Goal: Task Accomplishment & Management: Manage account settings

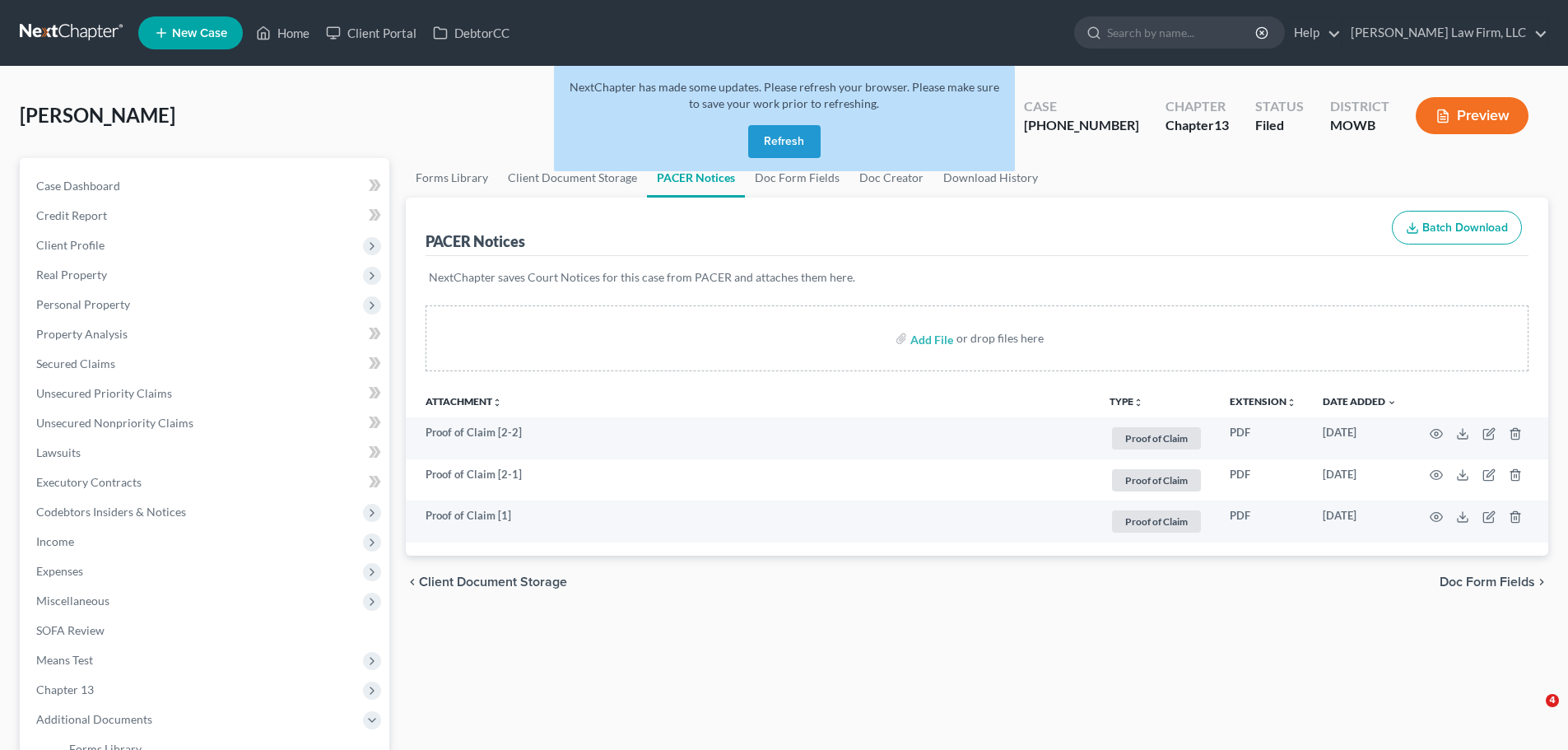
click at [793, 152] on button "Refresh" at bounding box center [784, 141] width 72 height 33
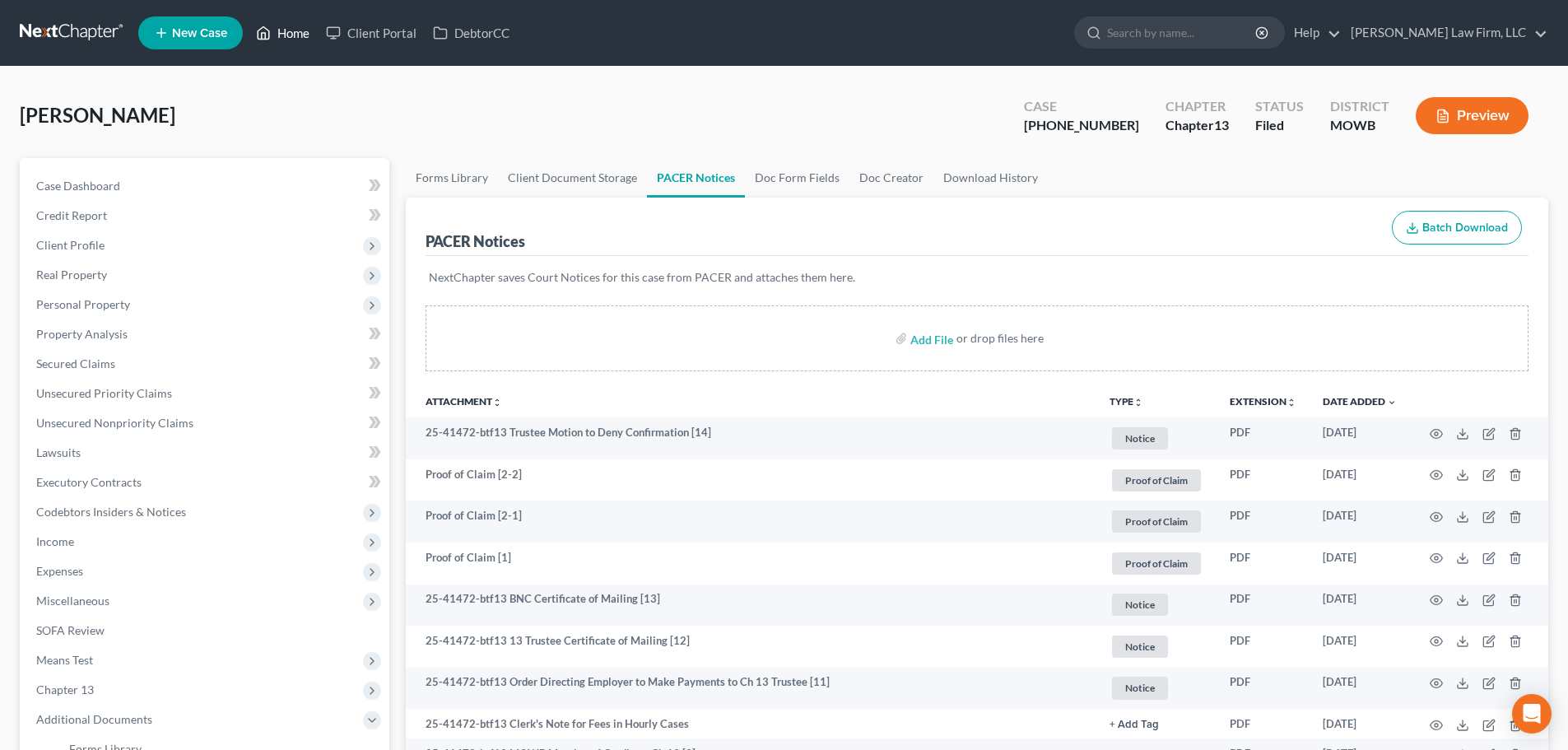
click at [291, 29] on link "Home" at bounding box center [283, 32] width 70 height 29
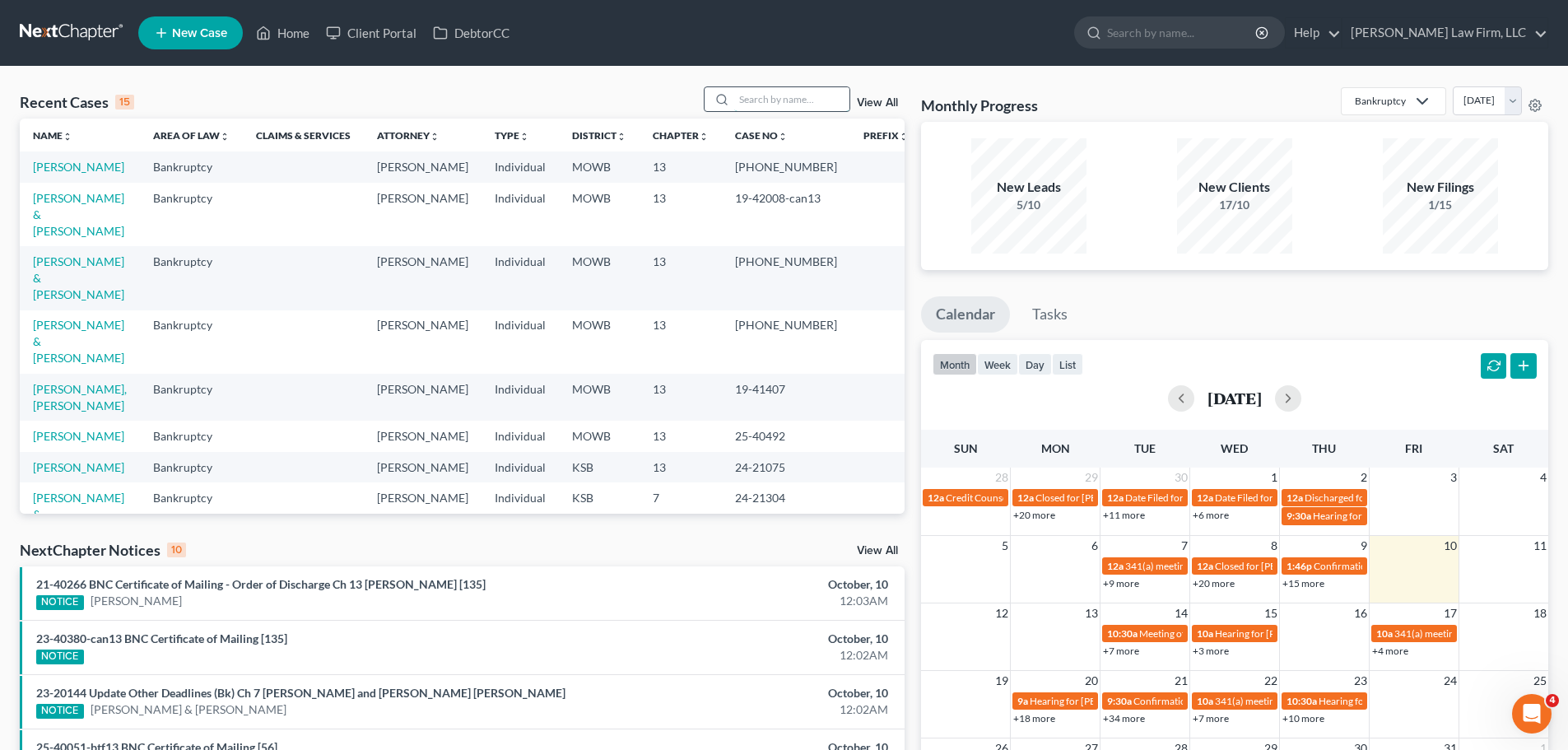
click at [795, 94] on input "search" at bounding box center [792, 99] width 115 height 24
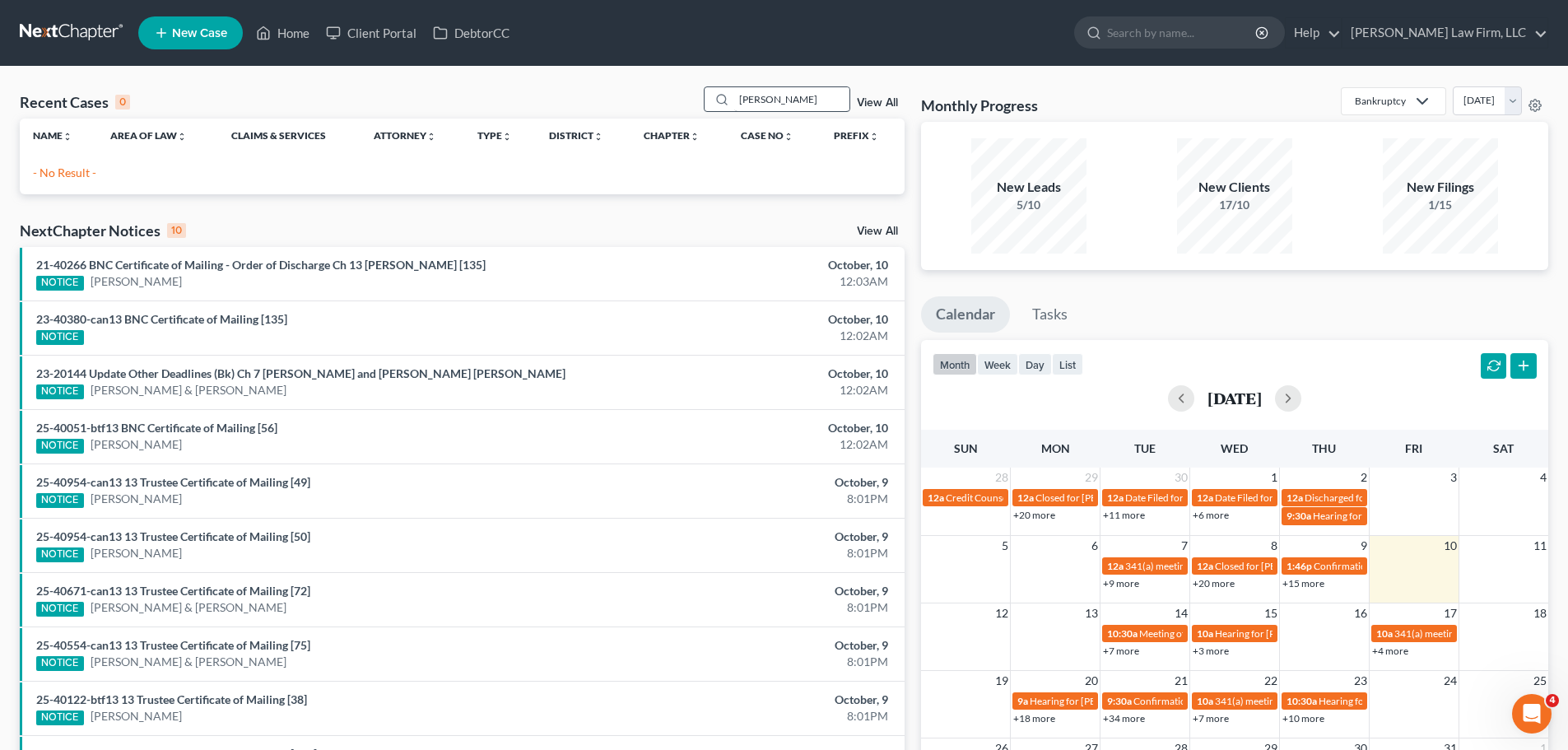
drag, startPoint x: 799, startPoint y: 85, endPoint x: 800, endPoint y: 96, distance: 11.0
click at [799, 85] on div "Recent Cases 0 [PERSON_NAME] View All Name unfold_more expand_more expand_less …" at bounding box center [784, 494] width 1568 height 854
click at [800, 98] on input "[PERSON_NAME]" at bounding box center [792, 99] width 115 height 24
click at [789, 97] on input "[PERSON_NAME]" at bounding box center [792, 99] width 115 height 24
click at [786, 97] on input "[PERSON_NAME]" at bounding box center [792, 99] width 115 height 24
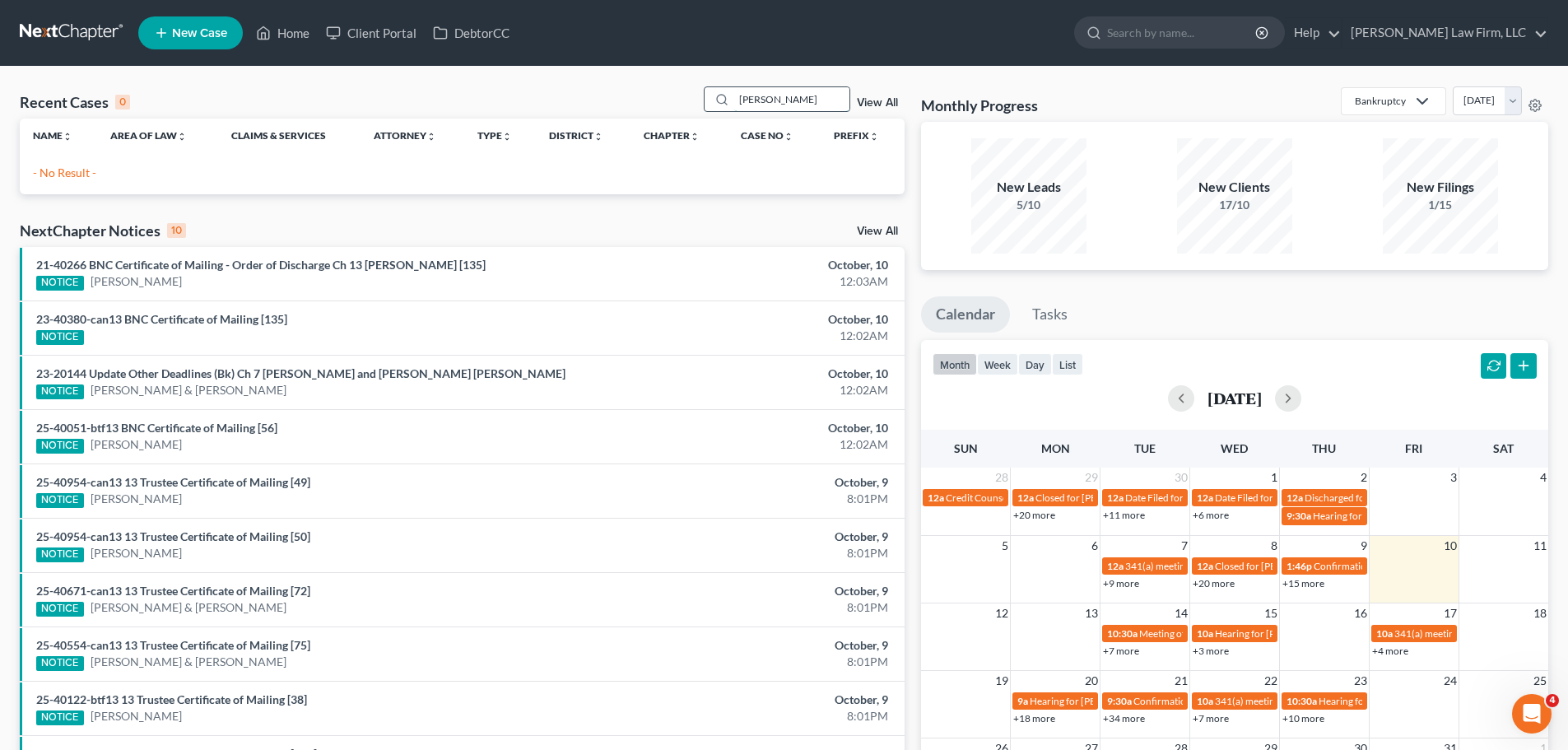
drag, startPoint x: 786, startPoint y: 97, endPoint x: 735, endPoint y: 96, distance: 51.0
click at [735, 96] on div "[PERSON_NAME]" at bounding box center [776, 99] width 146 height 26
type input "[PERSON_NAME]"
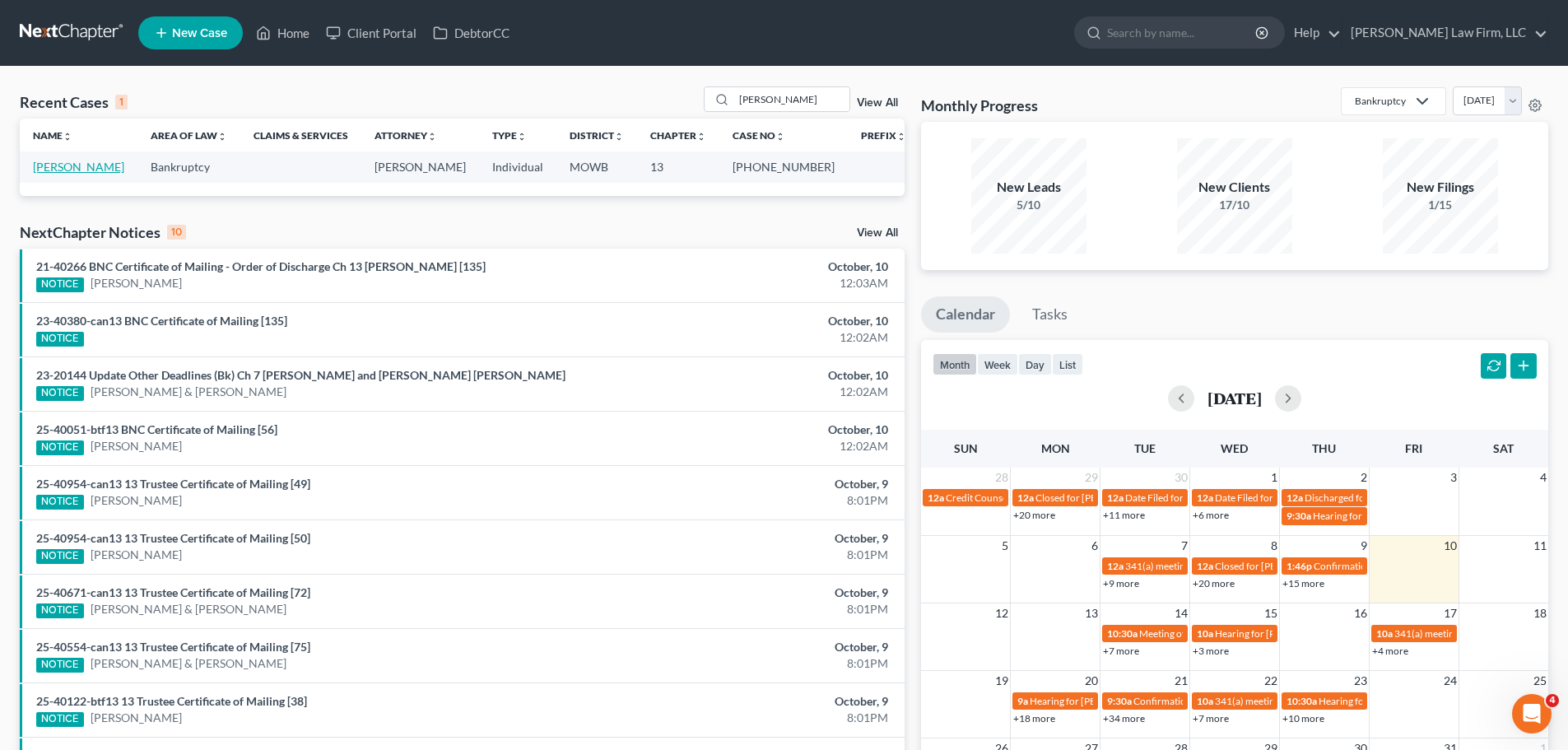
click at [83, 165] on link "[PERSON_NAME]" at bounding box center [78, 167] width 91 height 14
select select "1"
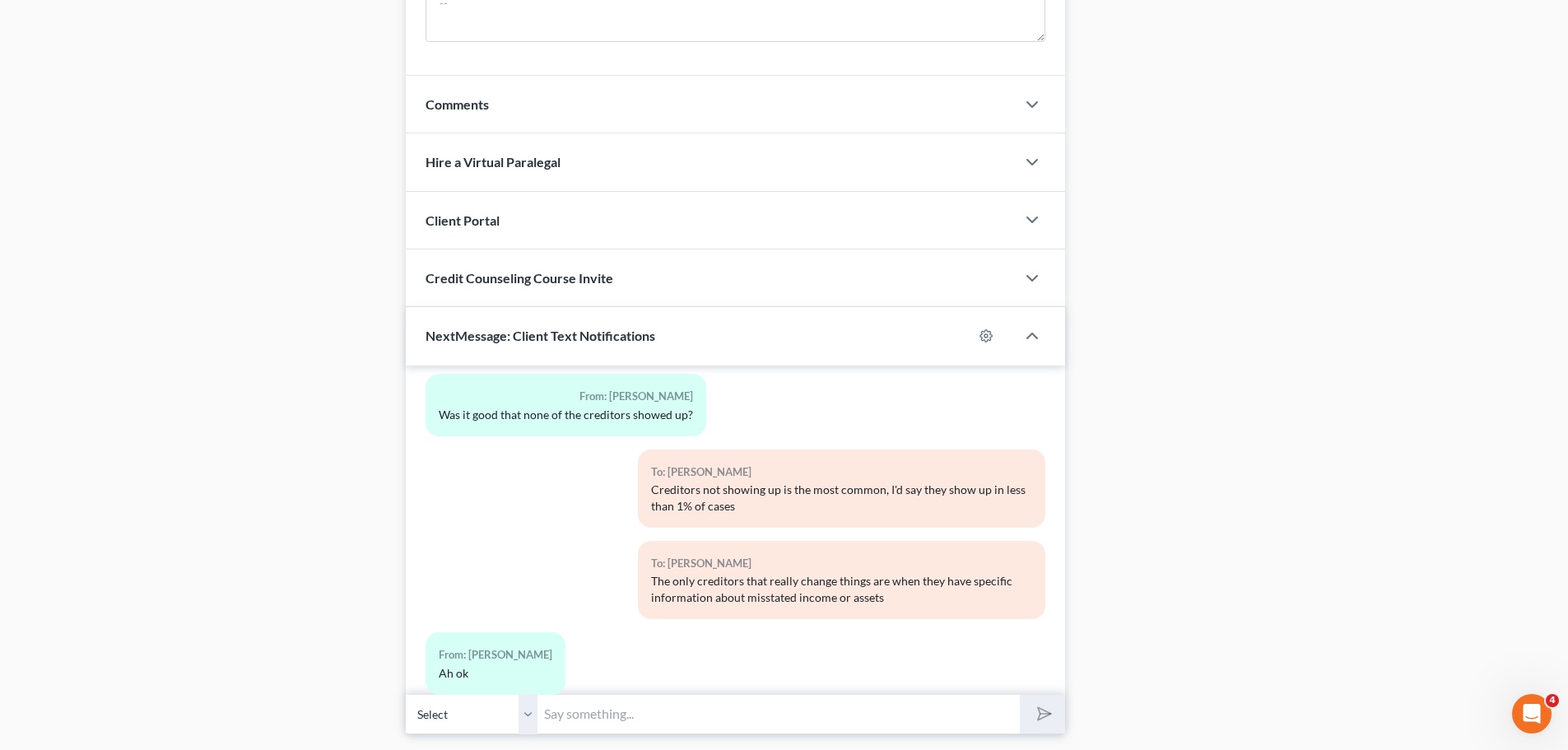
scroll to position [1385, 0]
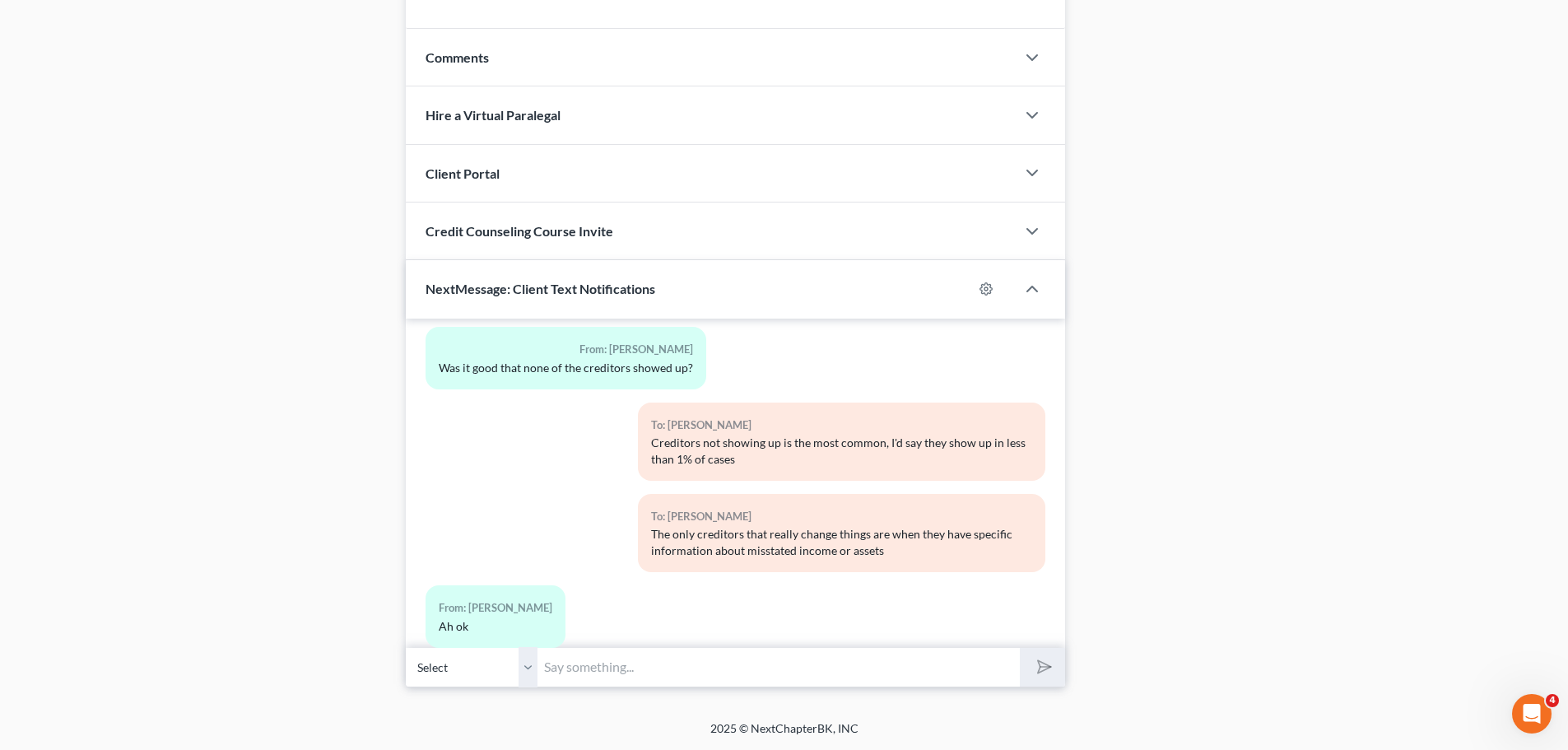
click at [585, 662] on input "text" at bounding box center [778, 667] width 482 height 40
click at [735, 667] on input "Just making sure, are you" at bounding box center [778, 667] width 482 height 40
type input "Just making sure, are you still making your October payment like normal?"
click at [1020, 648] on button "submit" at bounding box center [1042, 667] width 45 height 38
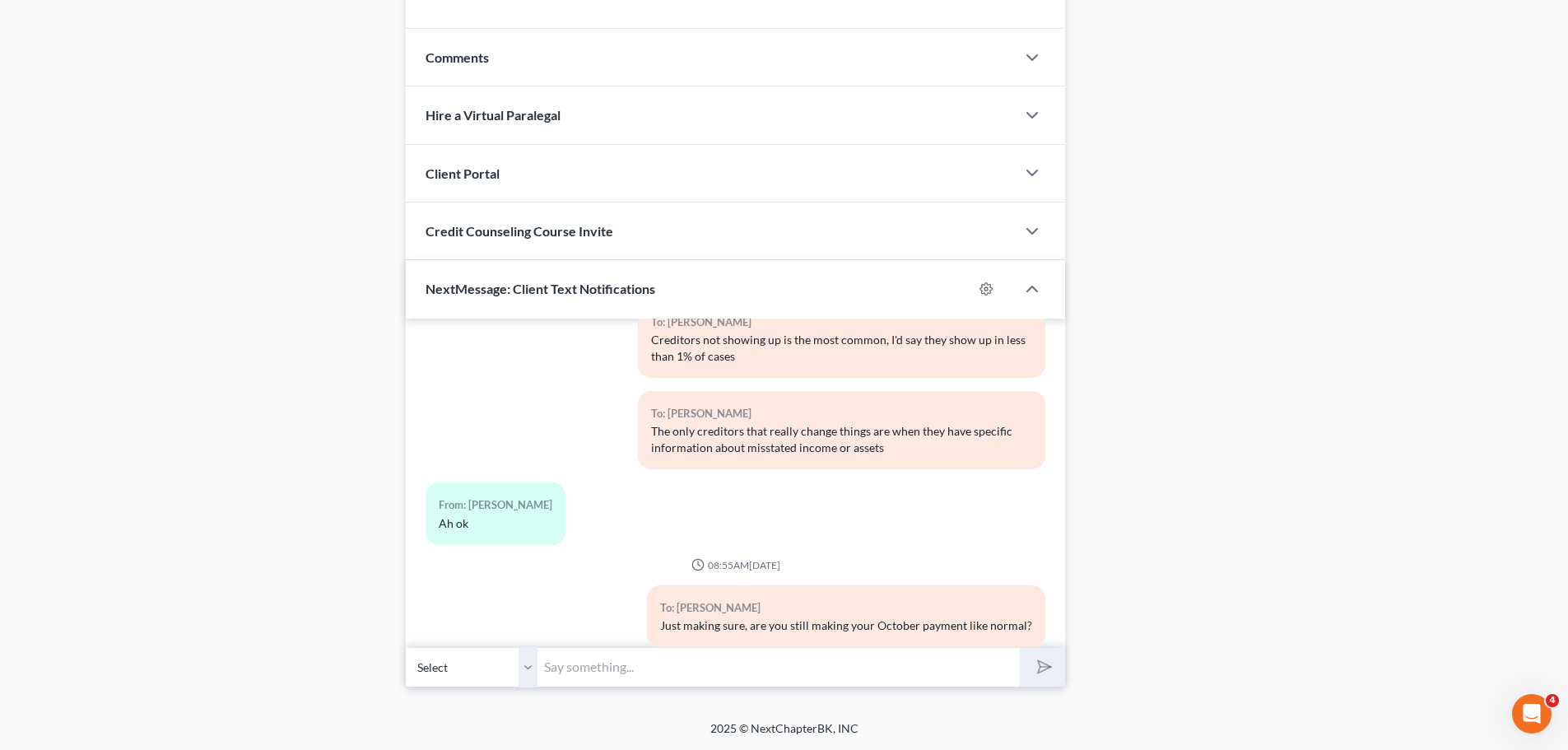
scroll to position [6492, 0]
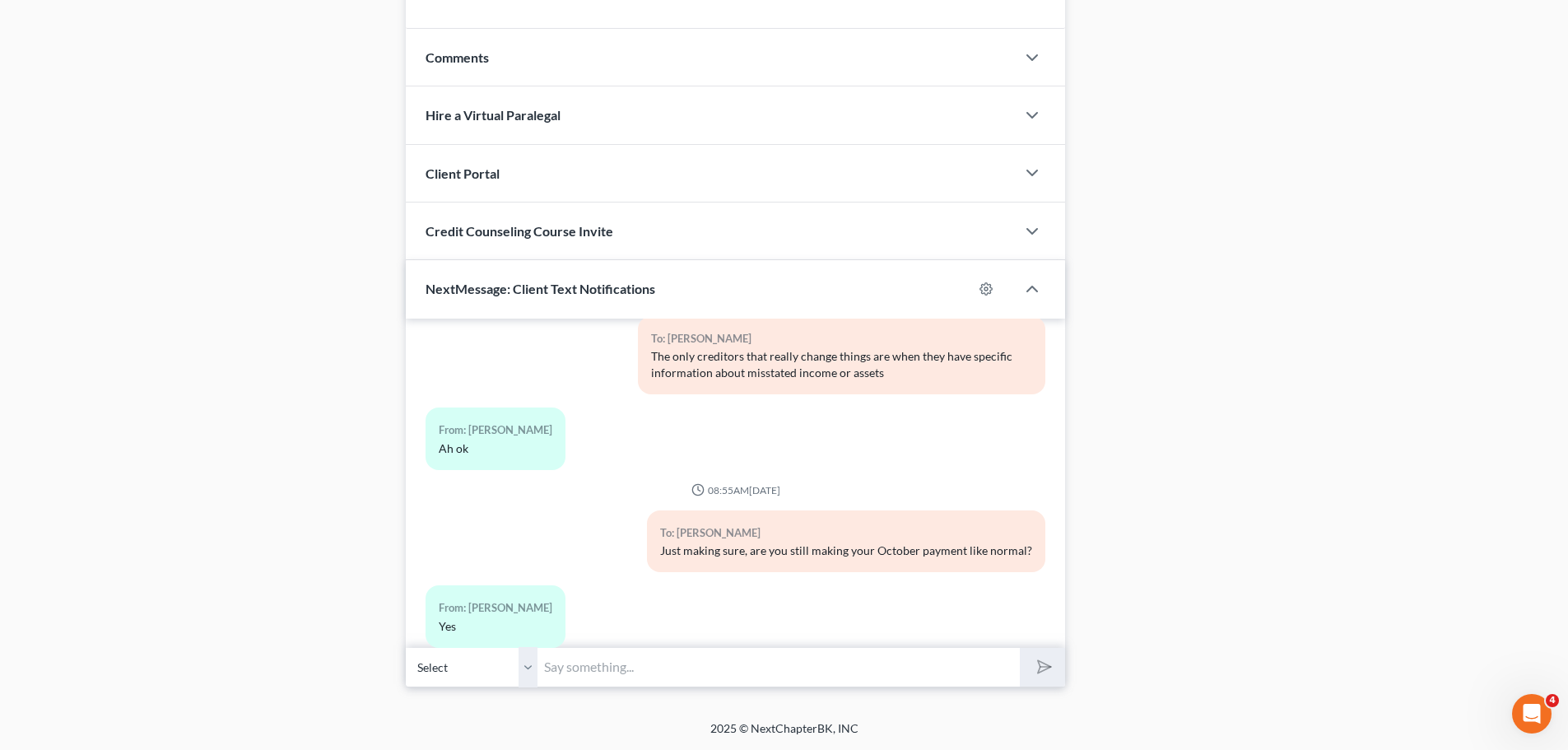
click at [625, 655] on input "text" at bounding box center [778, 667] width 482 height 40
type input "Good deal, what date do you think that will be on?"
click at [1020, 648] on button "submit" at bounding box center [1042, 667] width 45 height 38
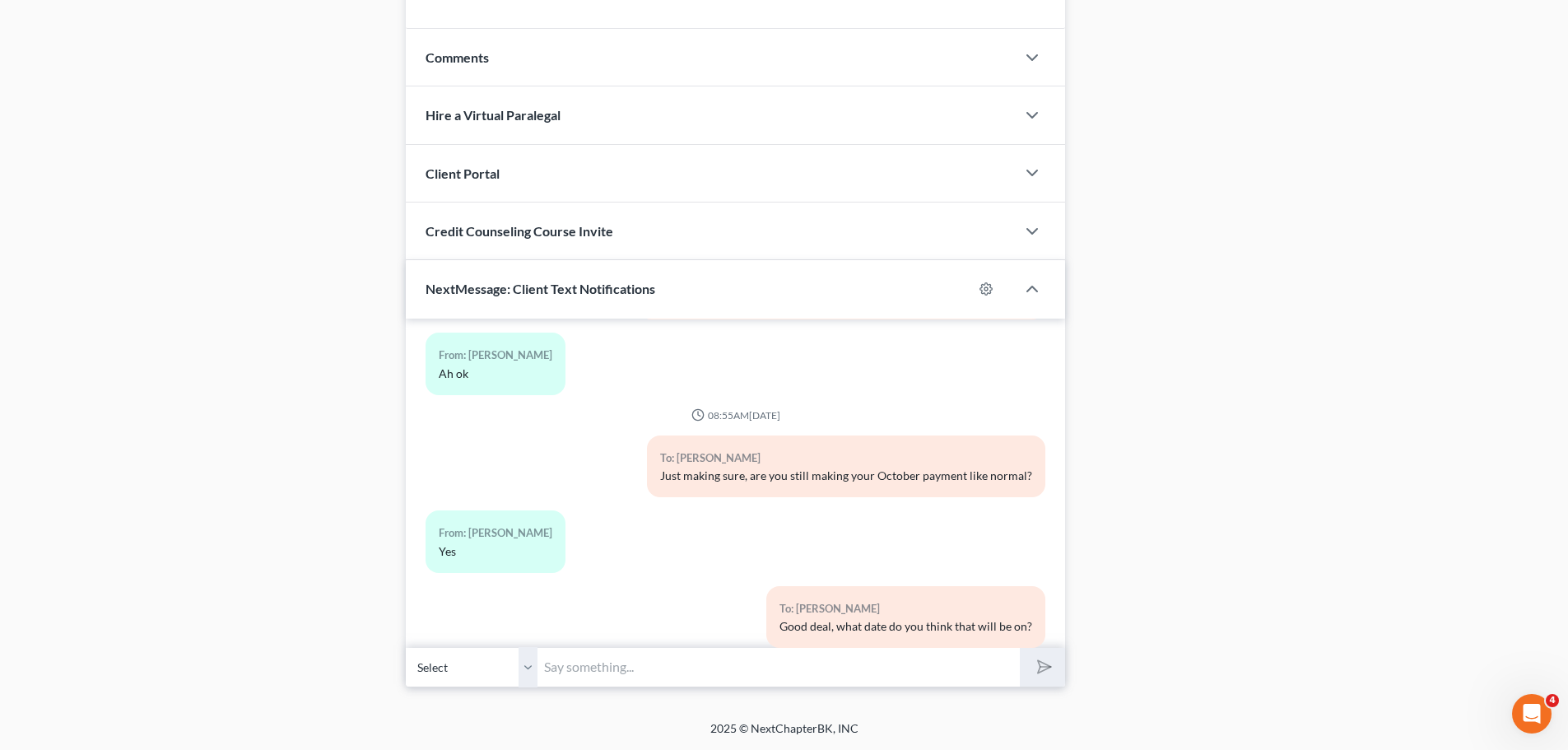
click at [649, 678] on input "text" at bounding box center [778, 667] width 482 height 40
type input "C"
type input "And can you verify what the amount was for the payment you made [DATE]?"
click at [1020, 648] on button "submit" at bounding box center [1042, 667] width 45 height 38
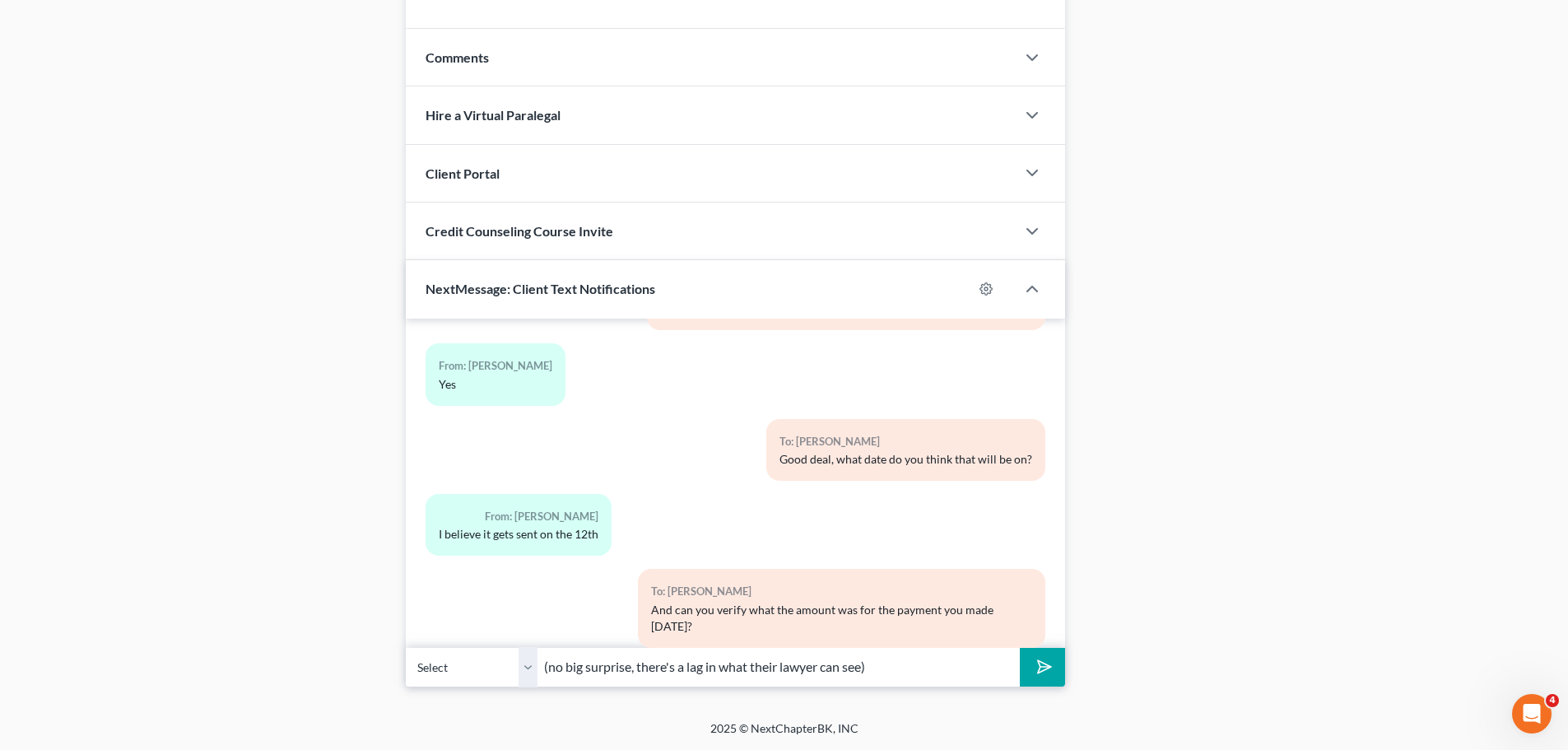
type input "(no big surprise, there's a lag in what their lawyer can see)"
click at [1020, 648] on button "submit" at bounding box center [1042, 667] width 45 height 38
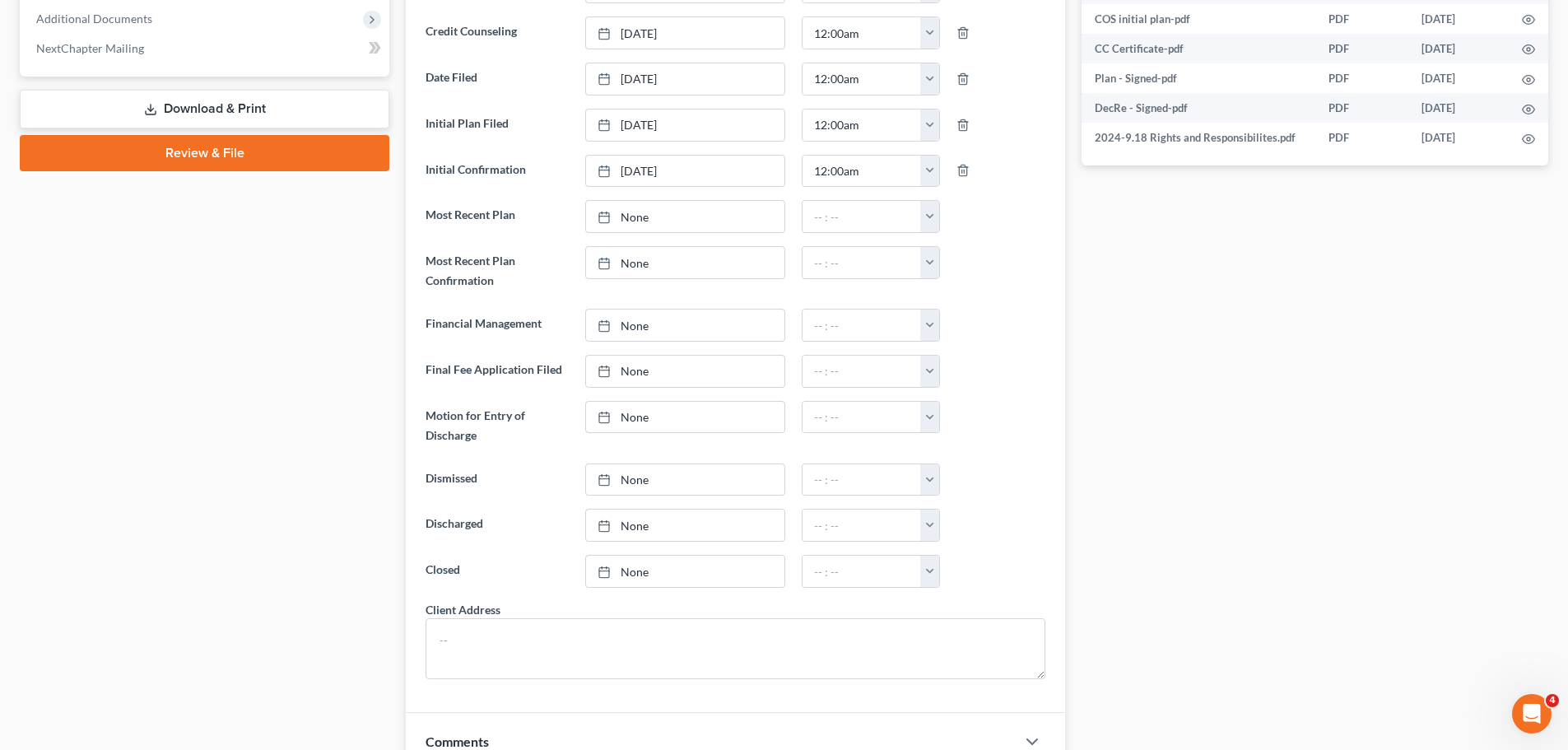
scroll to position [0, 0]
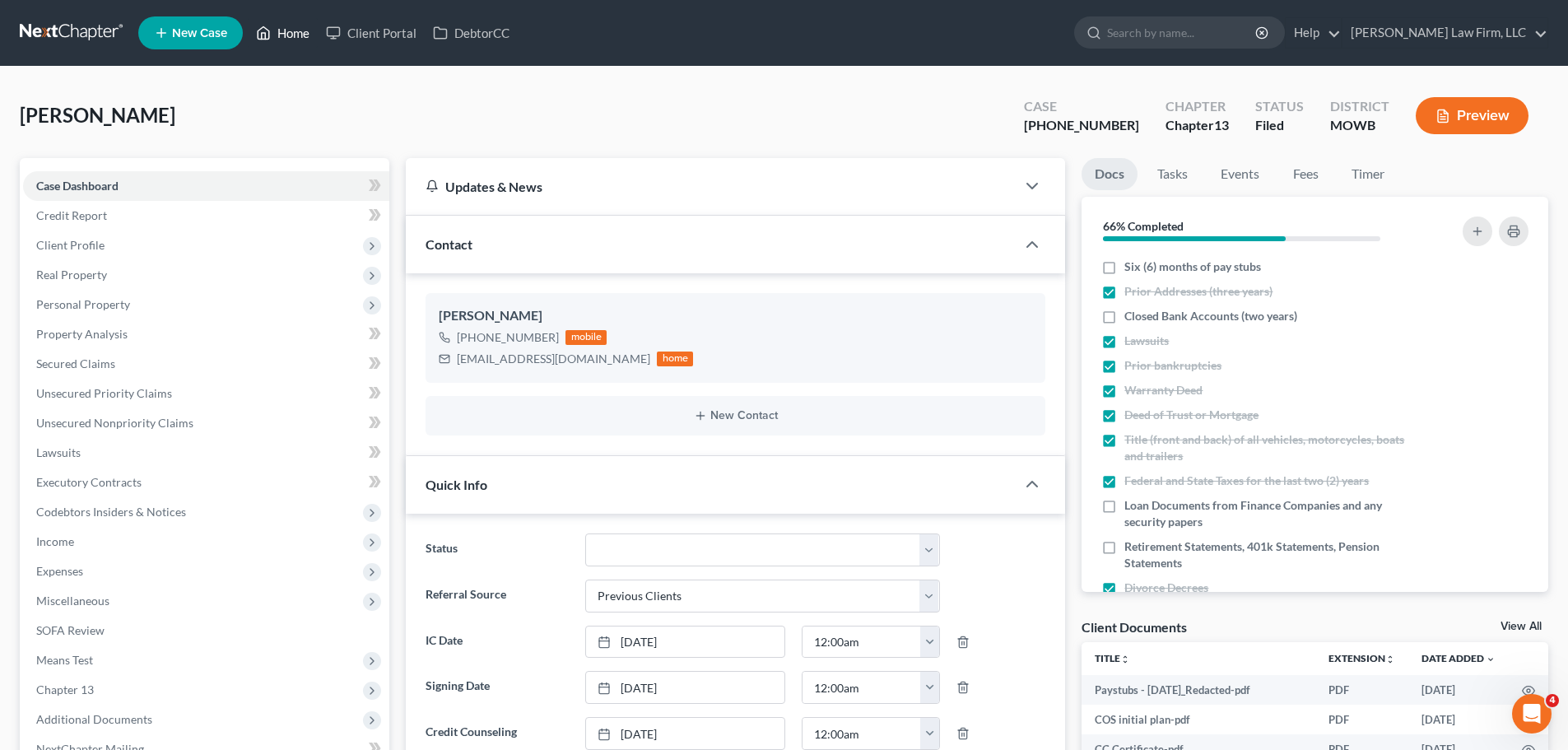
click at [289, 32] on link "Home" at bounding box center [283, 32] width 70 height 29
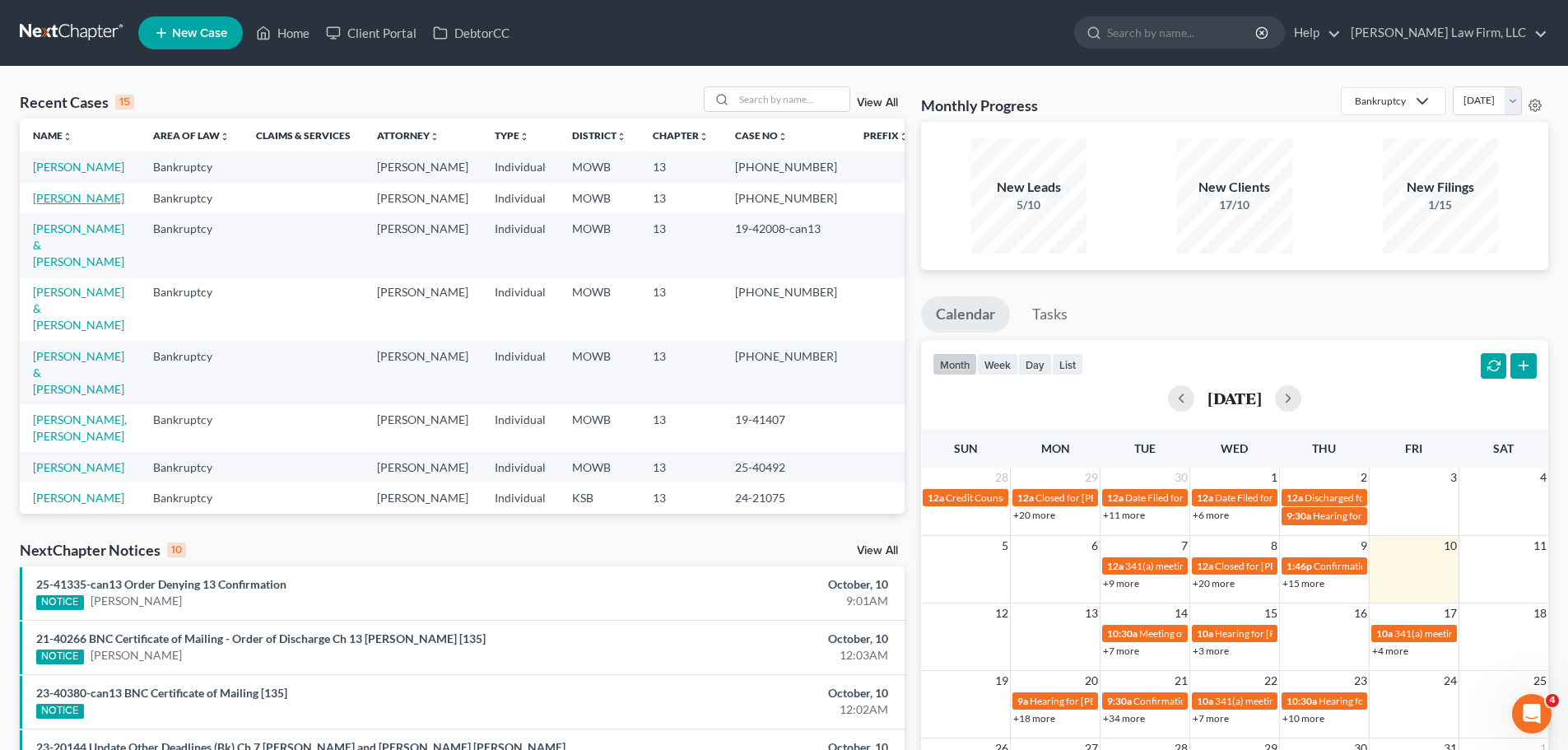
click at [78, 196] on link "[PERSON_NAME]" at bounding box center [78, 198] width 91 height 14
select select "4"
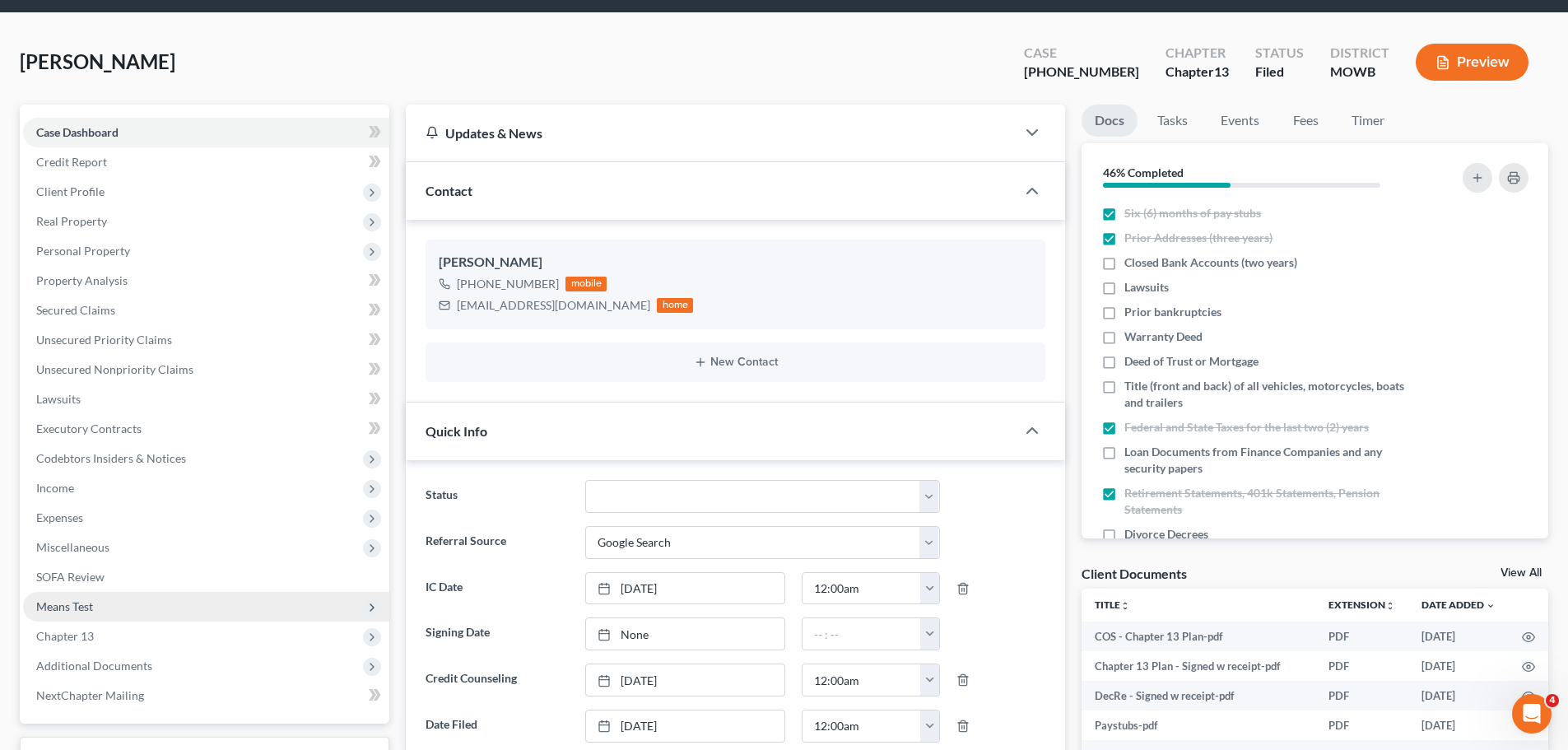
scroll to position [2033, 0]
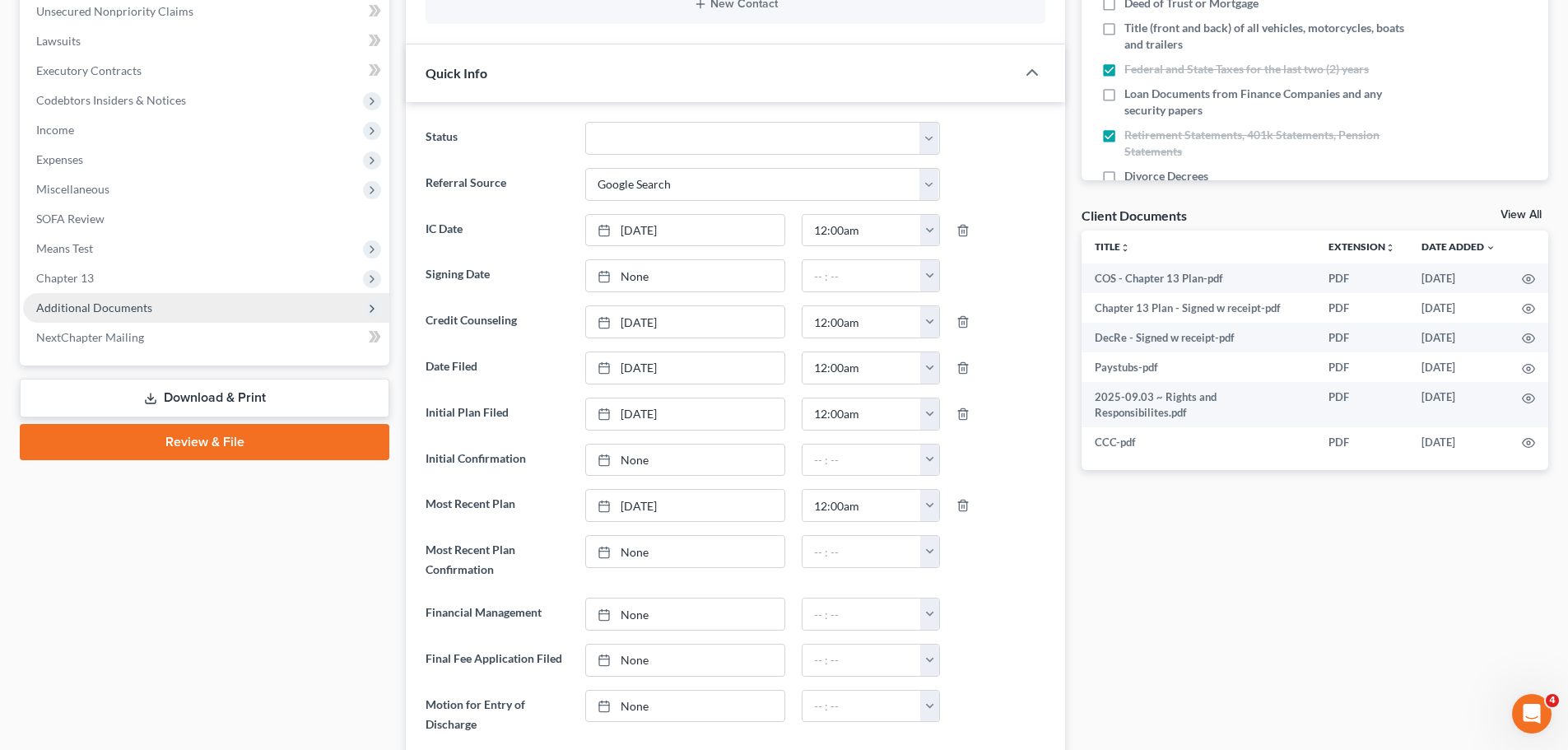
click at [159, 309] on span "Additional Documents" at bounding box center [206, 308] width 366 height 29
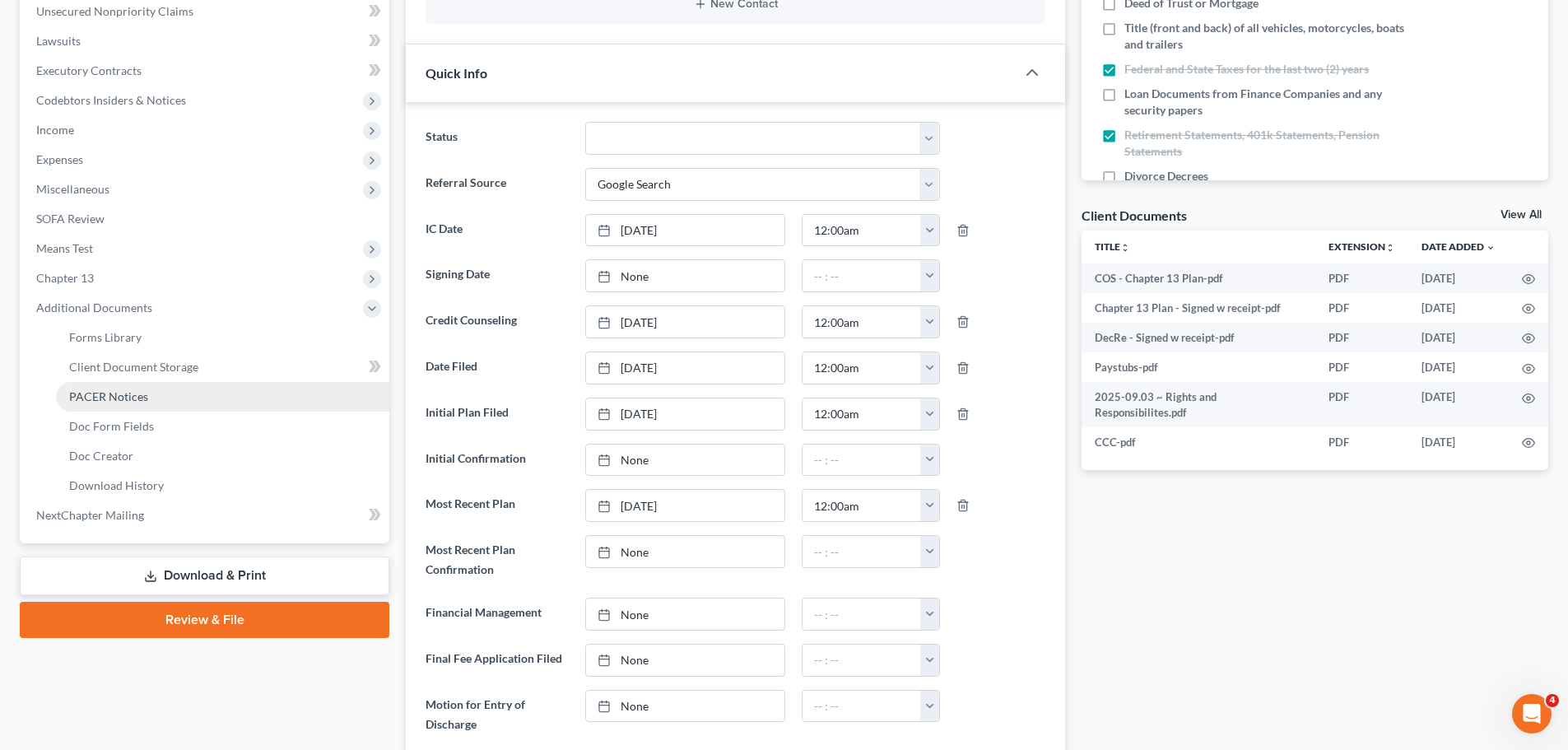
click at [177, 387] on link "PACER Notices" at bounding box center [223, 396] width 333 height 29
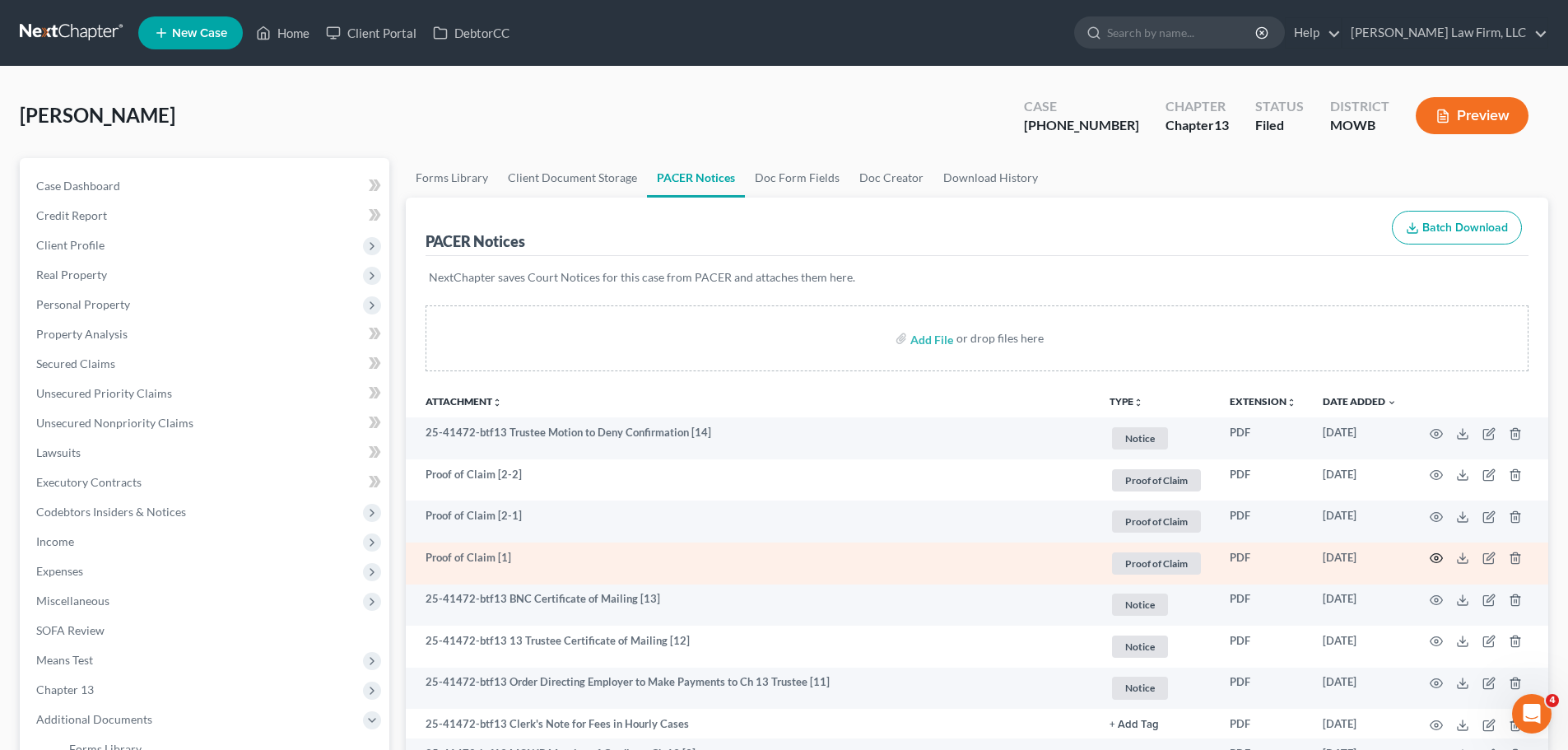
click at [1438, 557] on circle "button" at bounding box center [1436, 558] width 4 height 4
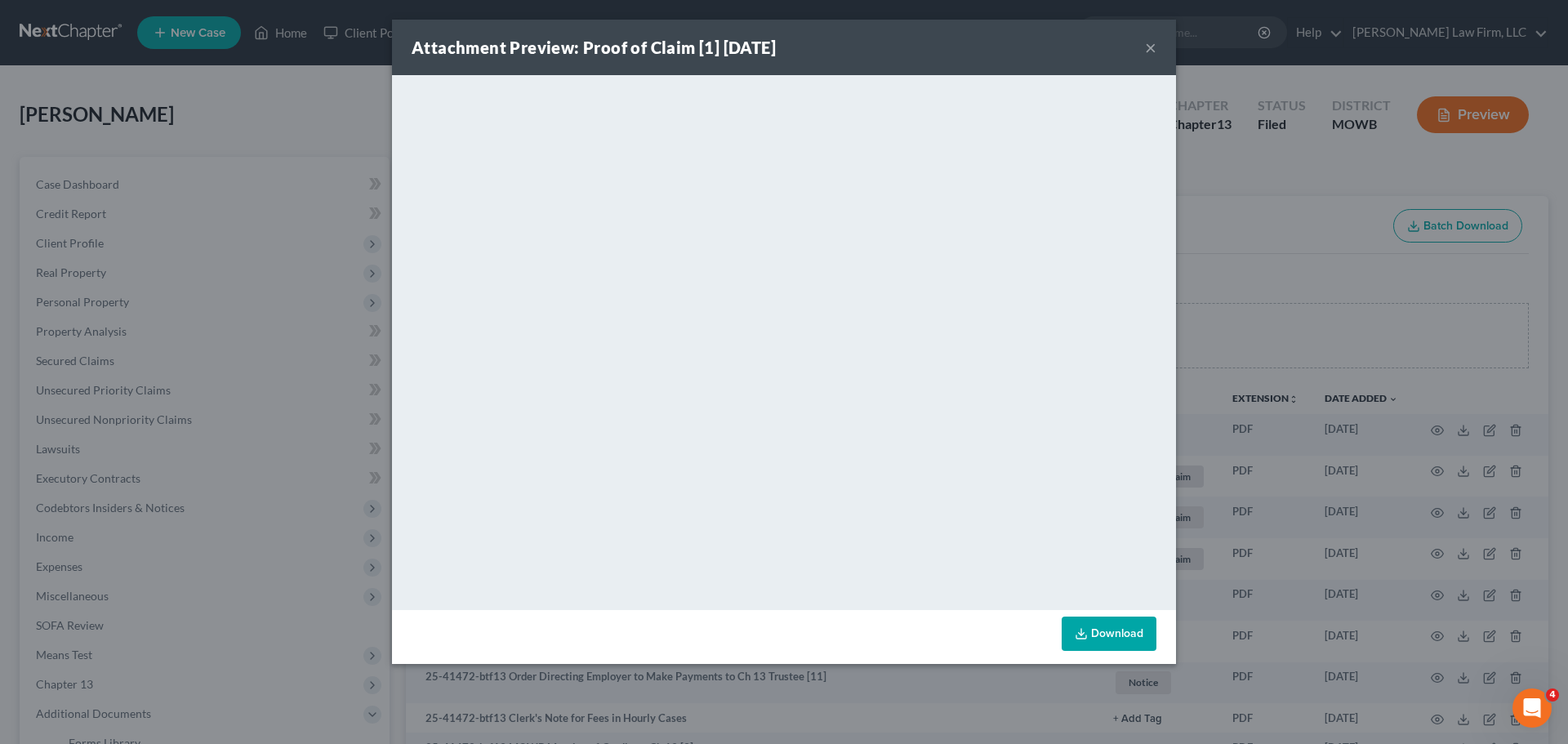
click at [1158, 45] on div "Attachment Preview: Proof of Claim [1] [DATE] ×" at bounding box center [784, 47] width 784 height 56
click at [1151, 45] on button "×" at bounding box center [1151, 47] width 11 height 19
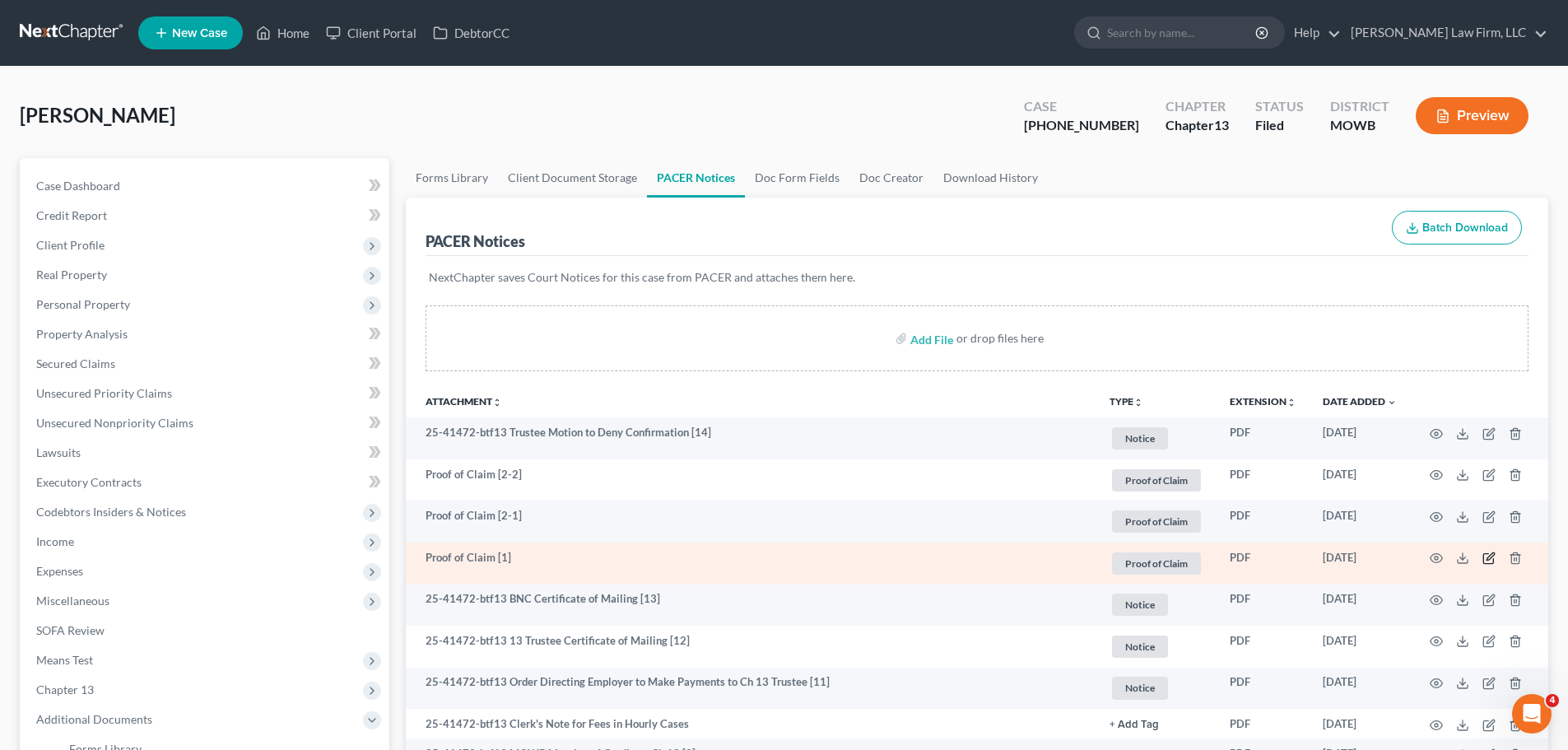
click at [1493, 557] on icon "button" at bounding box center [1489, 558] width 13 height 13
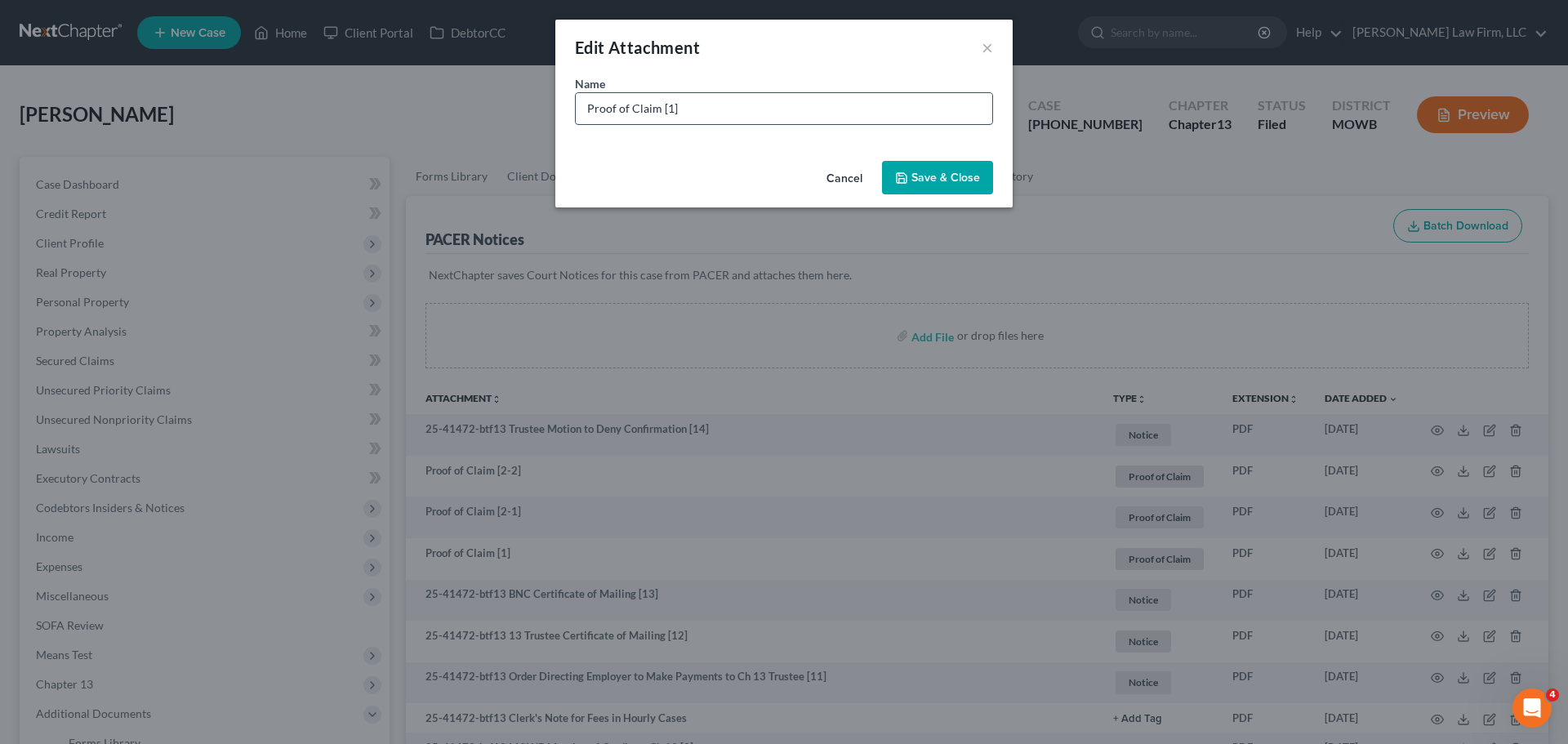
click at [820, 93] on input "Proof of Claim [1]" at bounding box center [784, 108] width 417 height 31
type input "Proof of Claim [1] - [PERSON_NAME][GEOGRAPHIC_DATA]"
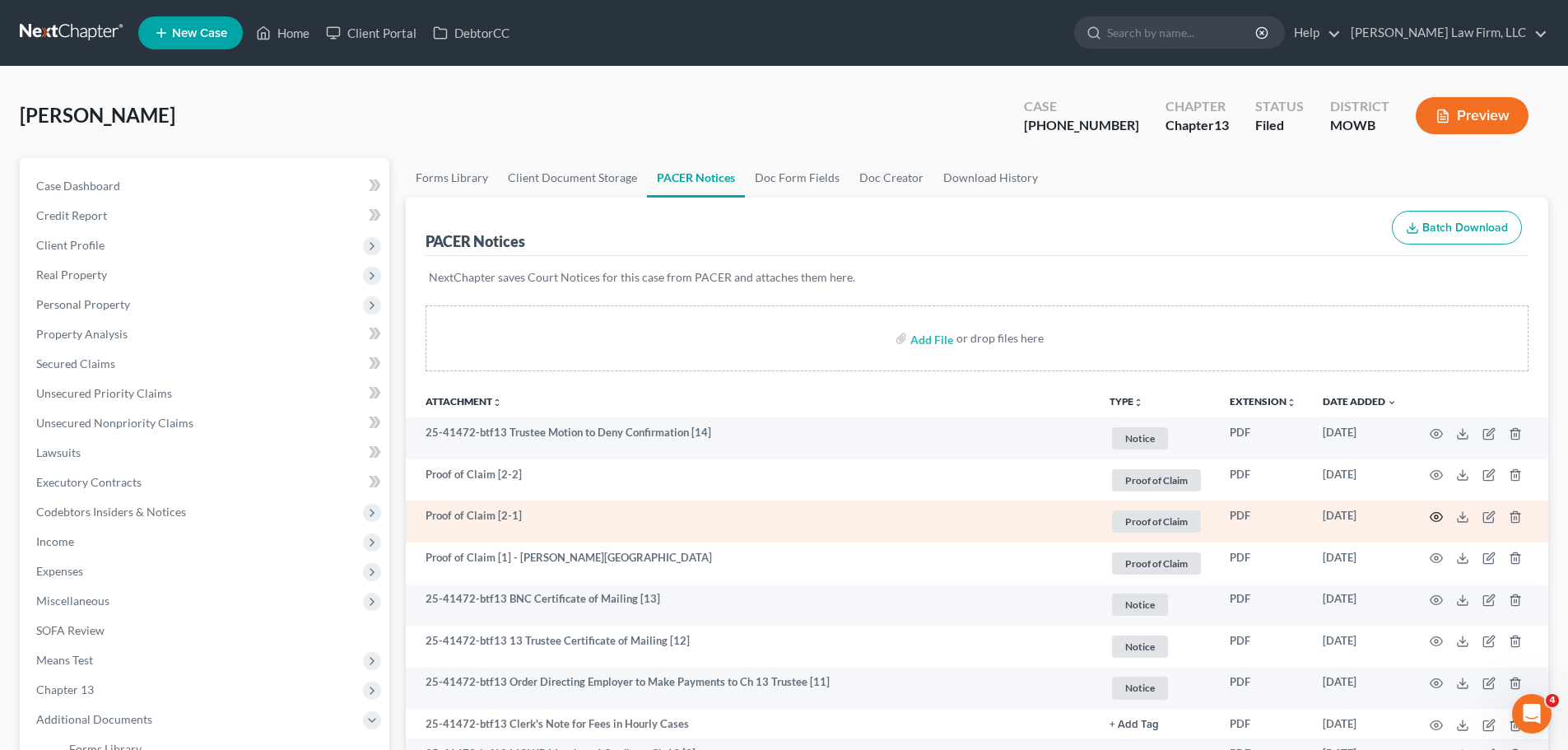
click at [1434, 515] on icon "button" at bounding box center [1436, 516] width 13 height 13
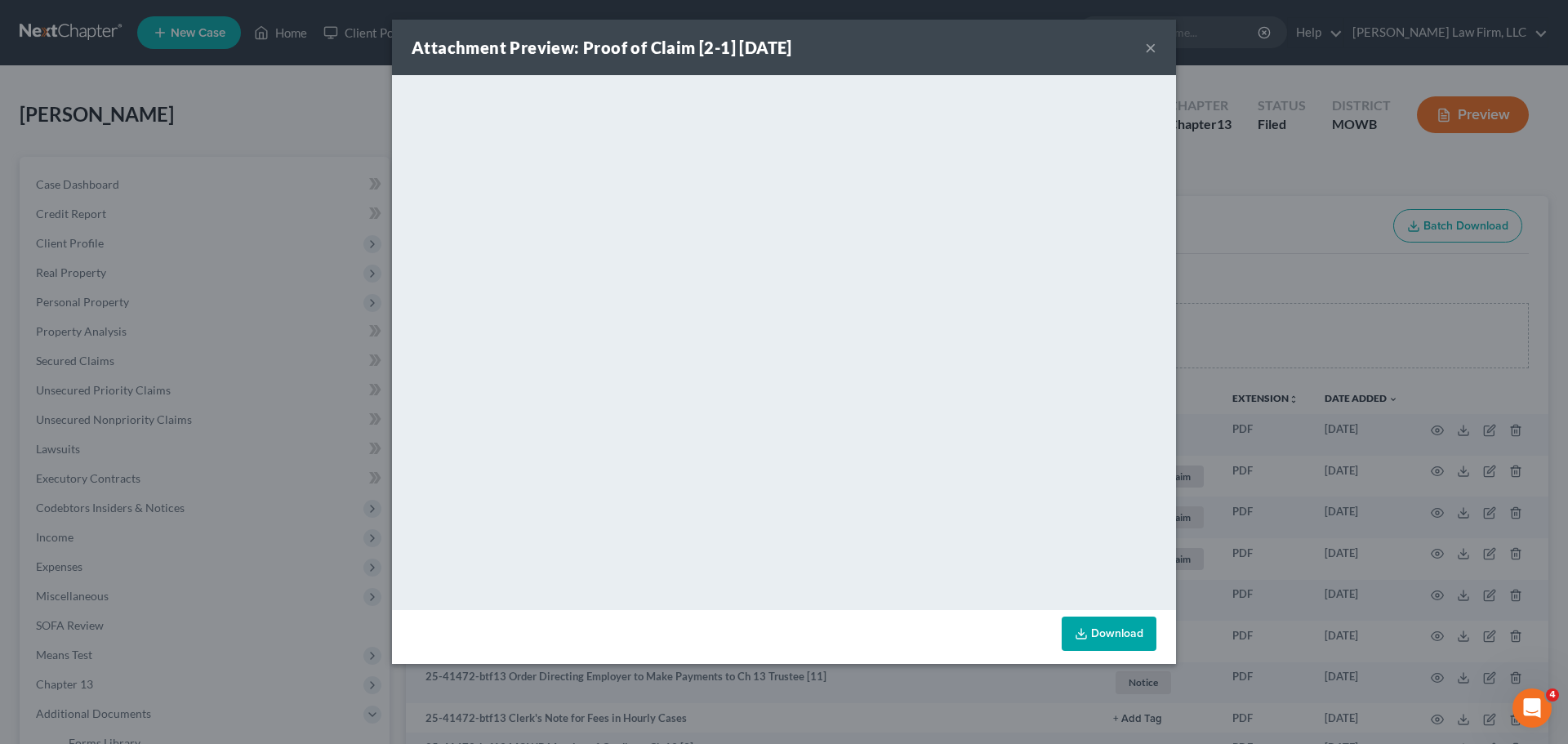
click at [1151, 48] on button "×" at bounding box center [1151, 47] width 11 height 19
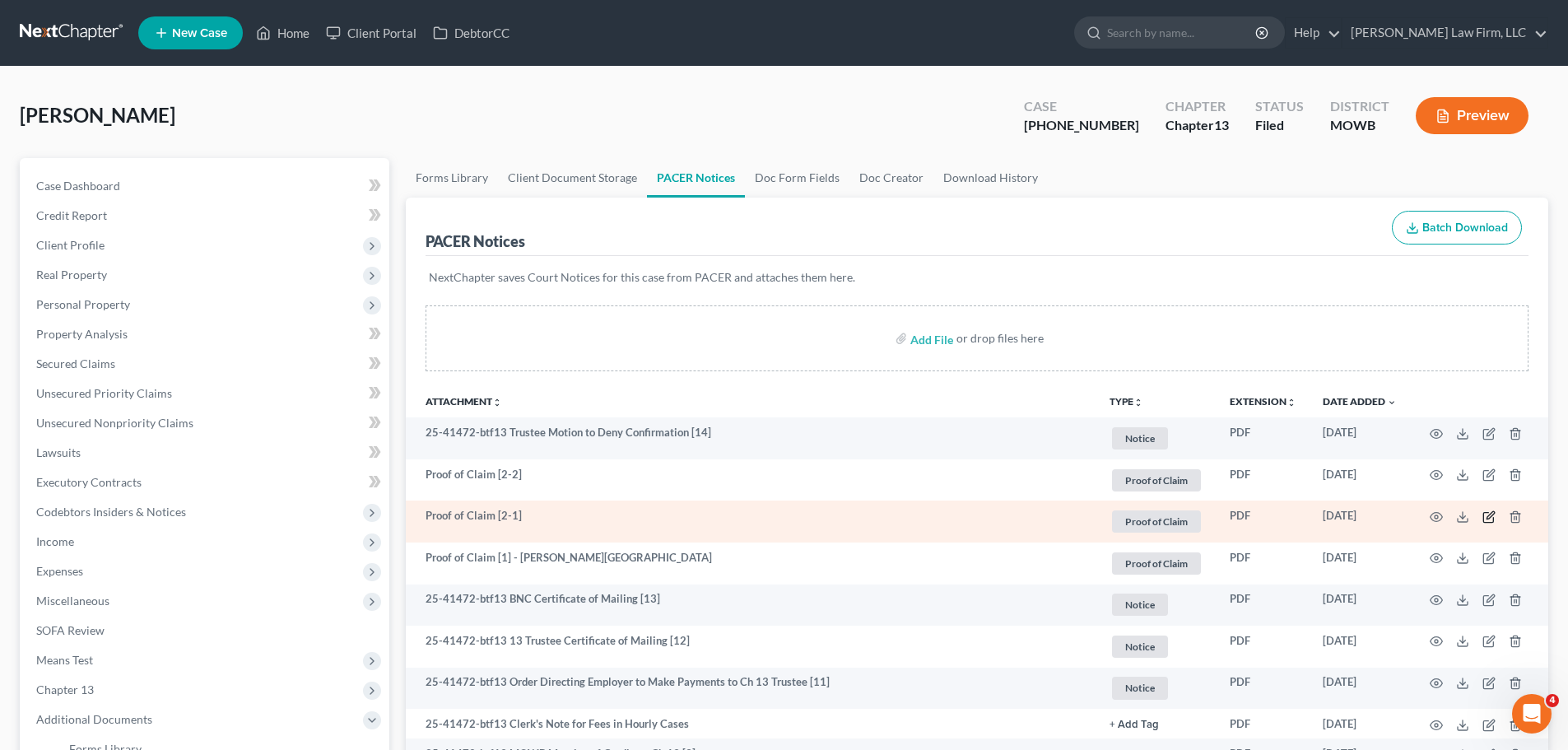
click at [1492, 518] on icon "button" at bounding box center [1489, 516] width 13 height 13
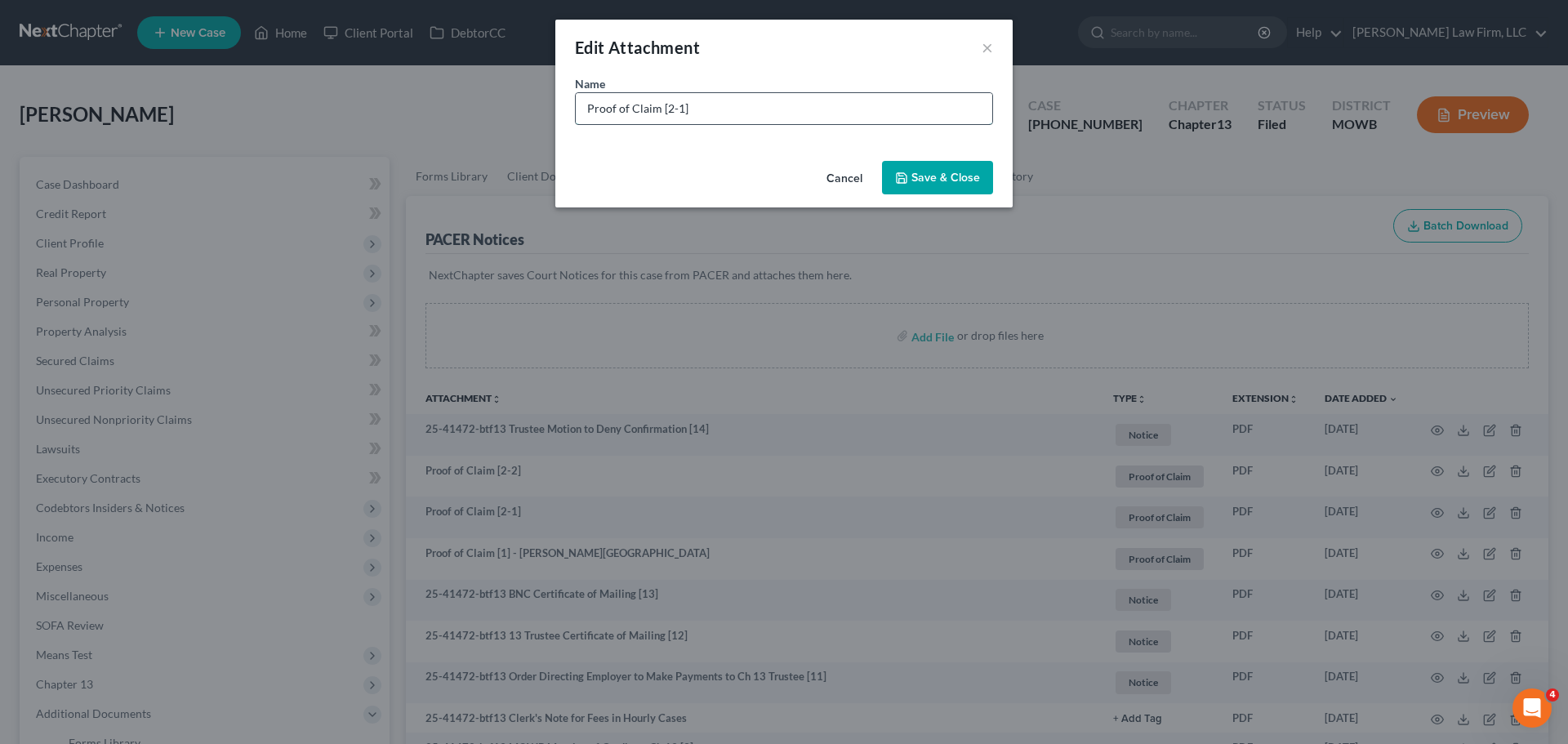
click at [785, 106] on input "Proof of Claim [2-1]" at bounding box center [784, 108] width 417 height 31
type input "Proof of Claim [2-1] - US DOE"
click at [927, 193] on button "Save & Close" at bounding box center [937, 178] width 111 height 35
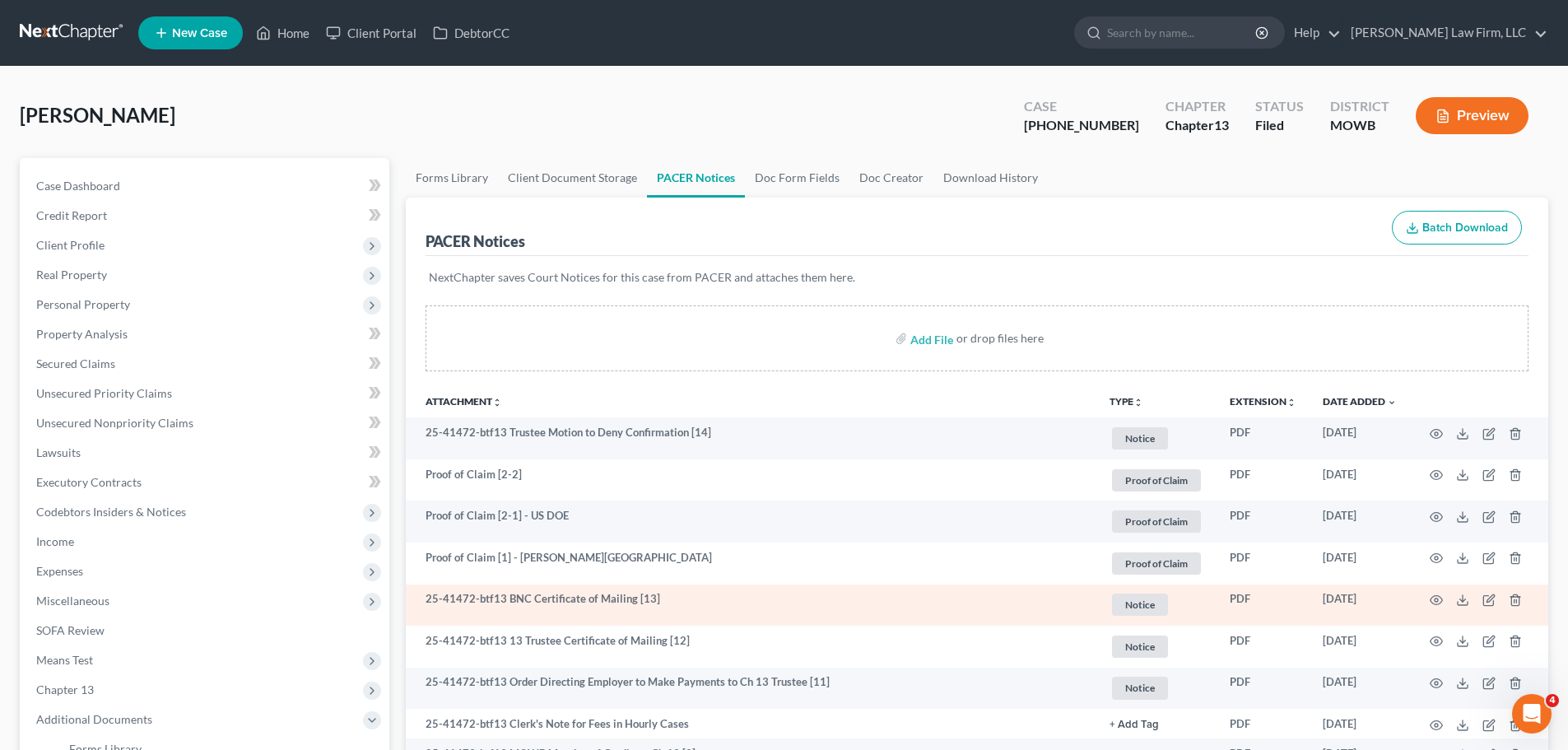
click at [1126, 604] on span "Notice" at bounding box center [1139, 605] width 56 height 22
click at [996, 617] on li "Notice ×" at bounding box center [981, 617] width 63 height 25
click at [1002, 618] on button "×" at bounding box center [1002, 617] width 7 height 15
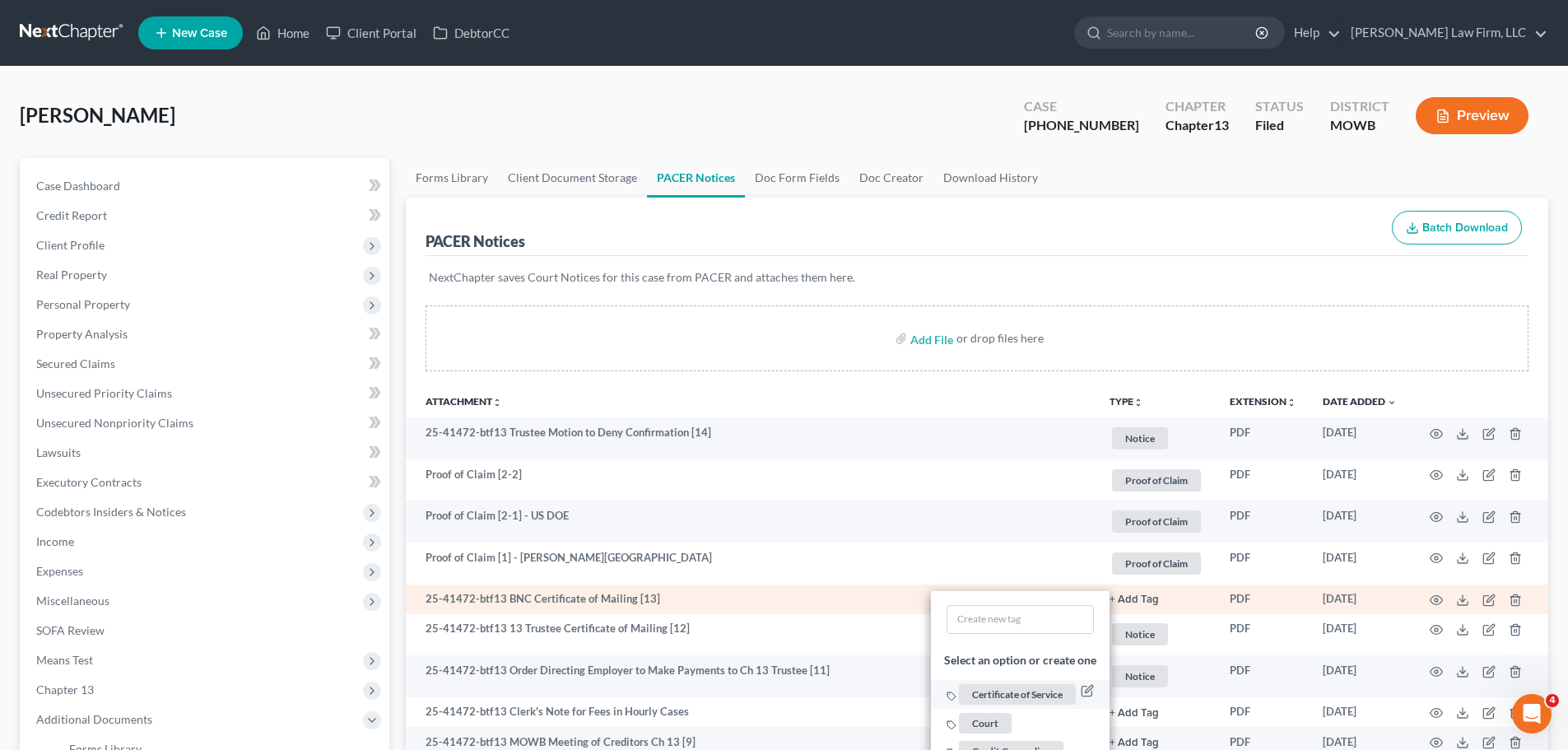
click at [1021, 688] on span "Certificate of Service" at bounding box center [1017, 694] width 117 height 21
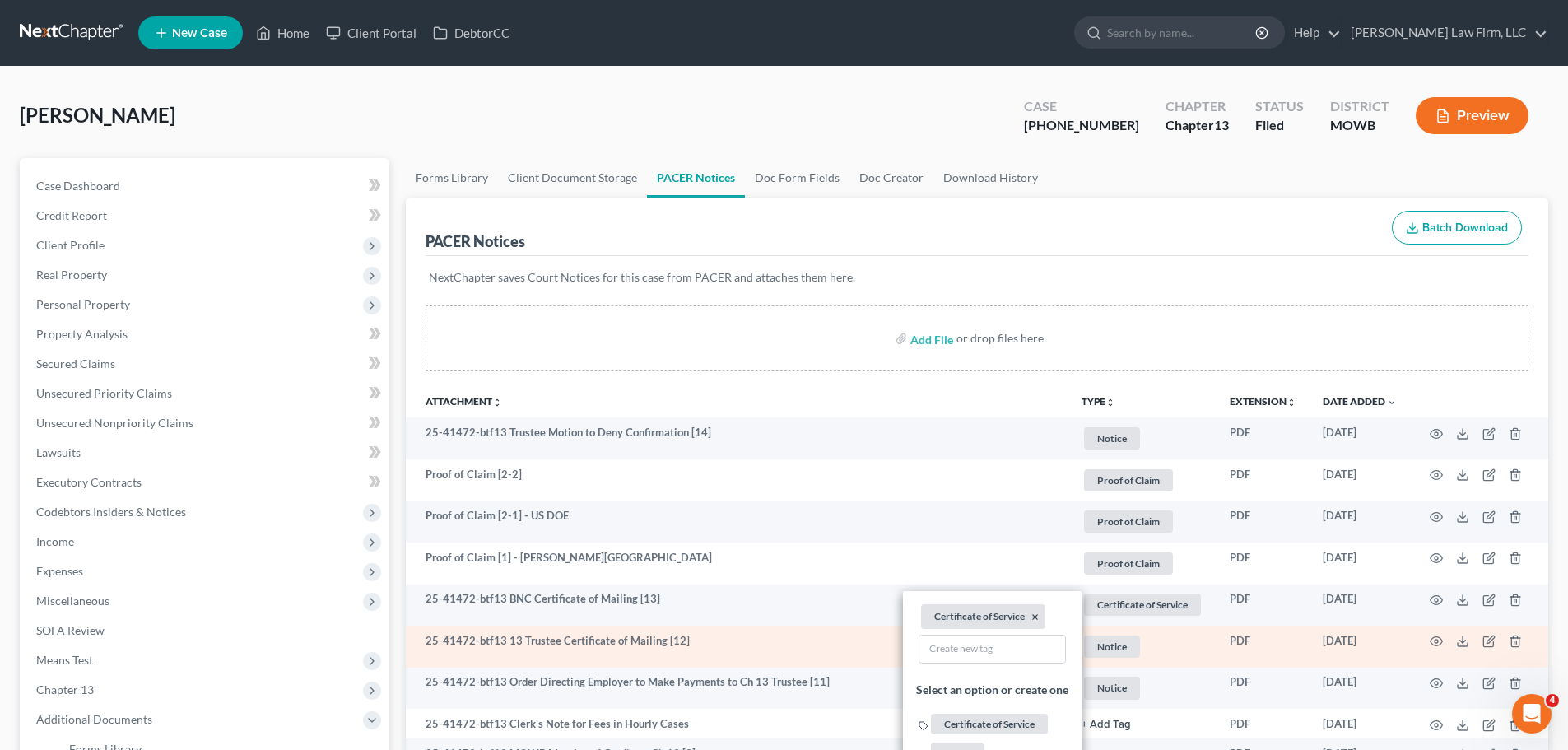
click at [1110, 650] on span "Notice" at bounding box center [1112, 647] width 56 height 22
click at [971, 661] on button "×" at bounding box center [974, 659] width 7 height 15
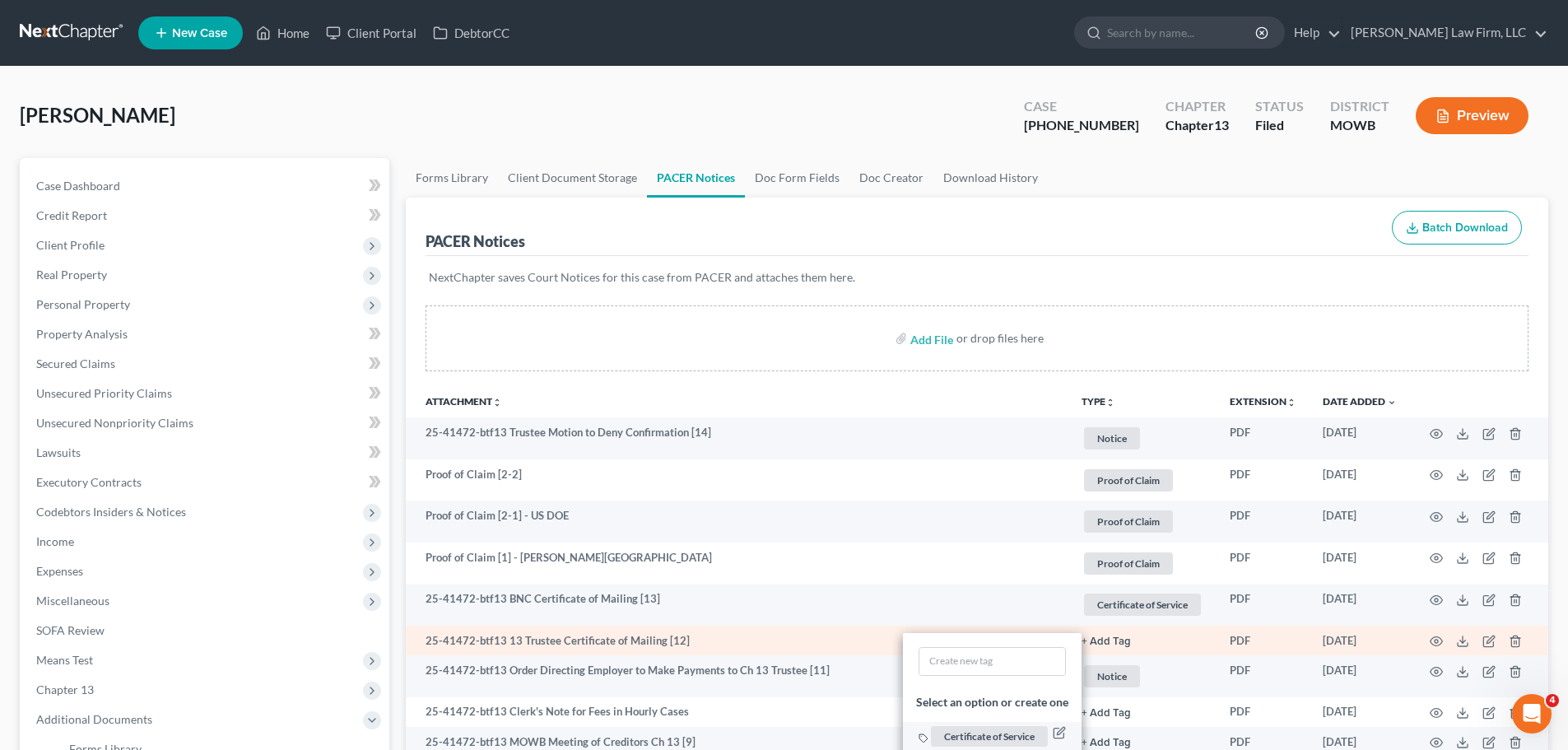
click at [1015, 736] on span "Certificate of Service" at bounding box center [989, 736] width 117 height 21
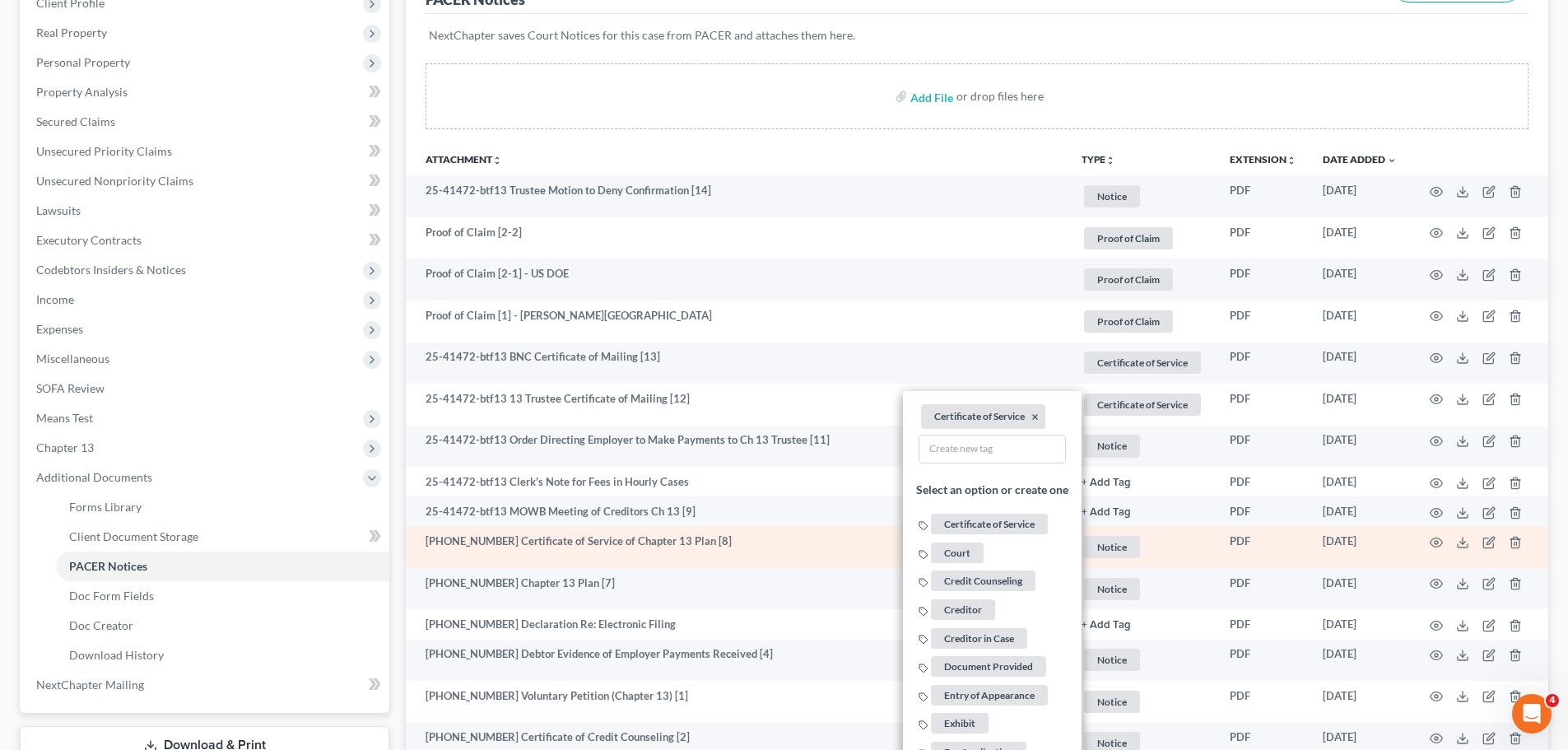
scroll to position [247, 0]
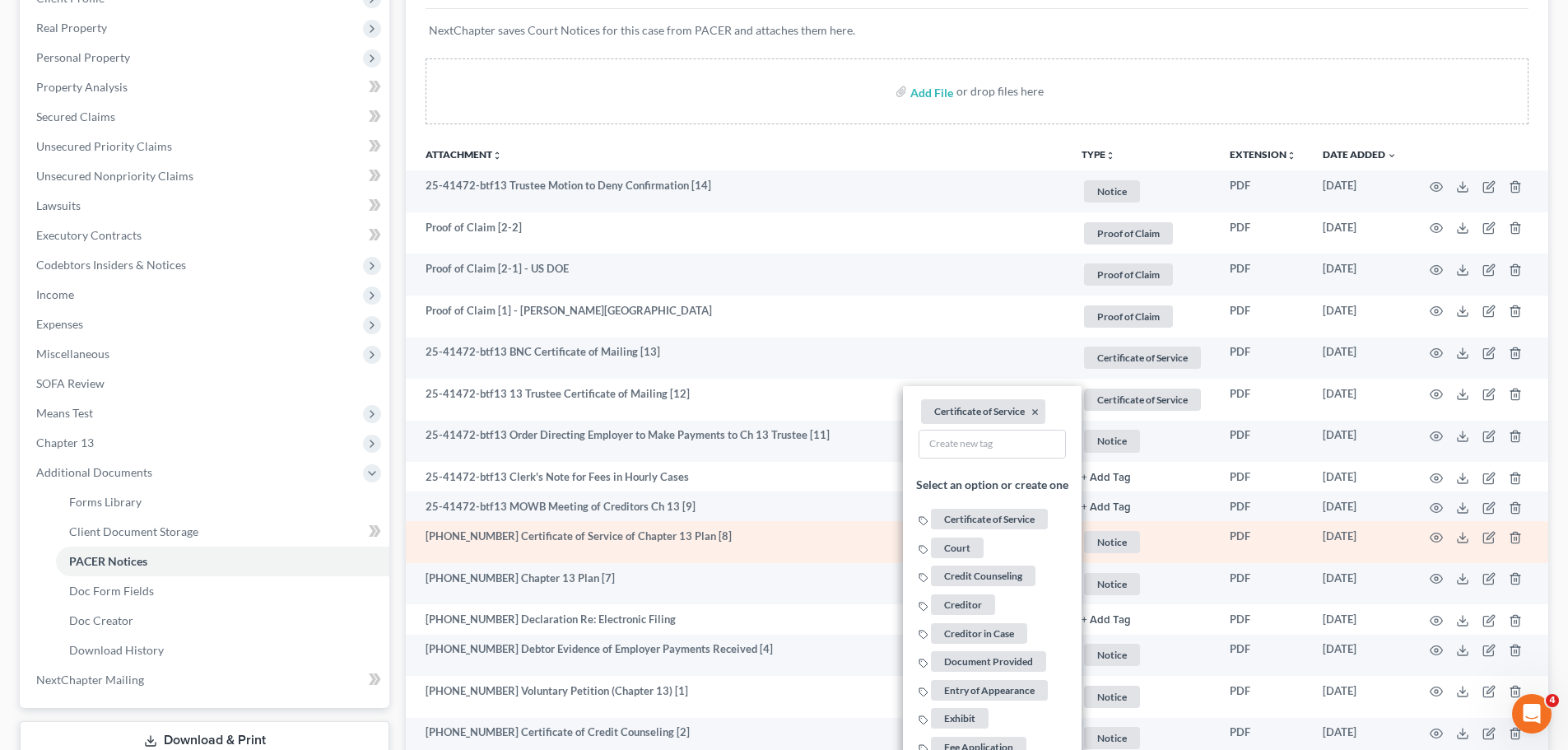
click at [1125, 540] on span "Notice" at bounding box center [1112, 542] width 56 height 22
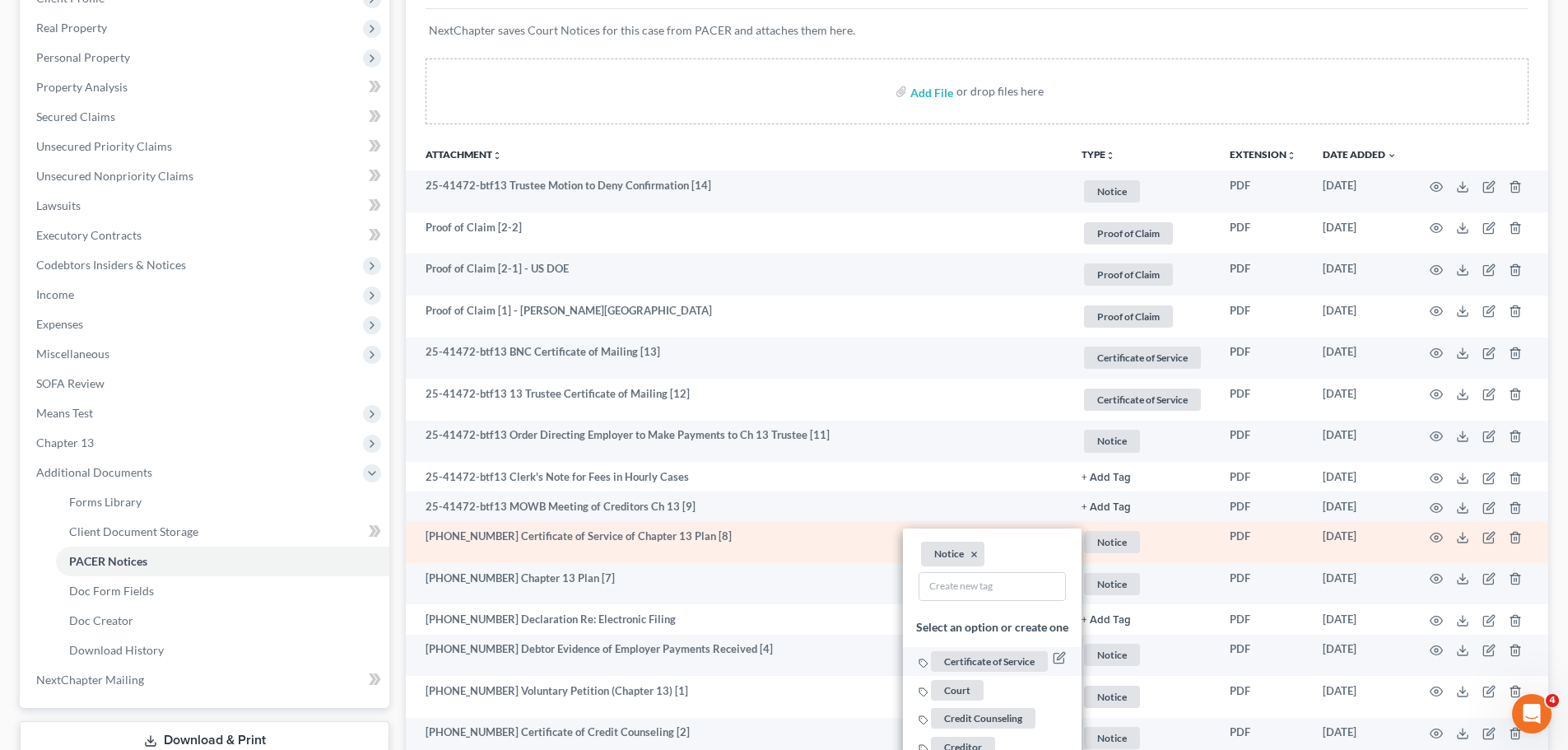
click at [1033, 659] on span "Certificate of Service" at bounding box center [989, 661] width 117 height 21
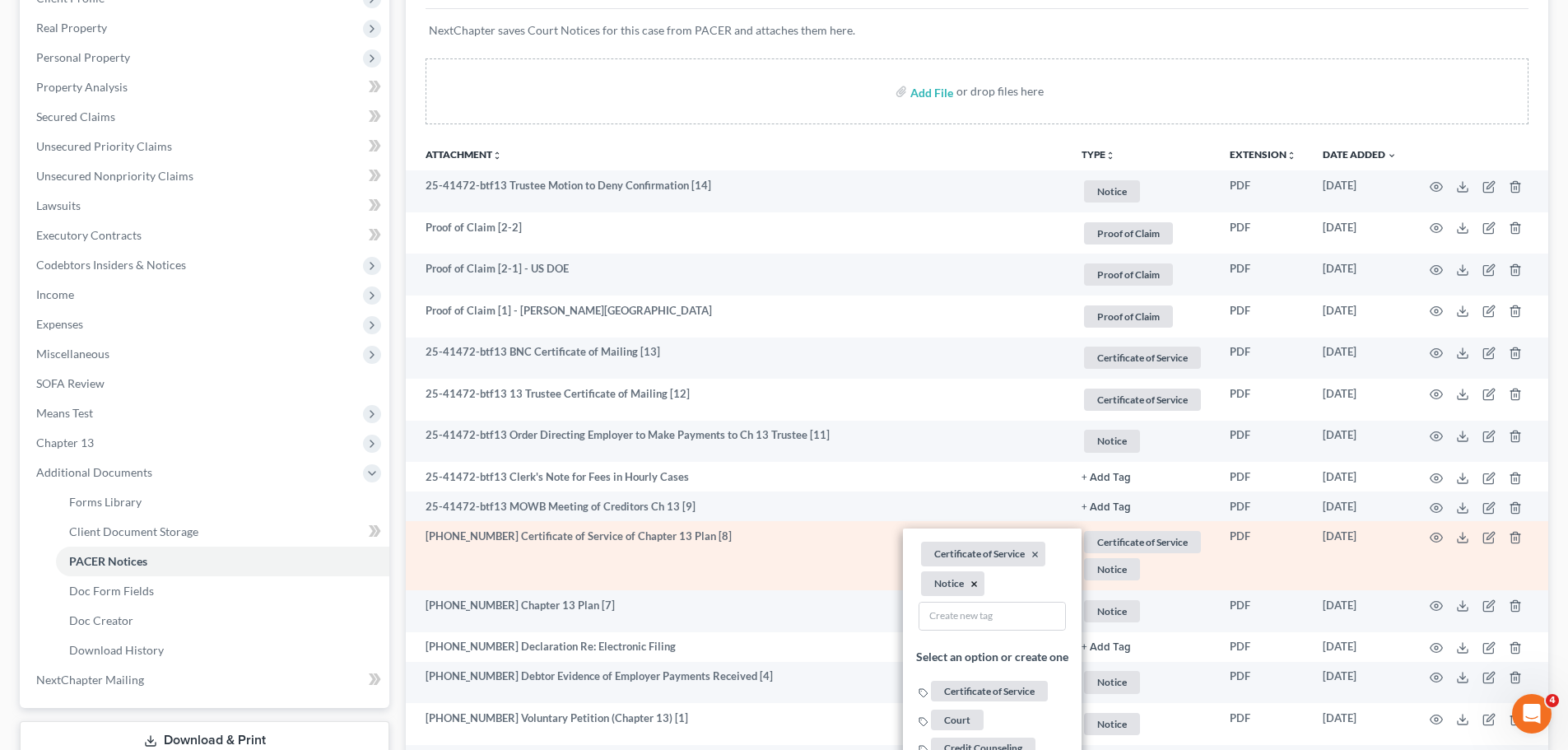
click at [975, 583] on button "×" at bounding box center [974, 584] width 7 height 15
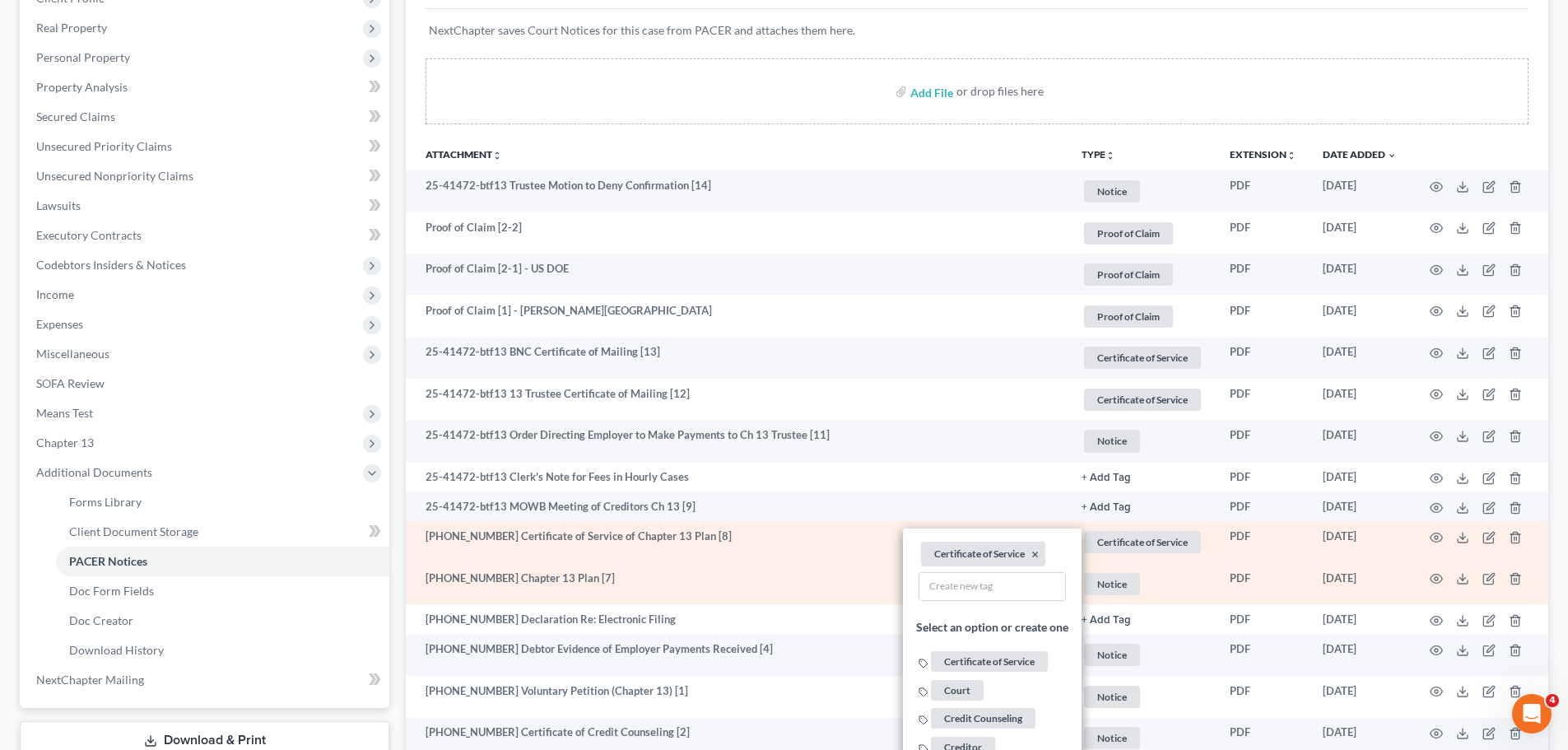
click at [1098, 589] on span "Notice" at bounding box center [1112, 584] width 56 height 22
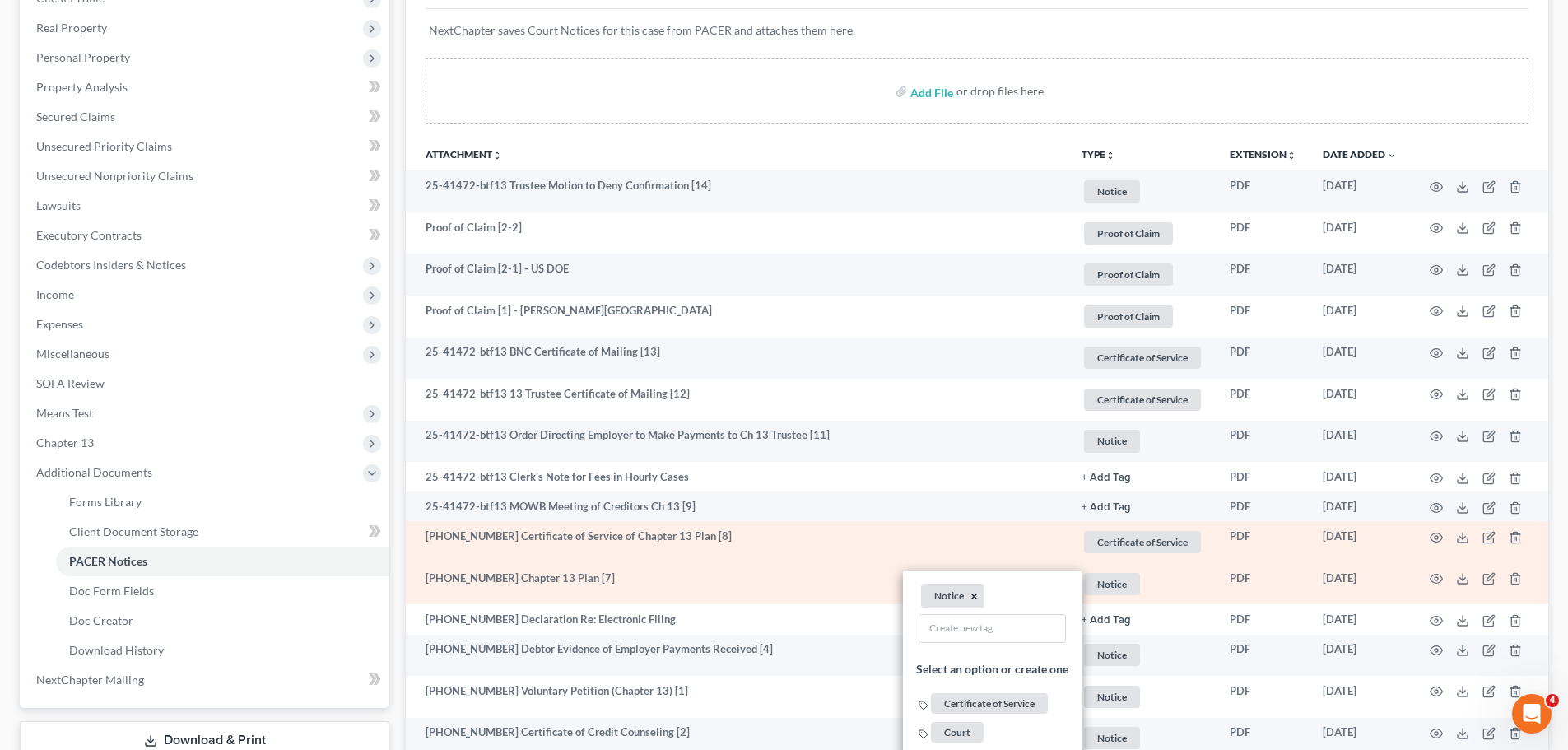
click at [972, 597] on button "×" at bounding box center [974, 596] width 7 height 15
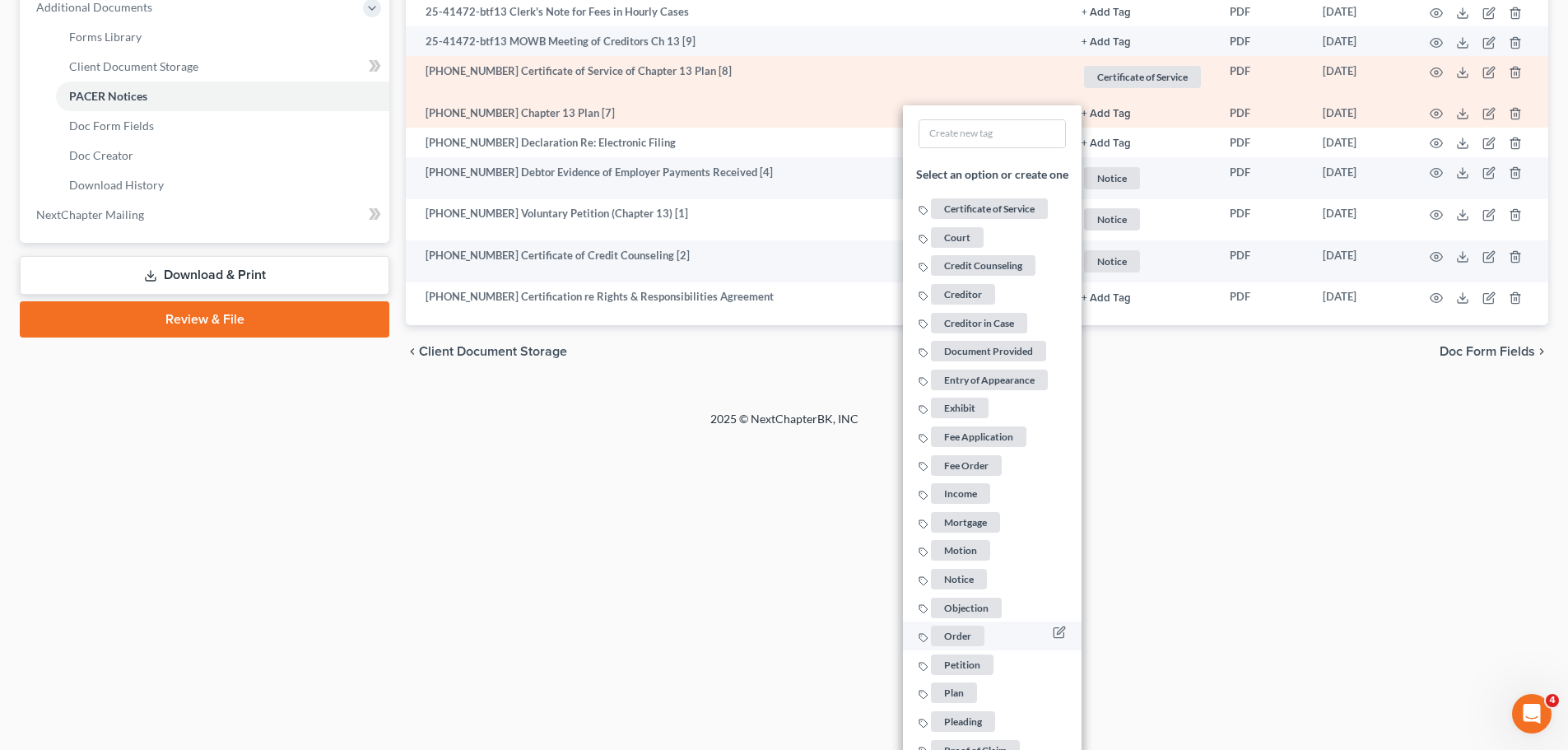
scroll to position [741, 0]
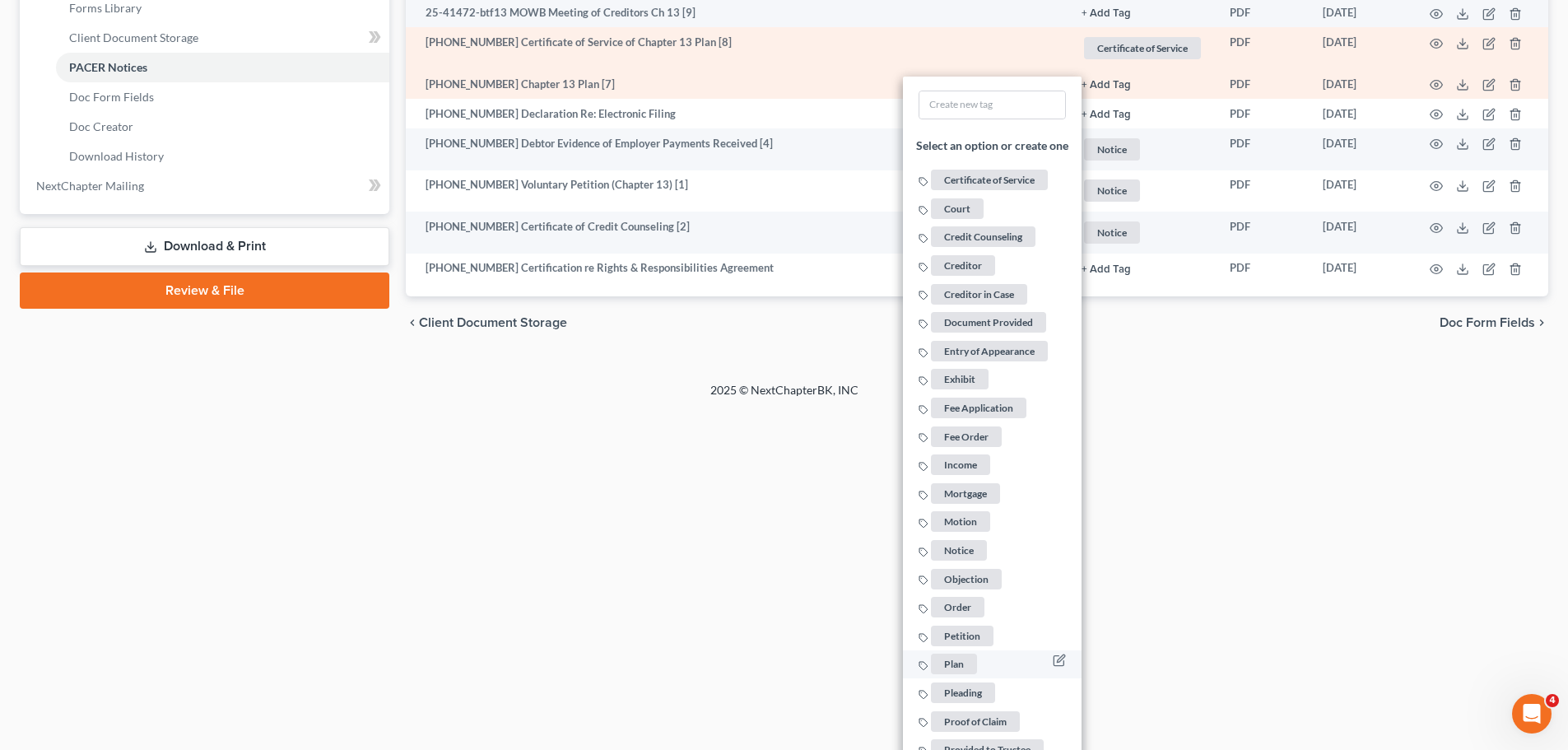
click at [965, 663] on span "Plan" at bounding box center [954, 663] width 46 height 21
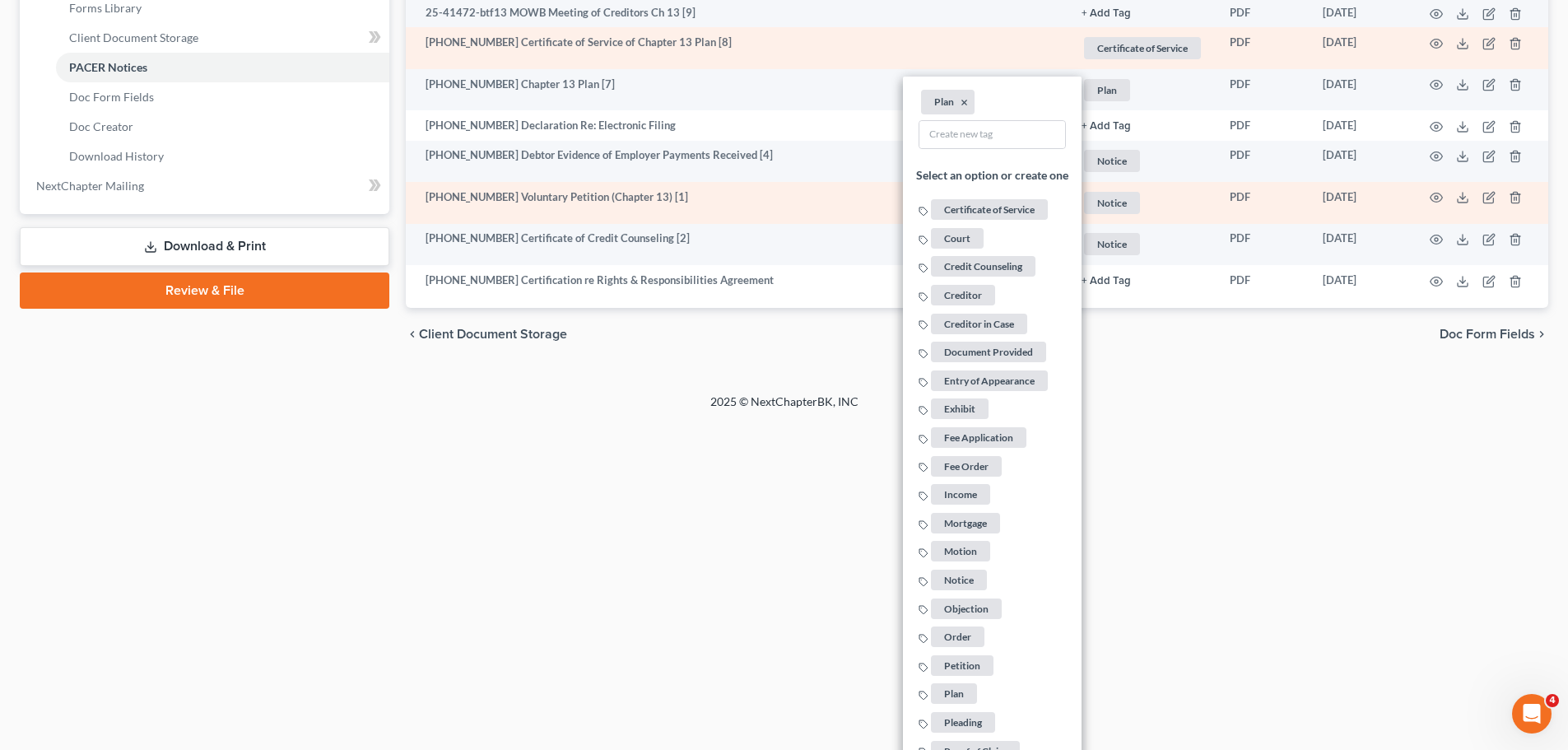
drag, startPoint x: 531, startPoint y: 597, endPoint x: 588, endPoint y: 536, distance: 83.5
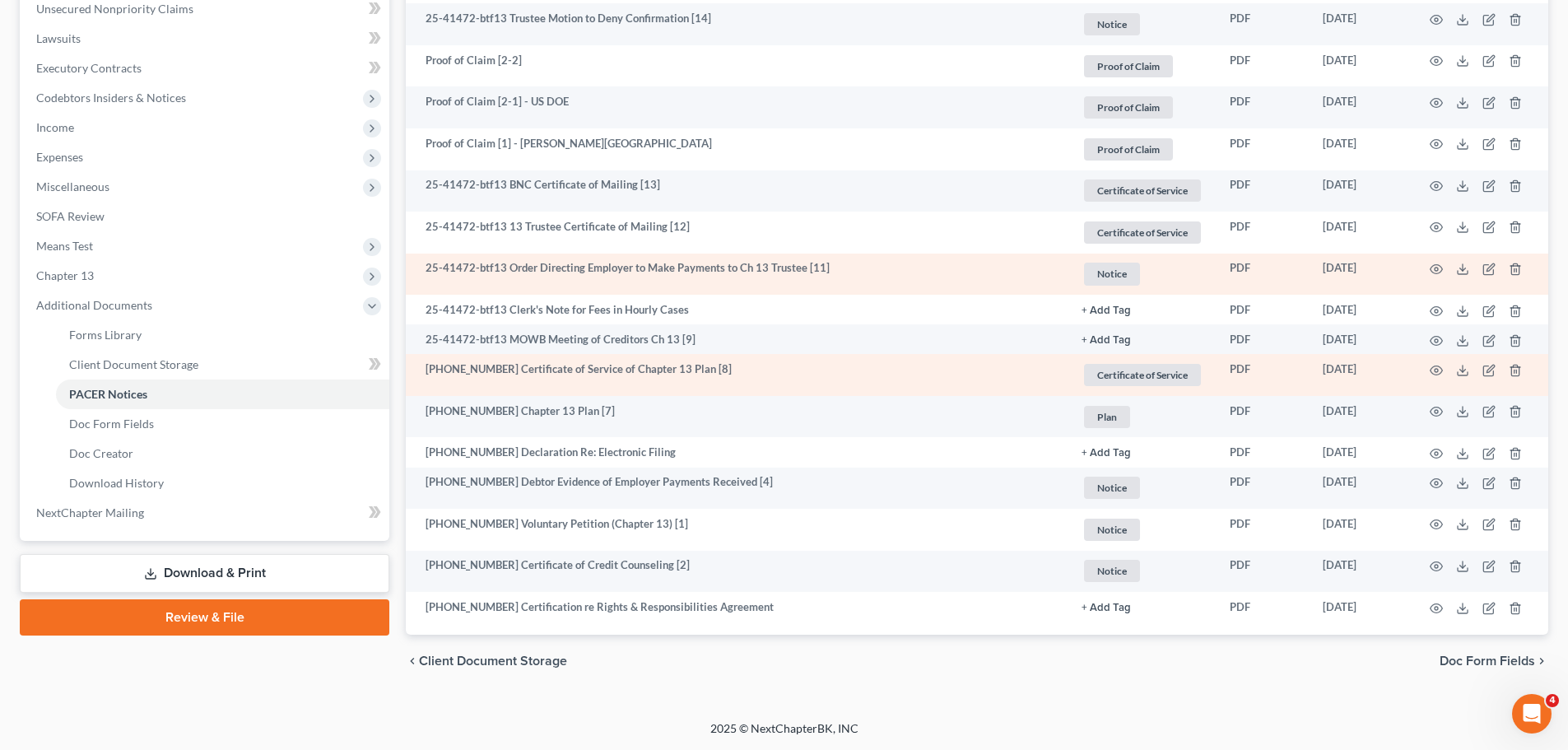
scroll to position [414, 0]
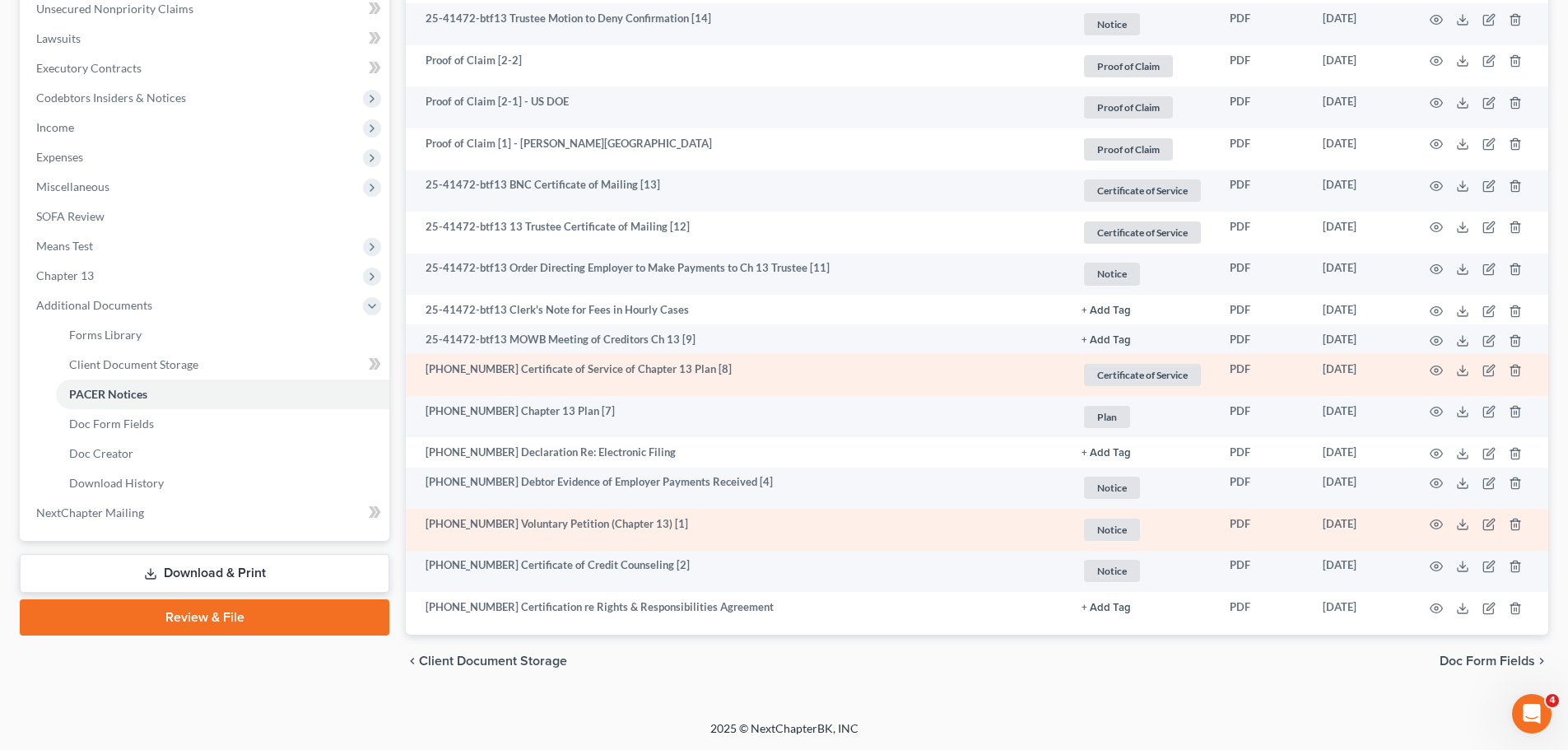
click at [1114, 523] on span "Notice" at bounding box center [1112, 530] width 56 height 22
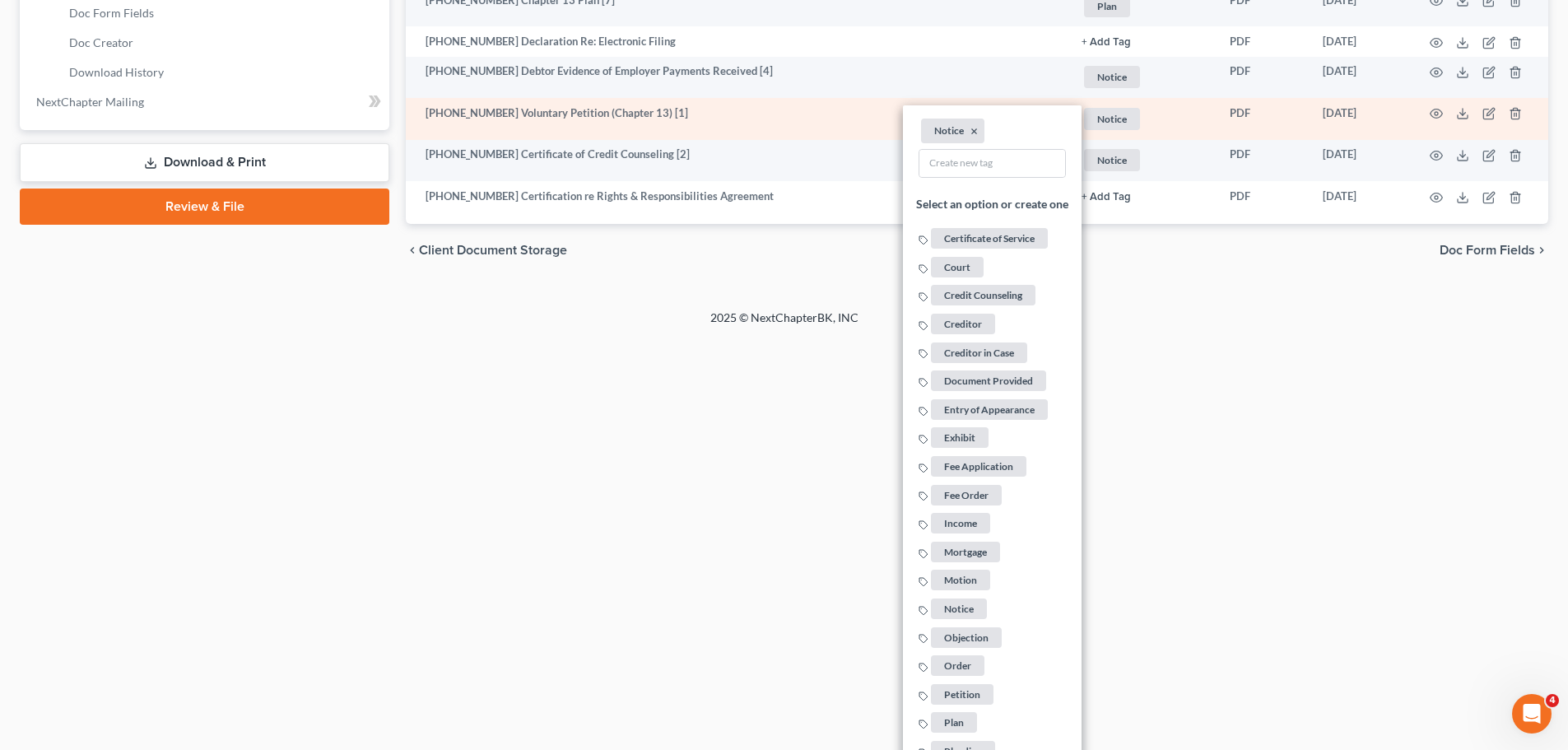
scroll to position [826, 0]
click at [966, 688] on span "Petition" at bounding box center [962, 693] width 62 height 21
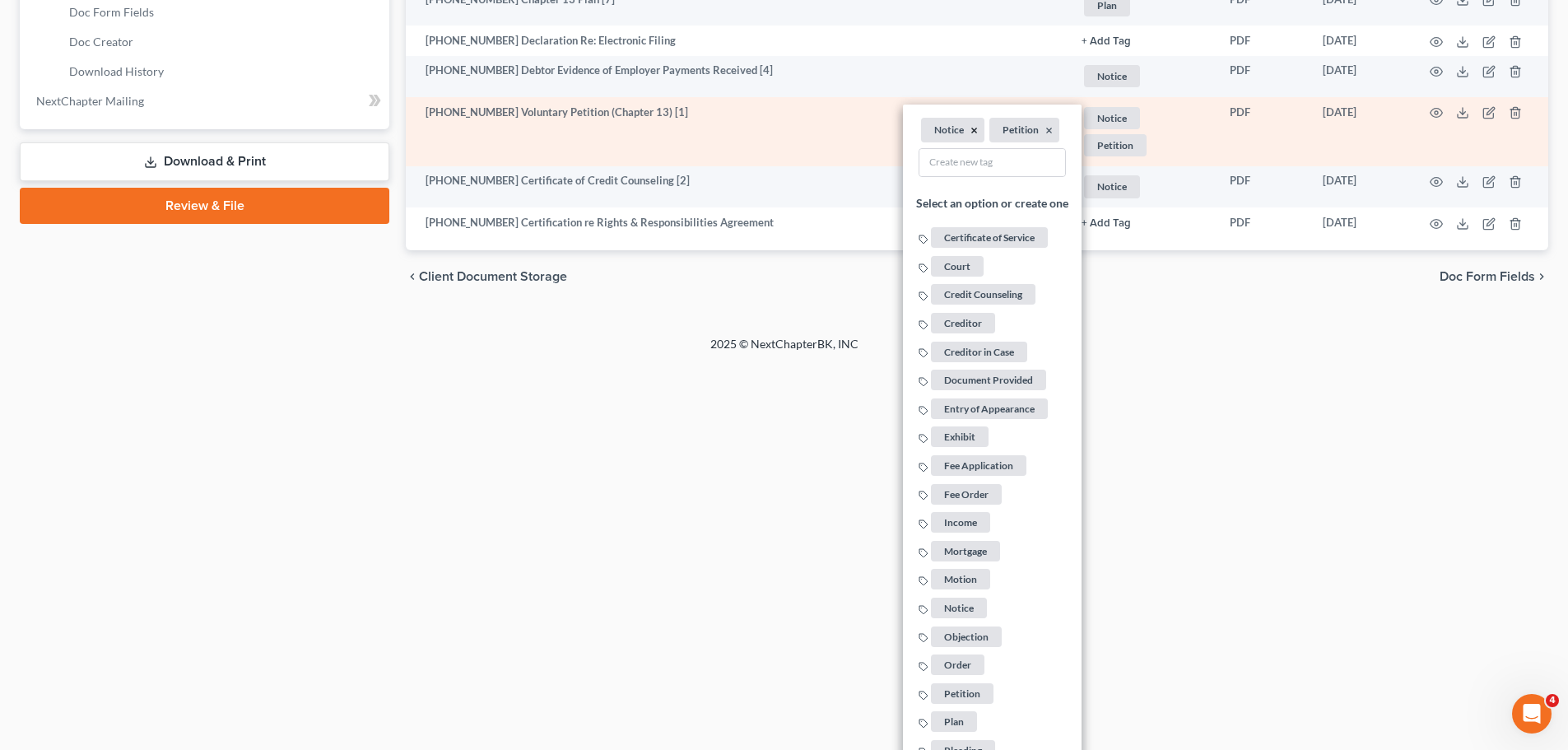
click at [975, 131] on button "×" at bounding box center [974, 131] width 7 height 15
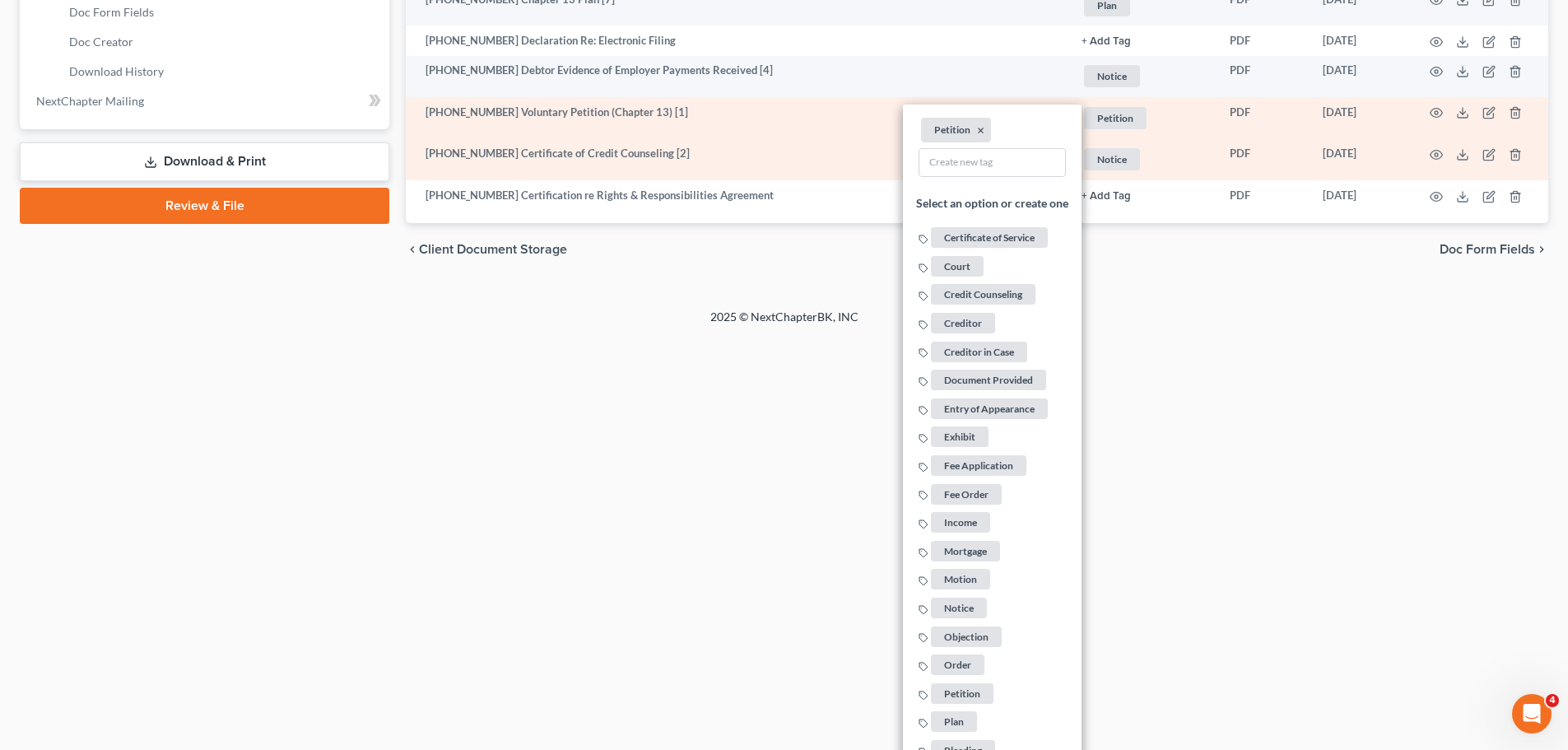
click at [1129, 167] on span "Notice" at bounding box center [1112, 159] width 56 height 22
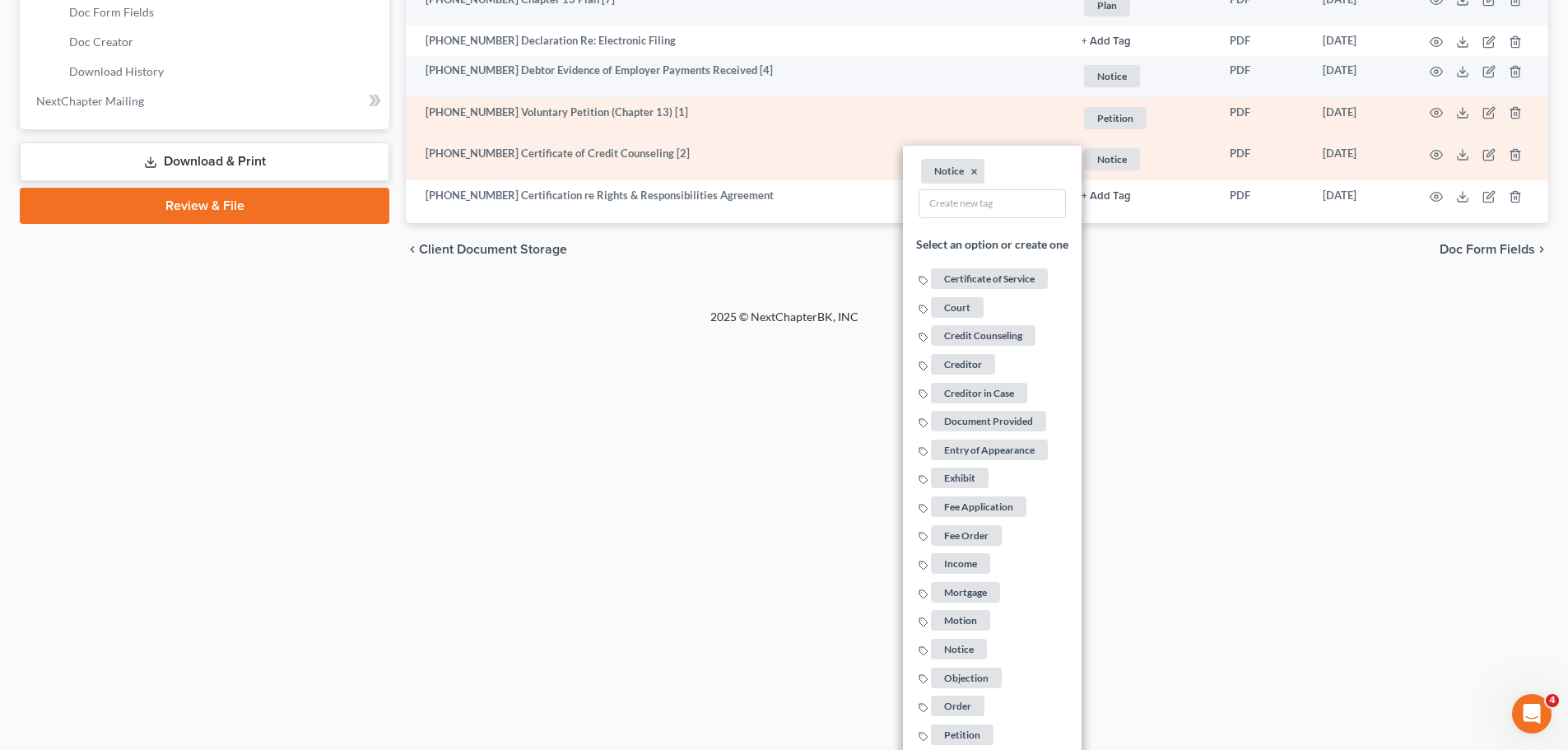
click at [978, 167] on li "Notice ×" at bounding box center [952, 171] width 63 height 25
click at [972, 169] on button "×" at bounding box center [974, 172] width 7 height 15
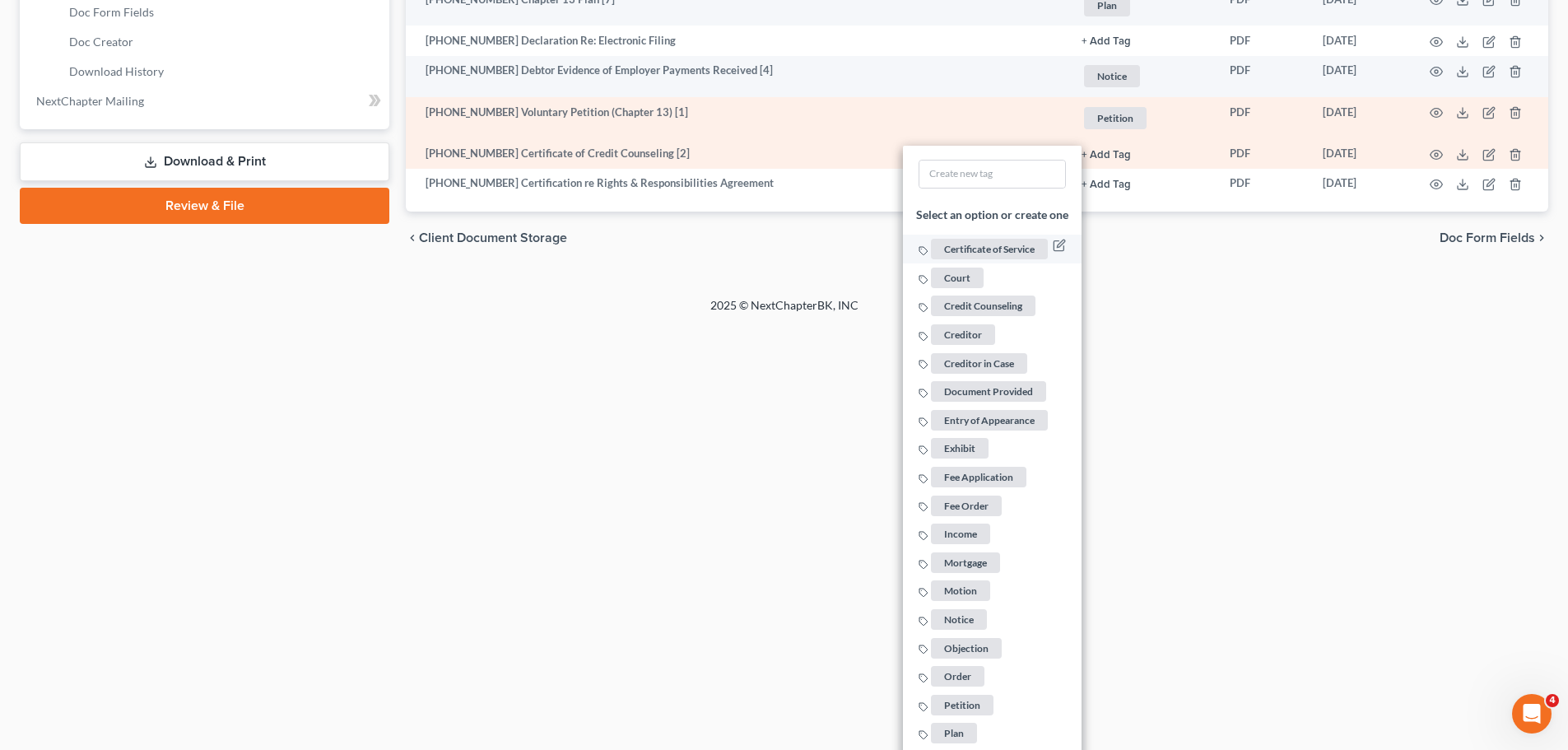
click at [982, 253] on span "Certificate of Service" at bounding box center [989, 250] width 117 height 21
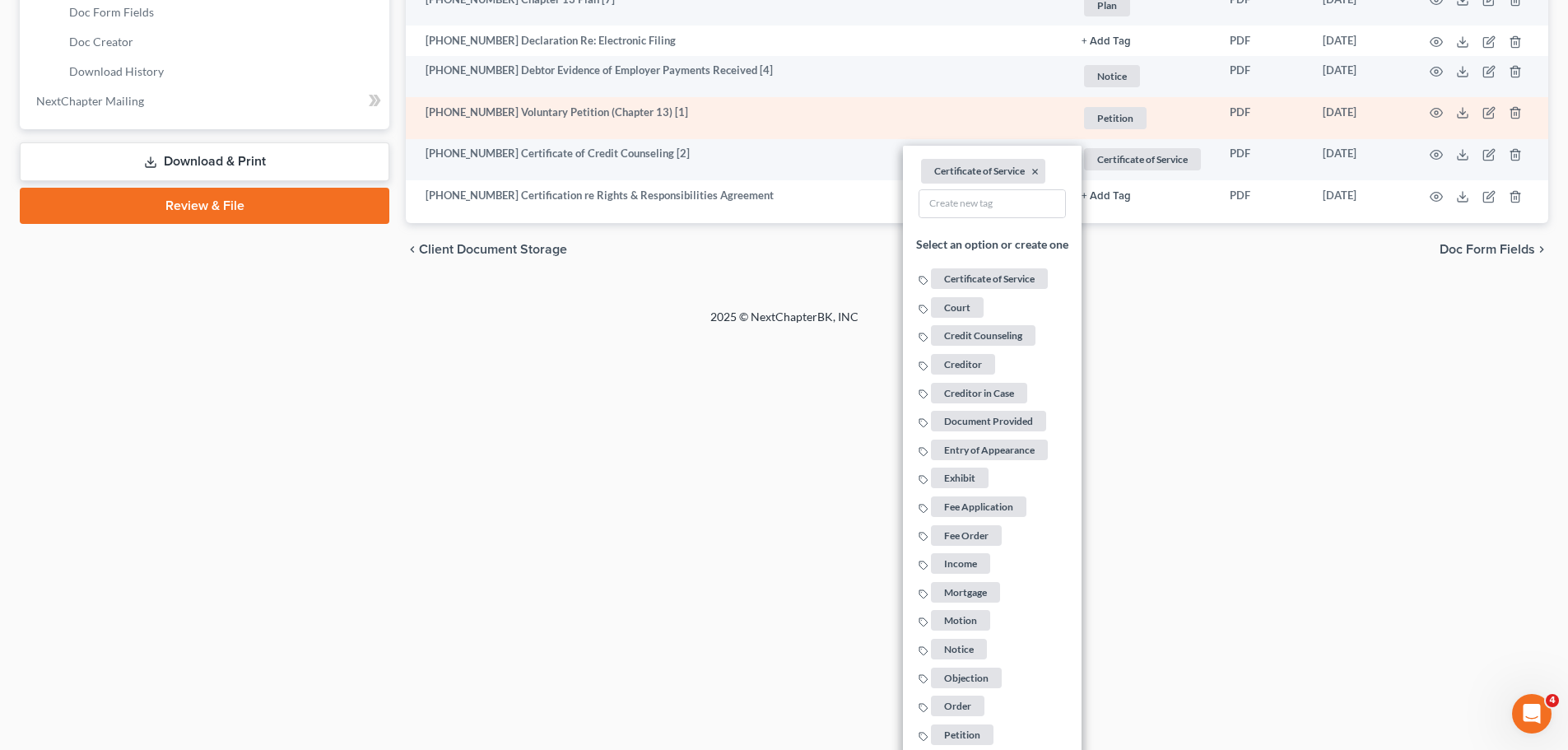
click at [1206, 312] on div "2025 © NextChapterBK, INC" at bounding box center [784, 323] width 939 height 29
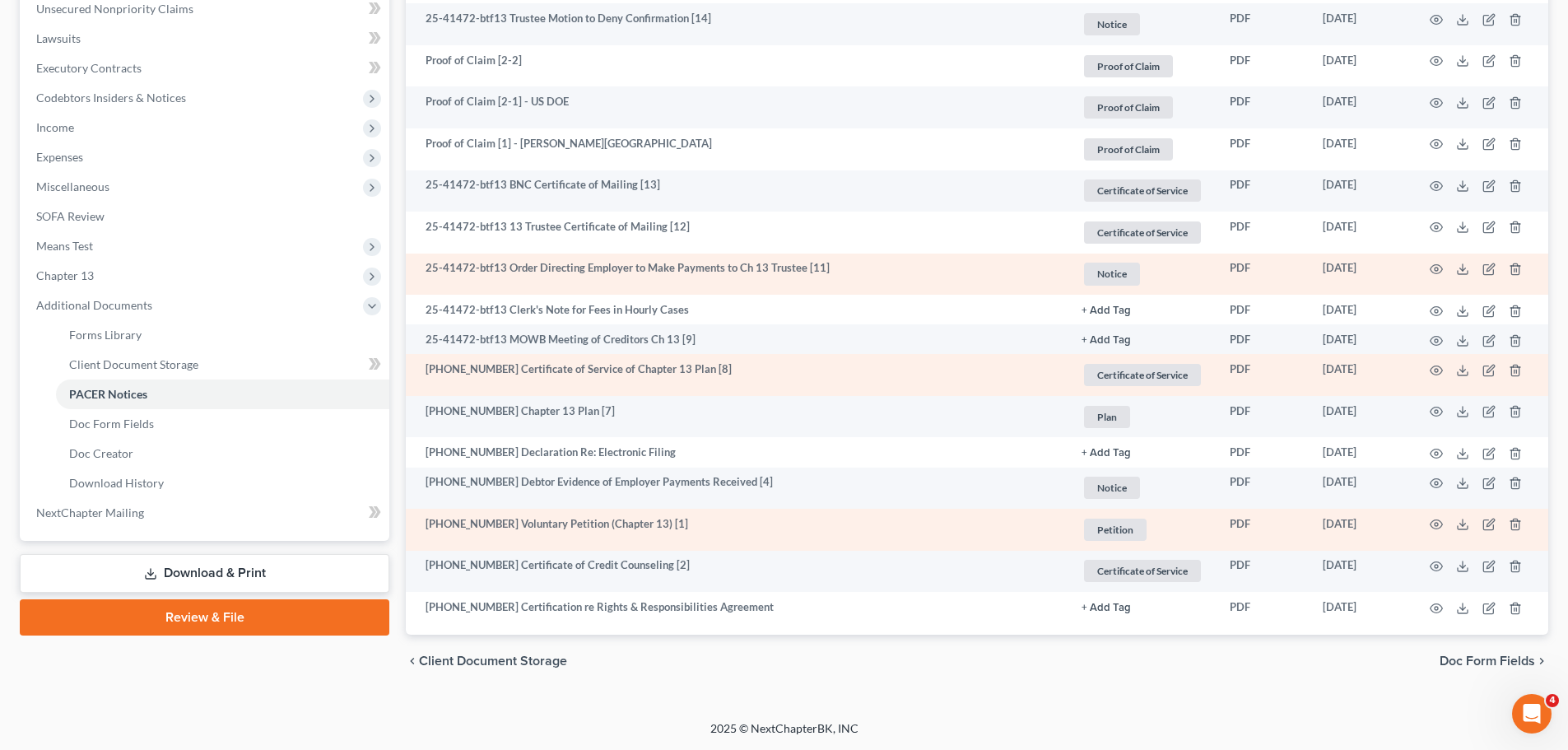
scroll to position [414, 0]
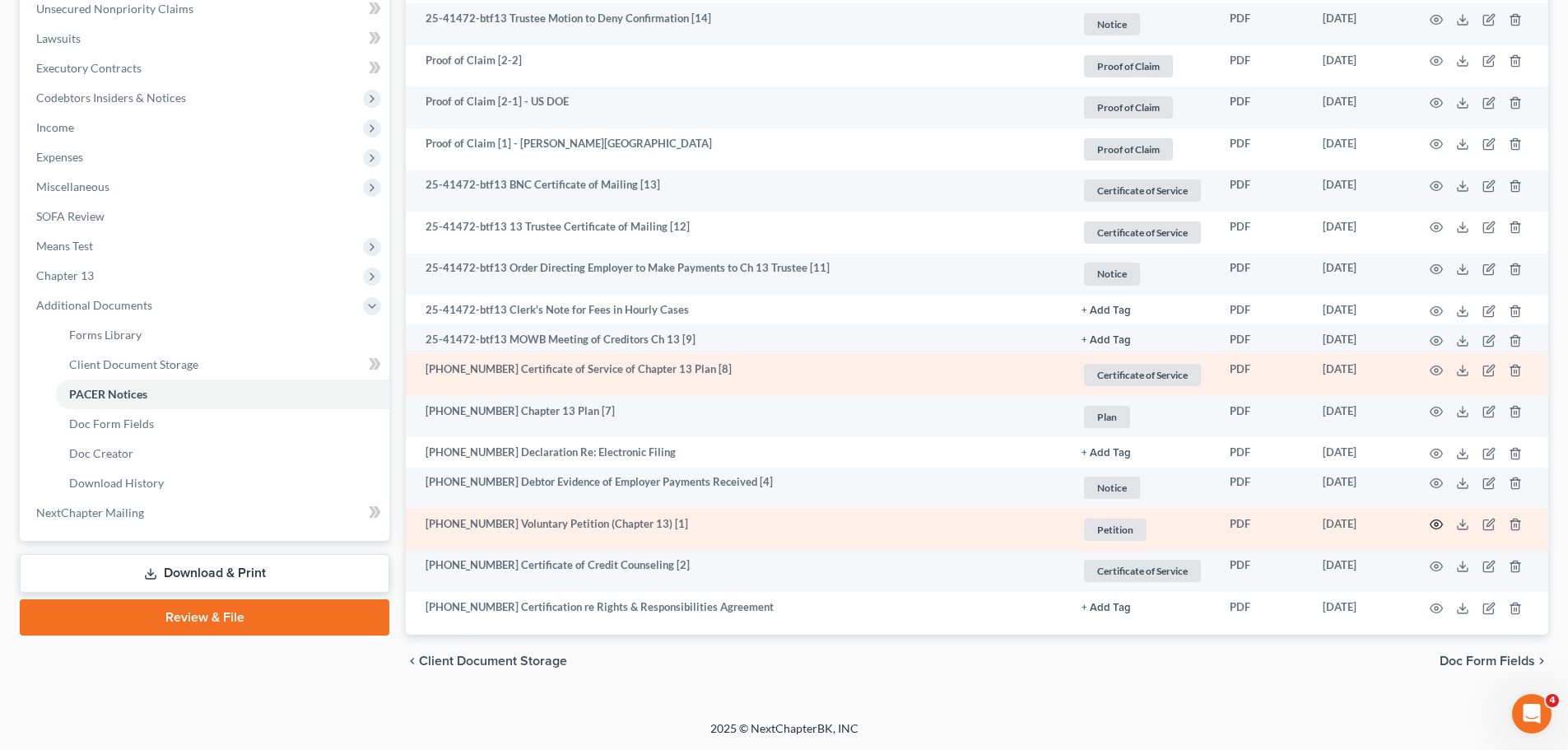
click at [1440, 524] on icon "button" at bounding box center [1436, 524] width 13 height 13
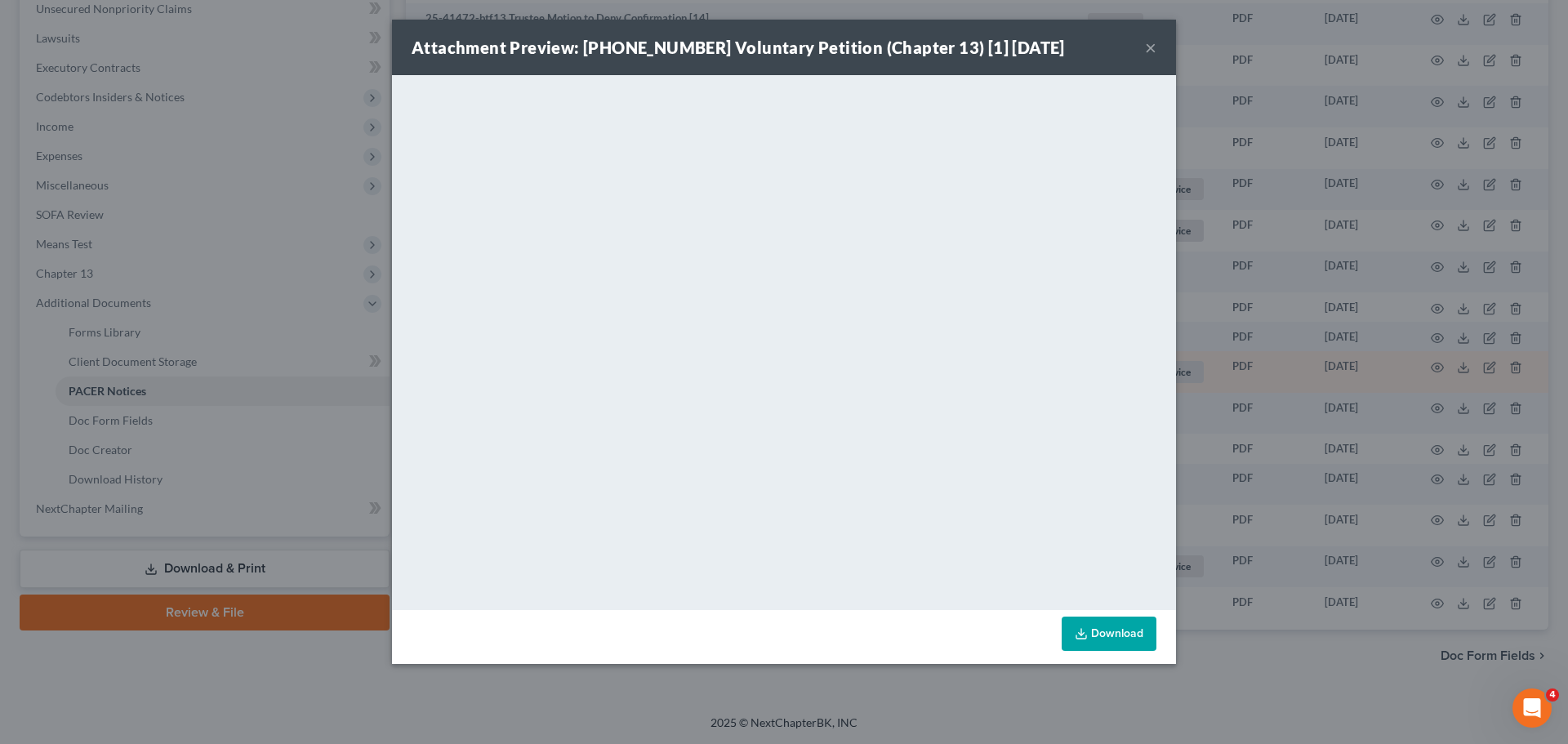
click at [1153, 44] on button "×" at bounding box center [1151, 47] width 11 height 19
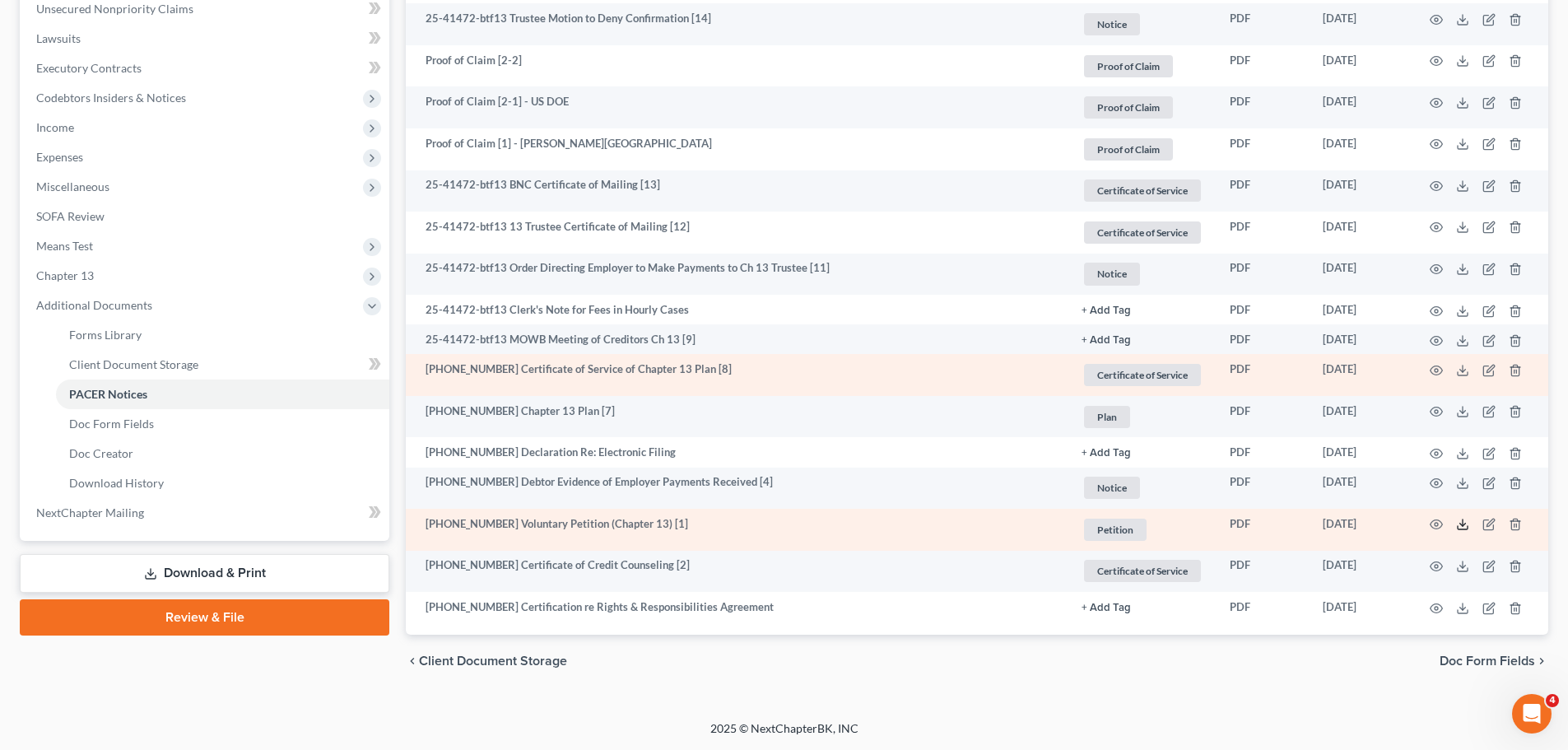
click at [1464, 526] on polyline at bounding box center [1463, 524] width 5 height 3
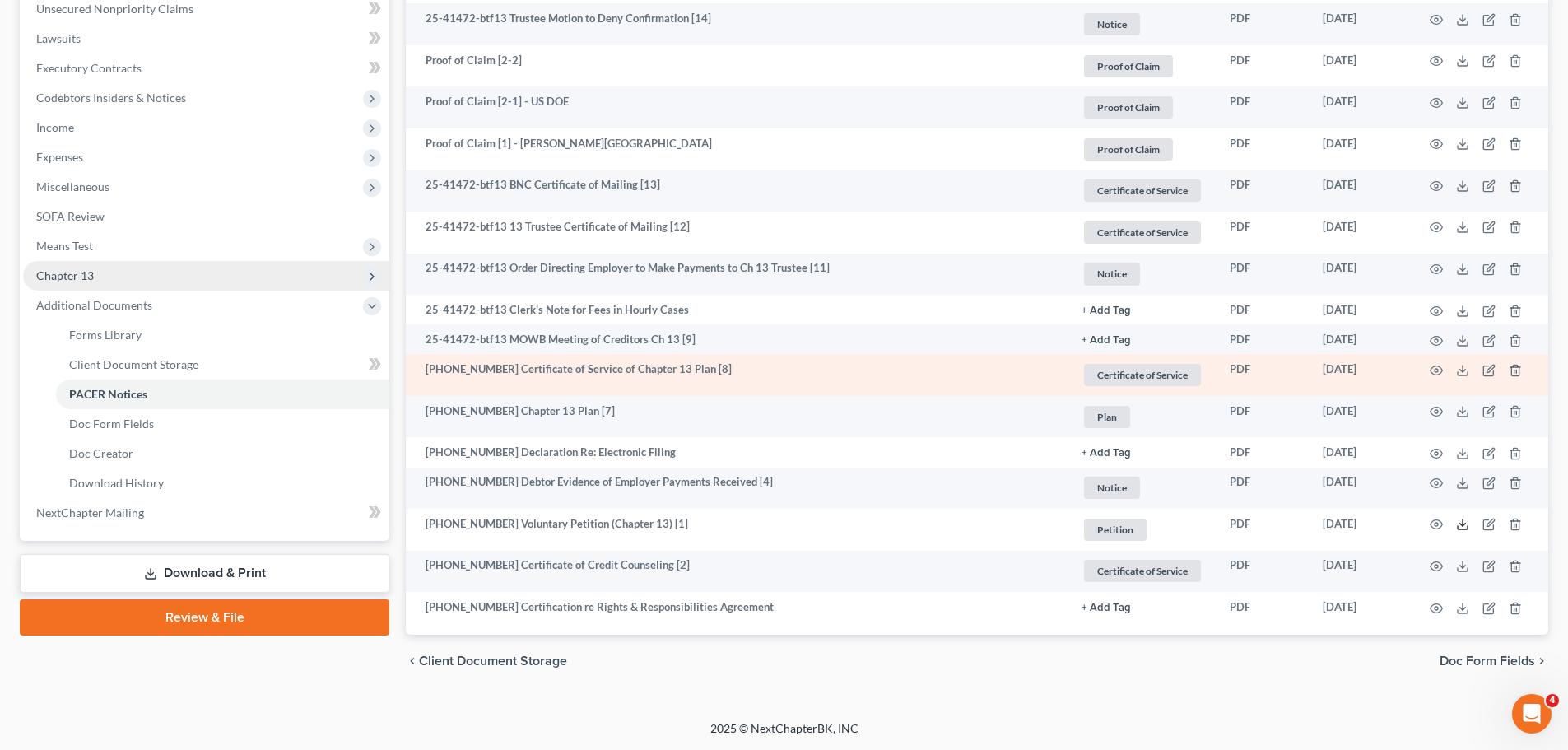
scroll to position [0, 0]
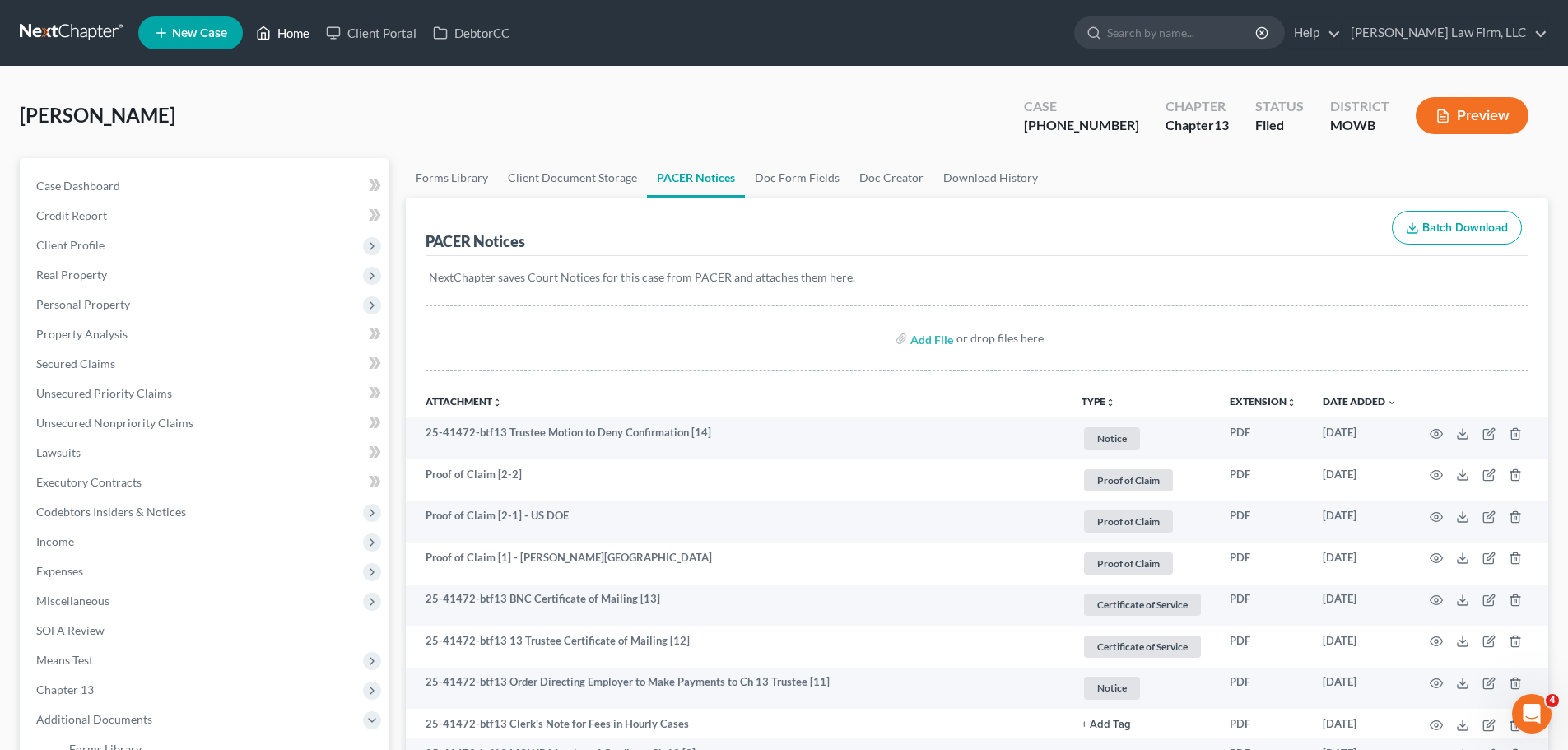
click at [284, 46] on link "Home" at bounding box center [283, 32] width 70 height 29
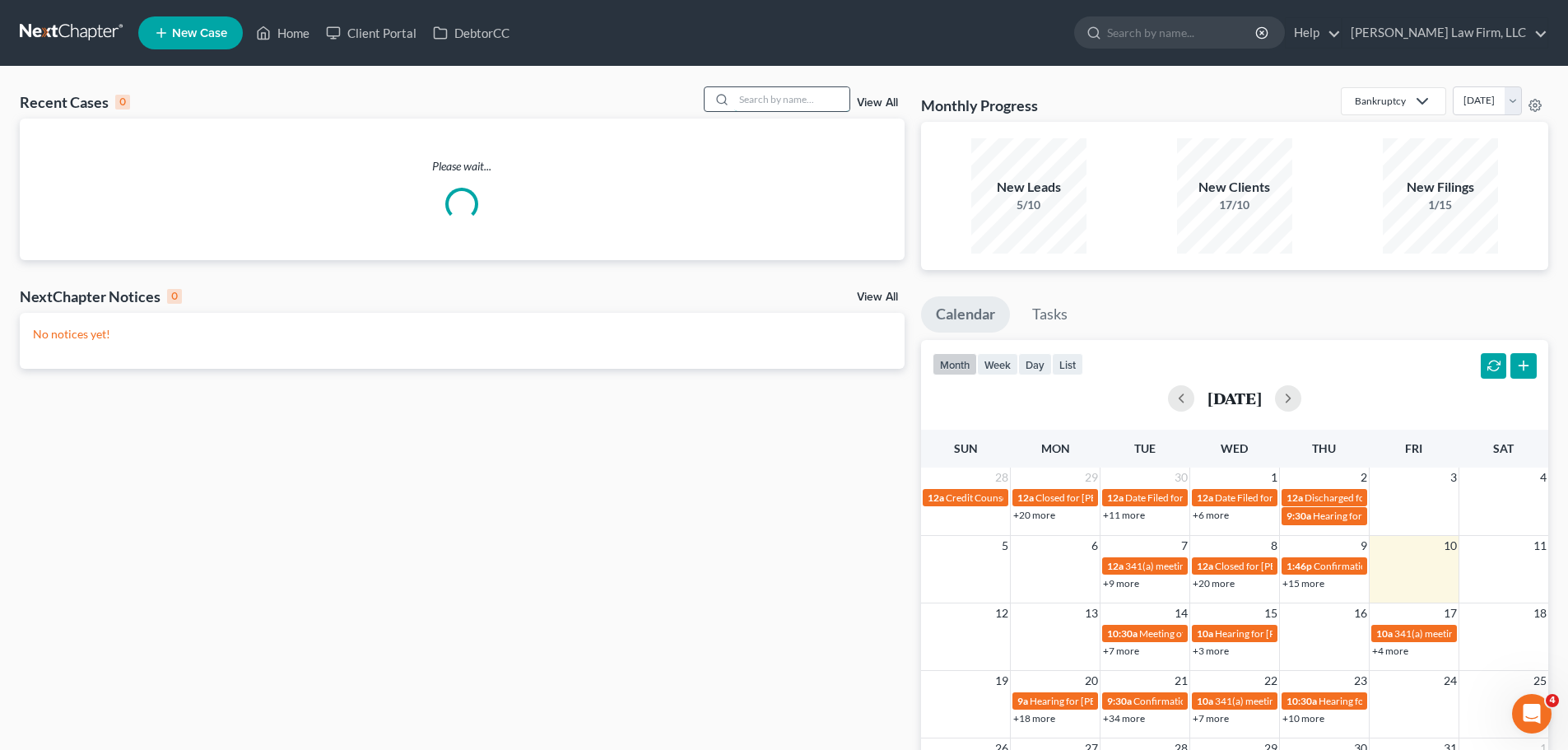
click at [787, 99] on input "search" at bounding box center [792, 99] width 115 height 24
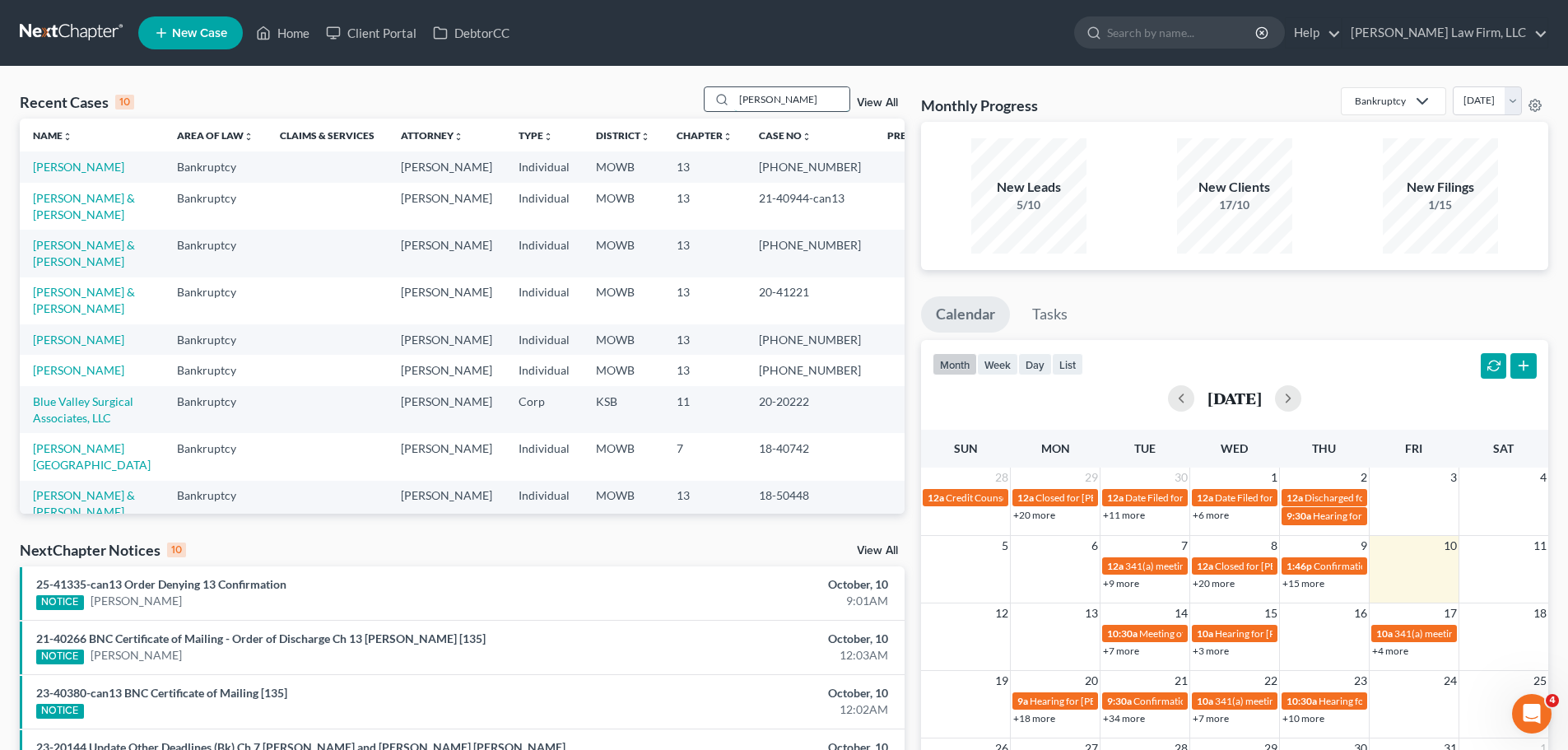
type input "[PERSON_NAME]"
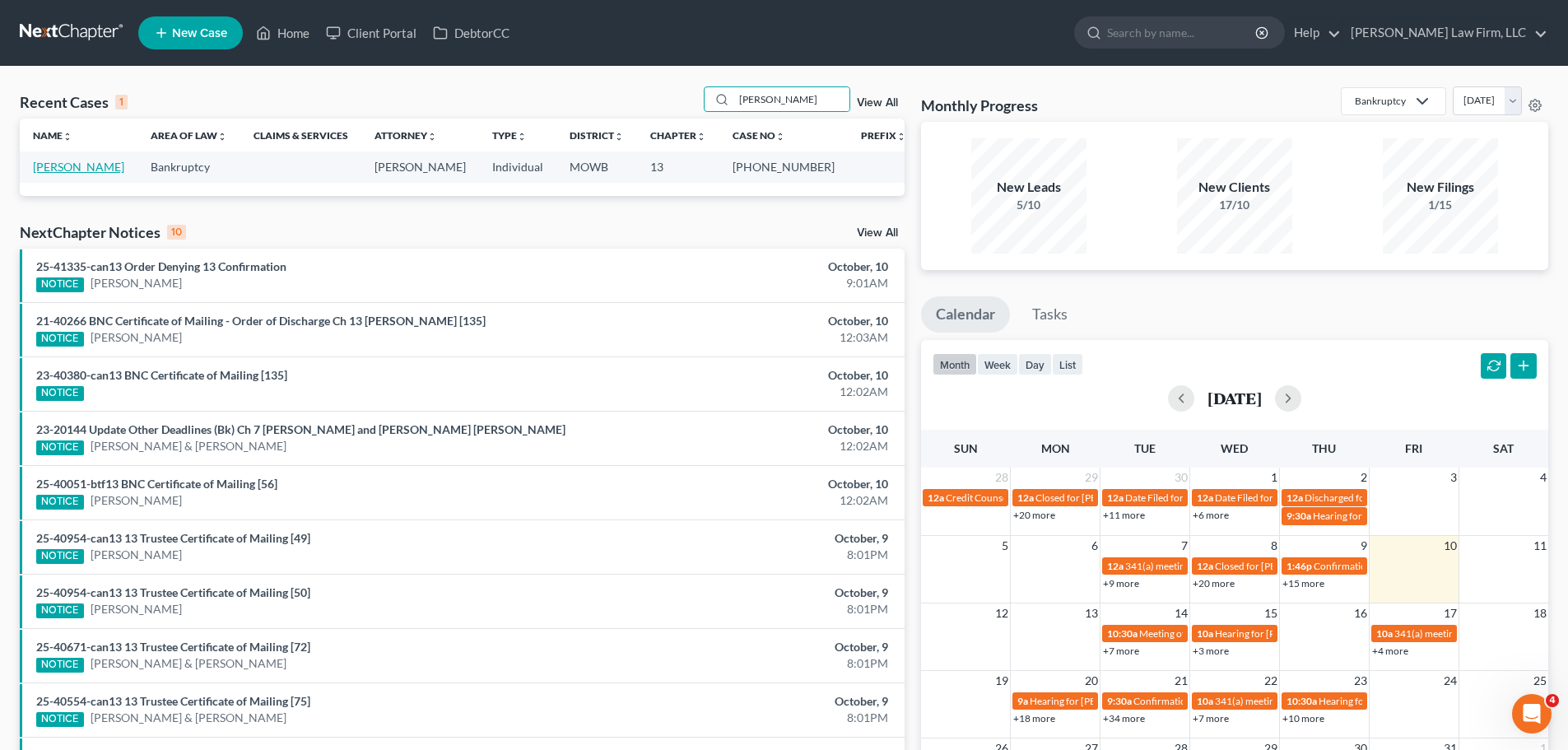
click at [79, 168] on link "[PERSON_NAME]" at bounding box center [78, 167] width 91 height 14
select select "3"
select select "1"
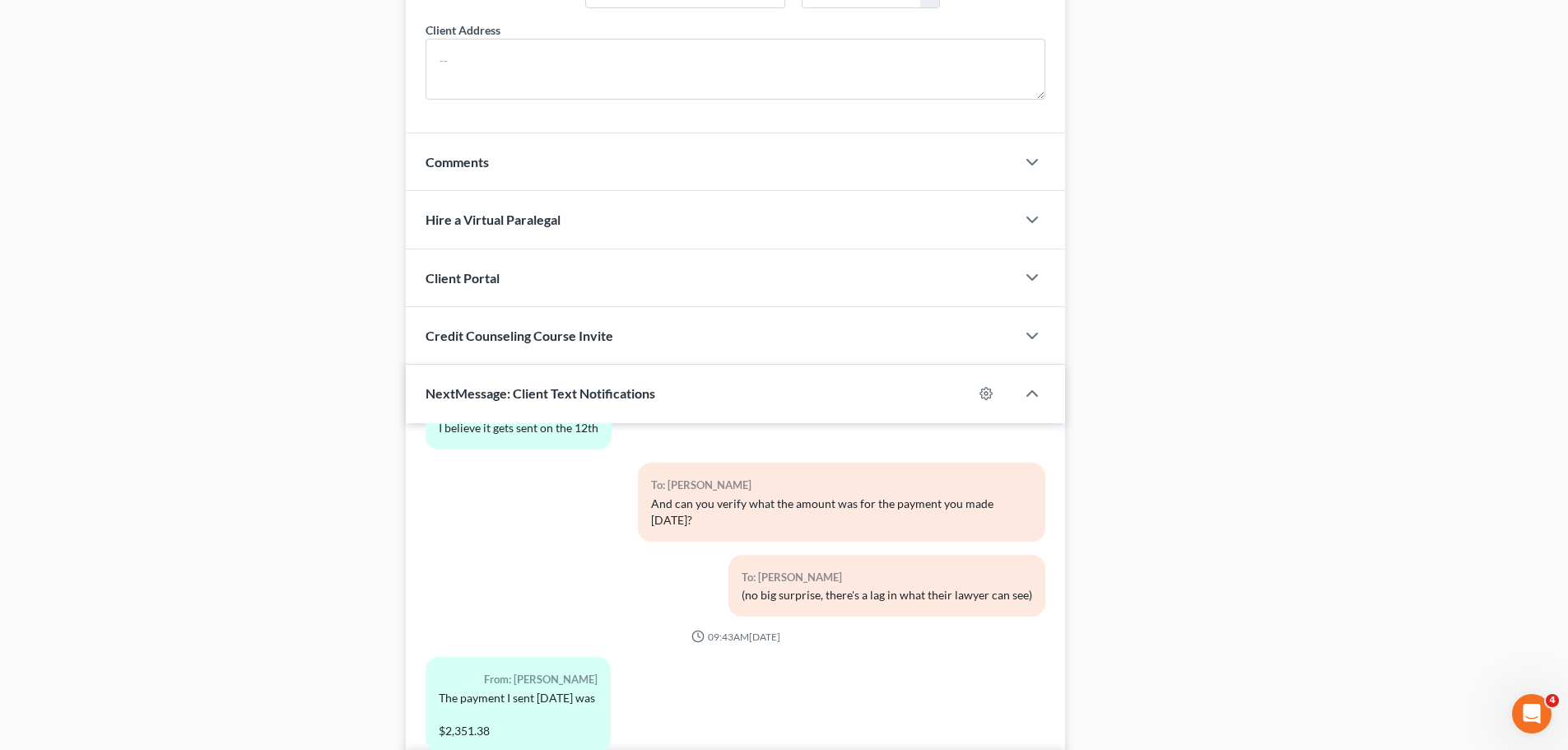
scroll to position [1385, 0]
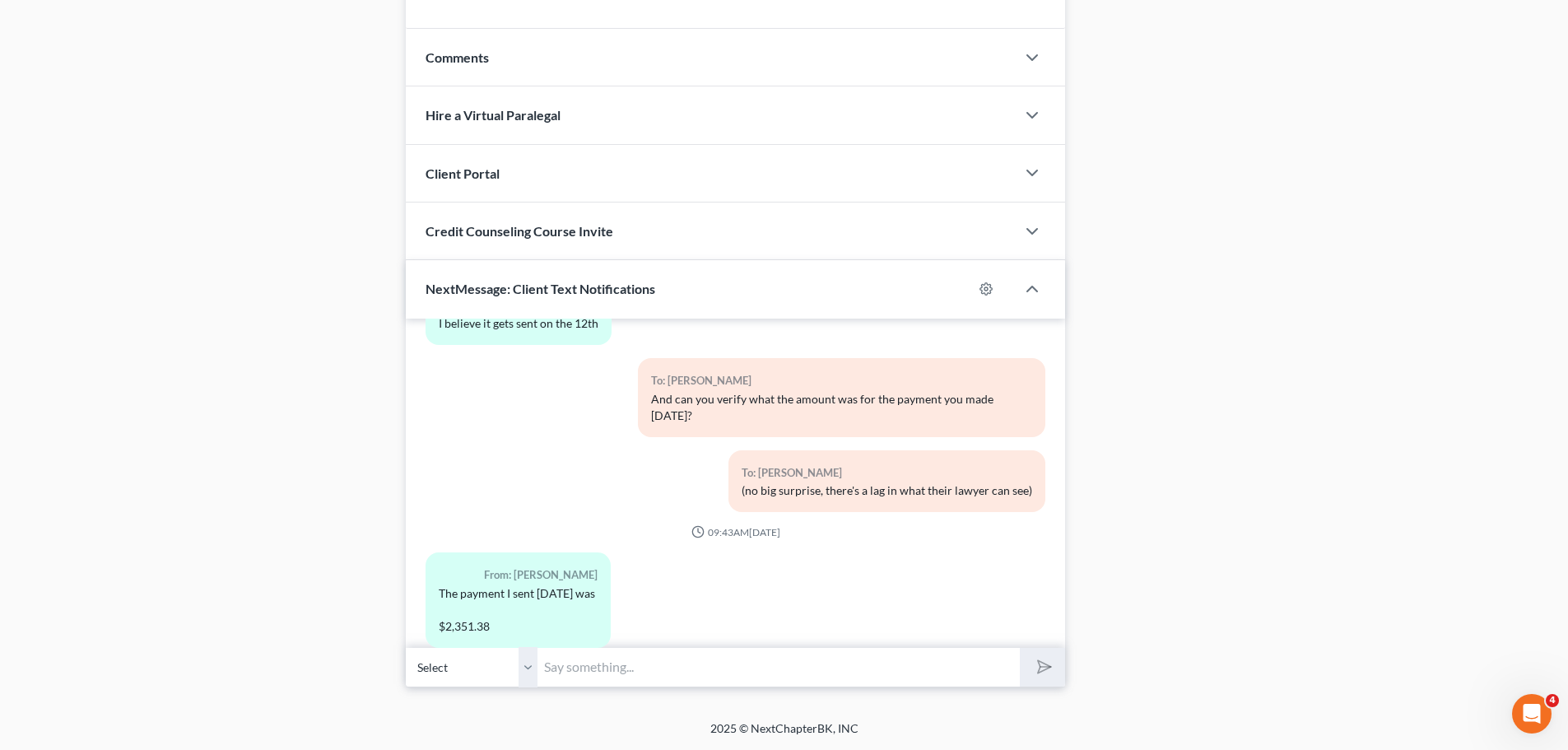
click at [626, 658] on input "text" at bounding box center [778, 667] width 482 height 40
type input "Perfect. Thank you."
click at [1020, 648] on button "submit" at bounding box center [1042, 667] width 45 height 38
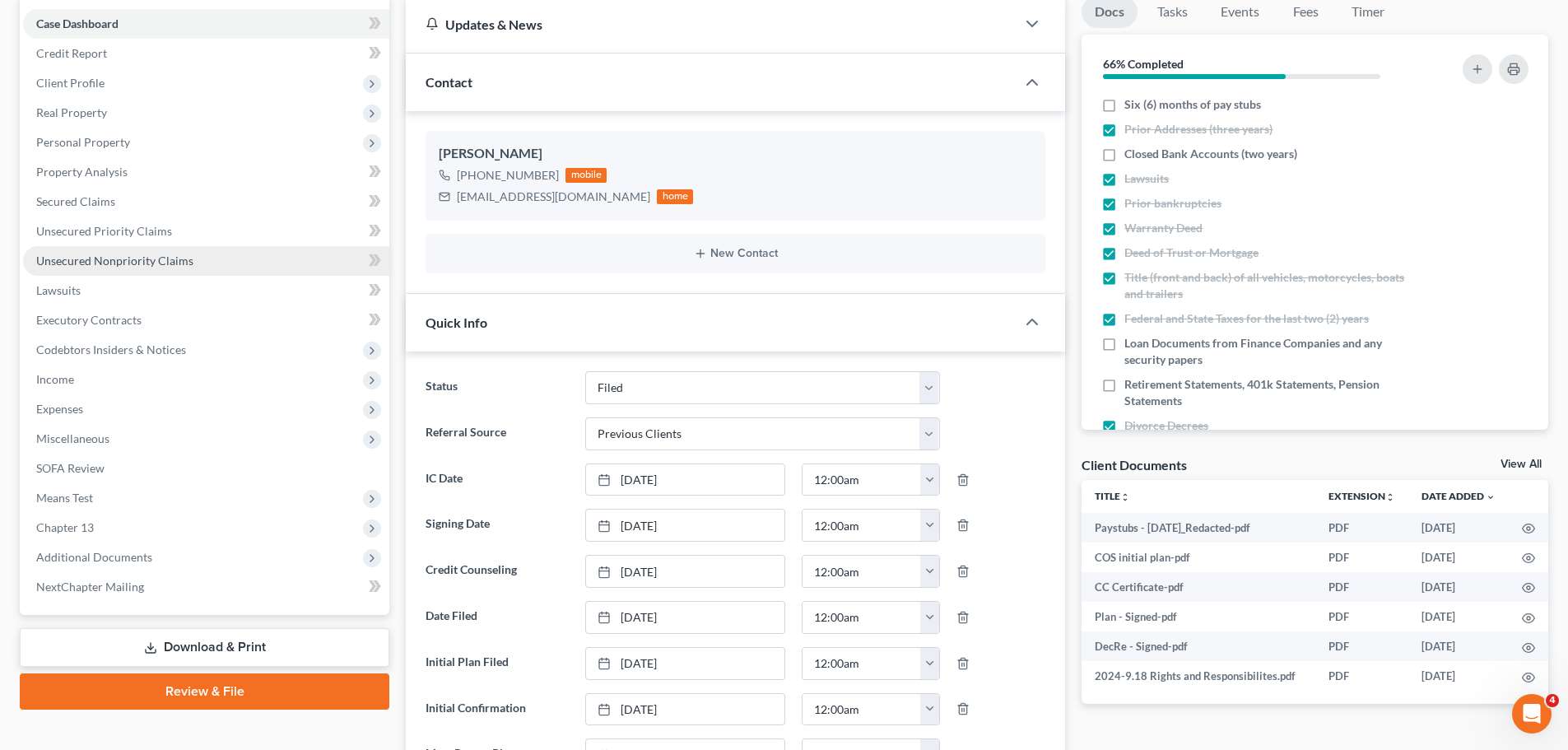
scroll to position [0, 0]
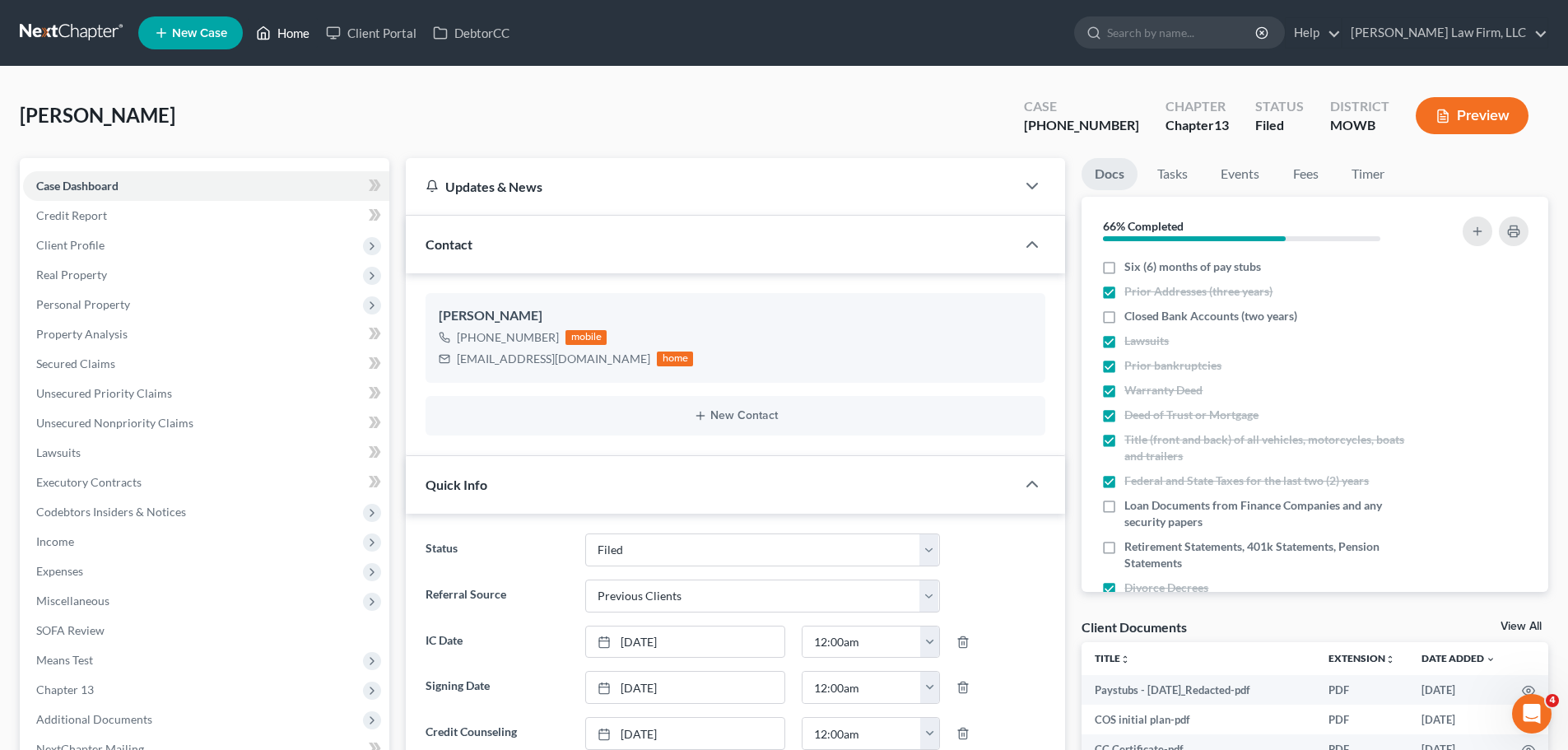
click at [289, 41] on link "Home" at bounding box center [283, 32] width 70 height 29
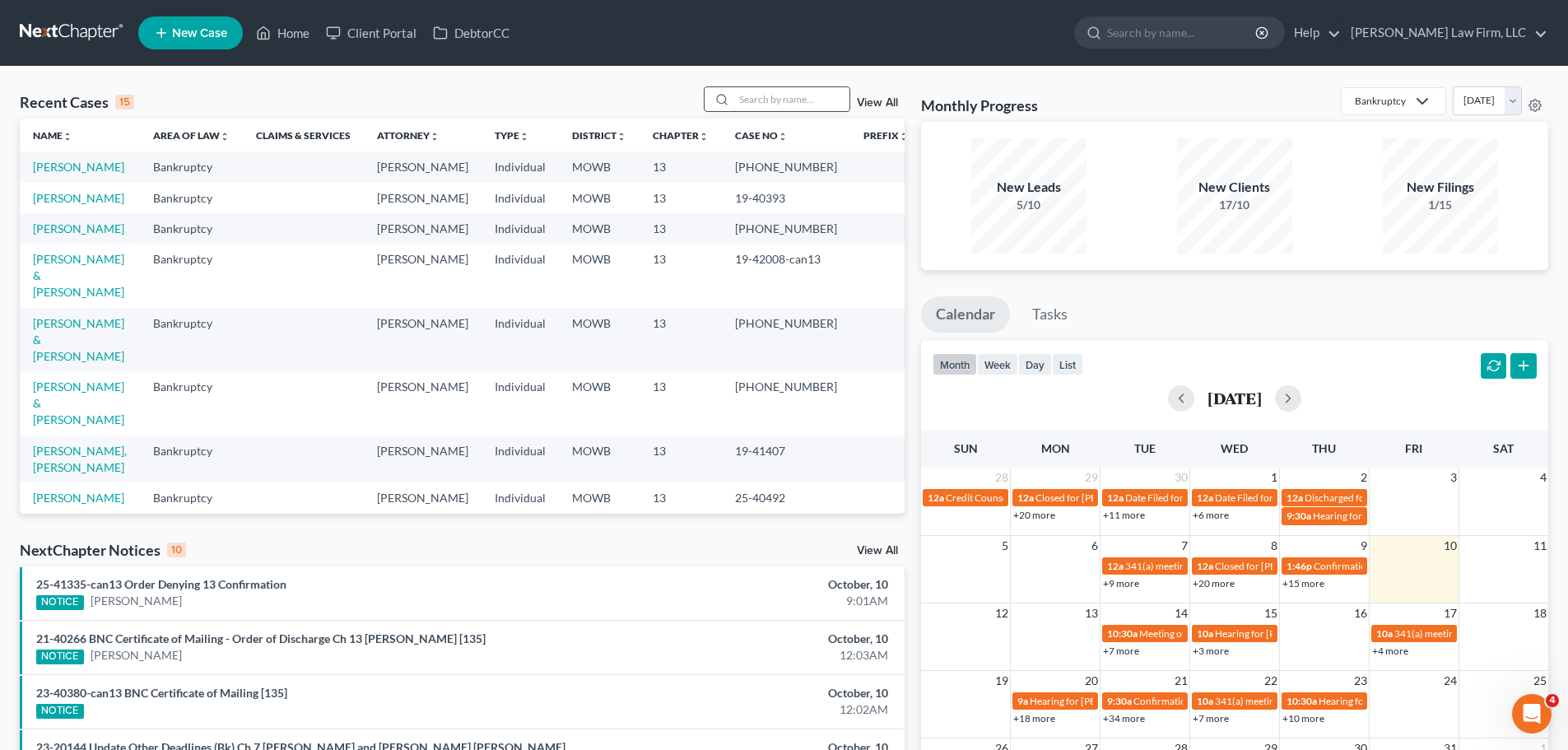
click at [802, 99] on input "search" at bounding box center [792, 99] width 115 height 24
type input "[PERSON_NAME]"
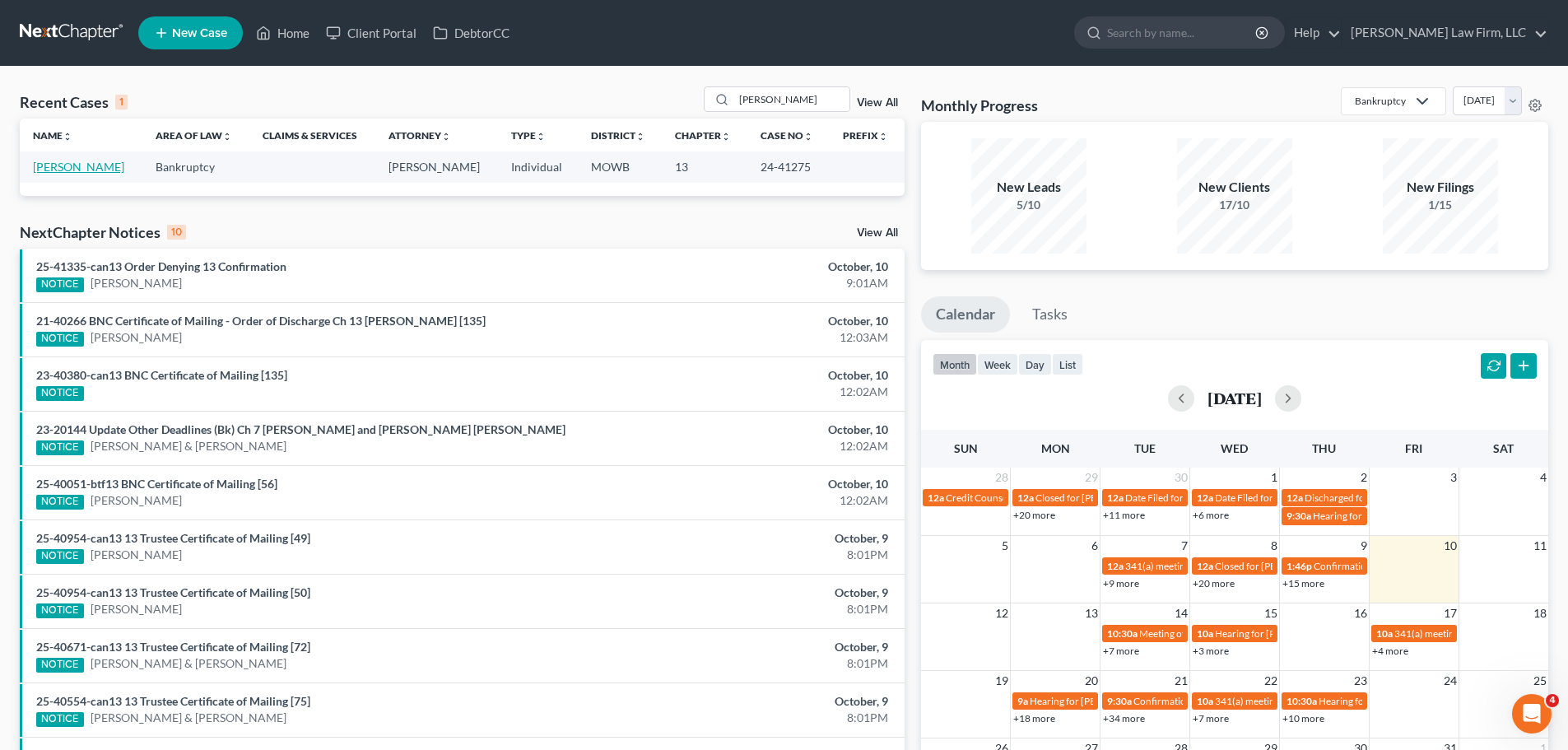
click at [74, 161] on link "[PERSON_NAME]" at bounding box center [78, 167] width 91 height 14
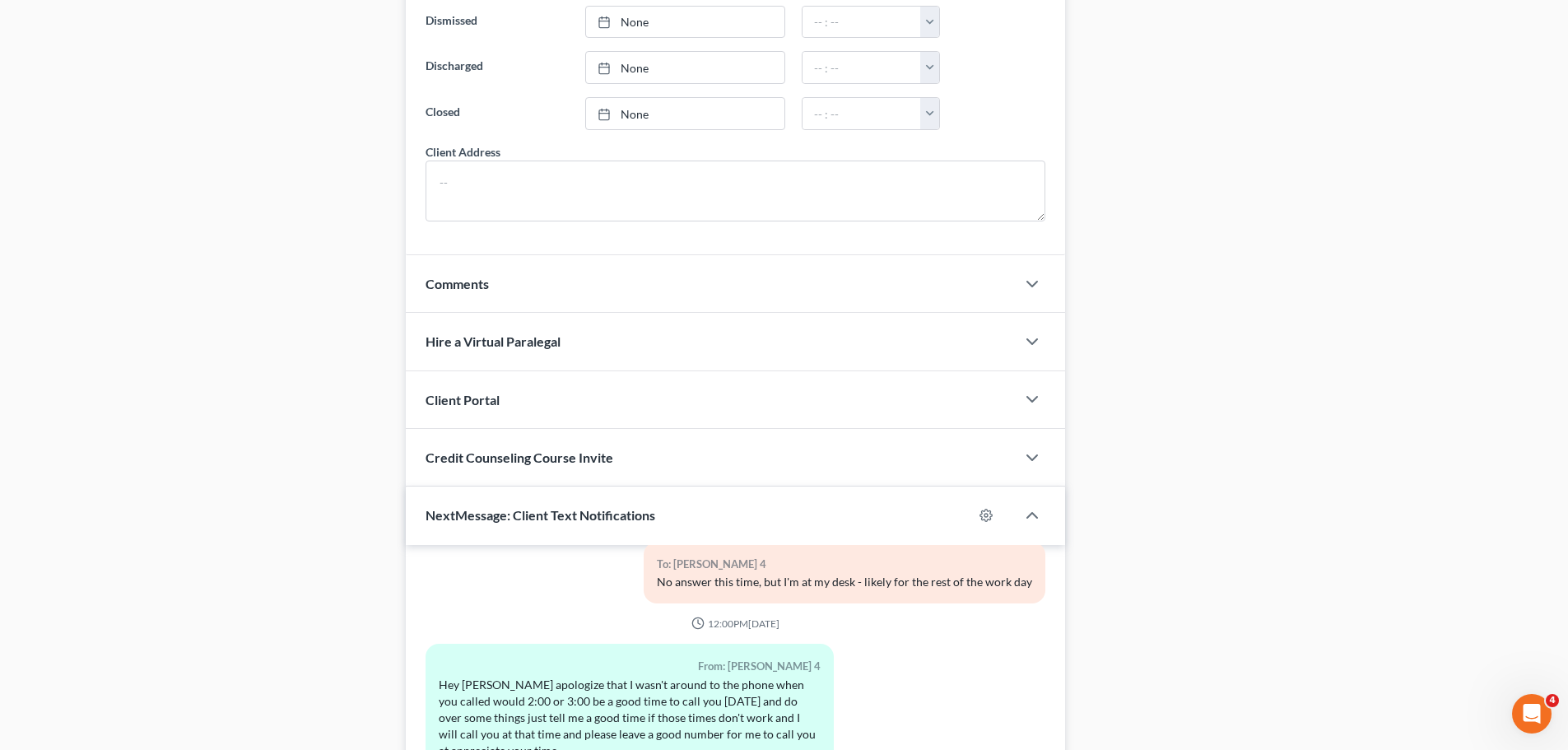
scroll to position [1628, 0]
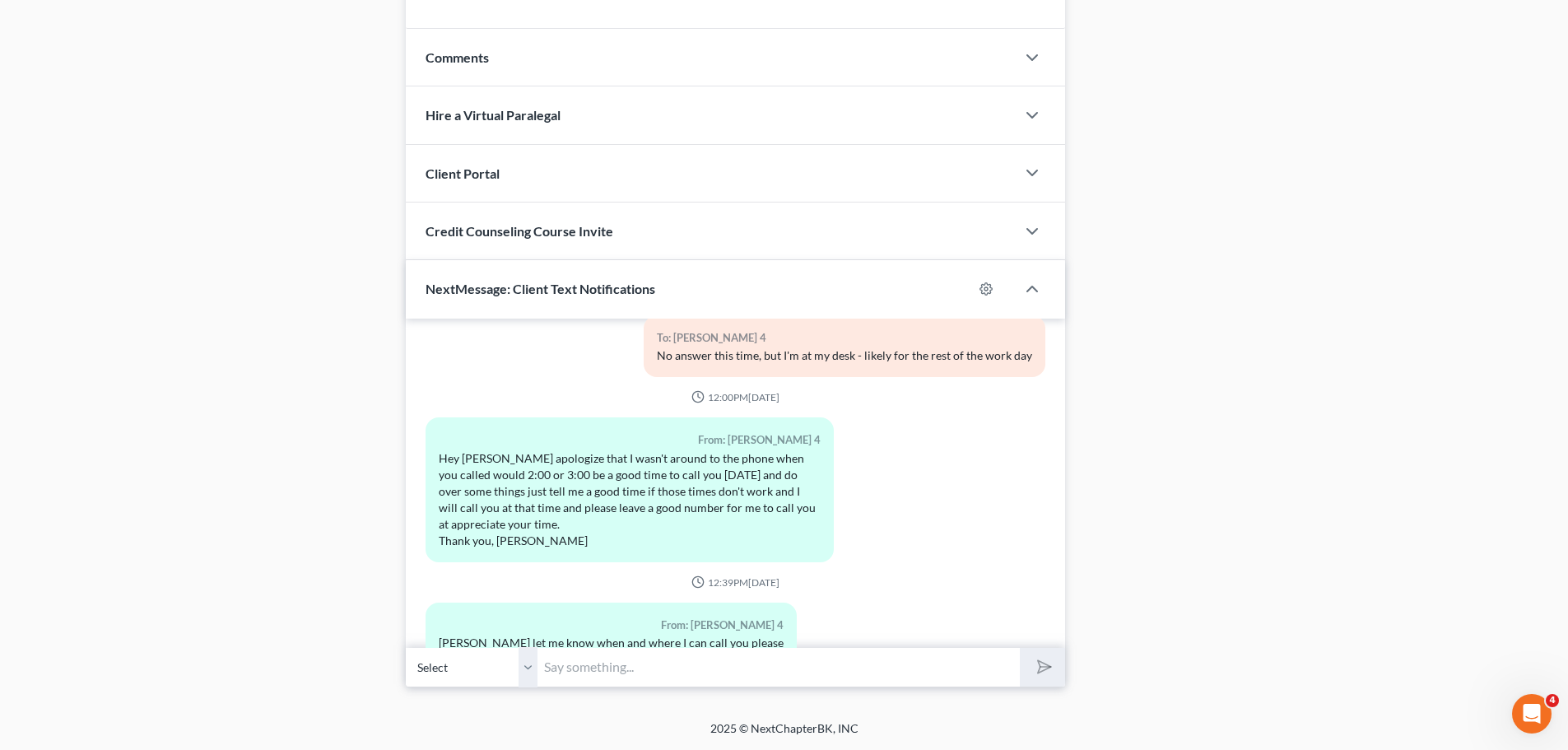
click at [628, 668] on input "text" at bounding box center [778, 667] width 482 height 40
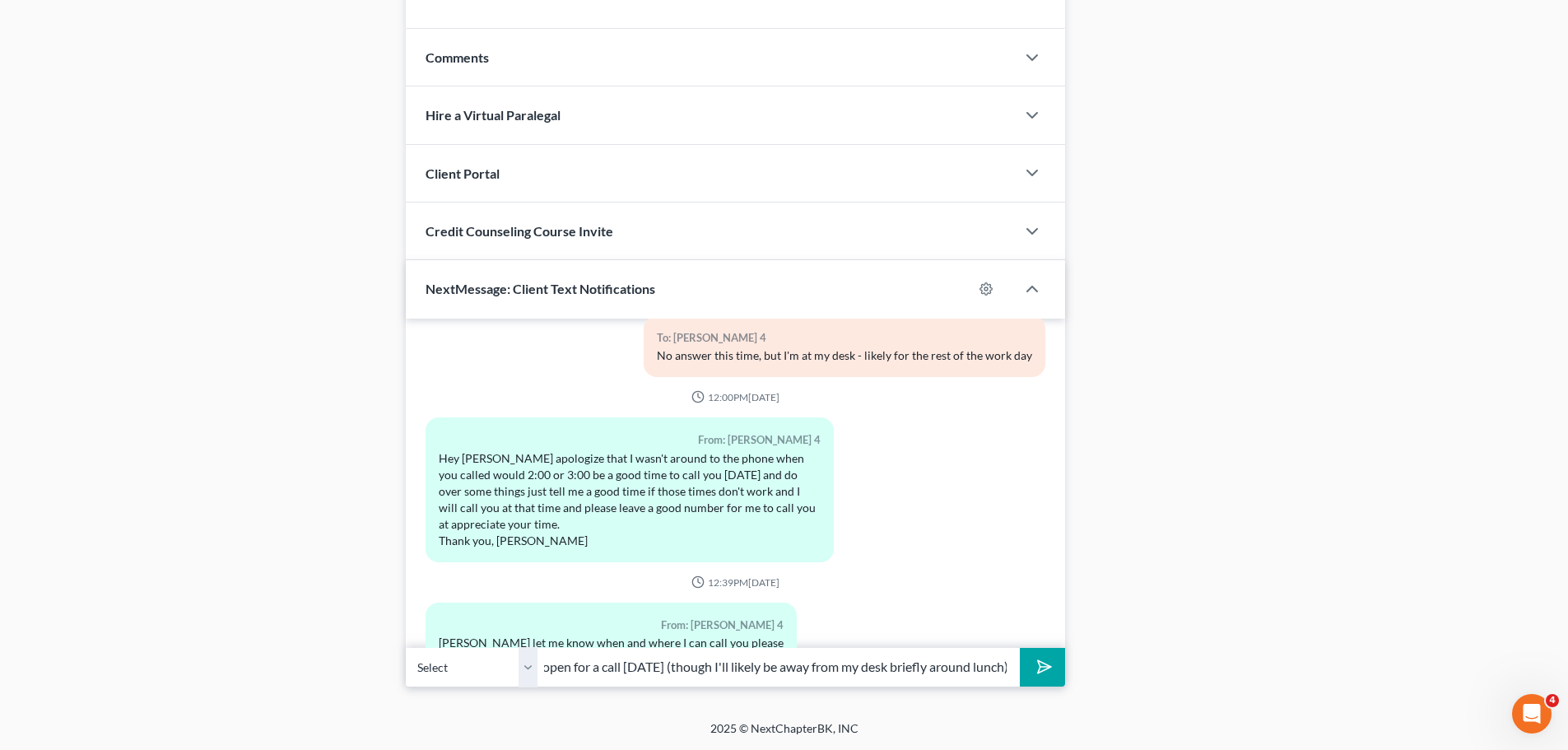
scroll to position [0, 112]
type input "I'm almost entirely open for a call [DATE] (though I'll likely be away from my …"
click at [1020, 648] on button "submit" at bounding box center [1042, 667] width 45 height 38
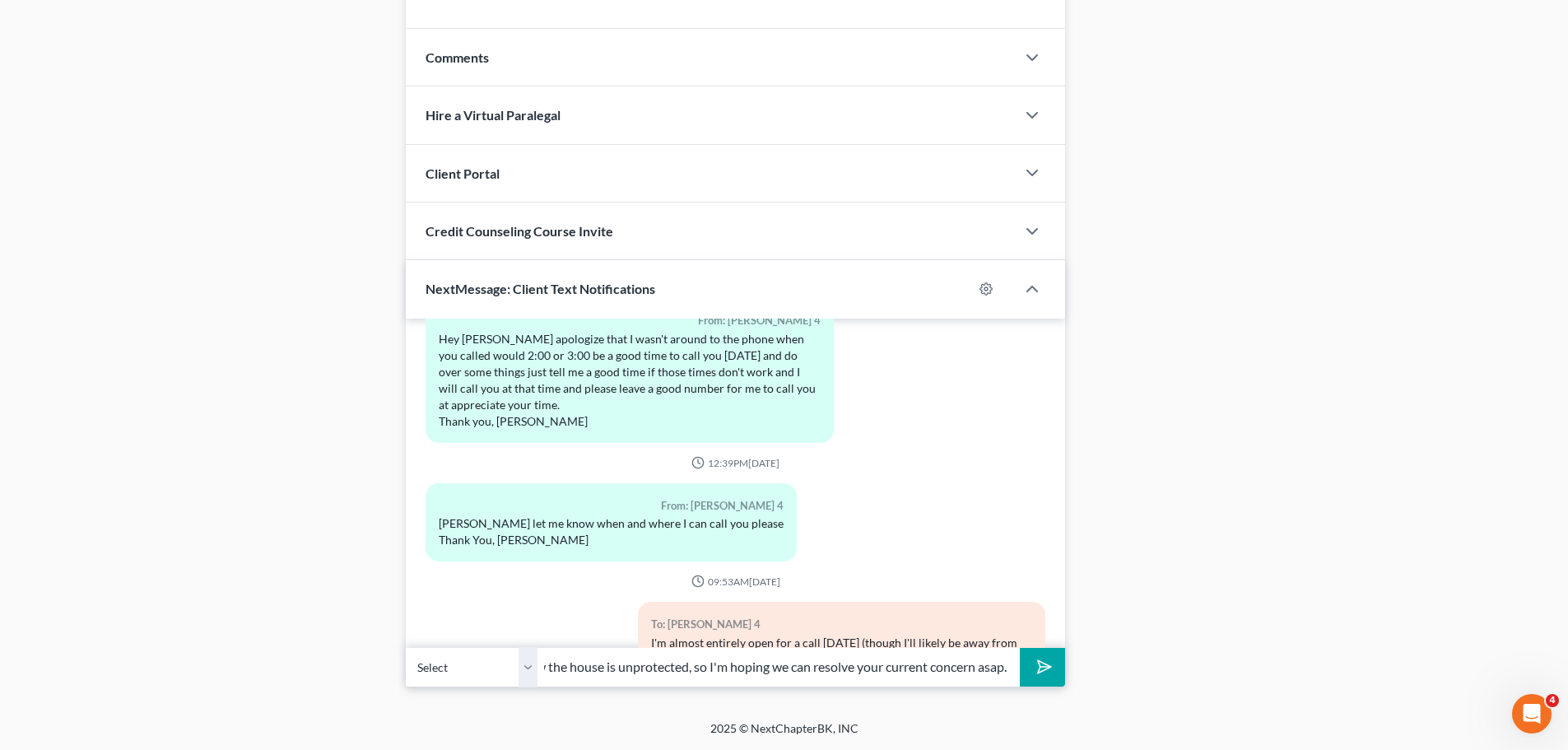
scroll to position [0, 200]
type input "I'm a bit concerned that right now the house is unprotected, so I'm hoping we c…"
click at [1020, 648] on button "submit" at bounding box center [1042, 667] width 45 height 38
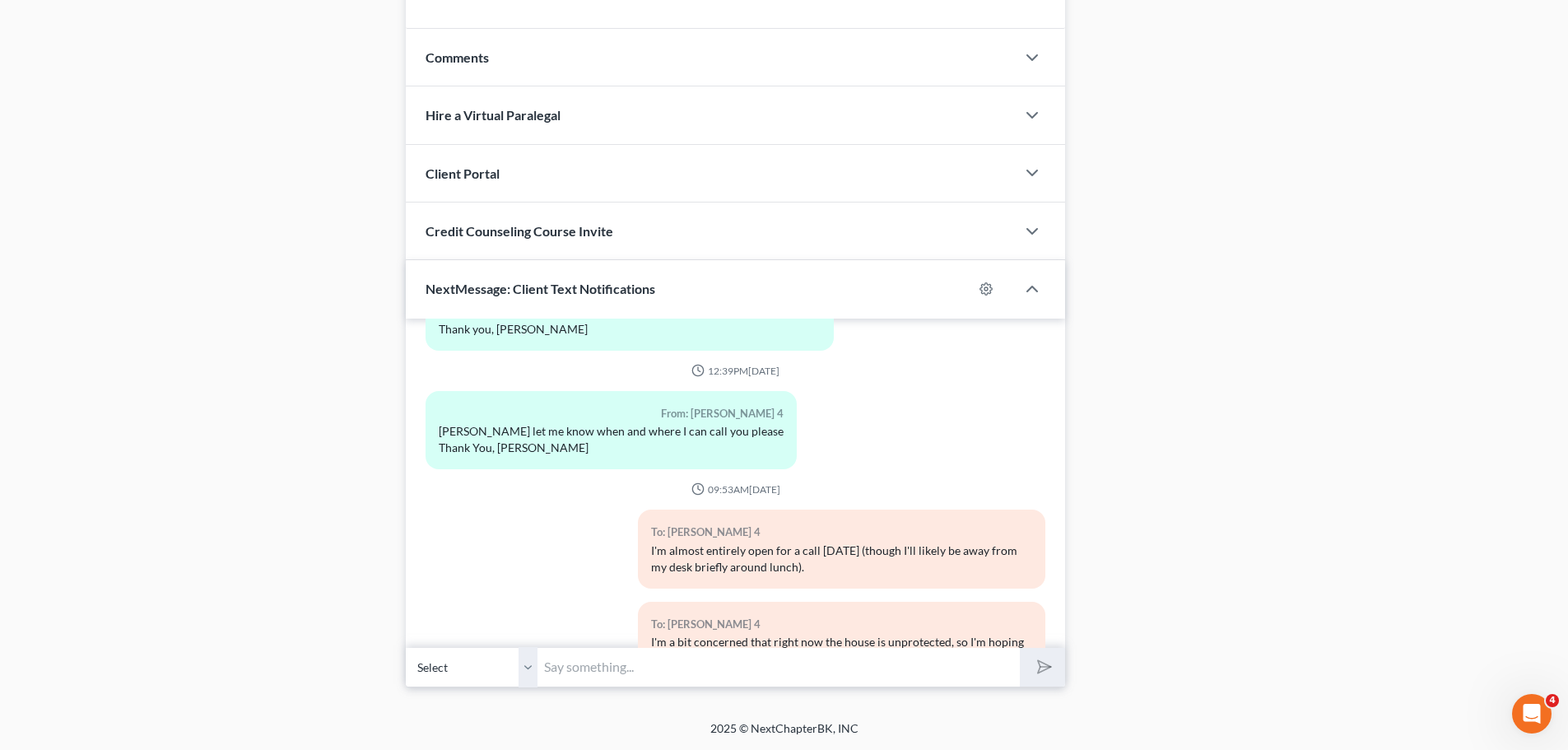
scroll to position [36302, 0]
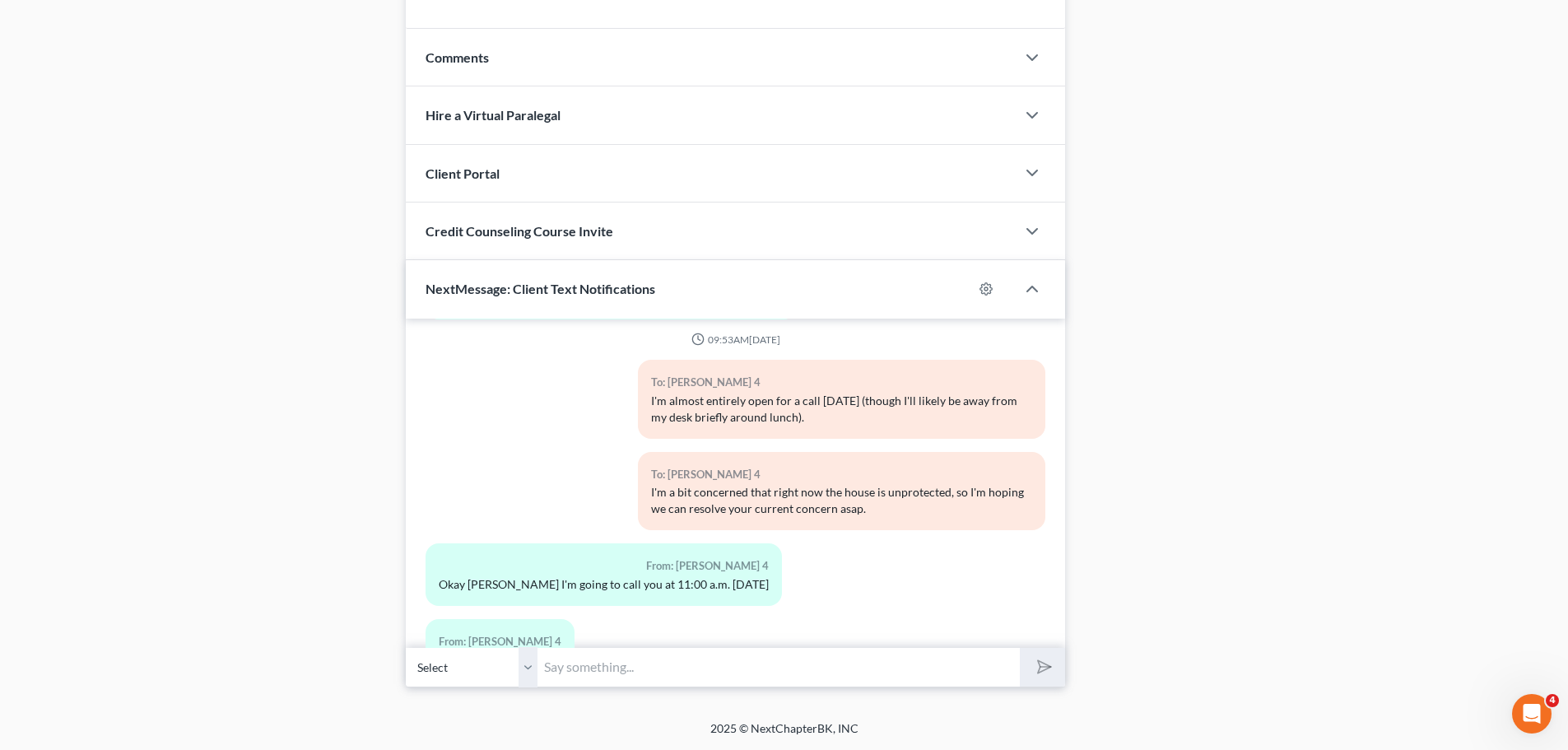
click at [576, 675] on input "text" at bounding box center [778, 667] width 482 height 40
type input "[PHONE_NUMBER]"
click at [1020, 648] on button "submit" at bounding box center [1042, 667] width 45 height 38
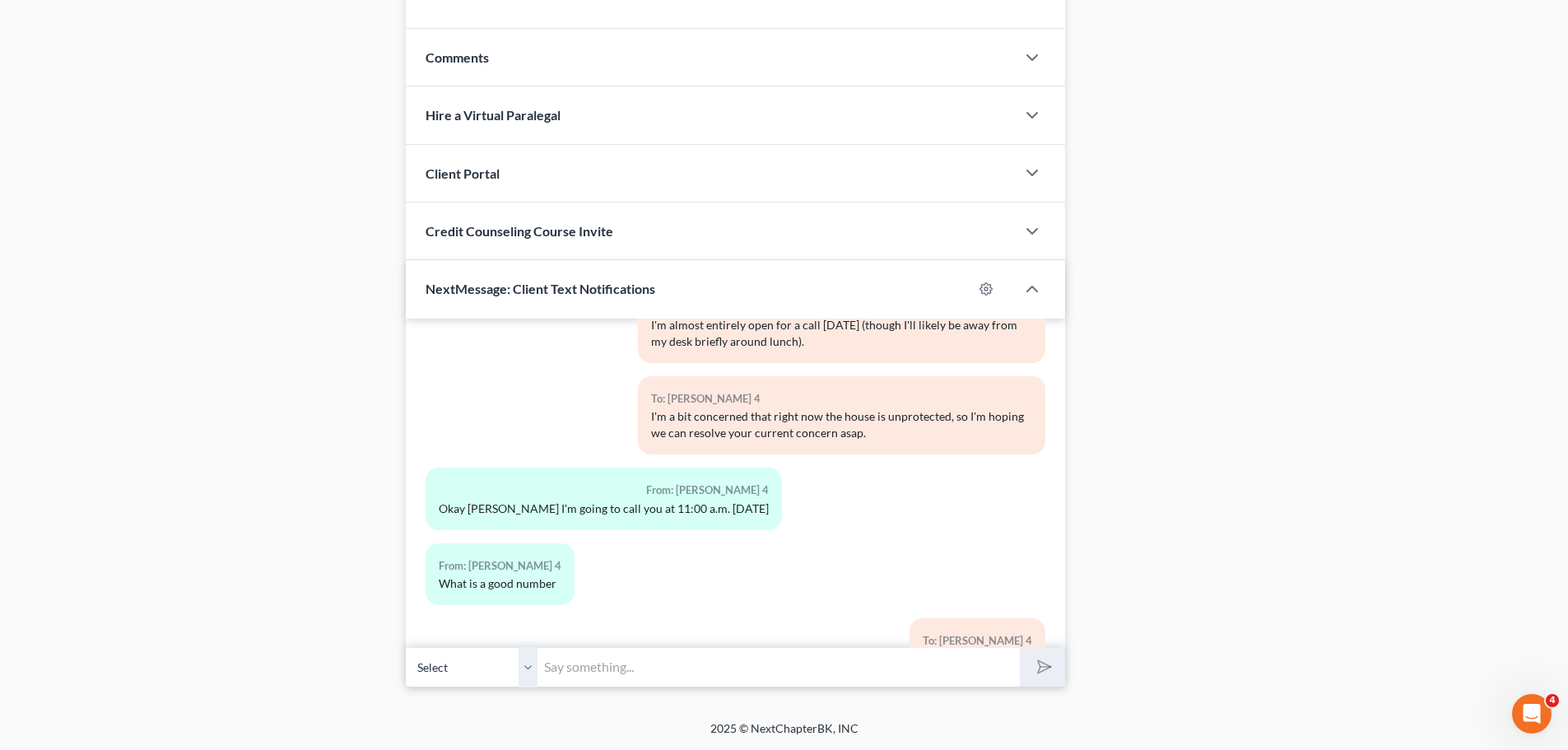
scroll to position [36453, 0]
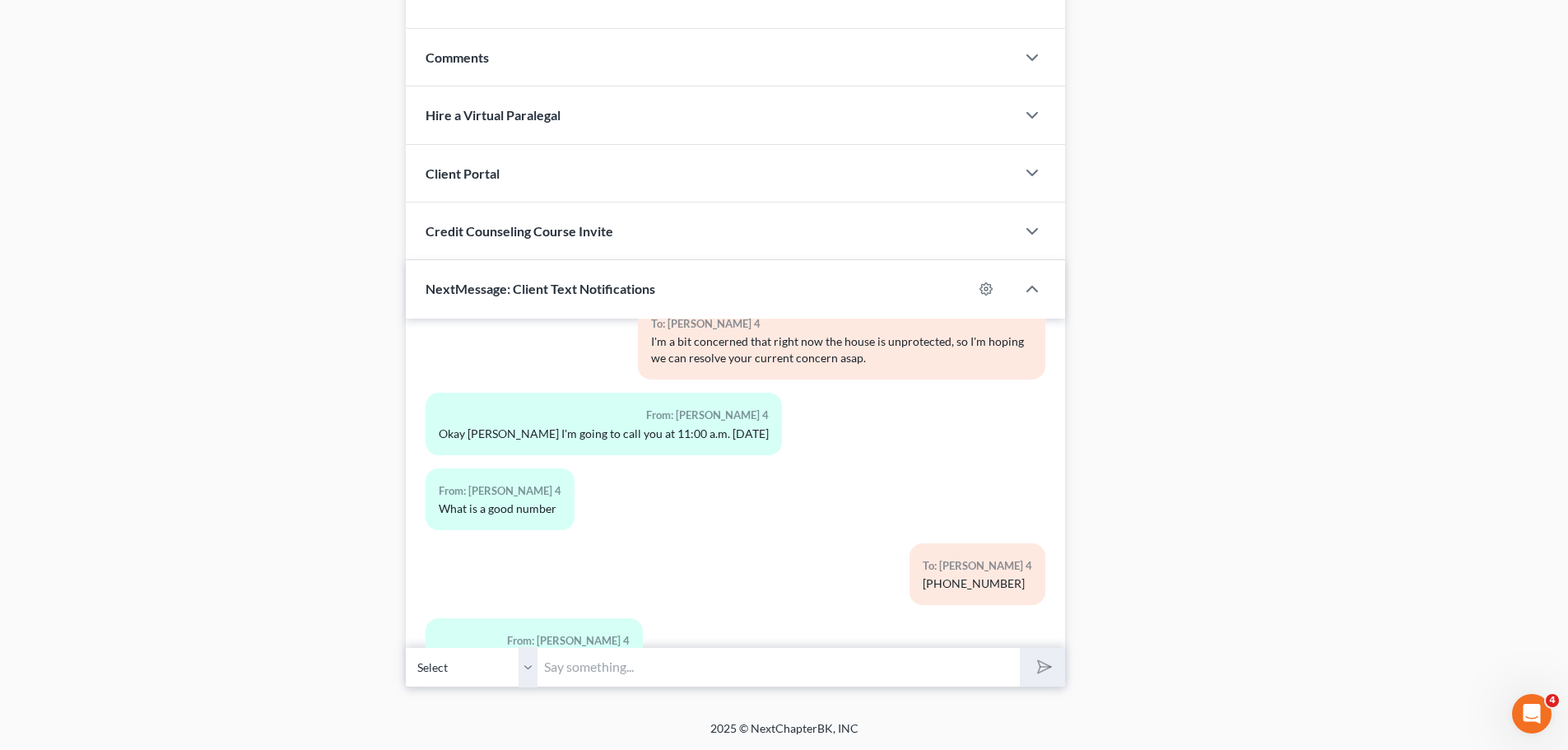
click at [630, 666] on input "text" at bounding box center [778, 667] width 482 height 40
type input "Talk to you soon."
click at [1020, 648] on button "submit" at bounding box center [1042, 667] width 45 height 38
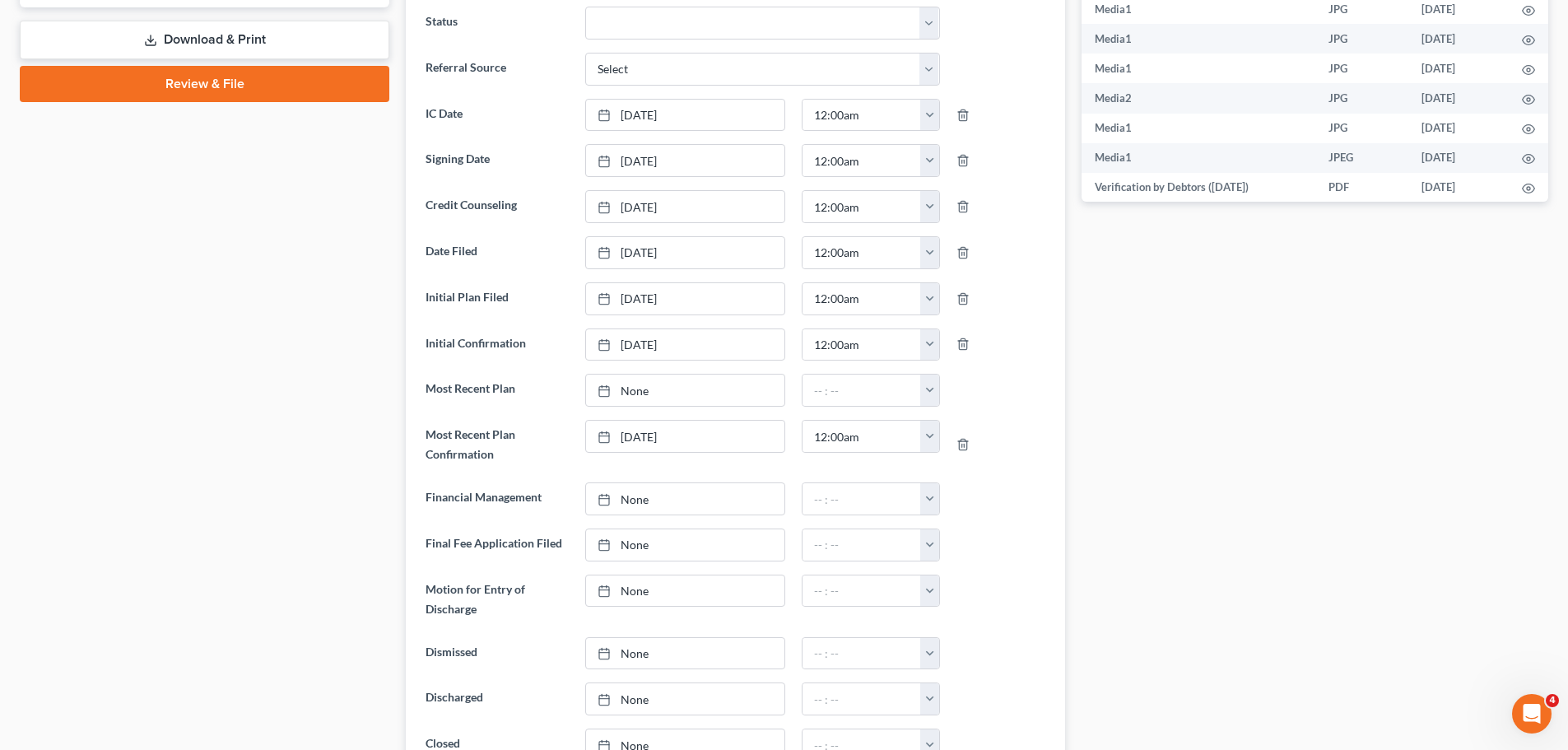
scroll to position [0, 0]
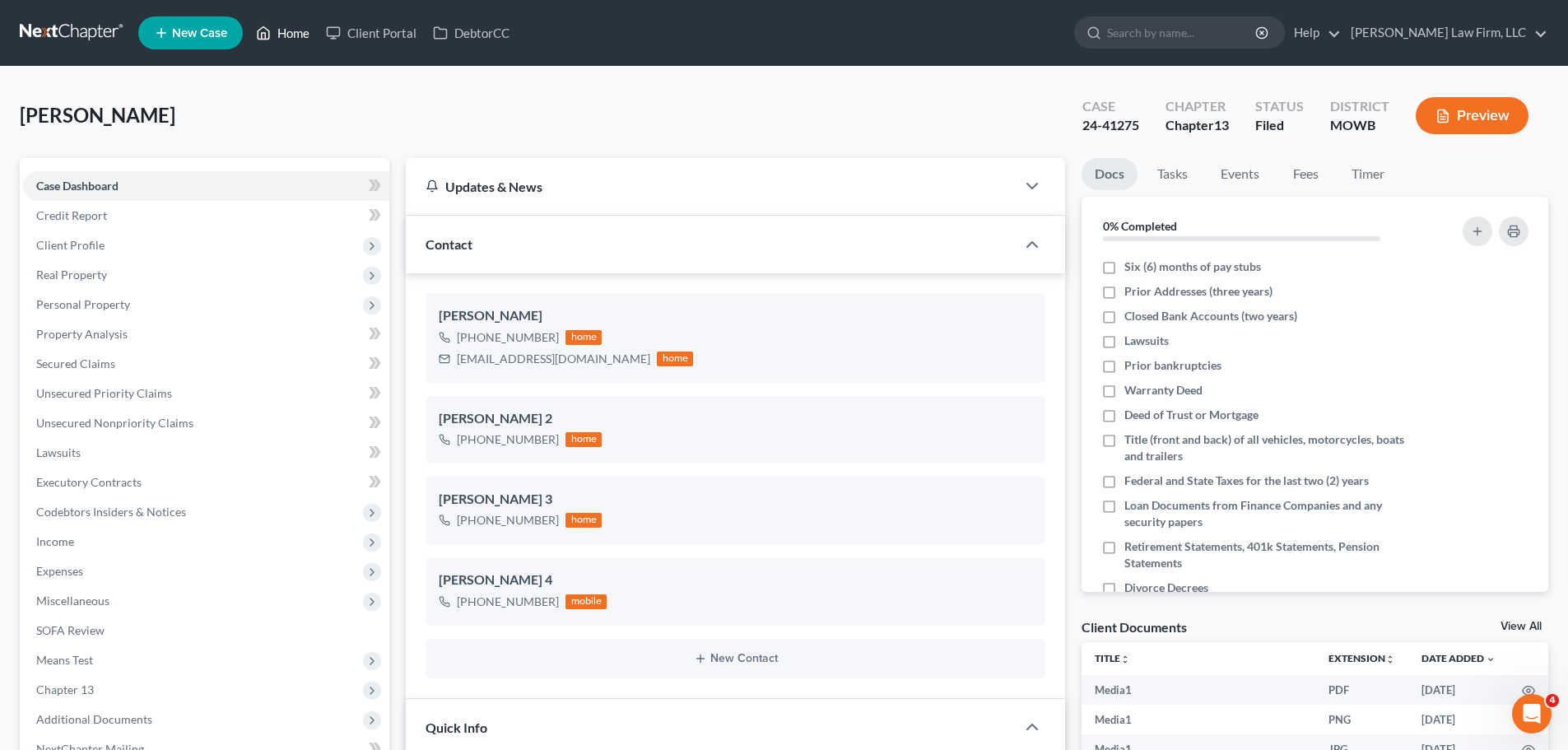
click at [294, 47] on link "Home" at bounding box center [283, 32] width 70 height 29
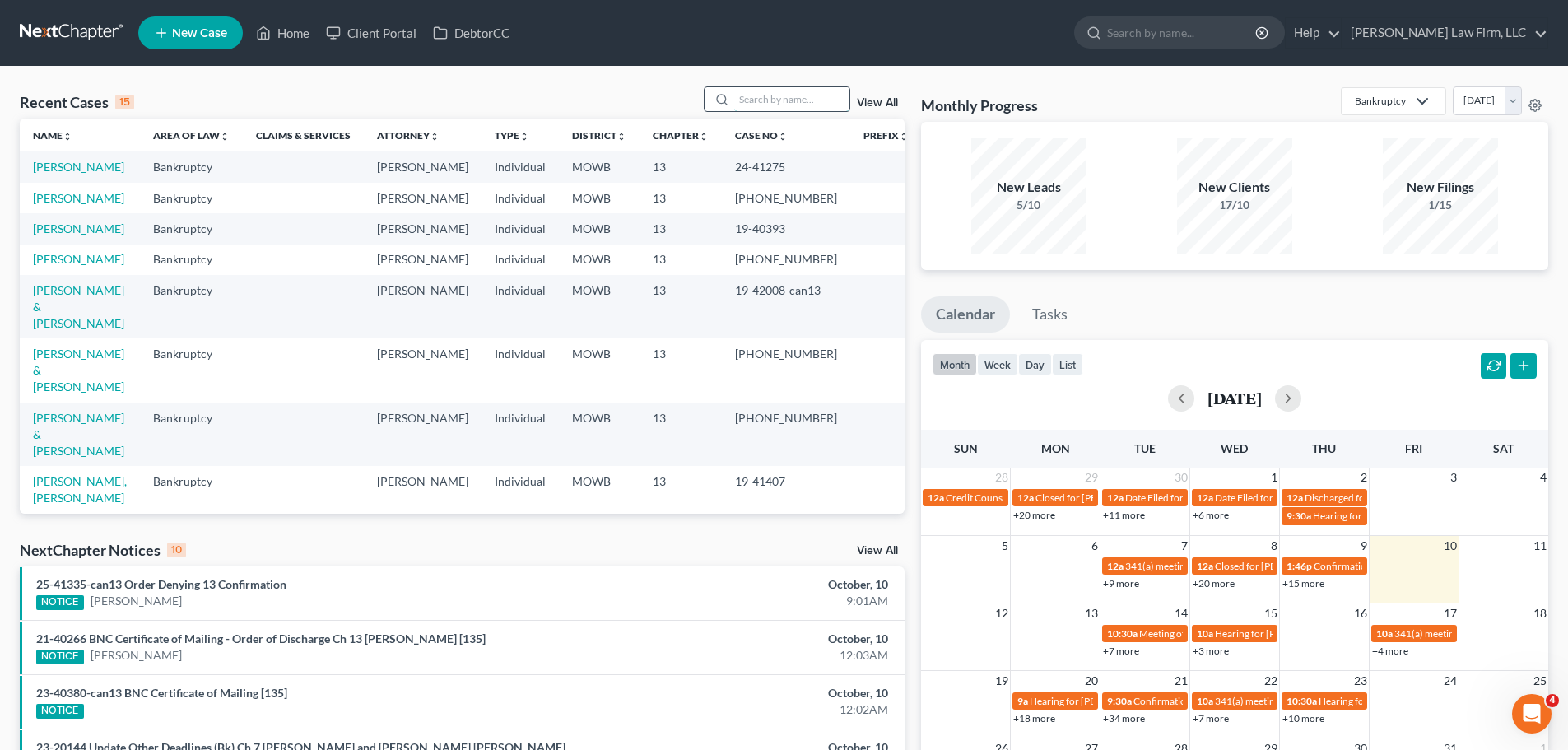
click at [791, 94] on input "search" at bounding box center [792, 99] width 115 height 24
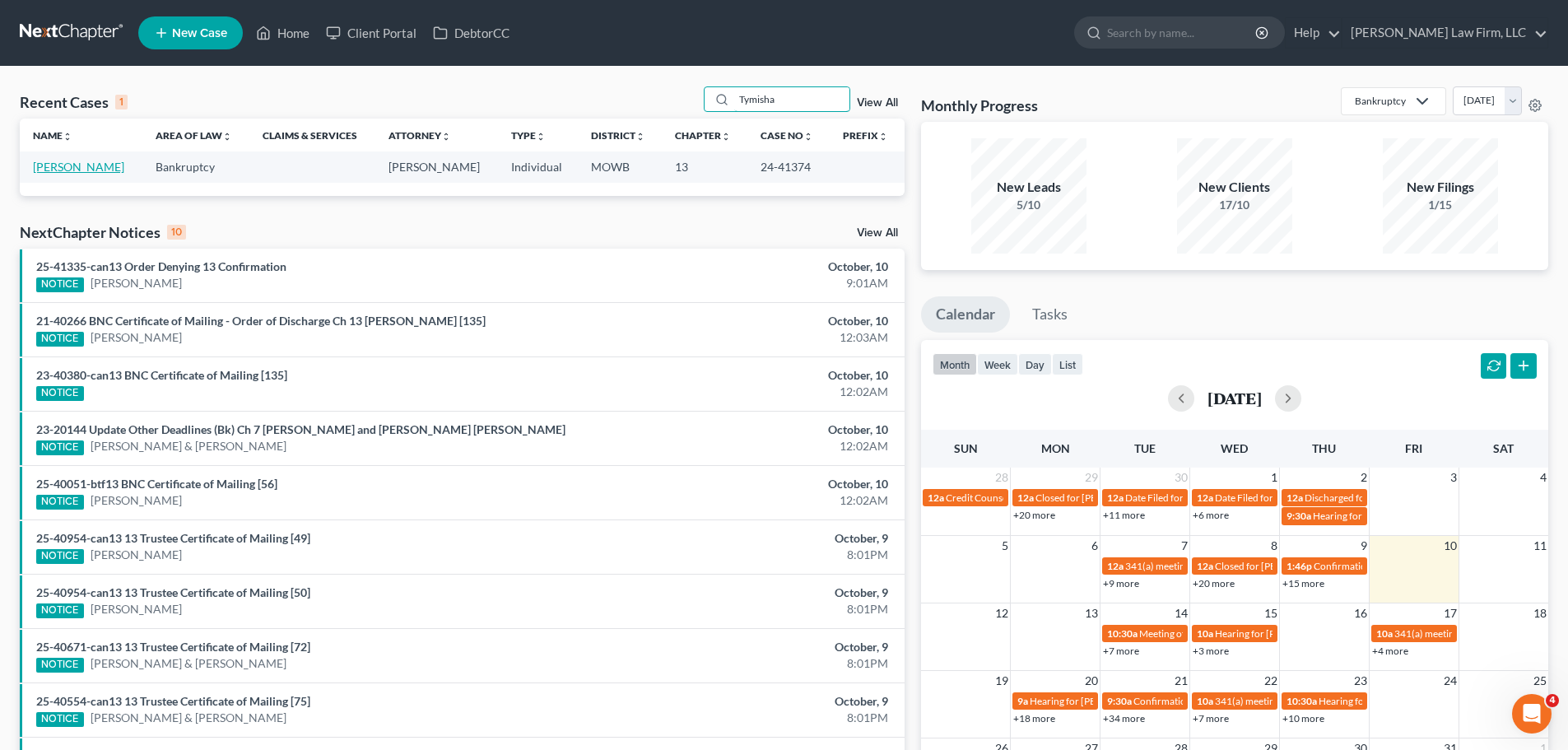
type input "Tymisha"
click at [54, 164] on link "[PERSON_NAME]" at bounding box center [78, 167] width 91 height 14
select select "6"
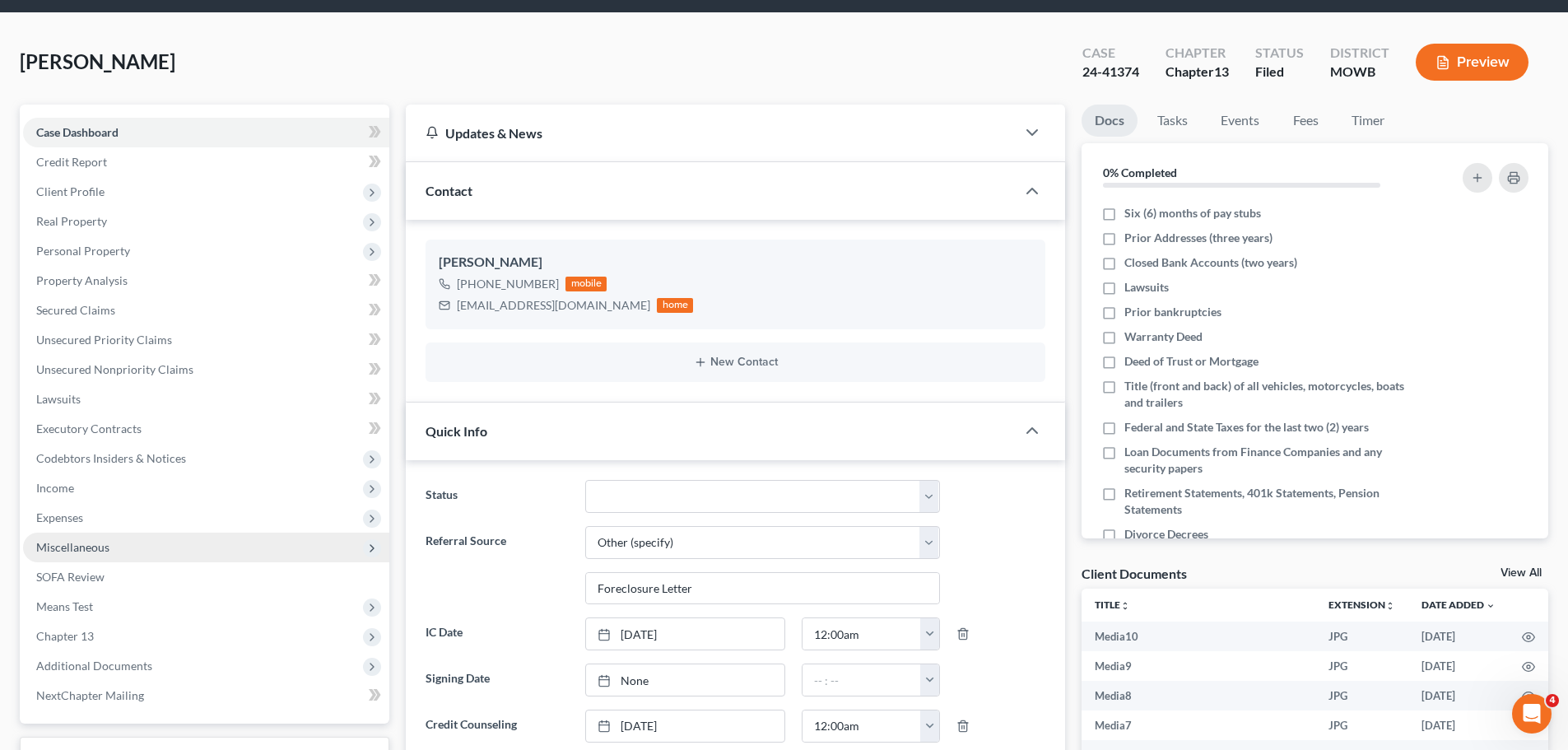
scroll to position [82, 0]
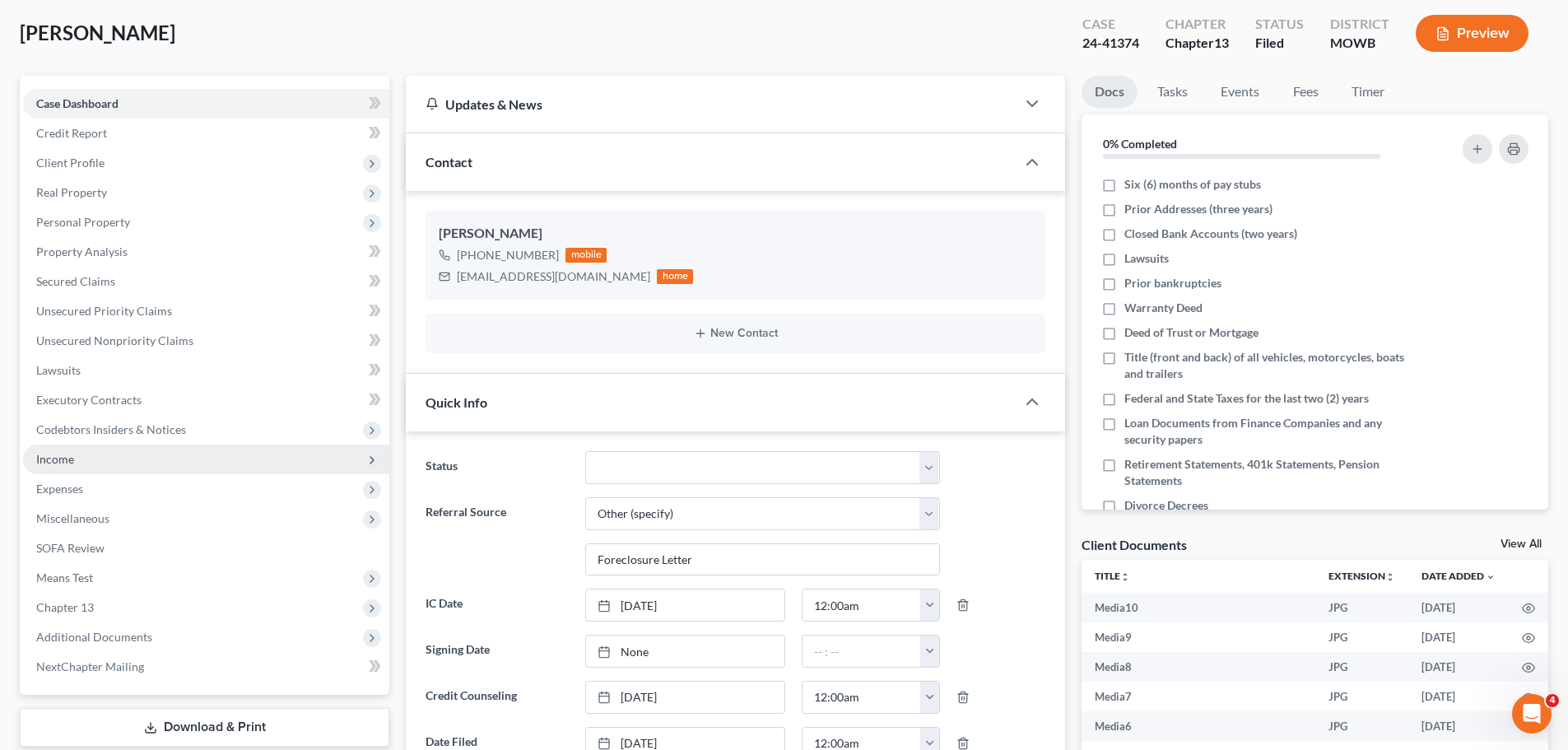
click at [101, 464] on span "Income" at bounding box center [206, 459] width 366 height 29
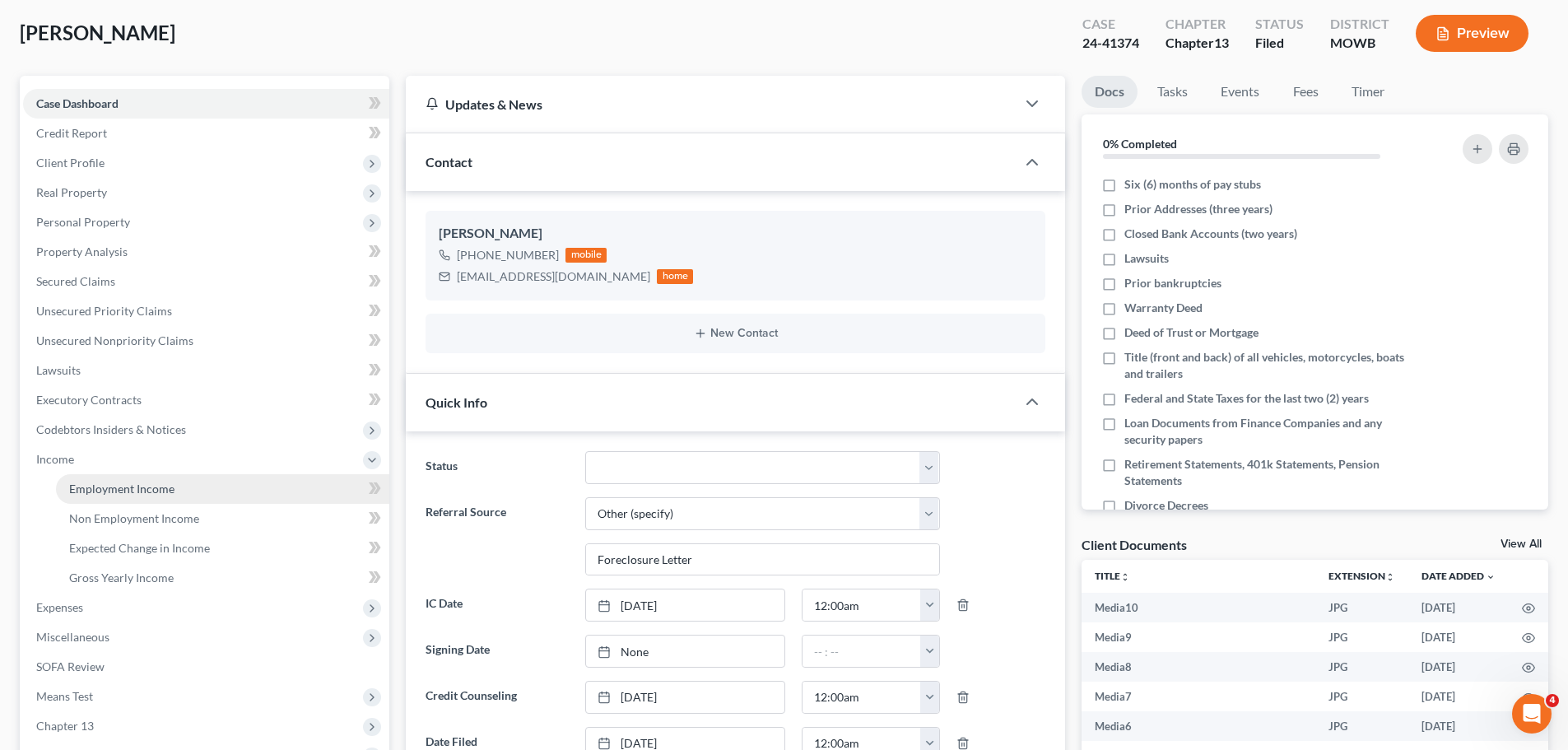
click at [163, 483] on span "Employment Income" at bounding box center [122, 489] width 105 height 14
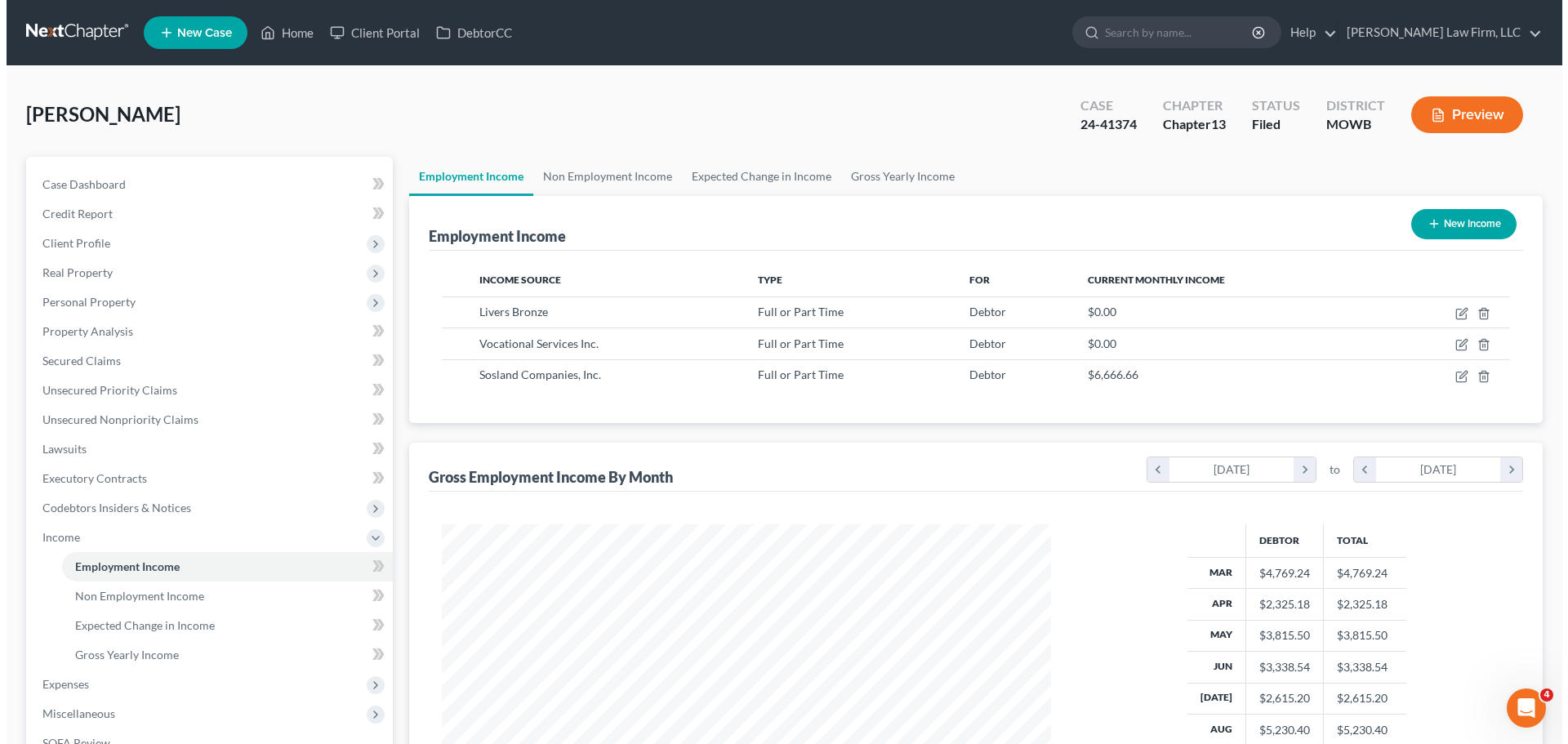
scroll to position [304, 642]
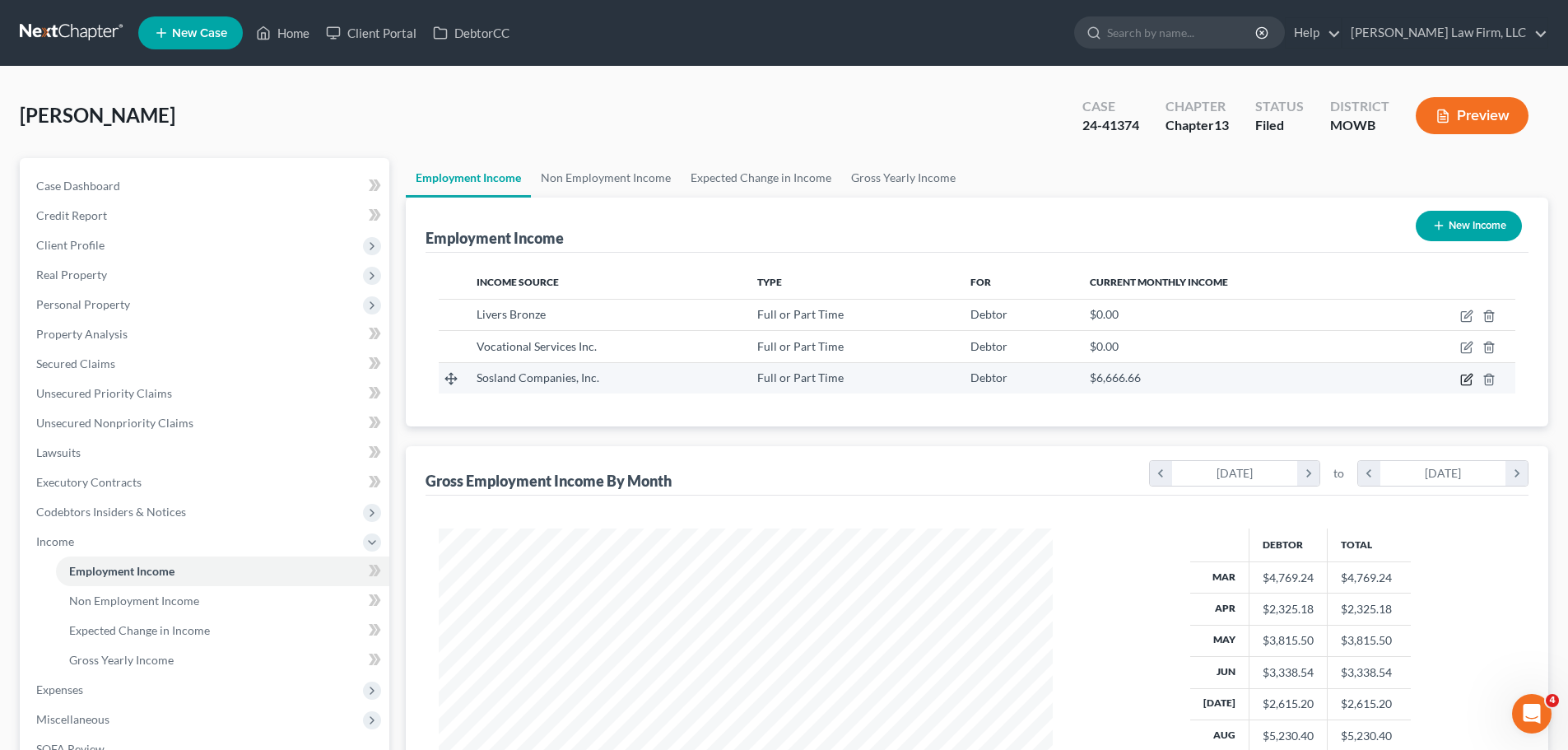
click at [1467, 379] on icon "button" at bounding box center [1466, 379] width 13 height 13
select select "0"
select select "26"
select select "2"
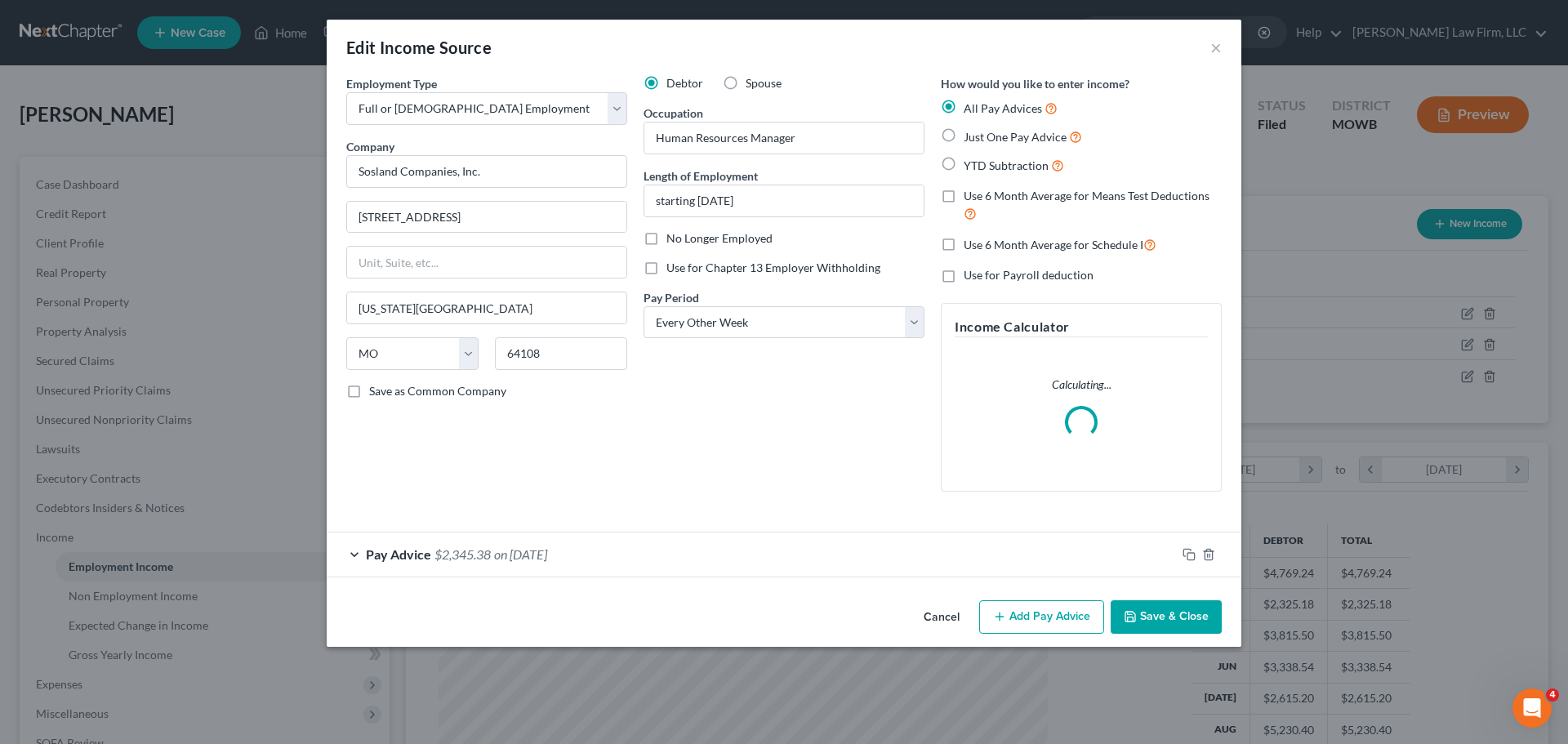
scroll to position [307, 647]
click at [1189, 559] on rect "button" at bounding box center [1191, 556] width 7 height 7
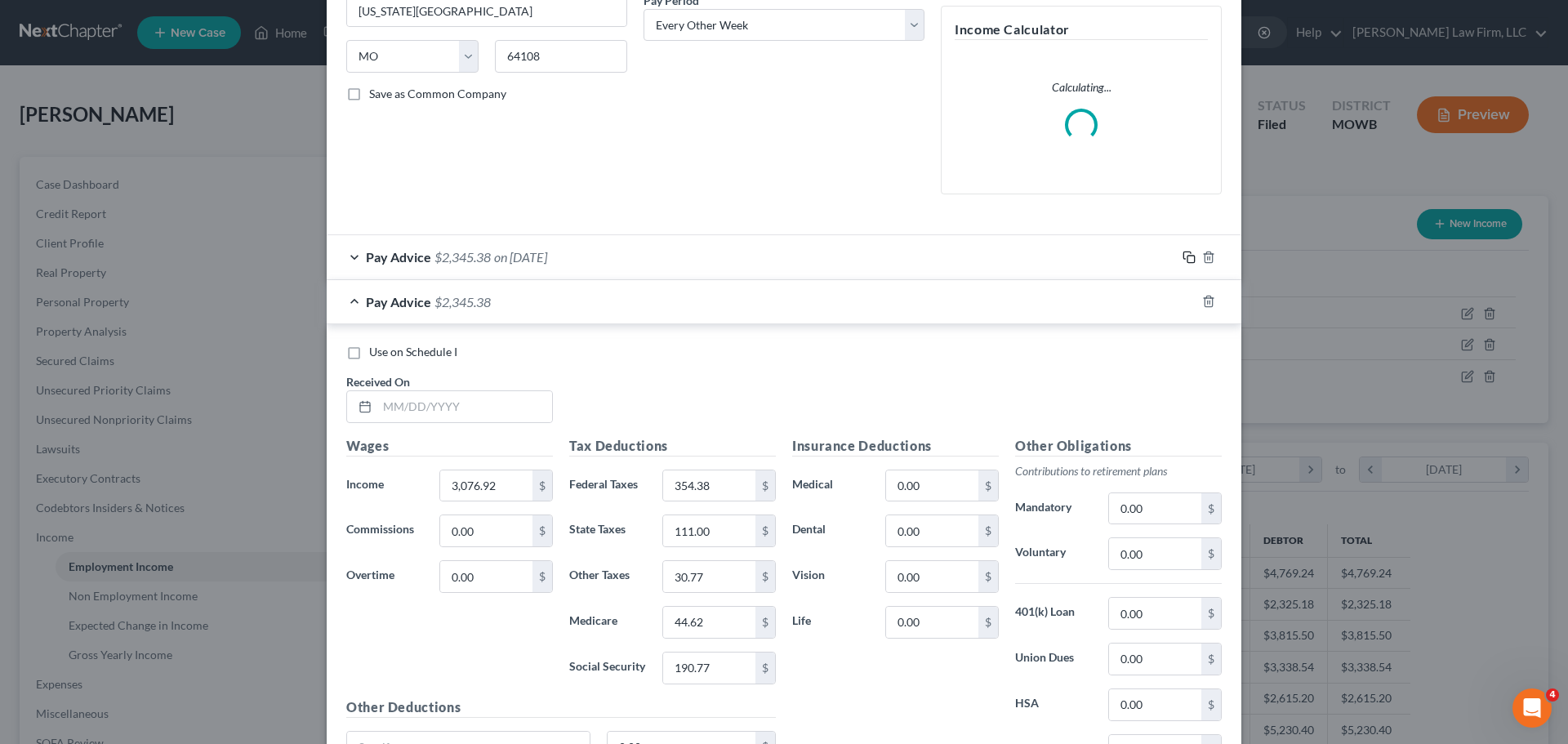
scroll to position [326, 0]
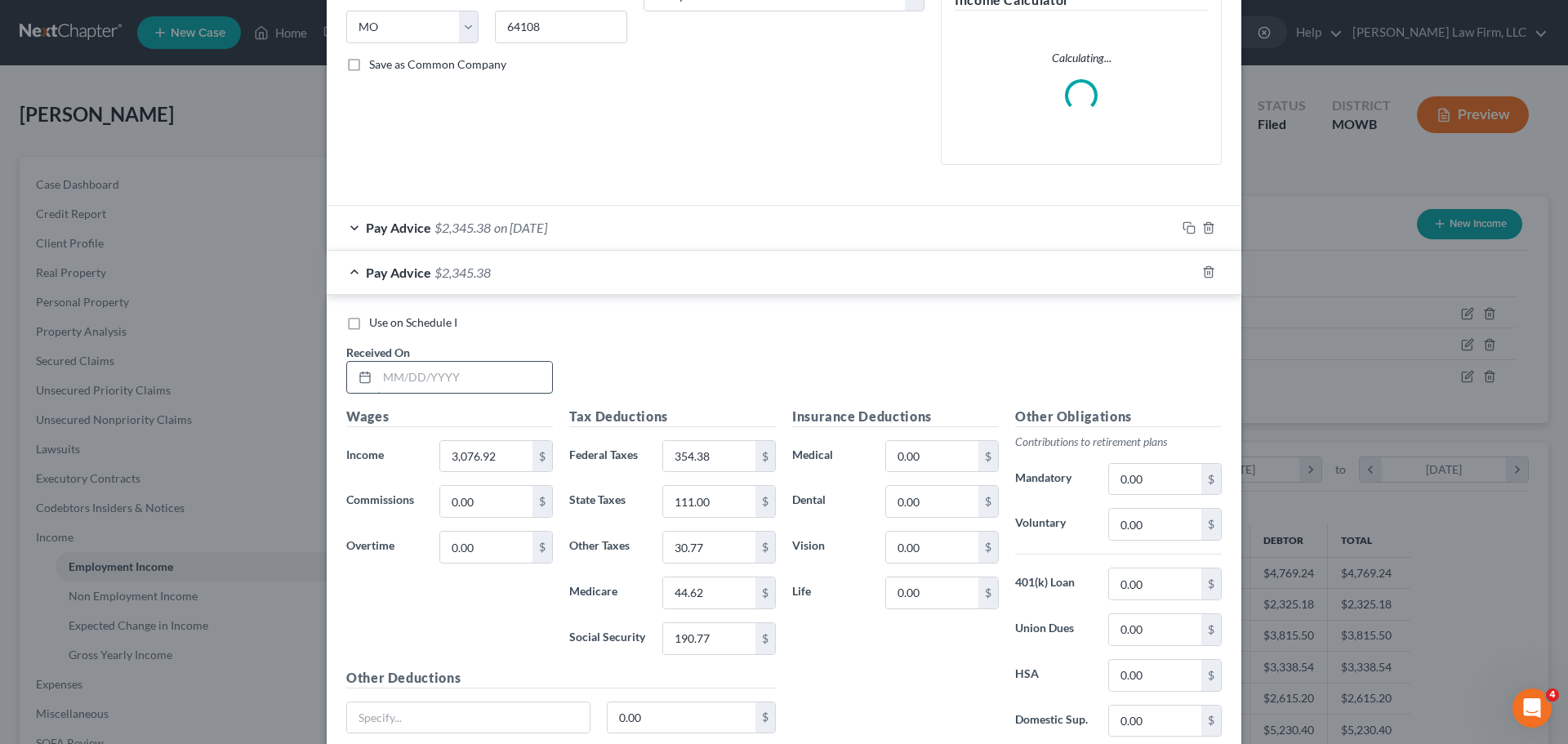
click at [489, 368] on input "text" at bounding box center [465, 377] width 175 height 31
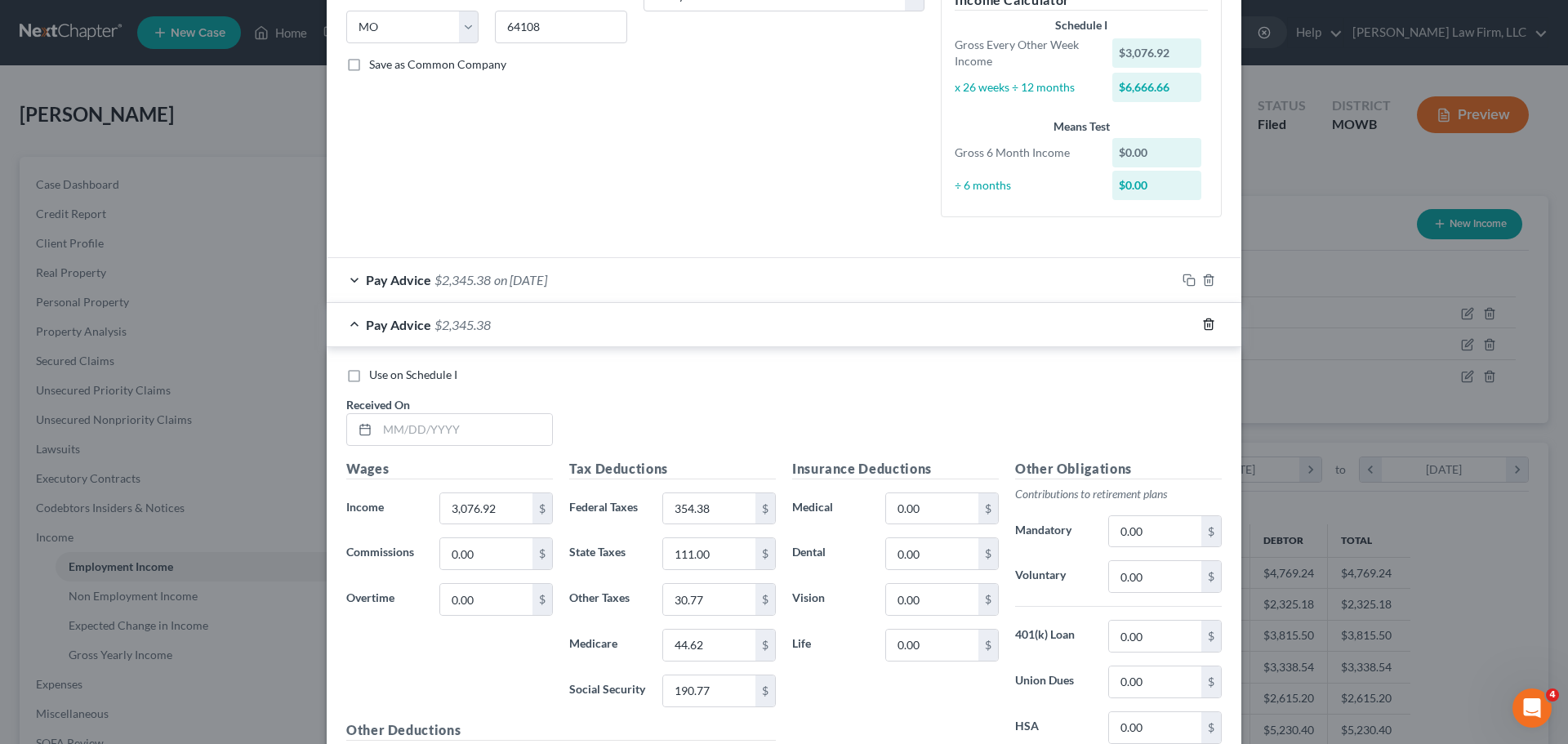
click at [1202, 323] on icon "button" at bounding box center [1208, 324] width 13 height 13
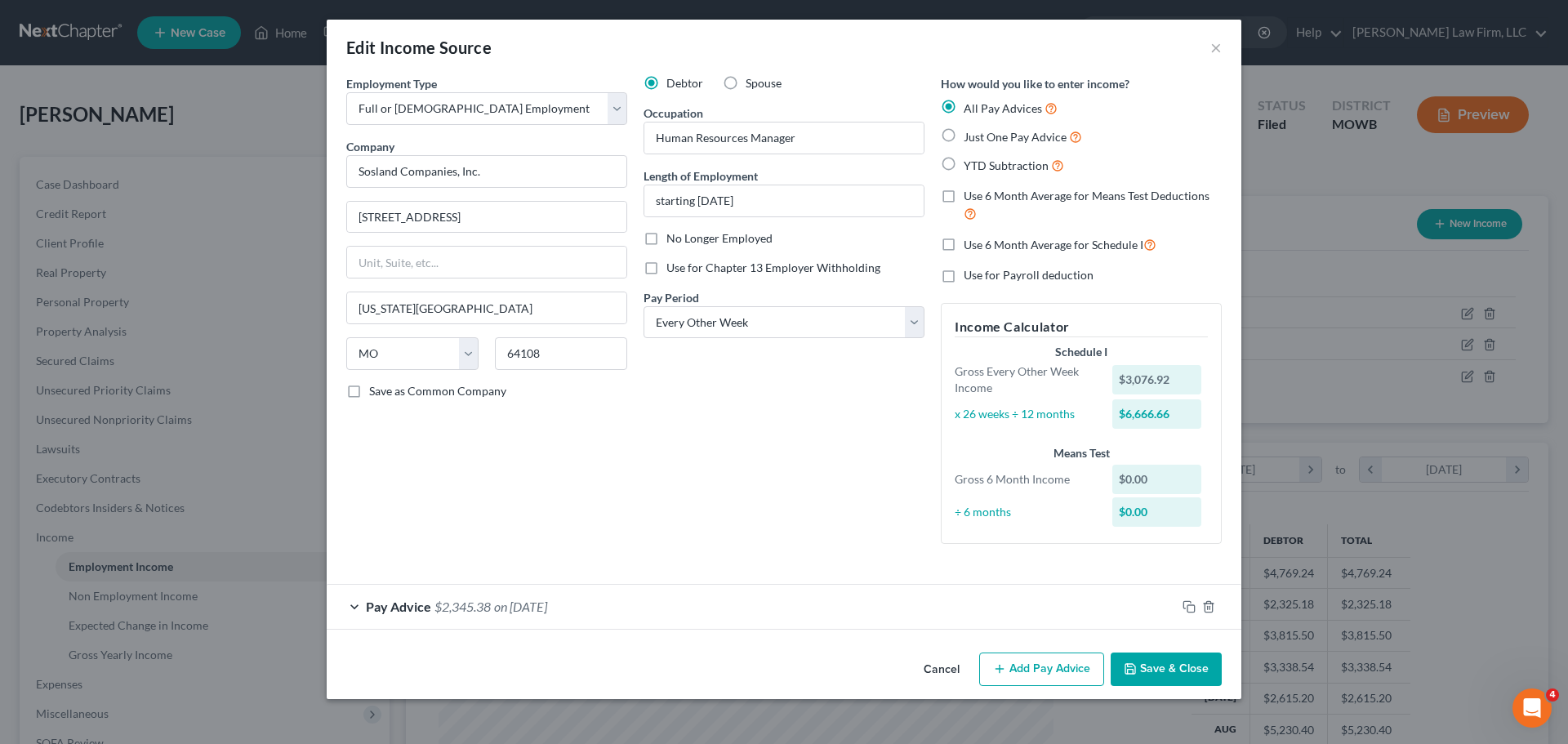
click at [978, 602] on div "Pay Advice $2,345.38 on [DATE]" at bounding box center [751, 606] width 849 height 43
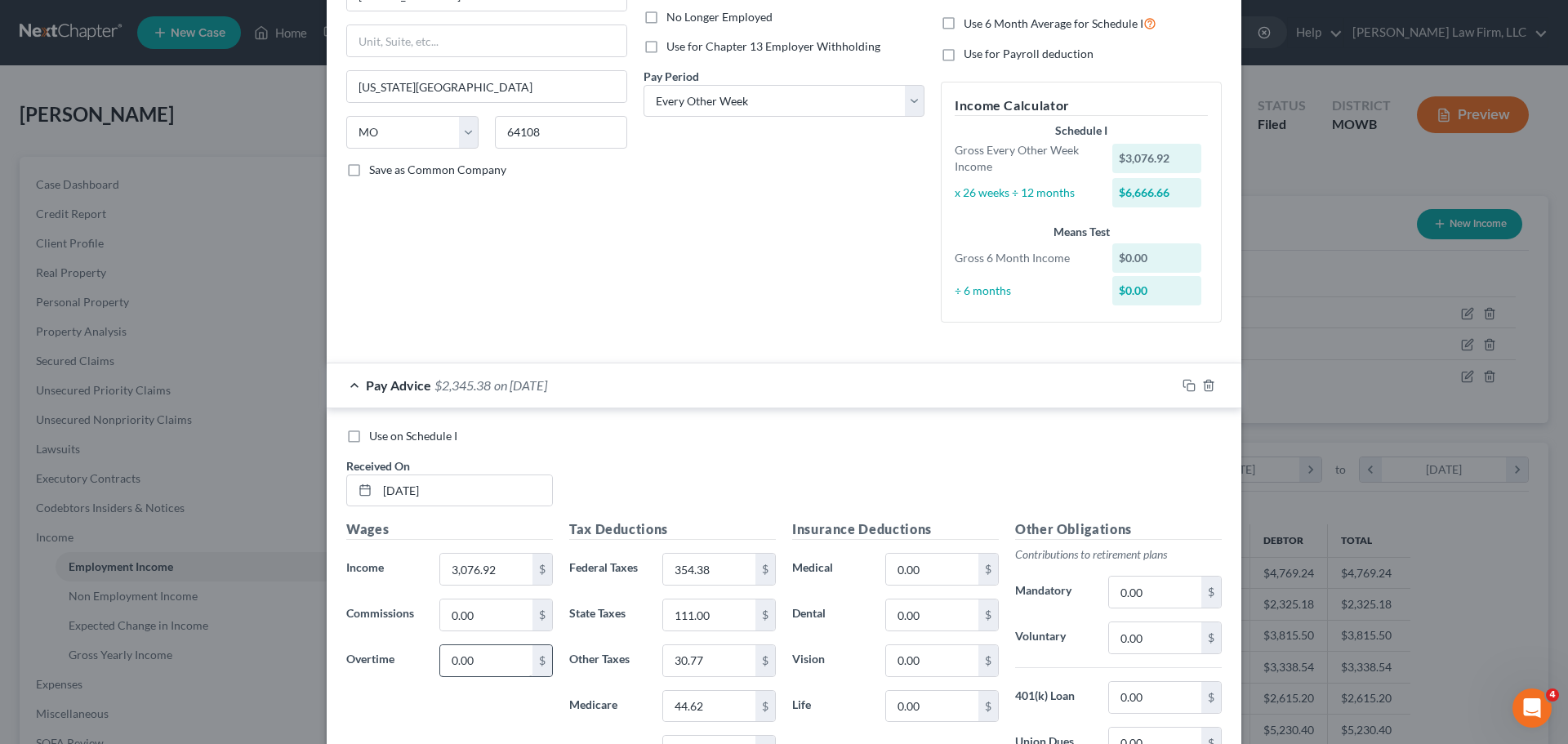
scroll to position [140, 0]
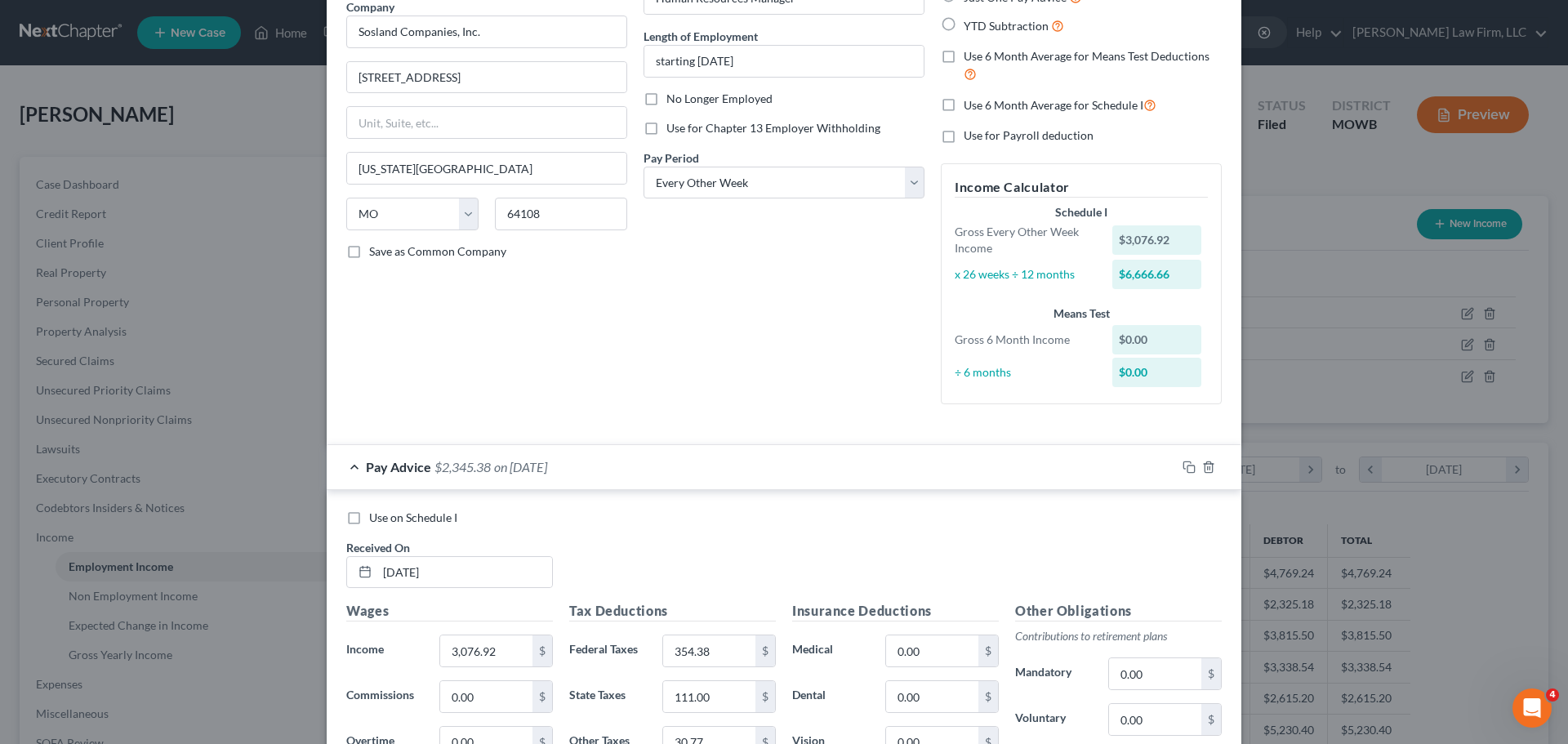
click at [742, 293] on div "Debtor Spouse Occupation Human Resources Manager Length of Employment starting …" at bounding box center [784, 176] width 297 height 482
click at [917, 663] on input "0.00" at bounding box center [932, 650] width 92 height 31
paste input "71.59384615384615"
type input "71.59"
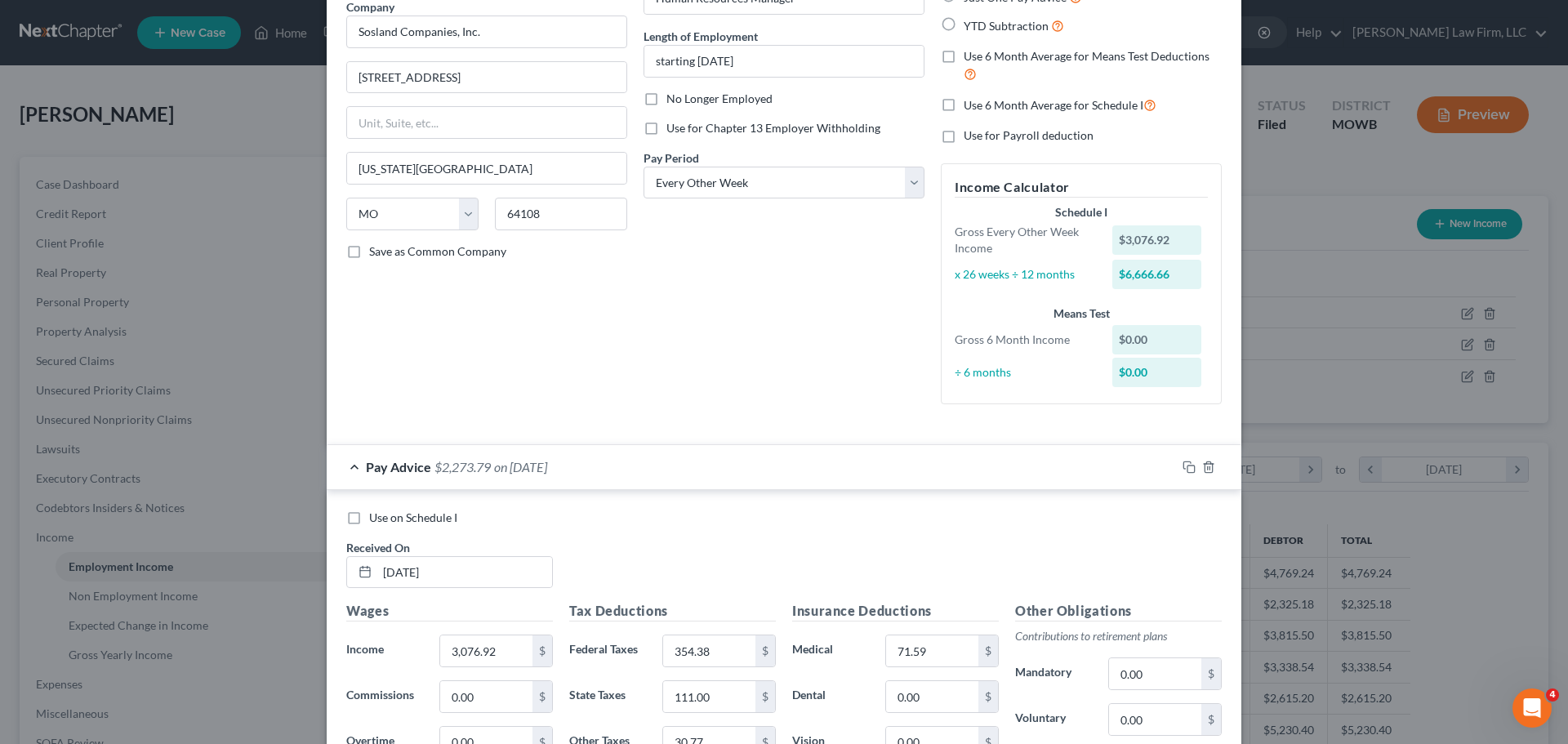
click at [830, 365] on div "Debtor Spouse Occupation Human Resources Manager Length of Employment starting …" at bounding box center [784, 176] width 297 height 482
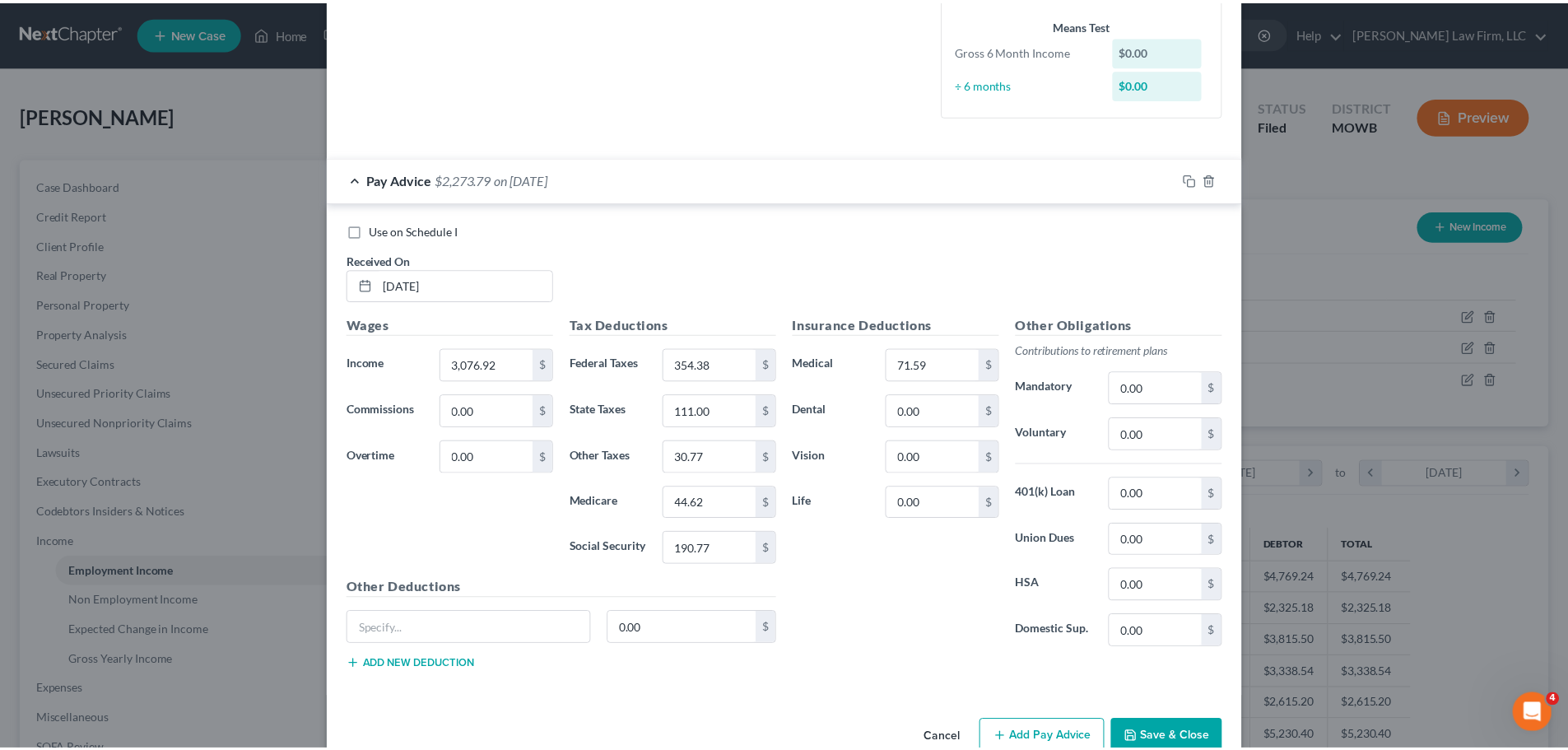
scroll to position [470, 0]
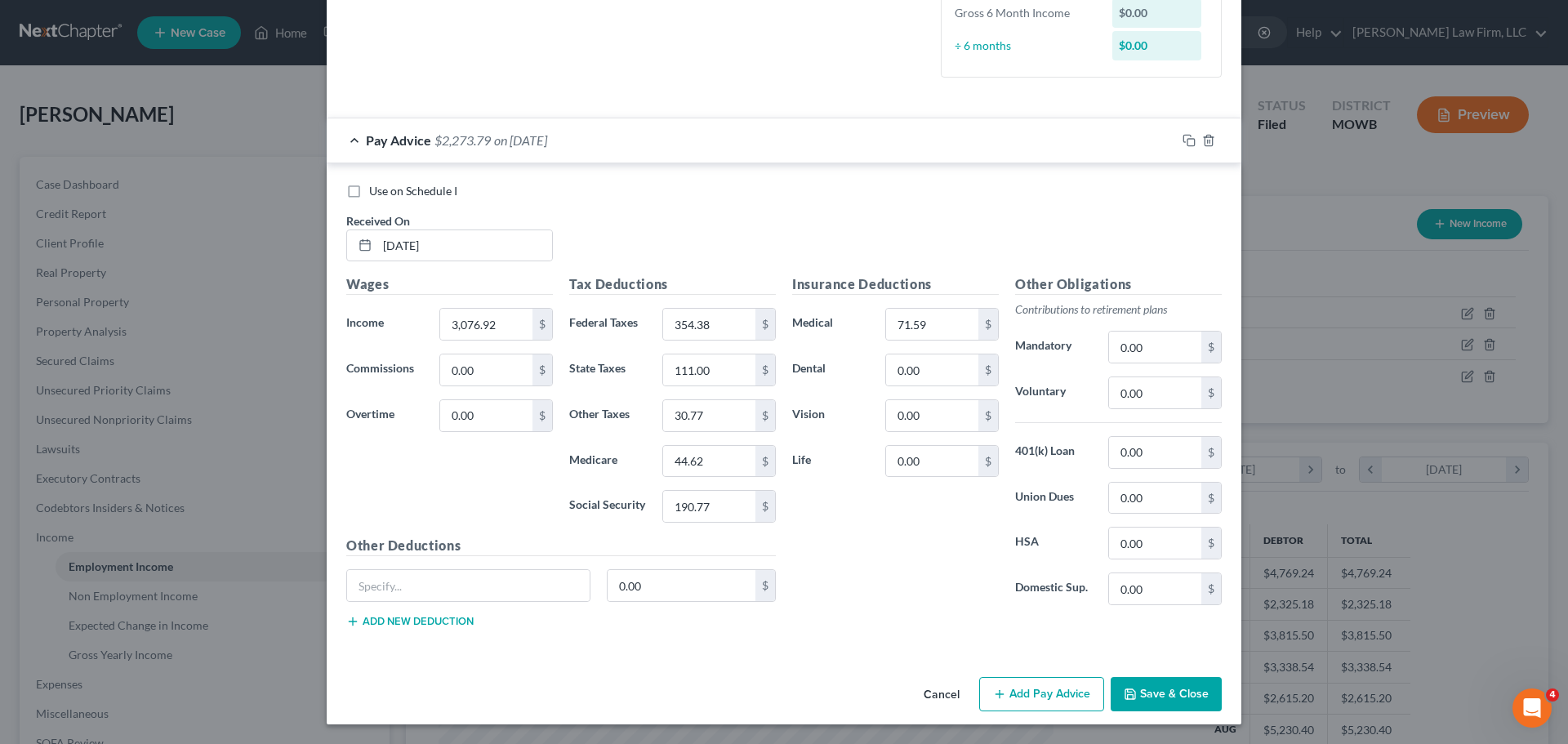
click at [1171, 698] on button "Save & Close" at bounding box center [1166, 694] width 111 height 35
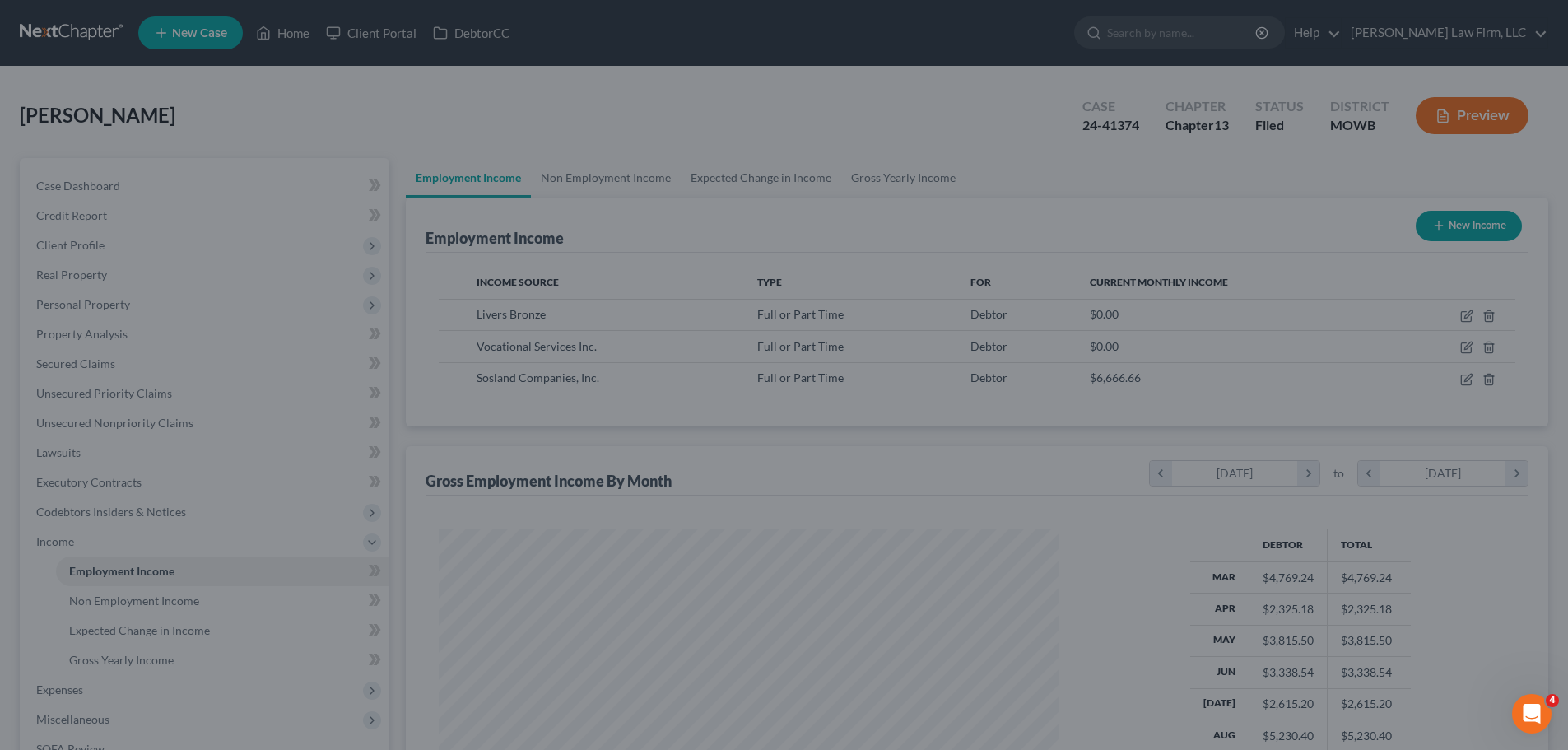
scroll to position [823123, 822432]
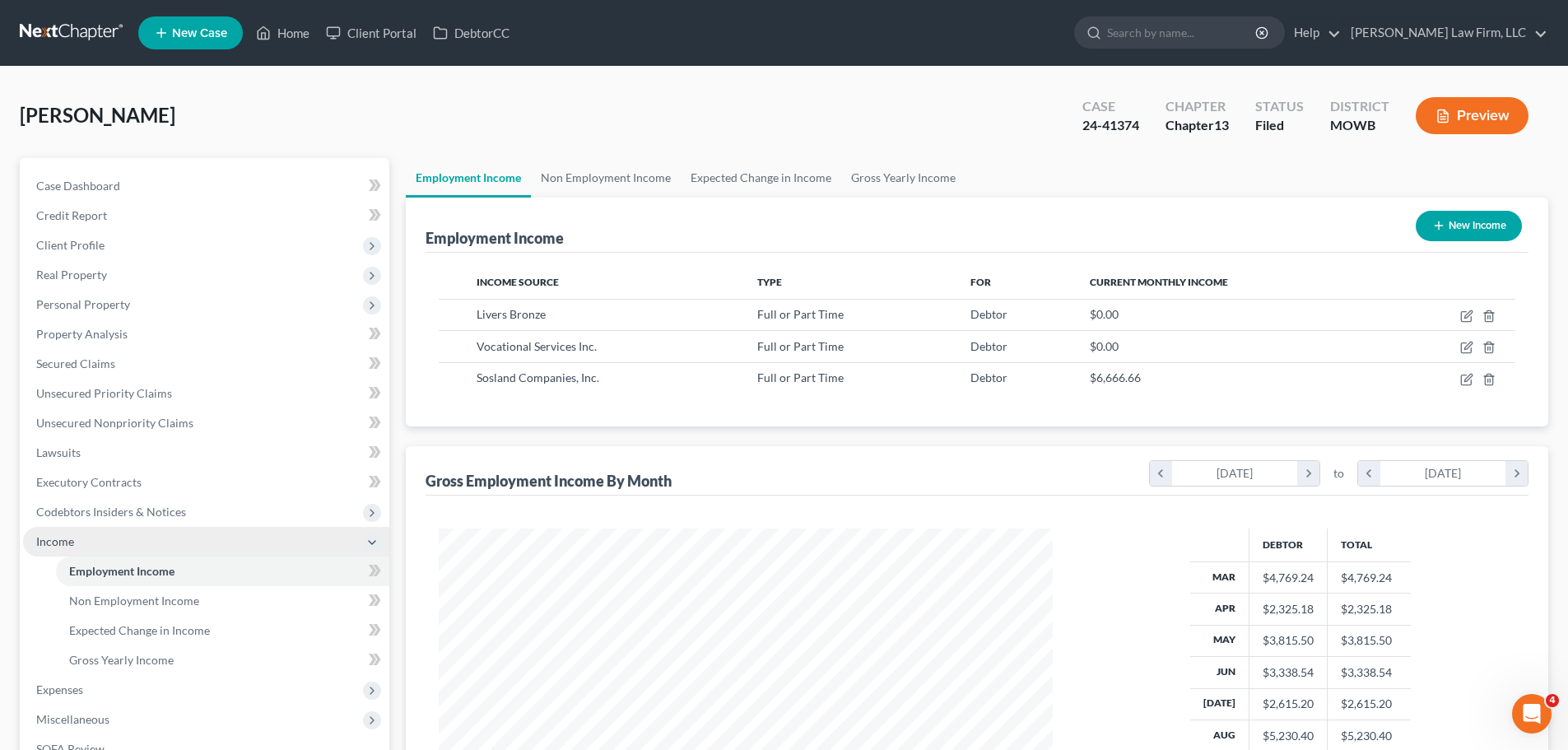
click at [103, 533] on span "Income" at bounding box center [206, 541] width 366 height 29
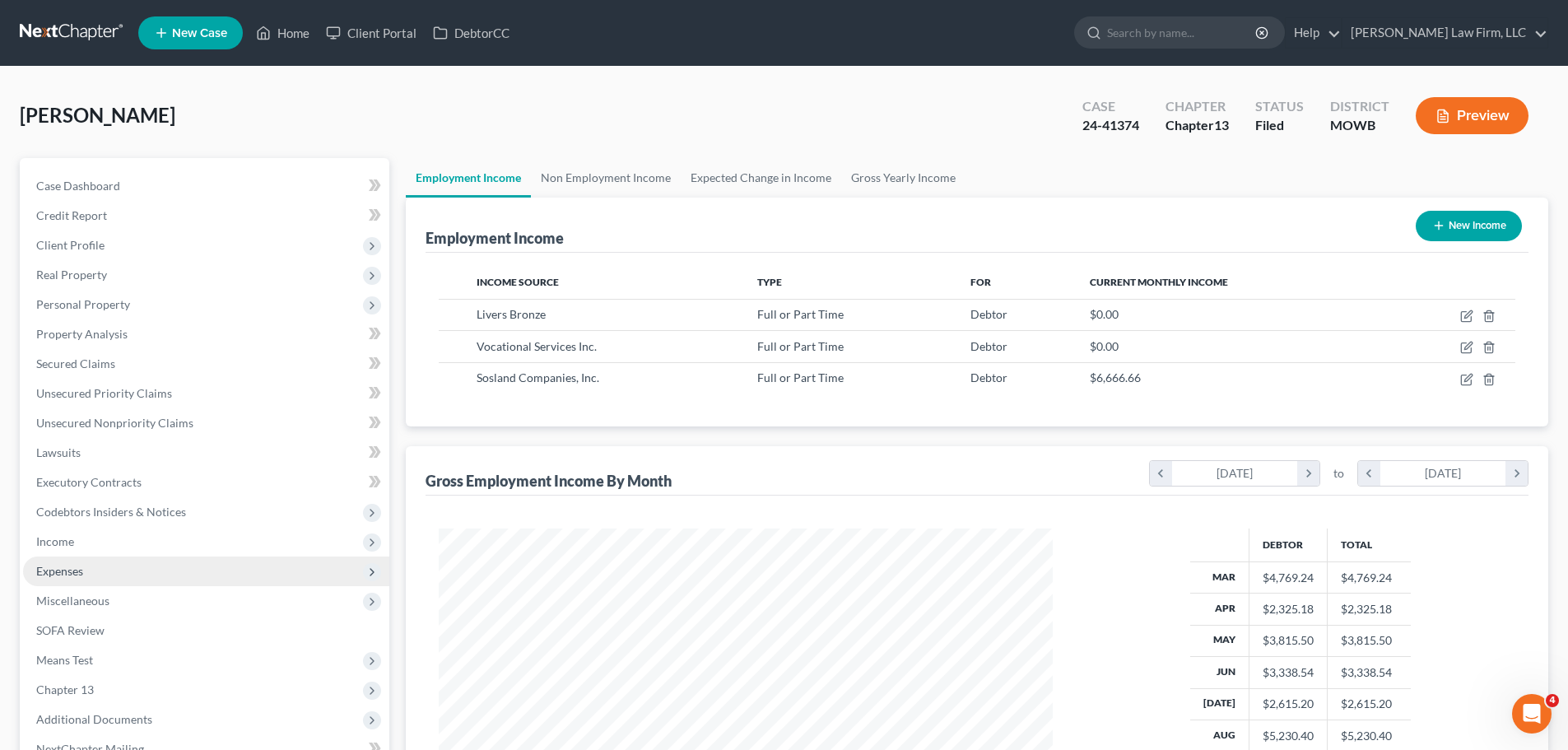
click at [103, 560] on span "Expenses" at bounding box center [206, 571] width 366 height 29
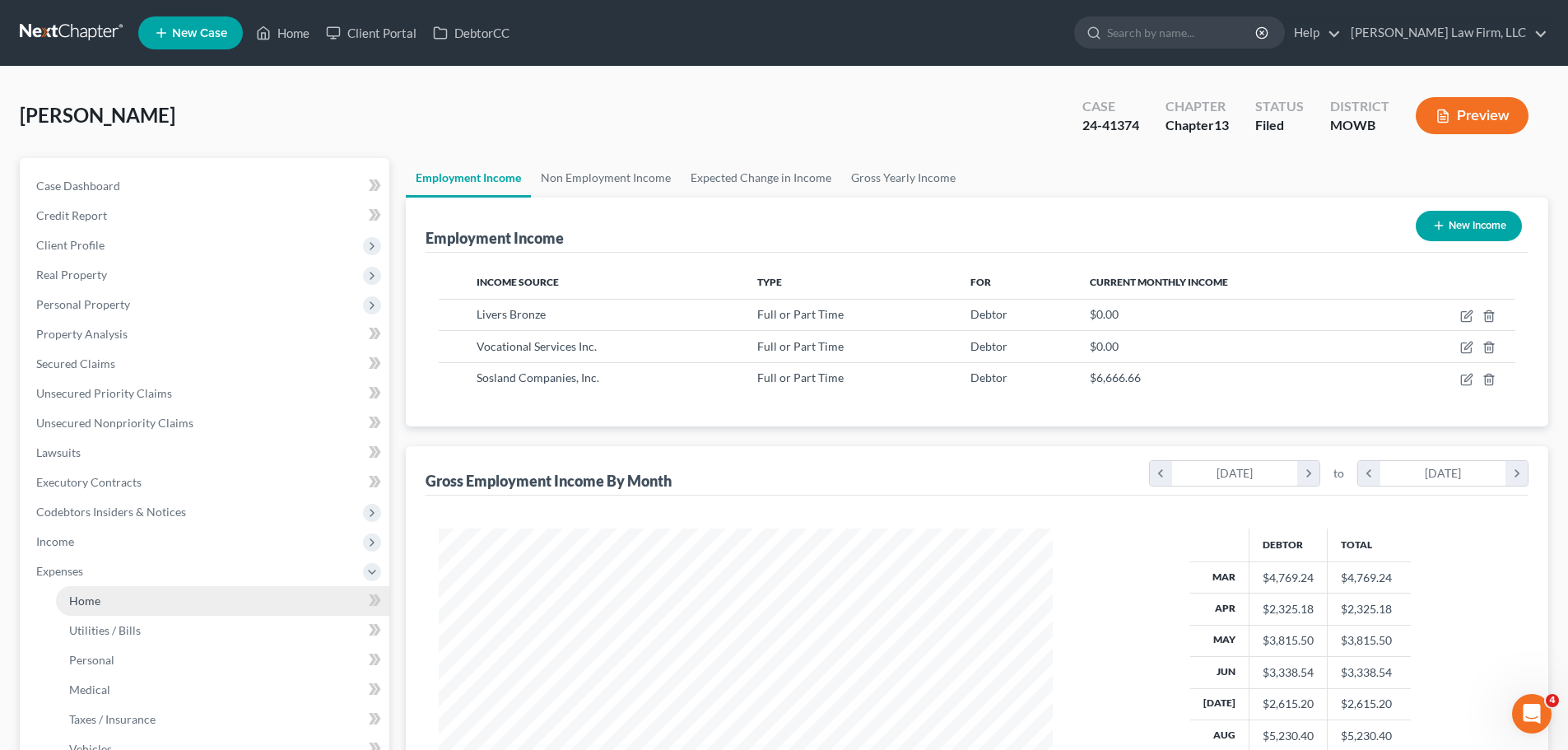
click at [129, 603] on link "Home" at bounding box center [223, 600] width 333 height 29
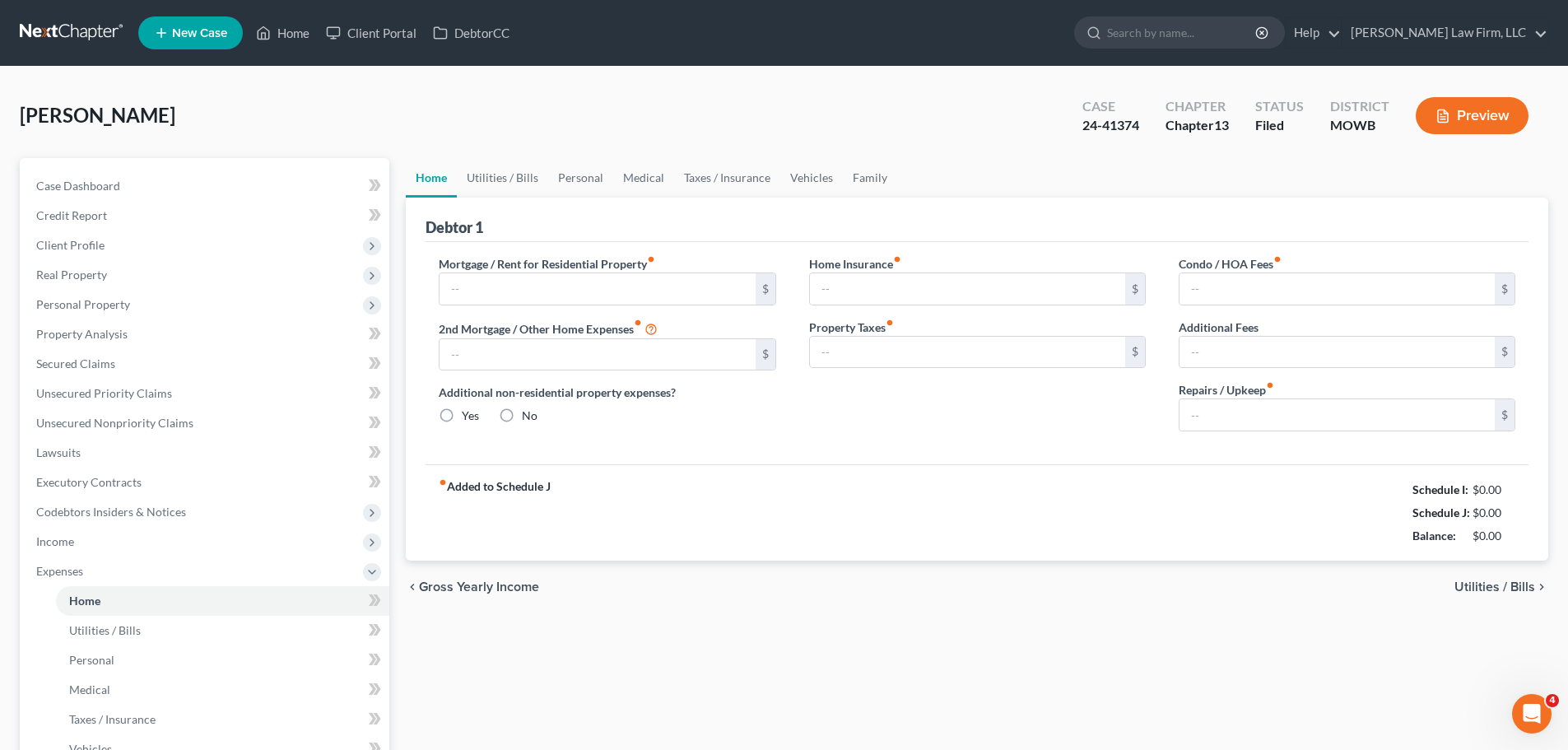
type input "0.00"
radio input "true"
type input "0.00"
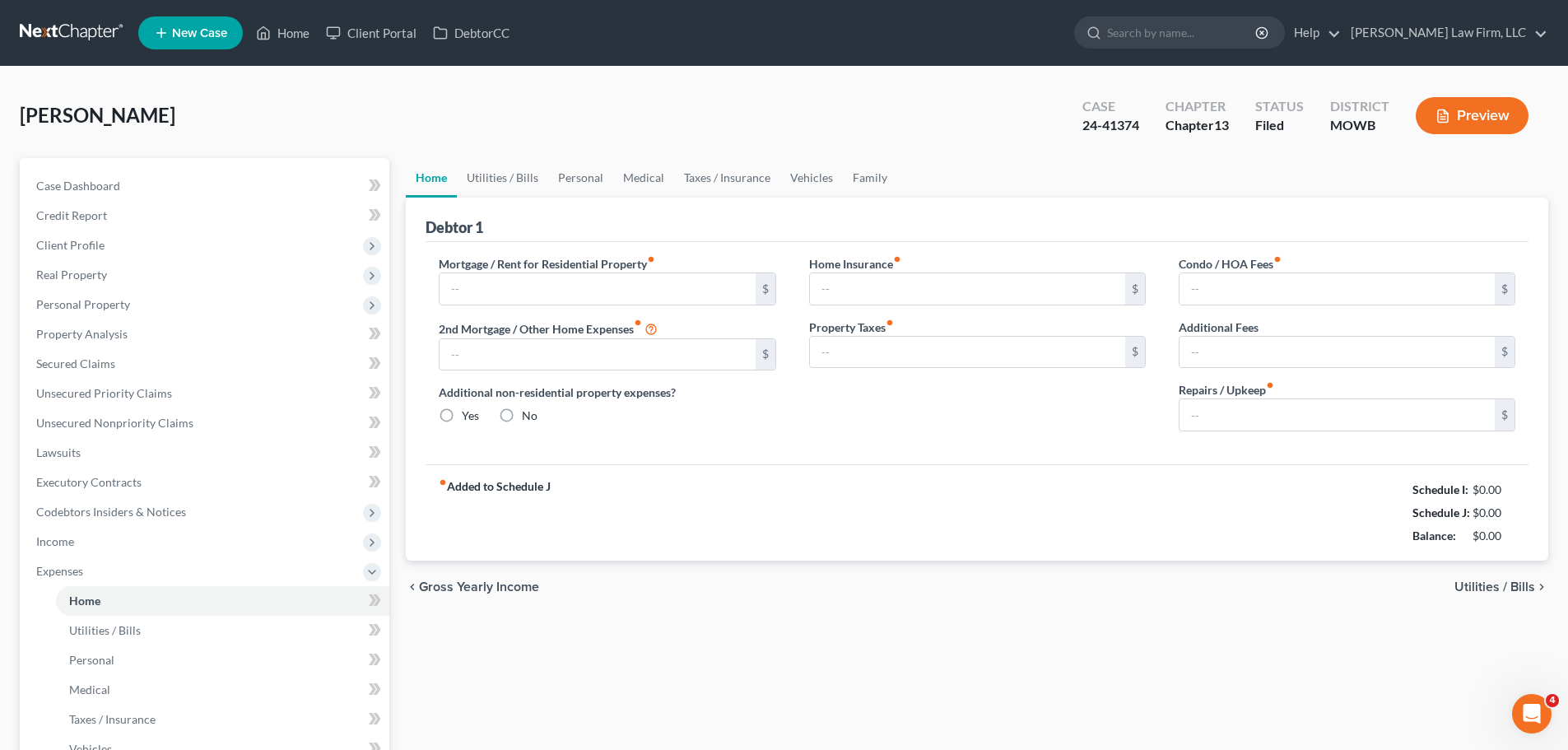
type input "0.00"
type input "25.00"
click at [573, 169] on link "Personal" at bounding box center [580, 177] width 65 height 39
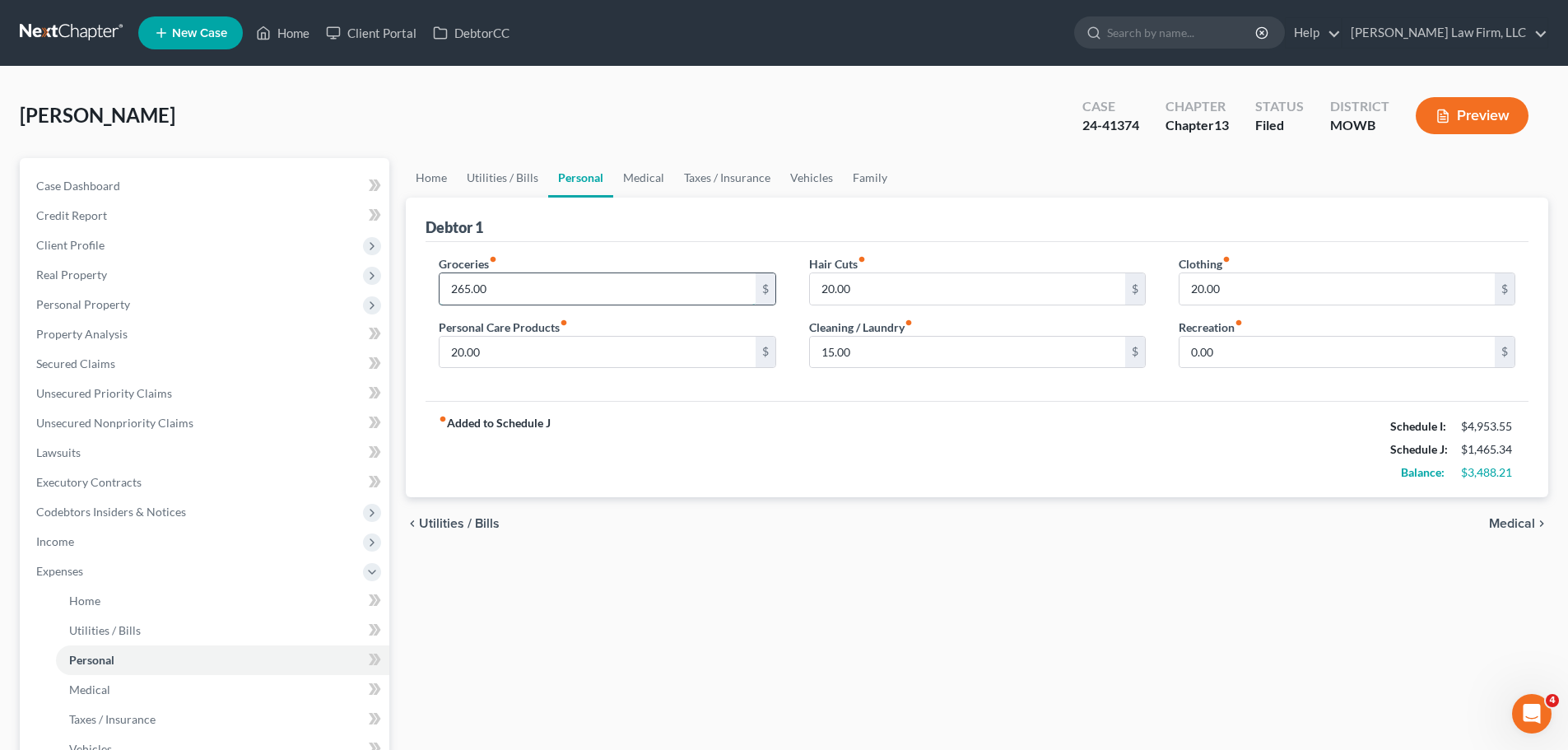
click at [490, 280] on input "265.00" at bounding box center [597, 289] width 316 height 31
type input "575"
click at [639, 181] on link "Medical" at bounding box center [644, 177] width 61 height 39
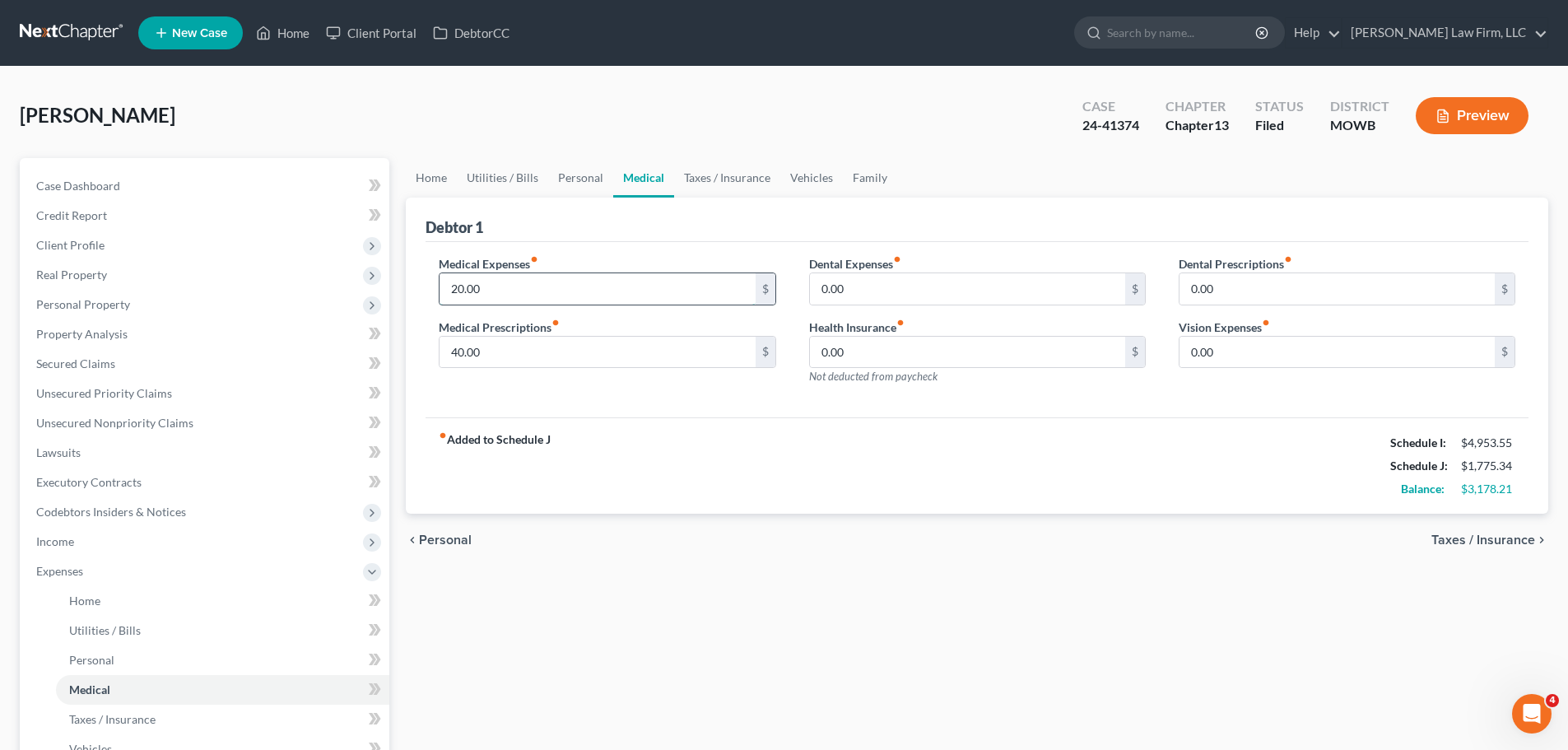
click at [488, 293] on input "20.00" at bounding box center [597, 289] width 316 height 31
type input "45"
click at [694, 176] on link "Taxes / Insurance" at bounding box center [727, 177] width 106 height 39
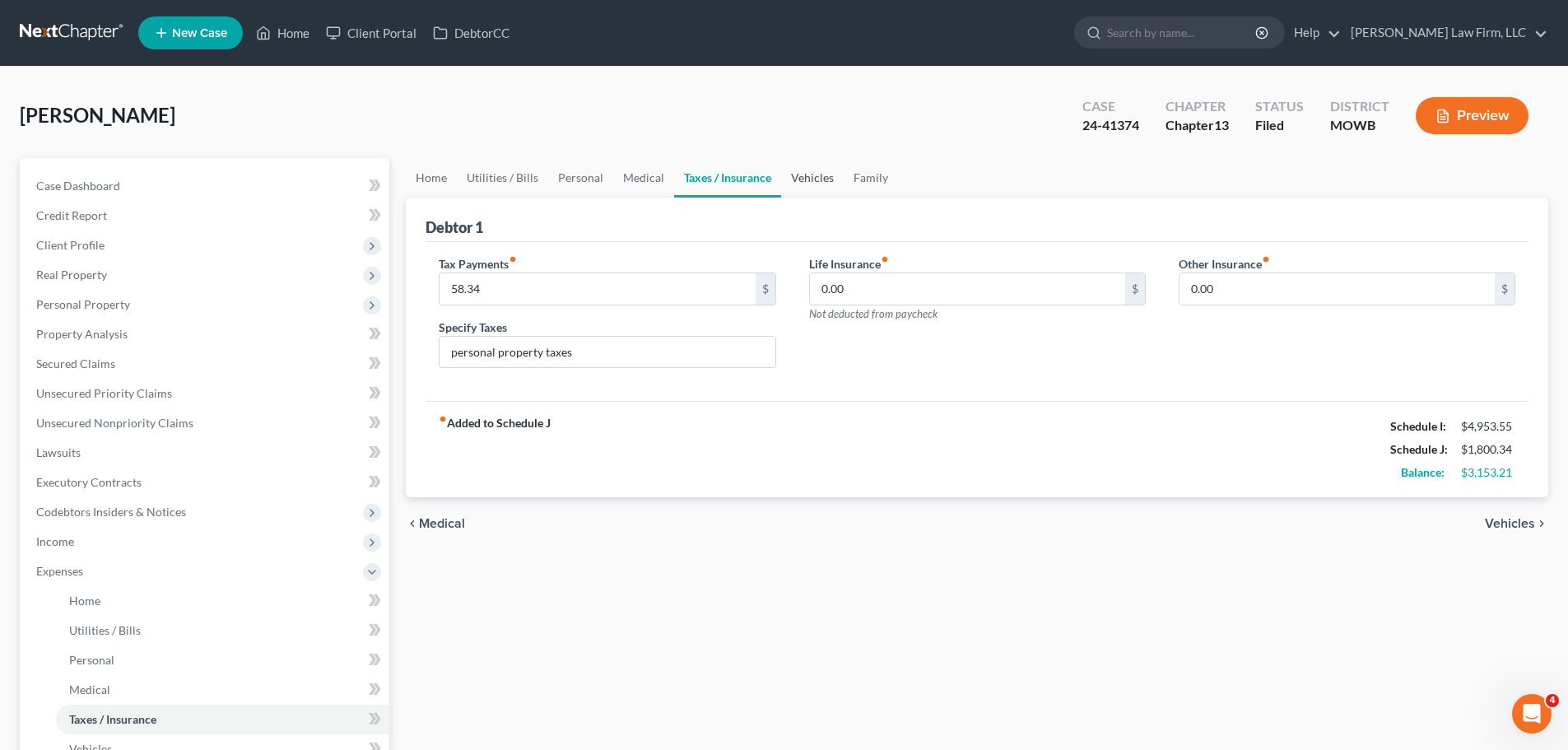
drag, startPoint x: 787, startPoint y: 175, endPoint x: 800, endPoint y: 172, distance: 13.3
click at [787, 175] on link "Vehicles" at bounding box center [812, 177] width 62 height 39
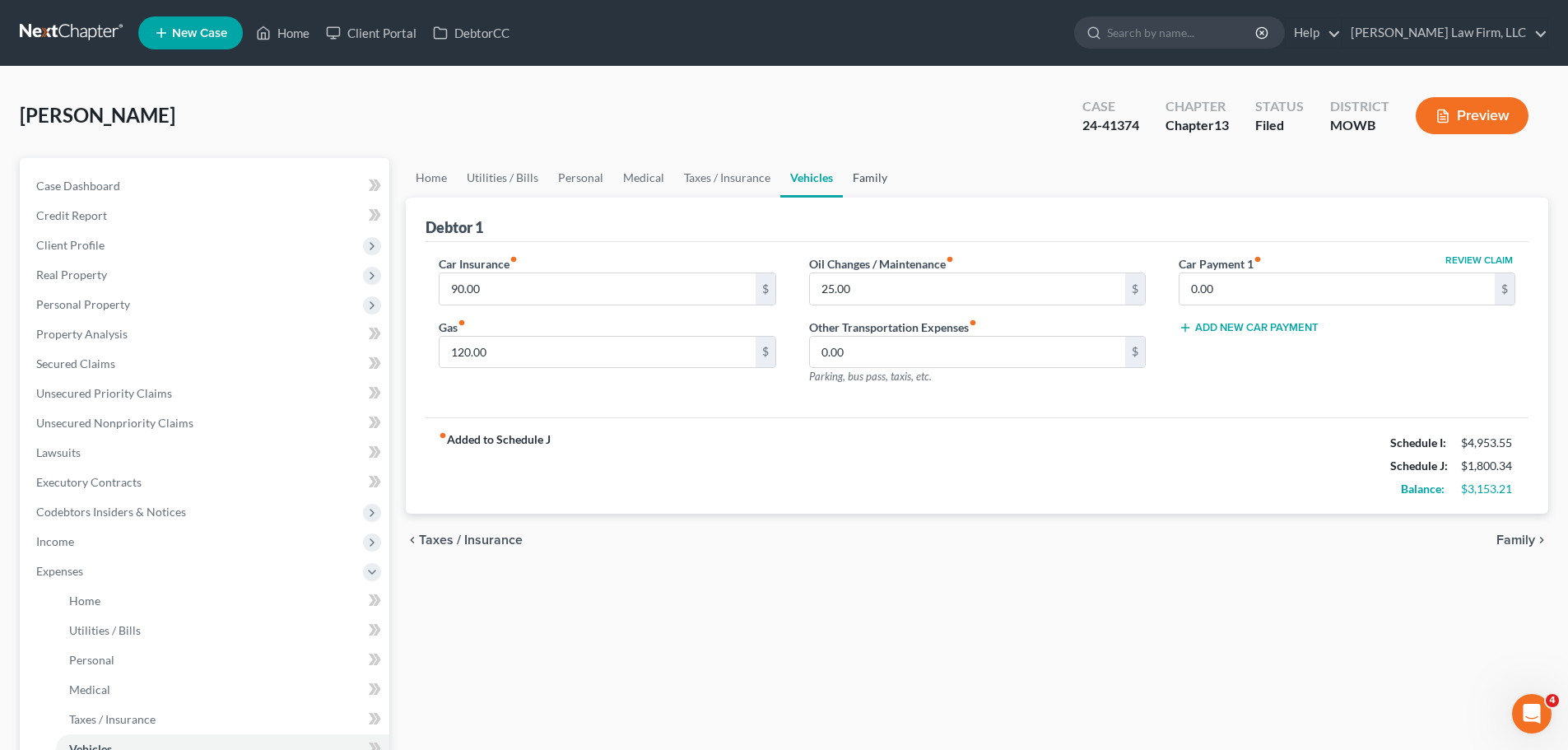
click at [891, 179] on link "Family" at bounding box center [869, 177] width 54 height 39
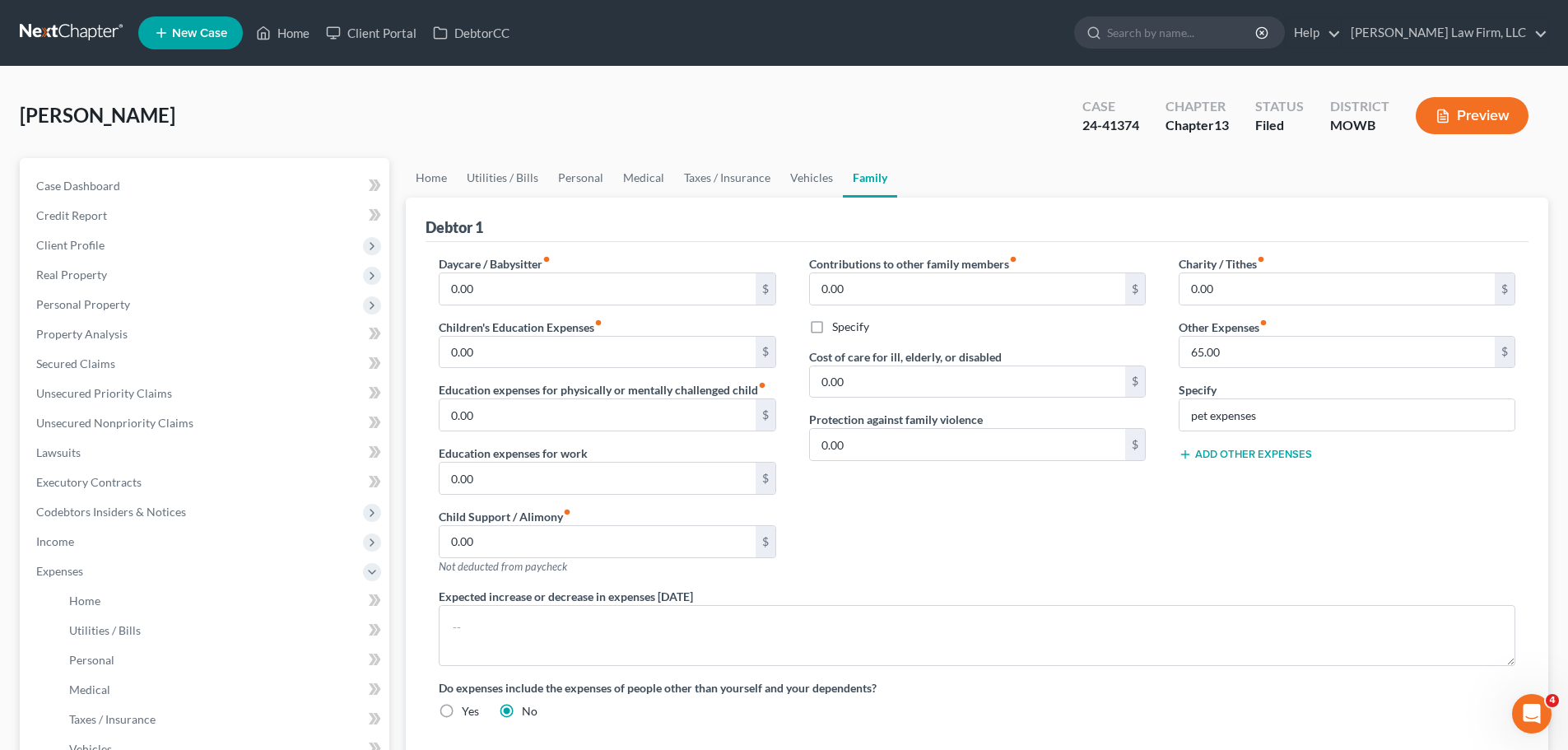
click at [291, 48] on ul "New Case Home Client Portal DebtorCC - No Result - See all results Or Press Ent…" at bounding box center [843, 33] width 1410 height 43
click at [295, 43] on link "Home" at bounding box center [283, 32] width 70 height 29
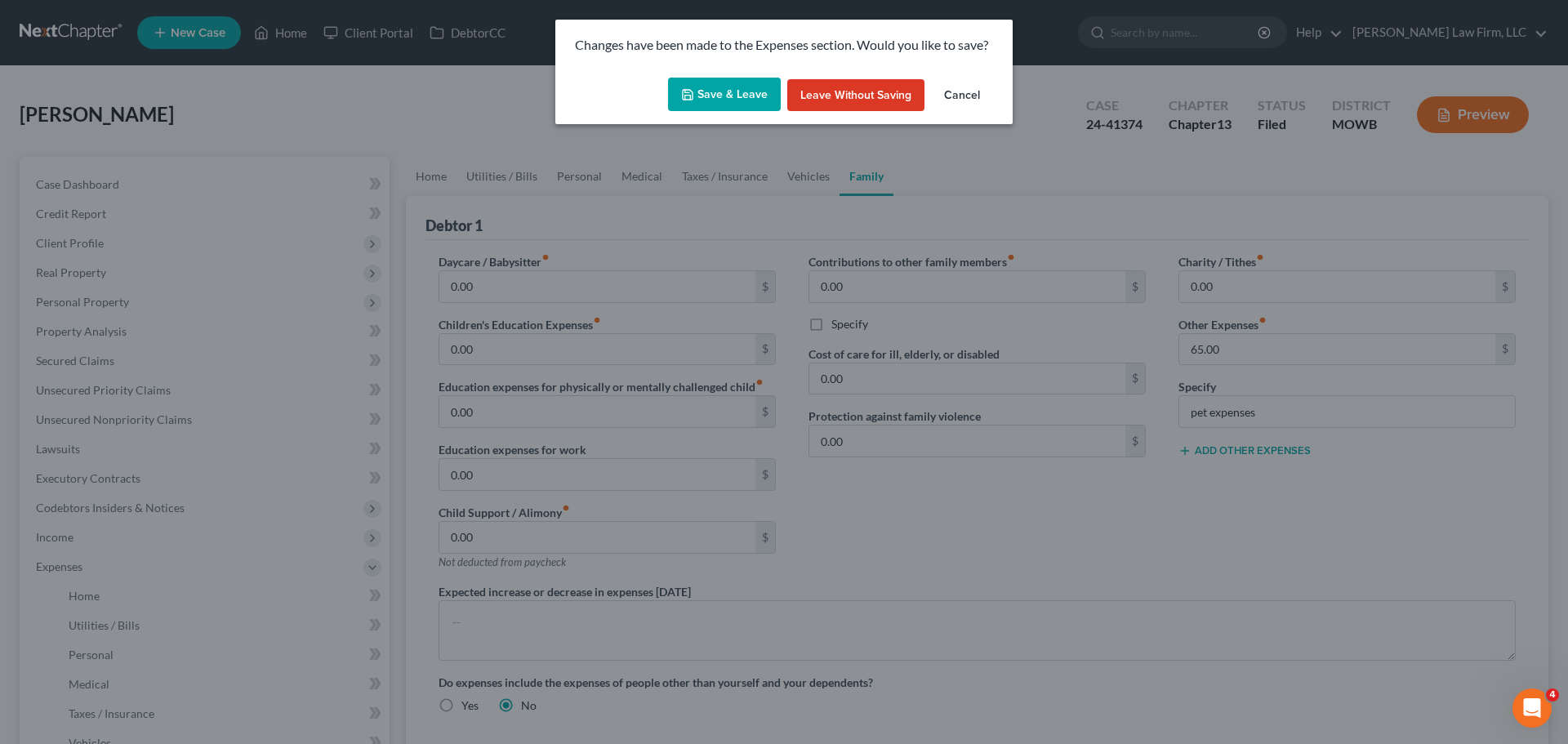
click at [738, 101] on button "Save & Leave" at bounding box center [723, 95] width 112 height 35
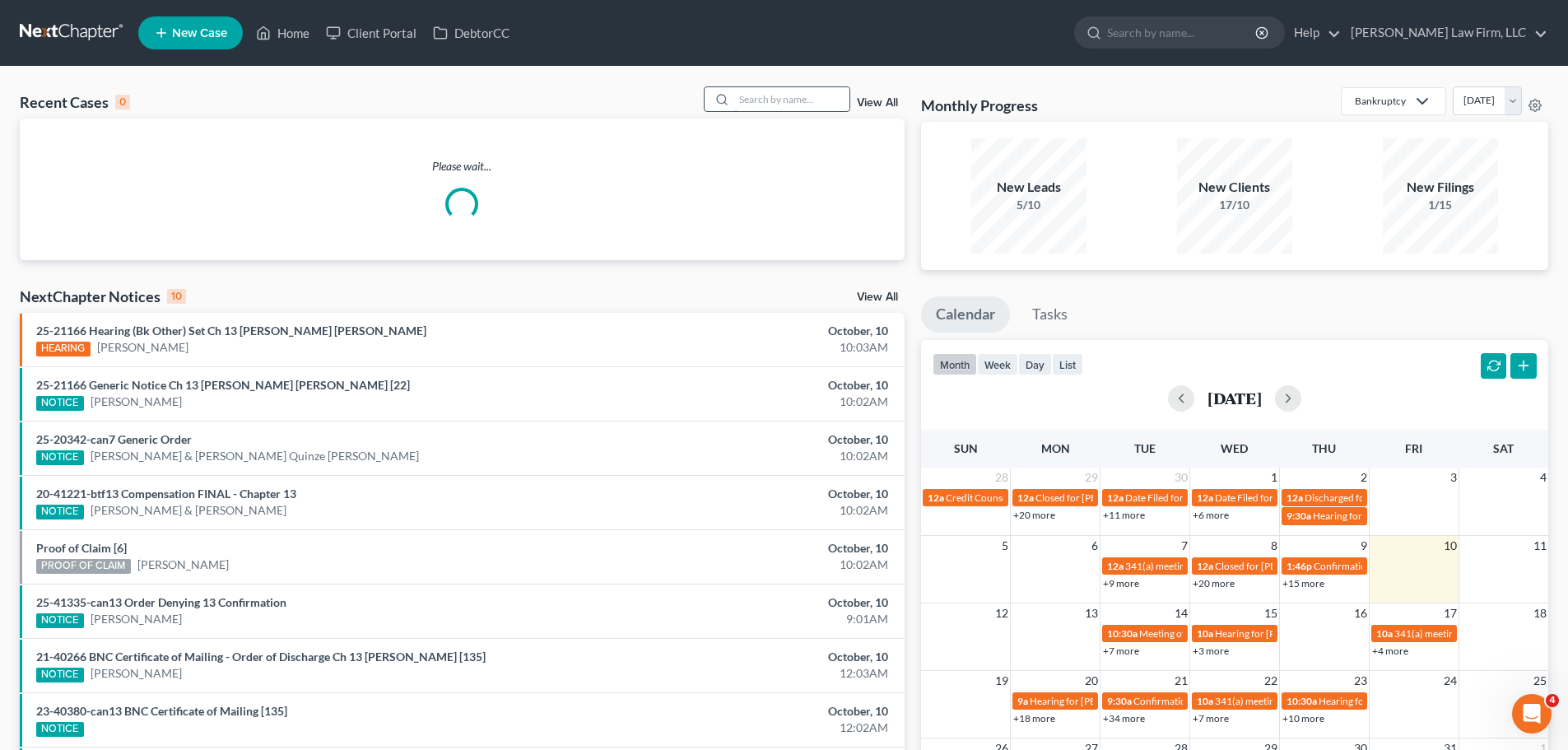
click at [775, 98] on input "search" at bounding box center [792, 99] width 115 height 24
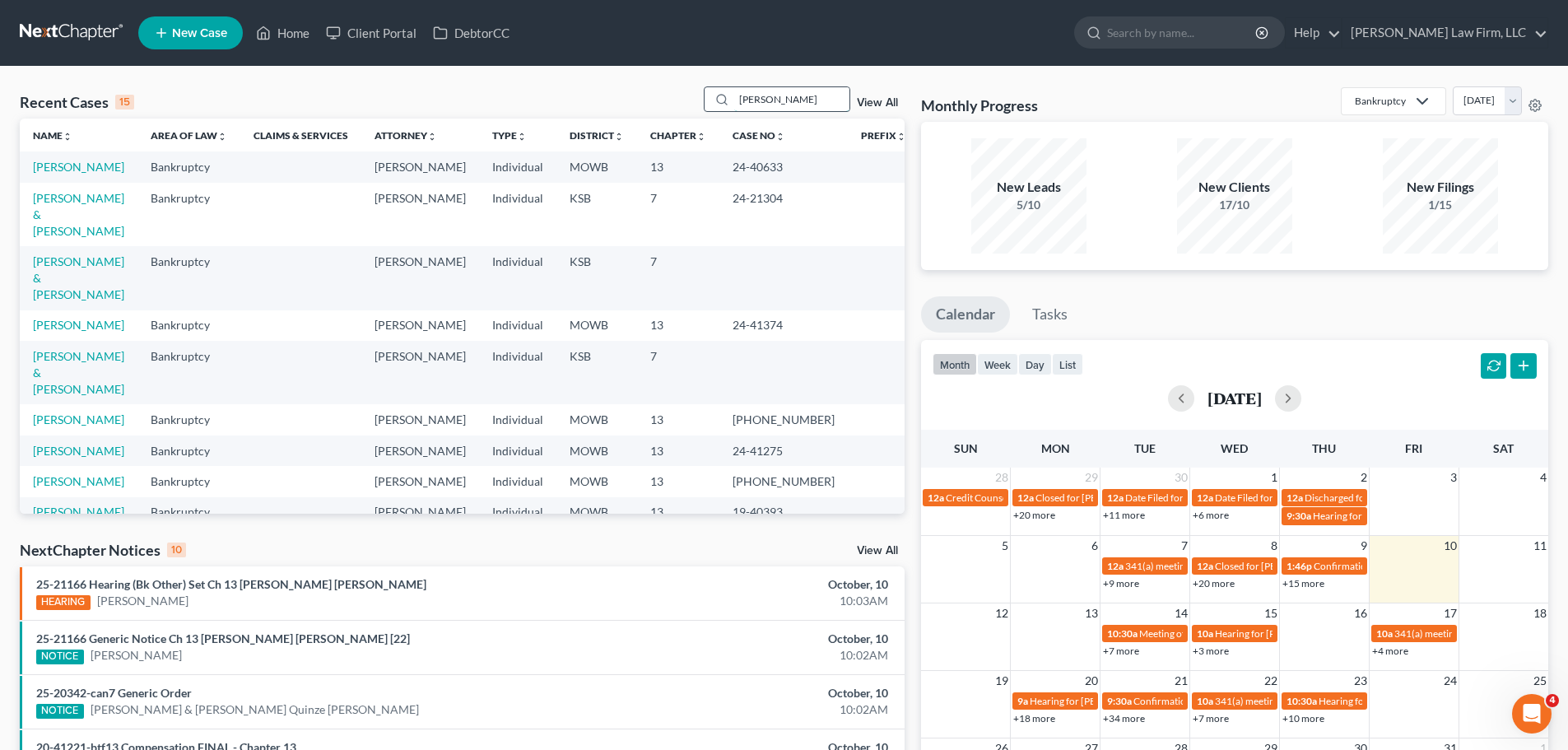
type input "[PERSON_NAME]"
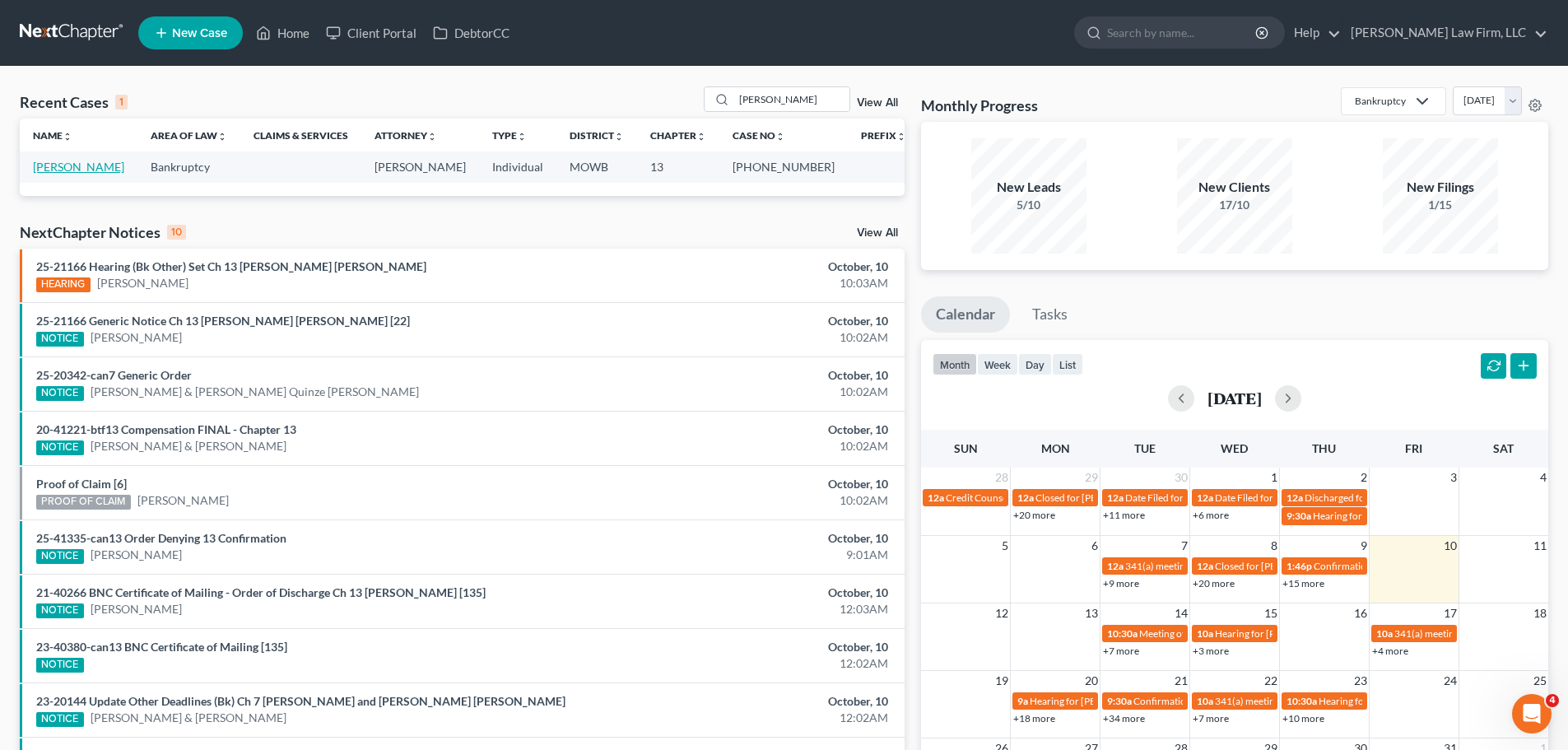
click at [92, 167] on link "[PERSON_NAME]" at bounding box center [78, 167] width 91 height 14
select select "4"
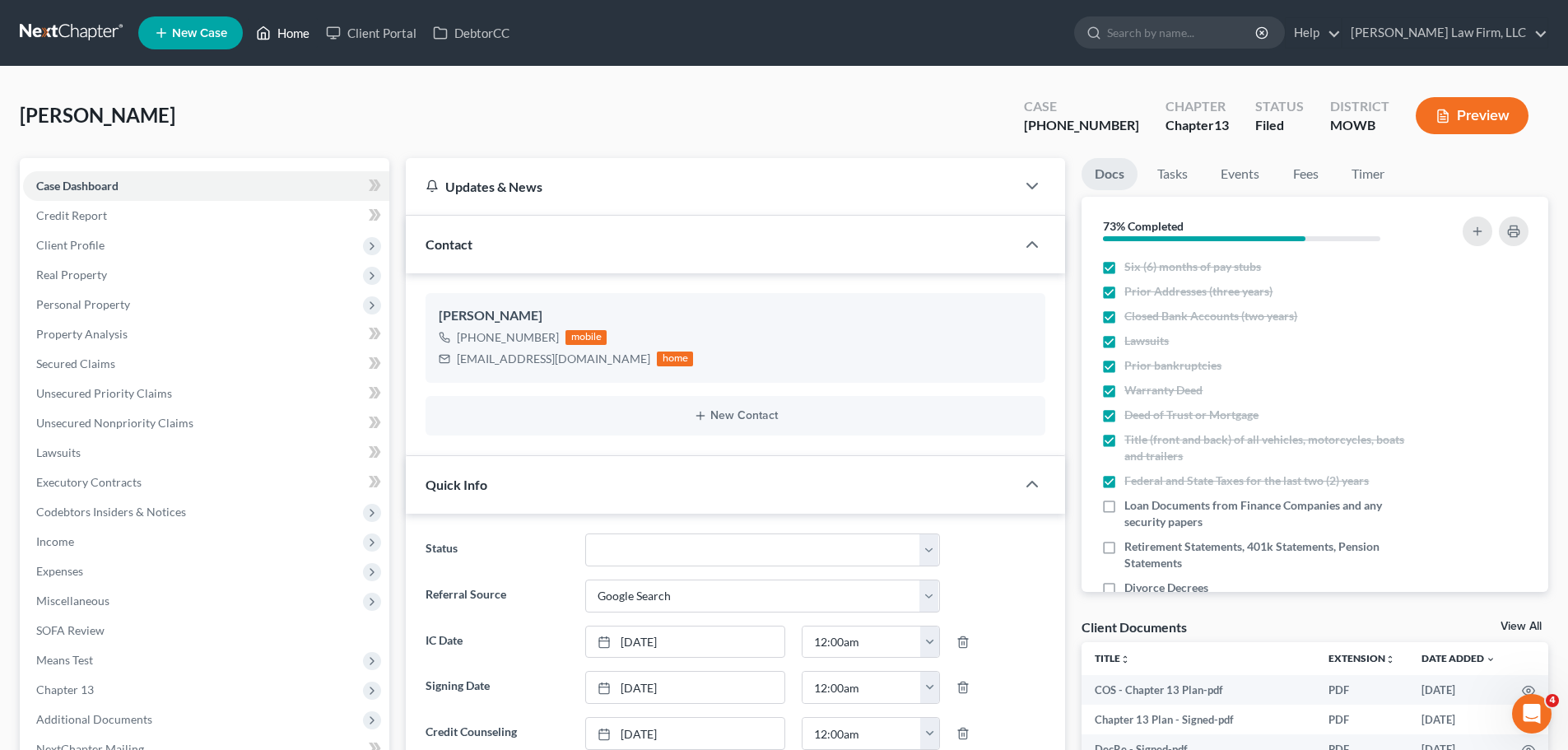
drag, startPoint x: 283, startPoint y: 36, endPoint x: 333, endPoint y: 4, distance: 59.4
click at [283, 36] on link "Home" at bounding box center [283, 32] width 70 height 29
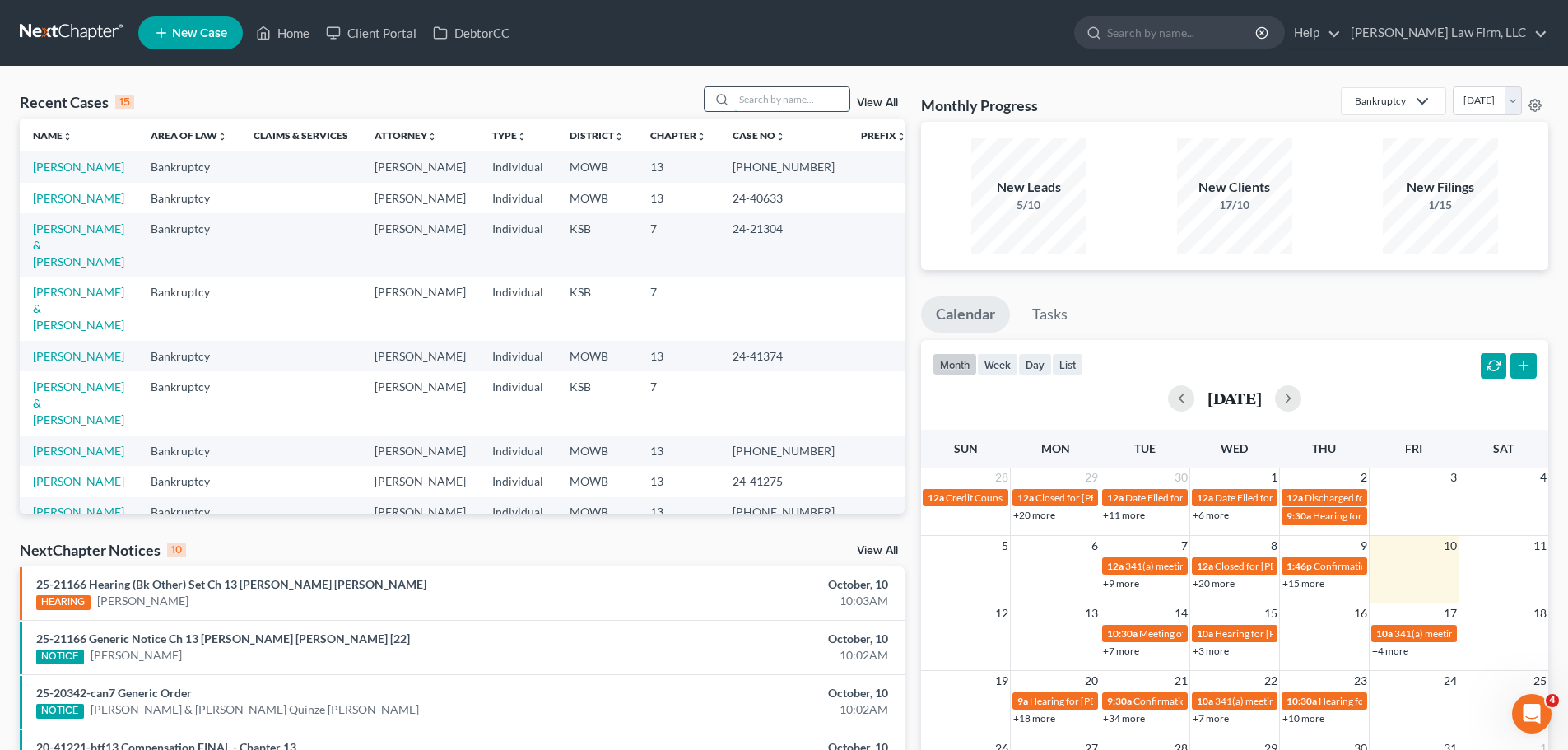
click at [759, 104] on input "search" at bounding box center [792, 99] width 115 height 24
type input "tymisha"
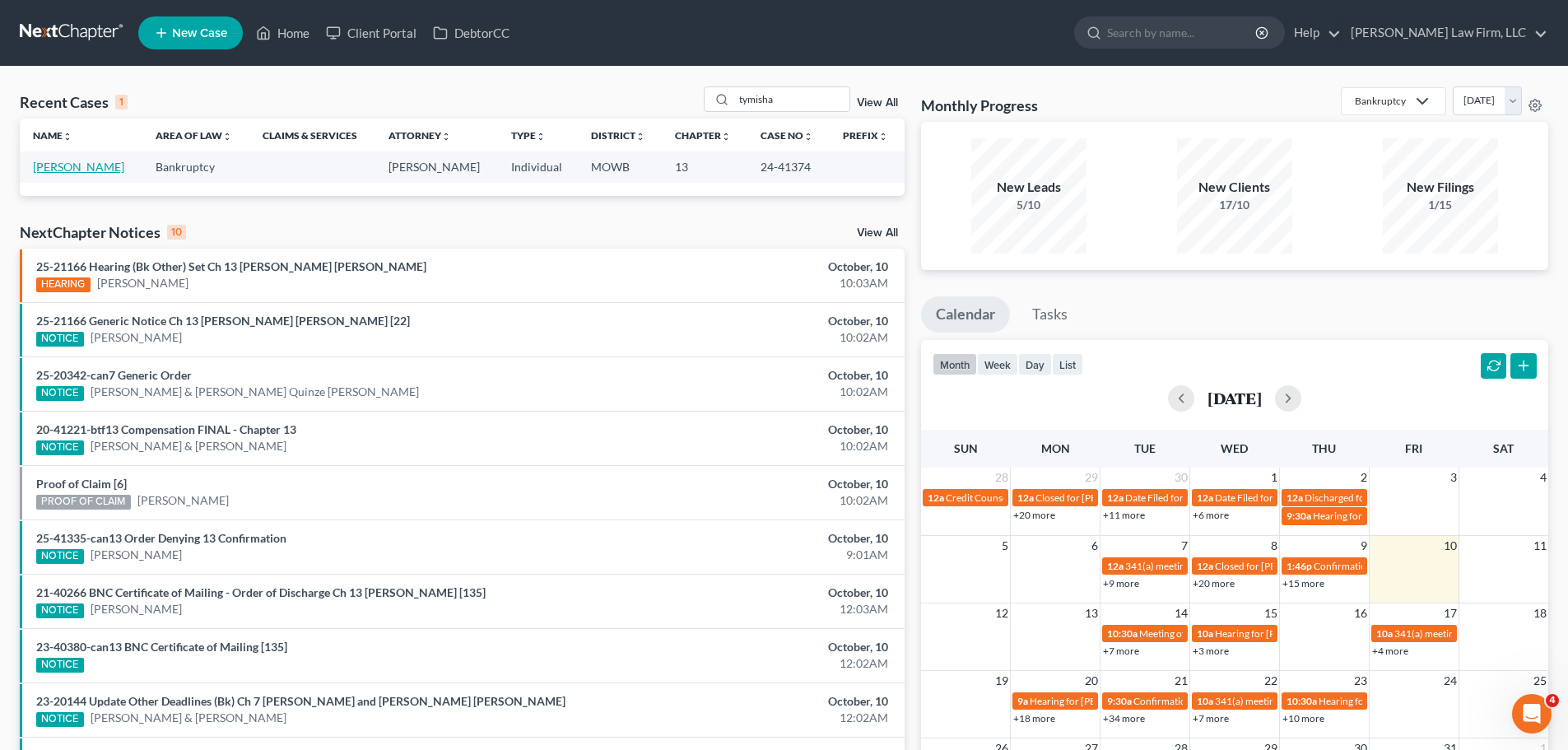
click at [76, 167] on link "[PERSON_NAME]" at bounding box center [78, 167] width 91 height 14
select select "3"
select select "6"
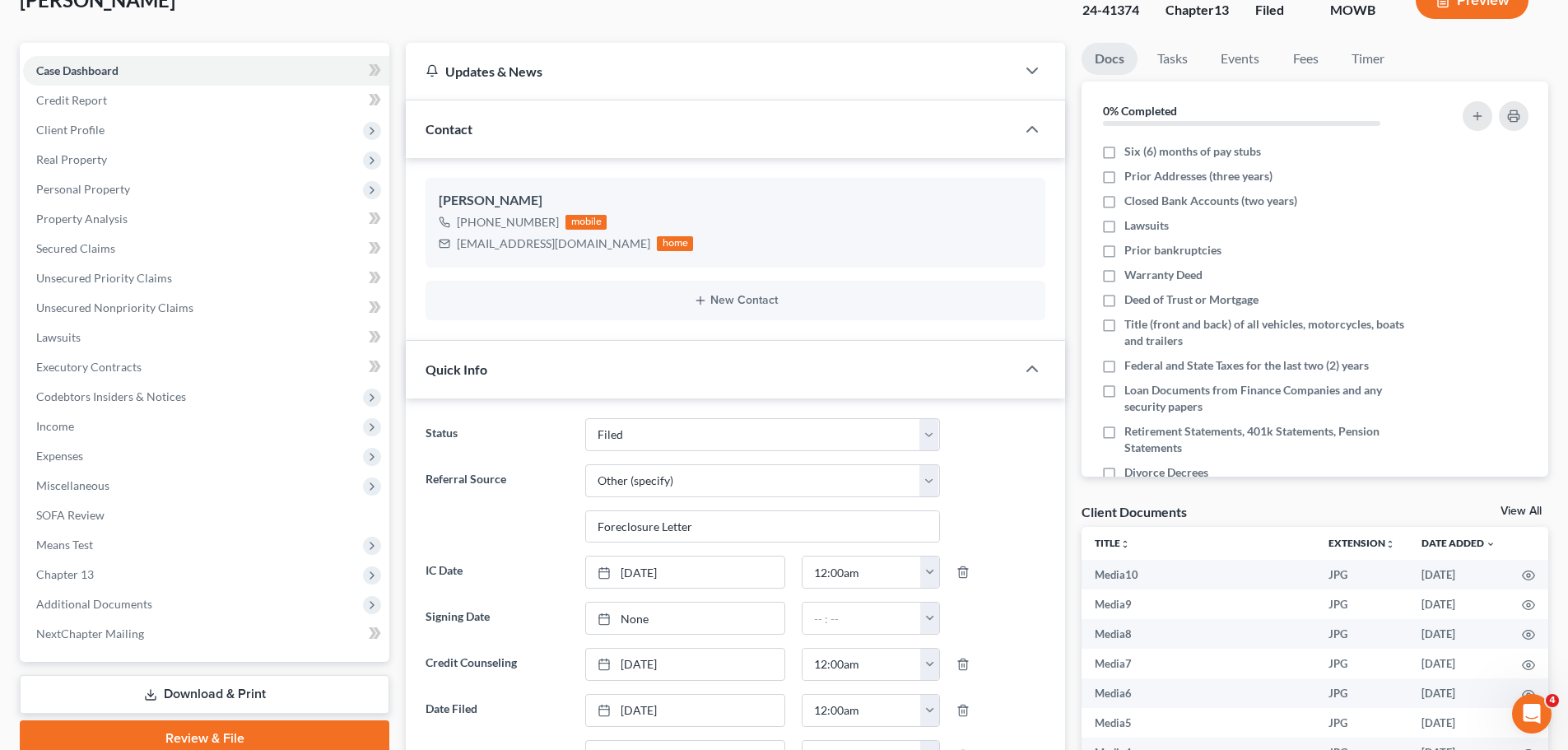
scroll to position [82, 0]
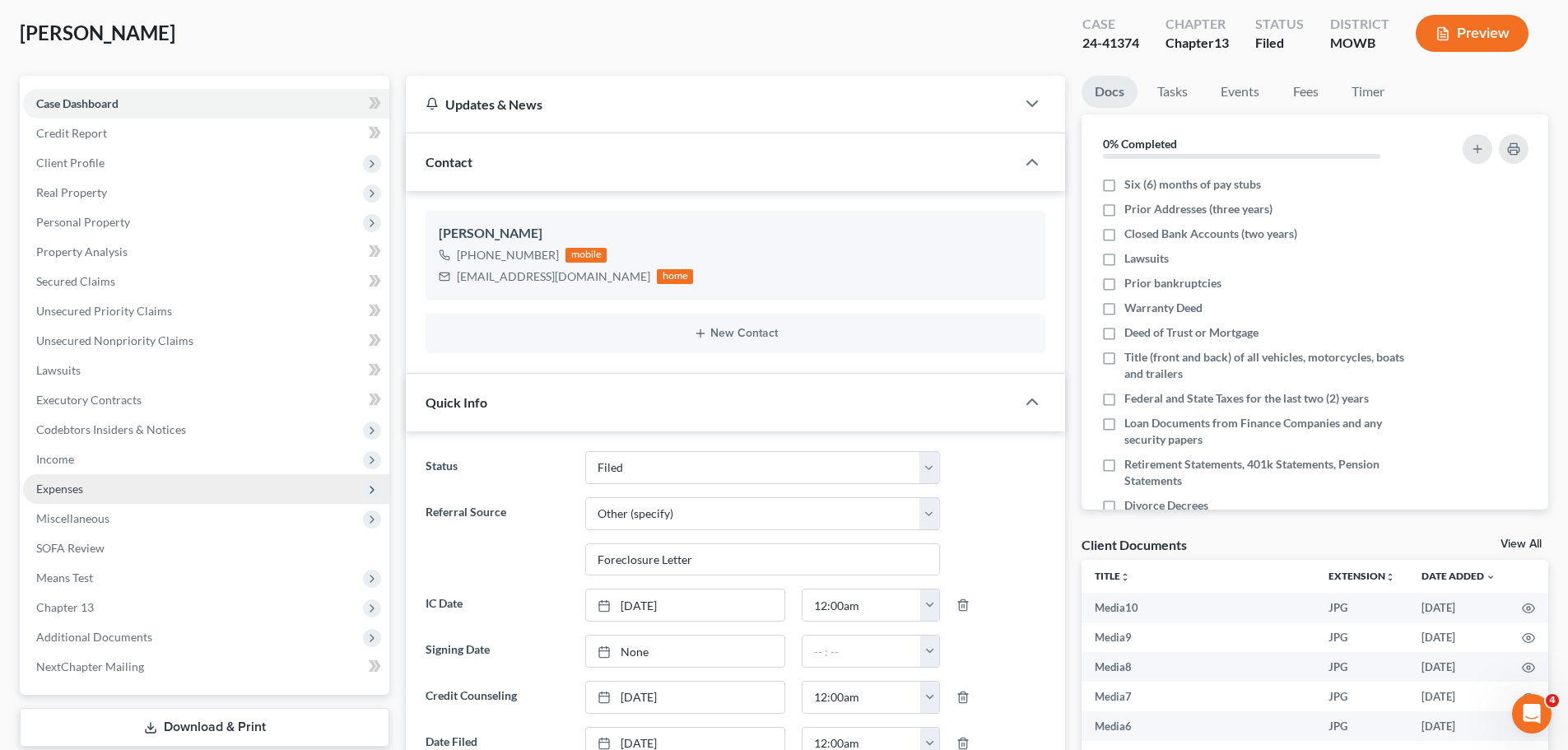
click at [115, 494] on span "Expenses" at bounding box center [206, 489] width 366 height 29
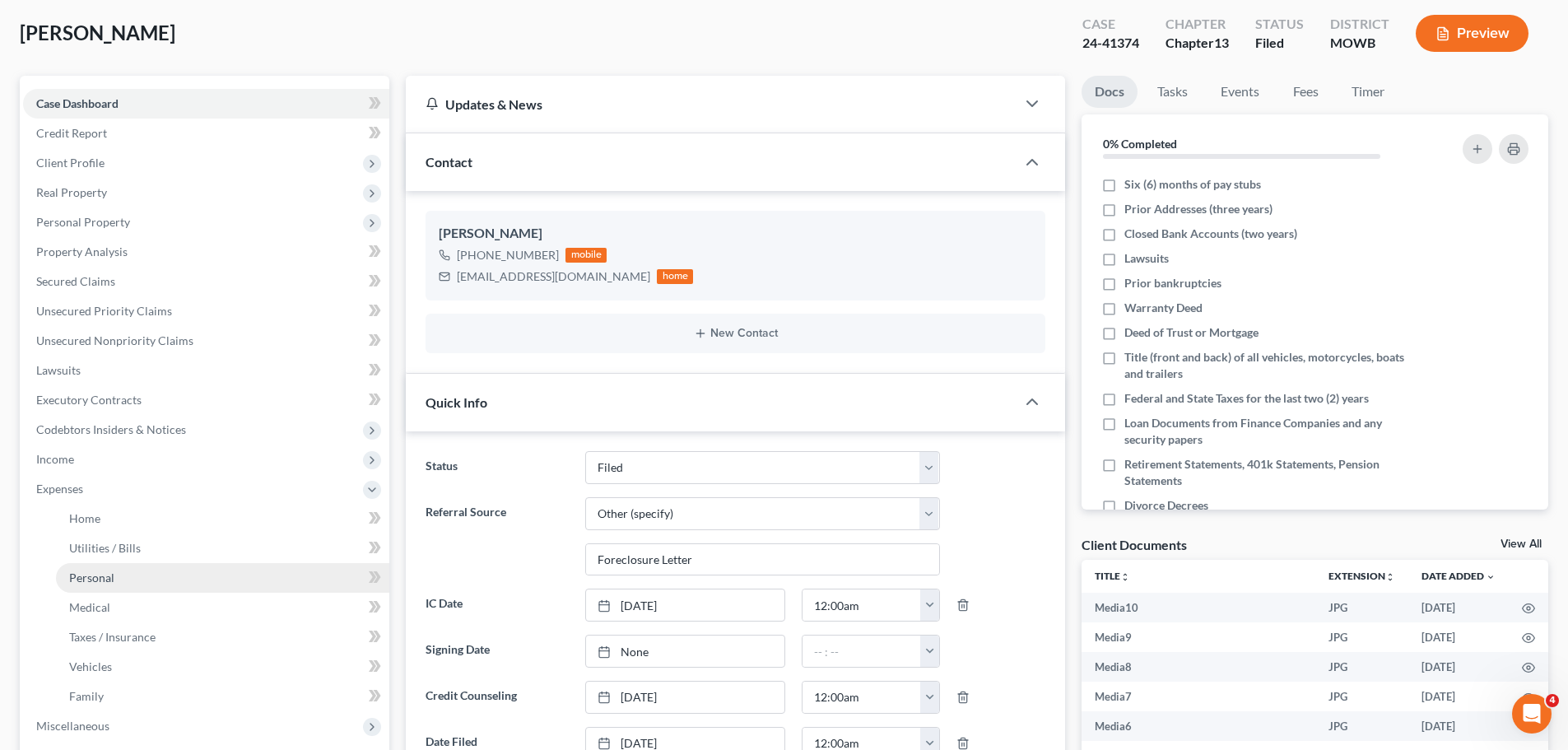
click at [112, 578] on span "Personal" at bounding box center [92, 578] width 45 height 14
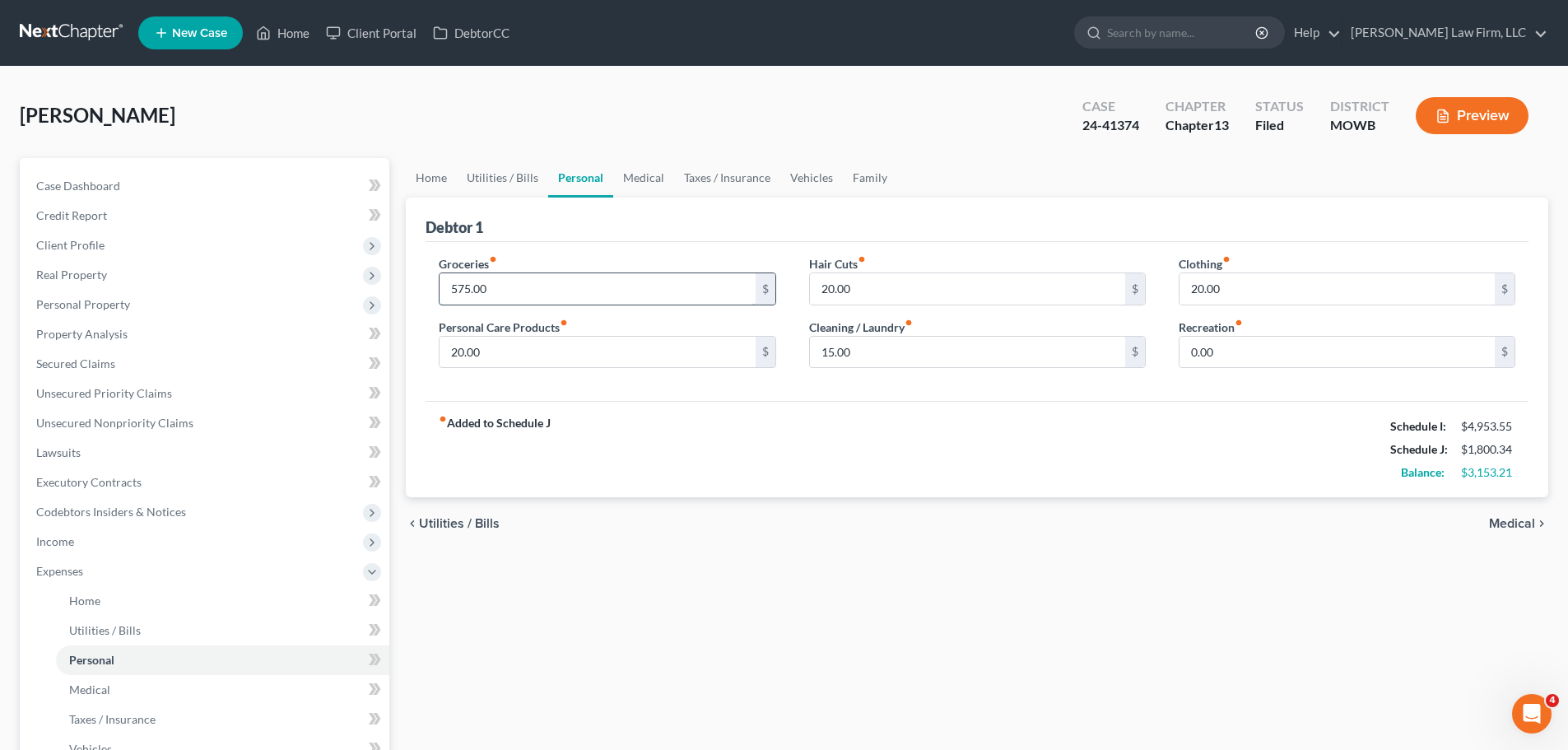
click at [520, 295] on input "575.00" at bounding box center [597, 289] width 316 height 31
click at [488, 358] on input "20.00" at bounding box center [597, 352] width 316 height 31
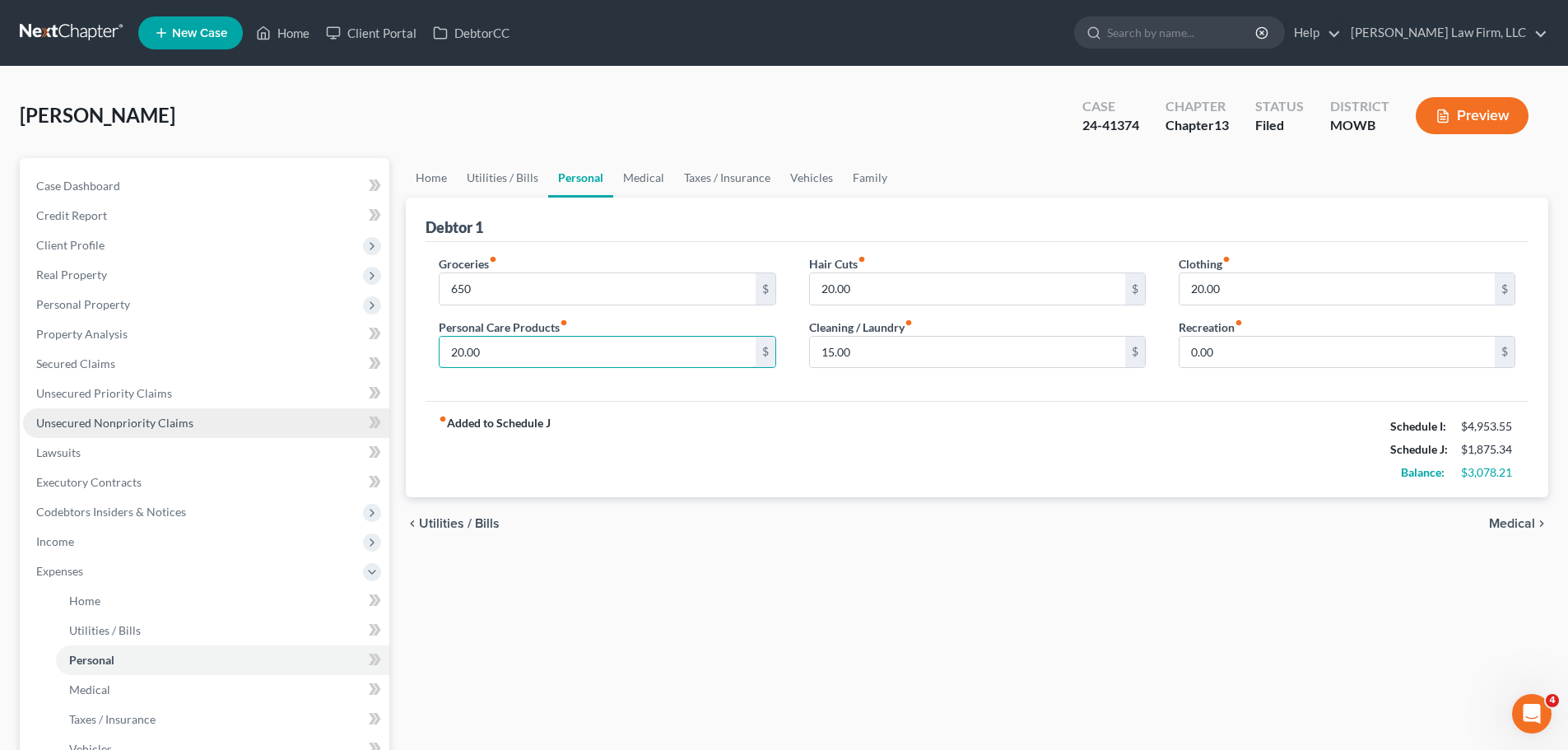
scroll to position [392, 0]
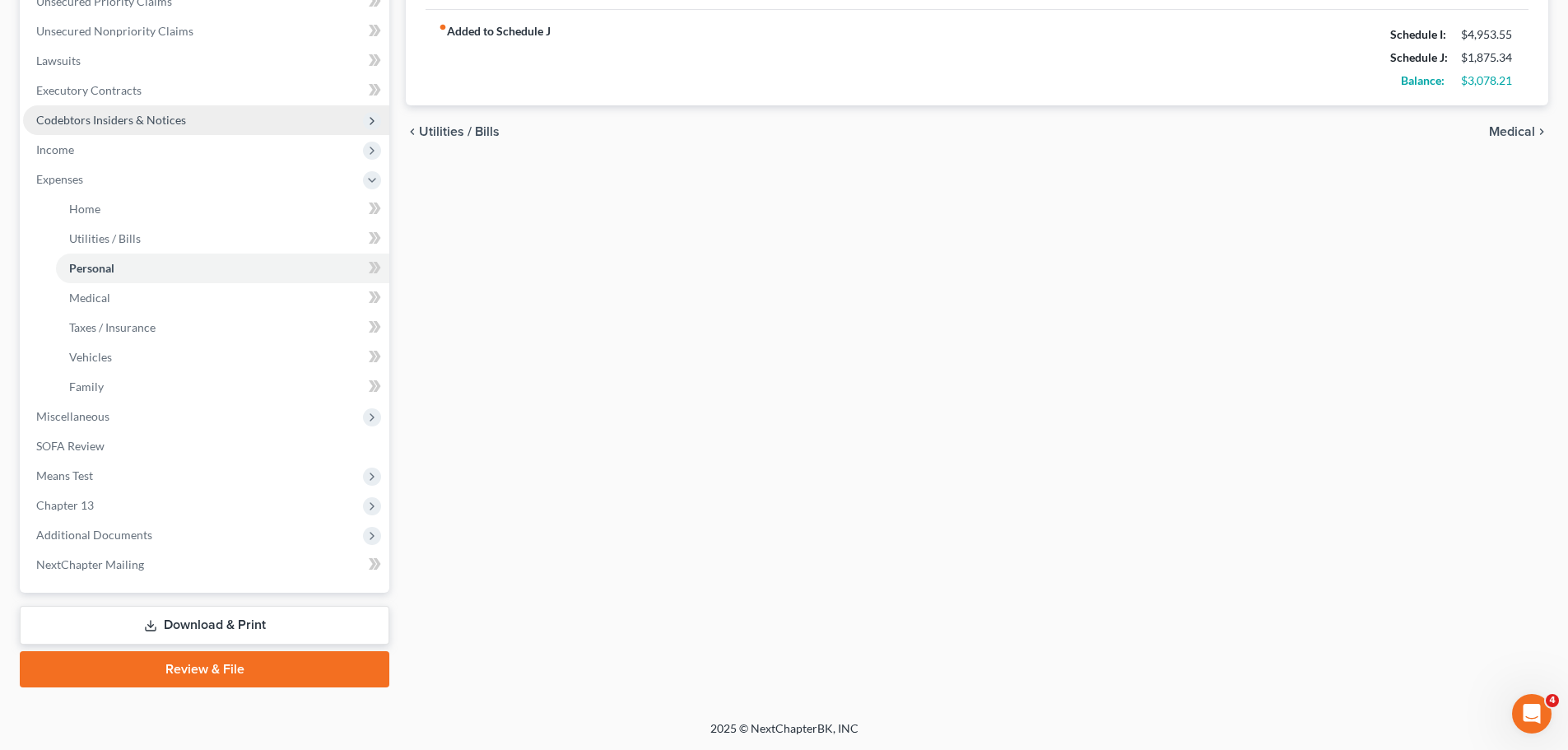
click at [126, 118] on span "Codebtors Insiders & Notices" at bounding box center [111, 120] width 150 height 14
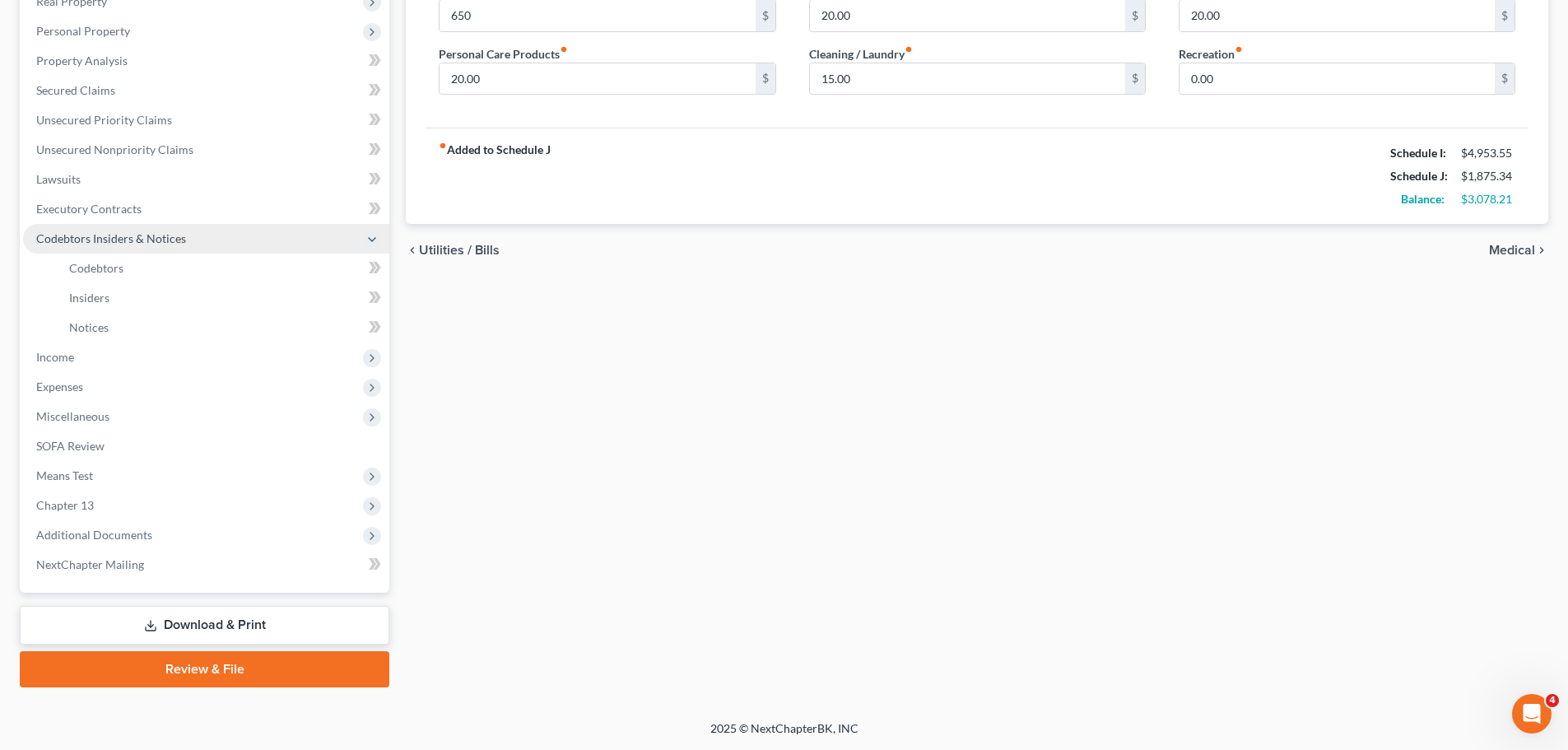
scroll to position [274, 0]
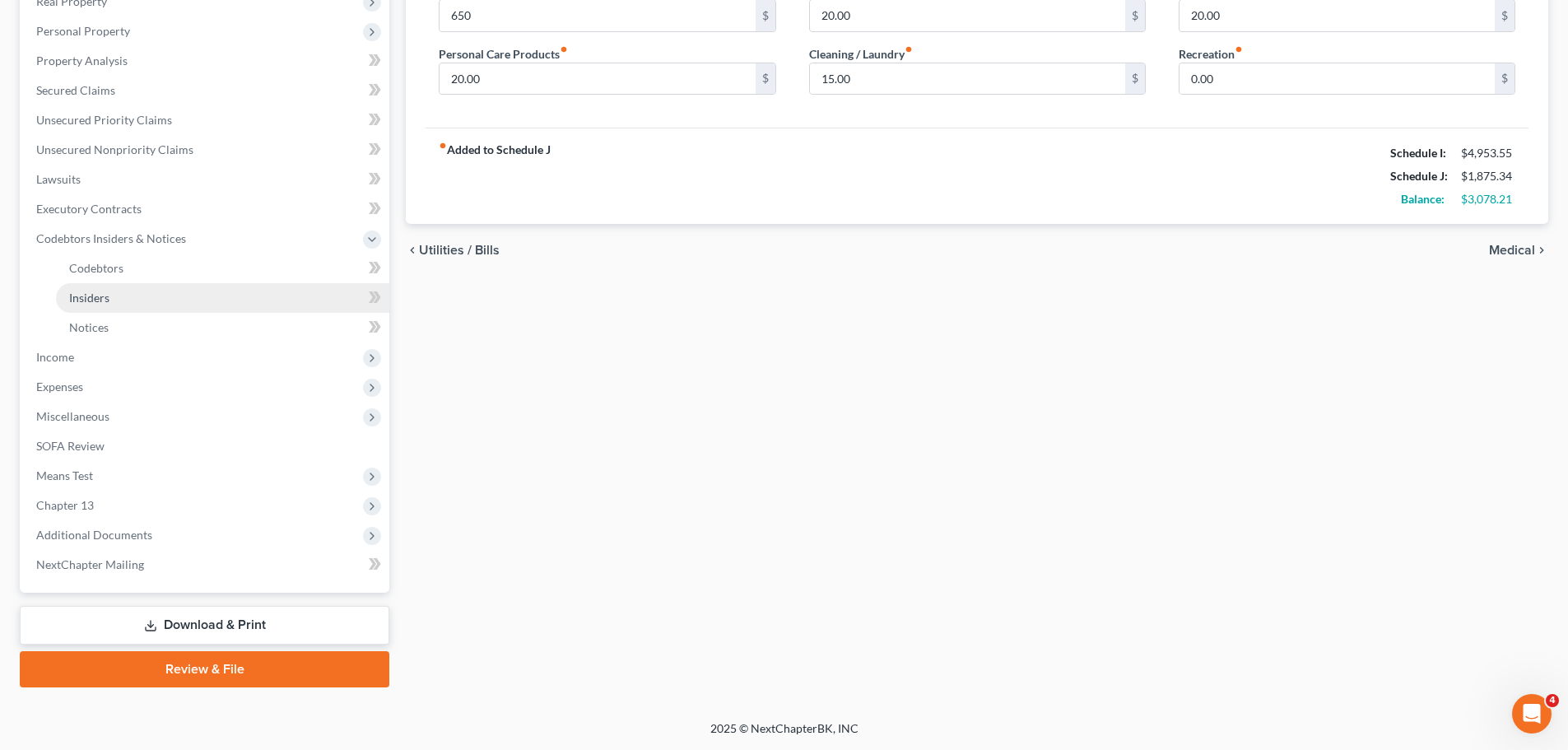
click at [117, 291] on link "Insiders" at bounding box center [223, 298] width 333 height 29
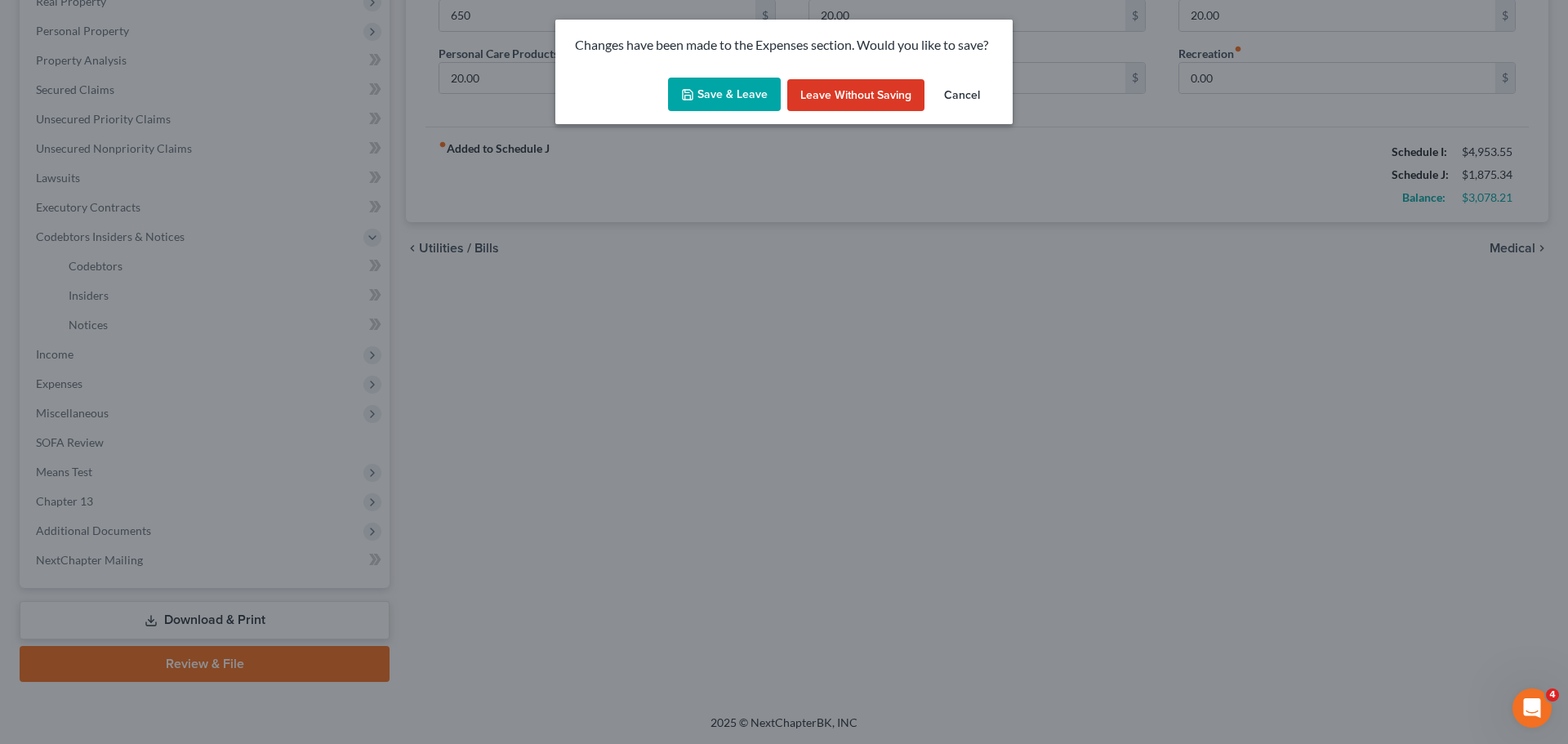
click at [717, 88] on button "Save & Leave" at bounding box center [723, 95] width 112 height 35
type input "650.00"
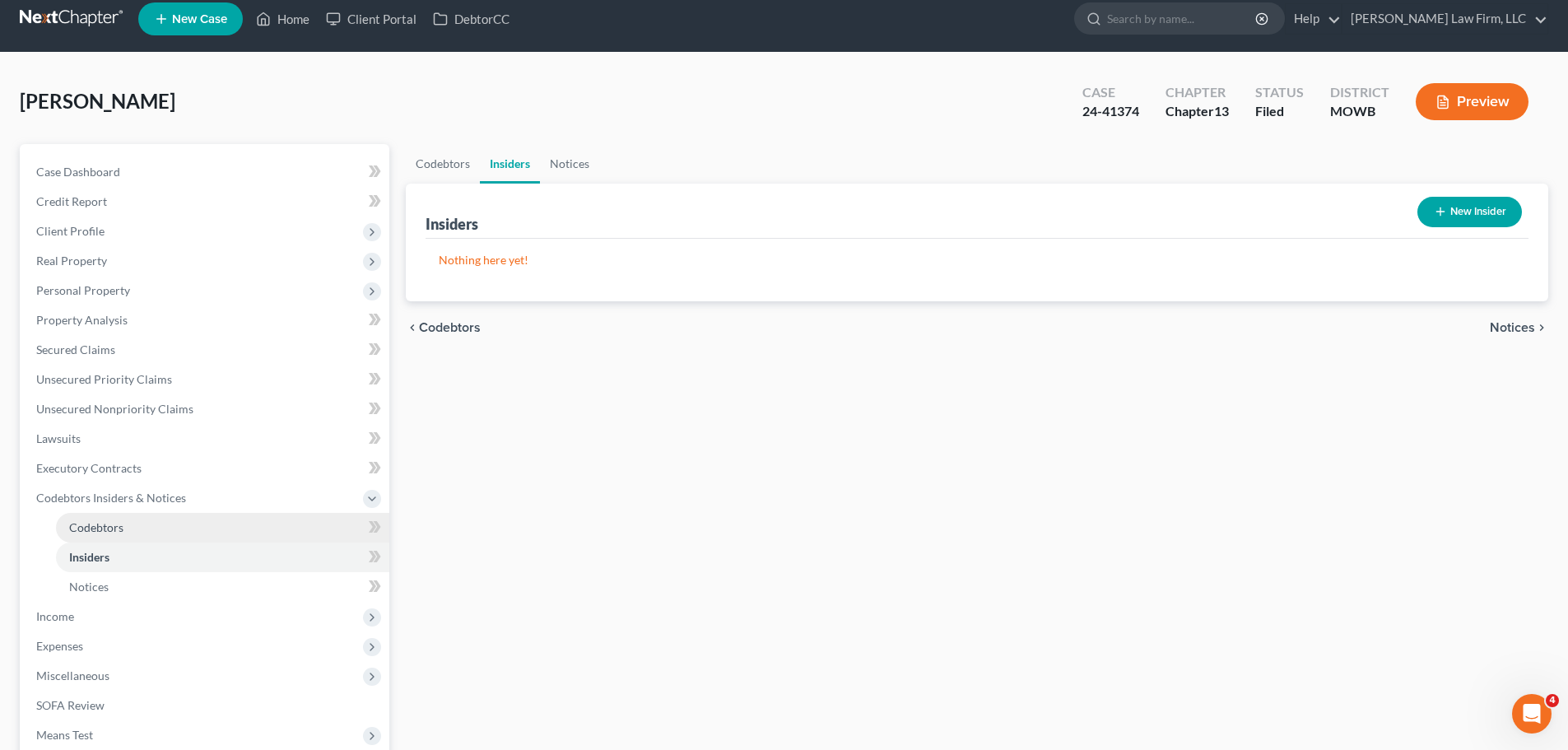
scroll to position [274, 0]
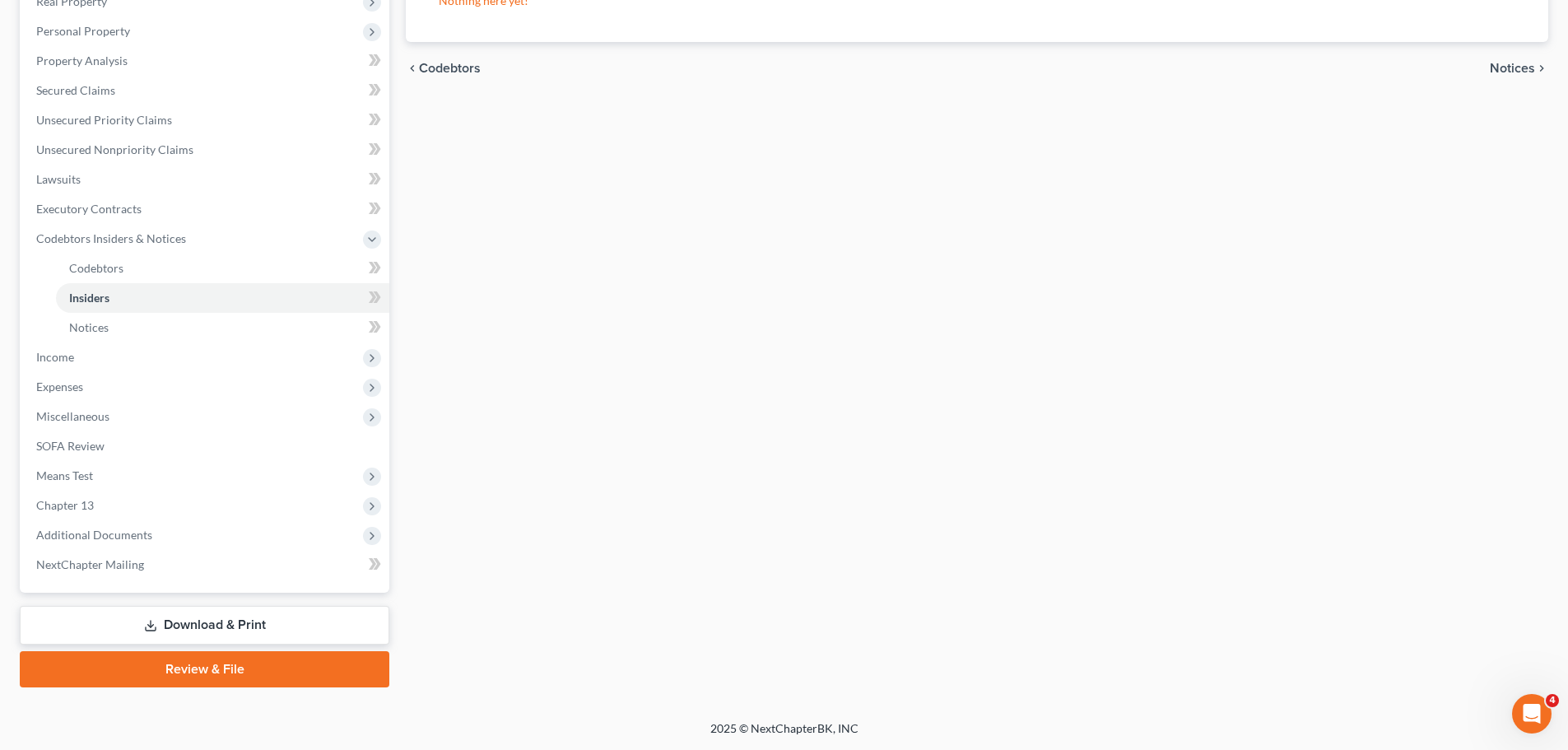
click at [193, 623] on link "Download & Print" at bounding box center [204, 625] width 370 height 38
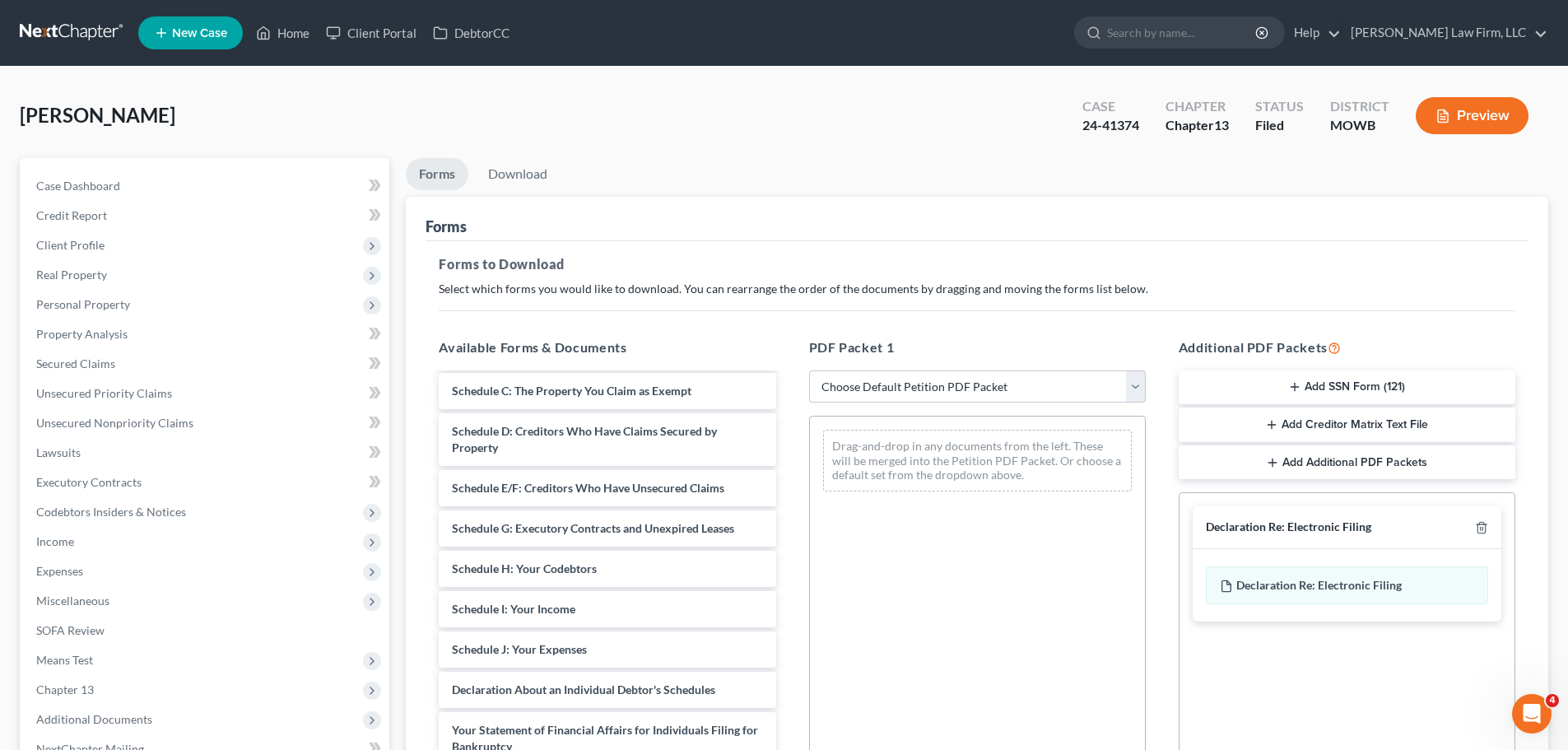
scroll to position [165, 0]
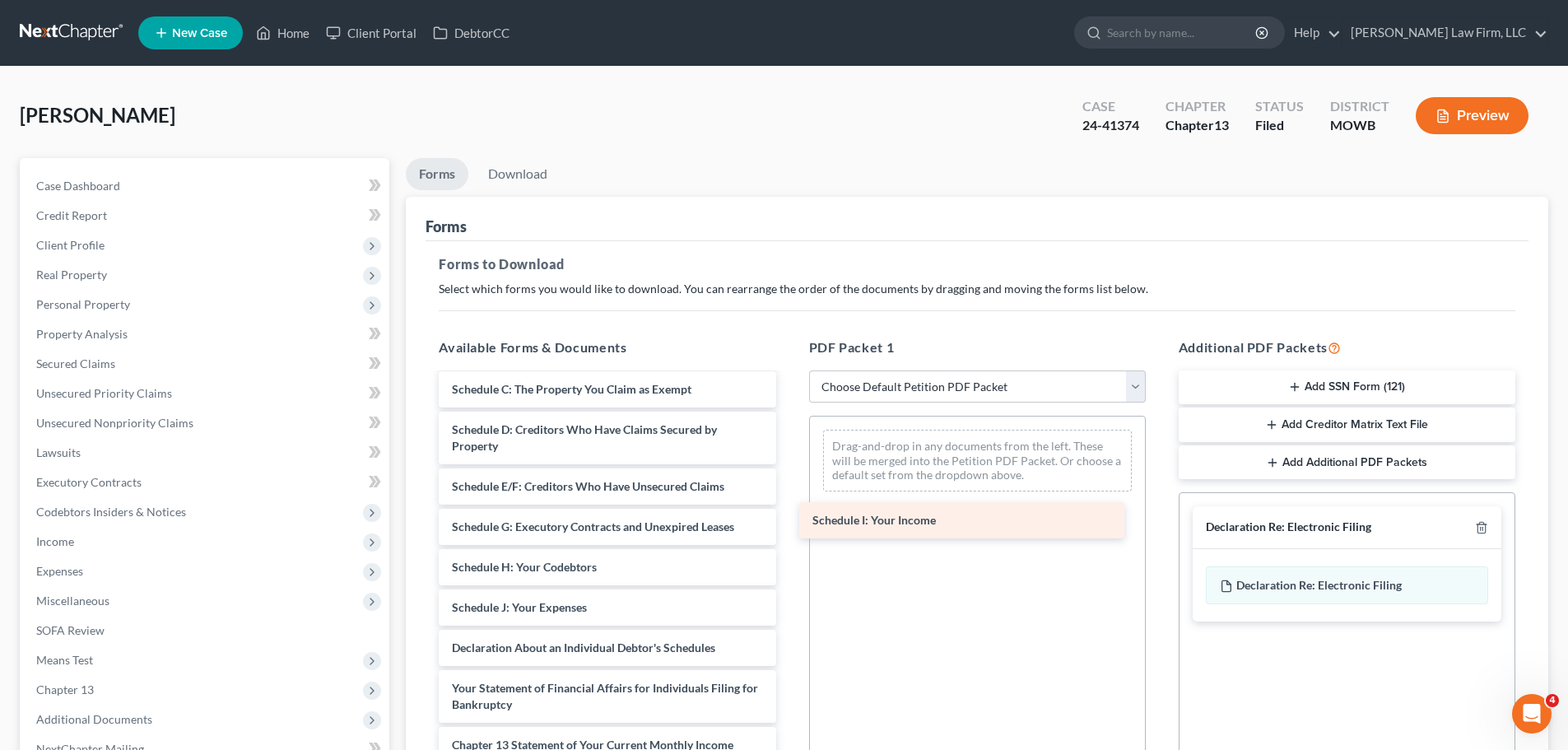
drag, startPoint x: 529, startPoint y: 608, endPoint x: 889, endPoint y: 521, distance: 370.4
click at [789, 521] on div "Schedule I: Your Income Verification by Debtors ([DATE]) Voluntary Petition for…" at bounding box center [606, 575] width 363 height 731
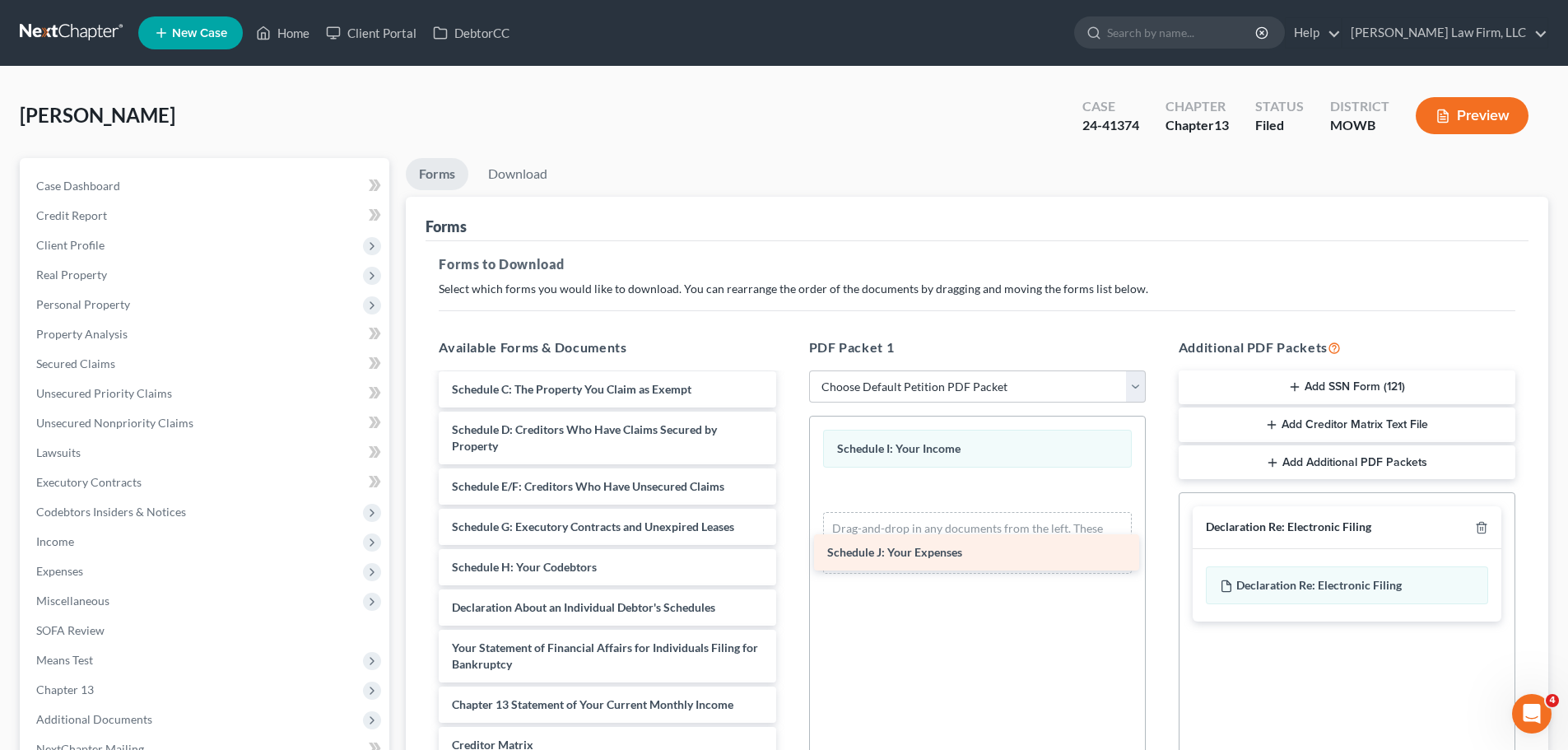
drag, startPoint x: 585, startPoint y: 609, endPoint x: 960, endPoint y: 554, distance: 379.0
click at [789, 554] on div "Schedule J: Your Expenses Verification by Debtors ([DATE]) Voluntary Petition f…" at bounding box center [606, 555] width 363 height 691
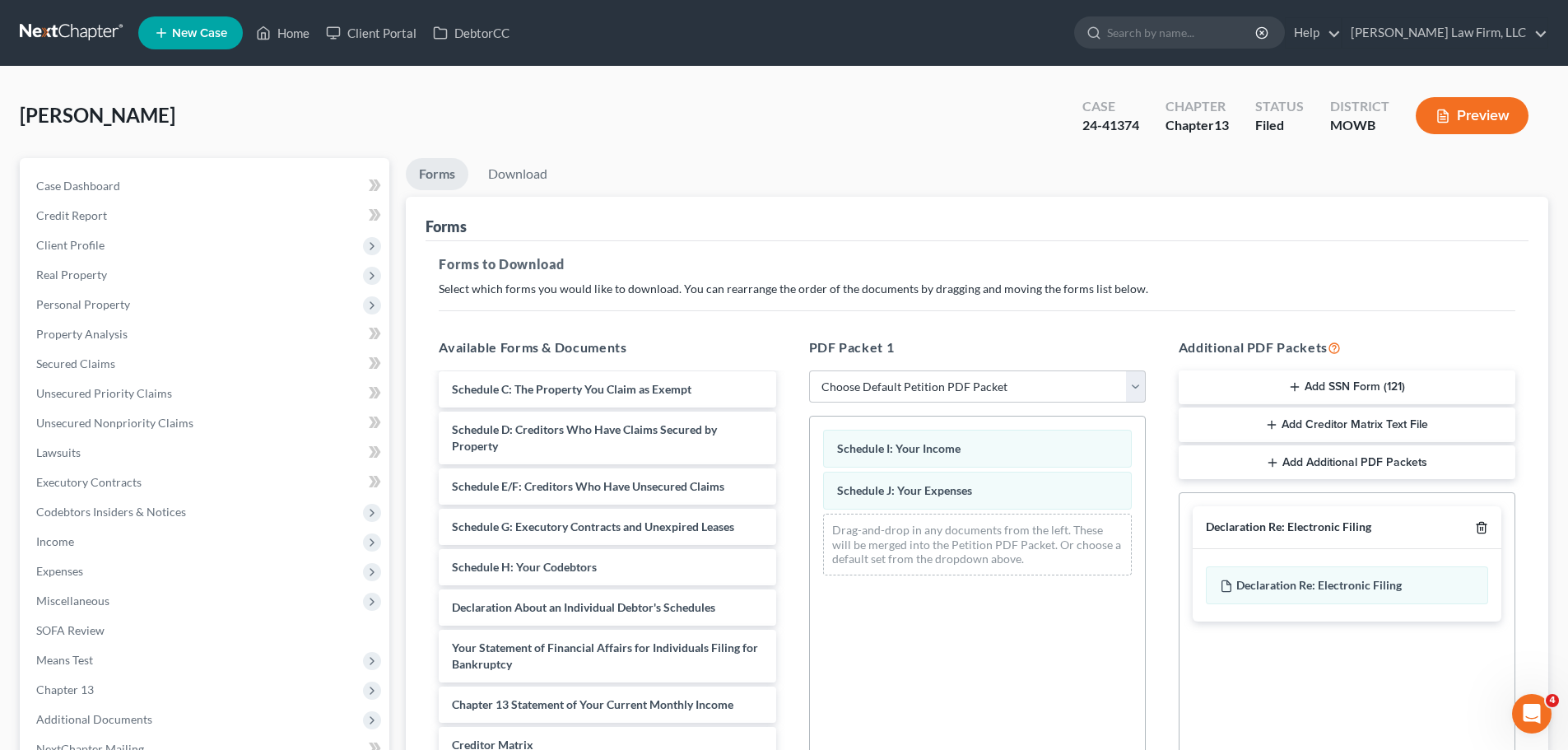
click at [1485, 528] on icon "button" at bounding box center [1481, 528] width 7 height 11
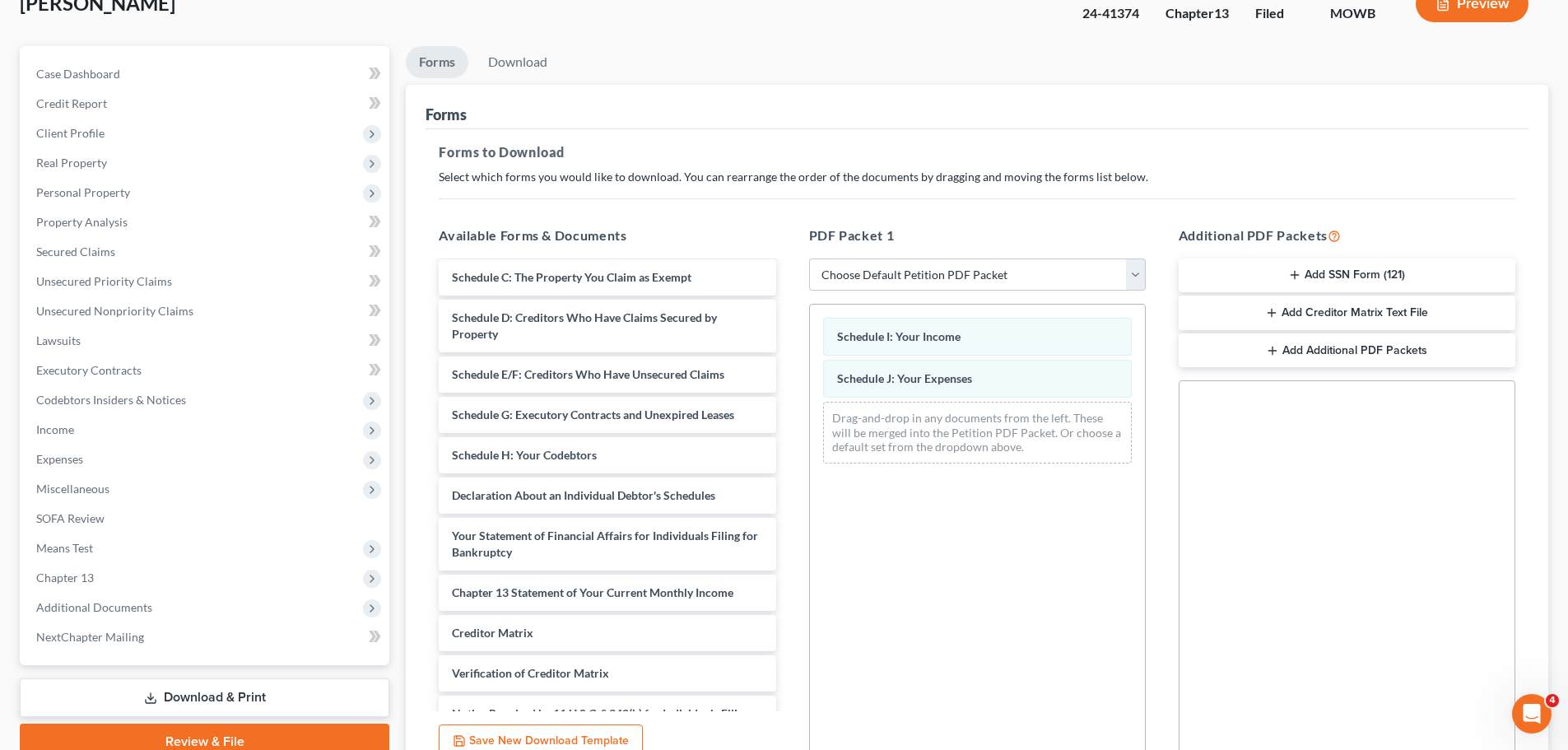
scroll to position [267, 0]
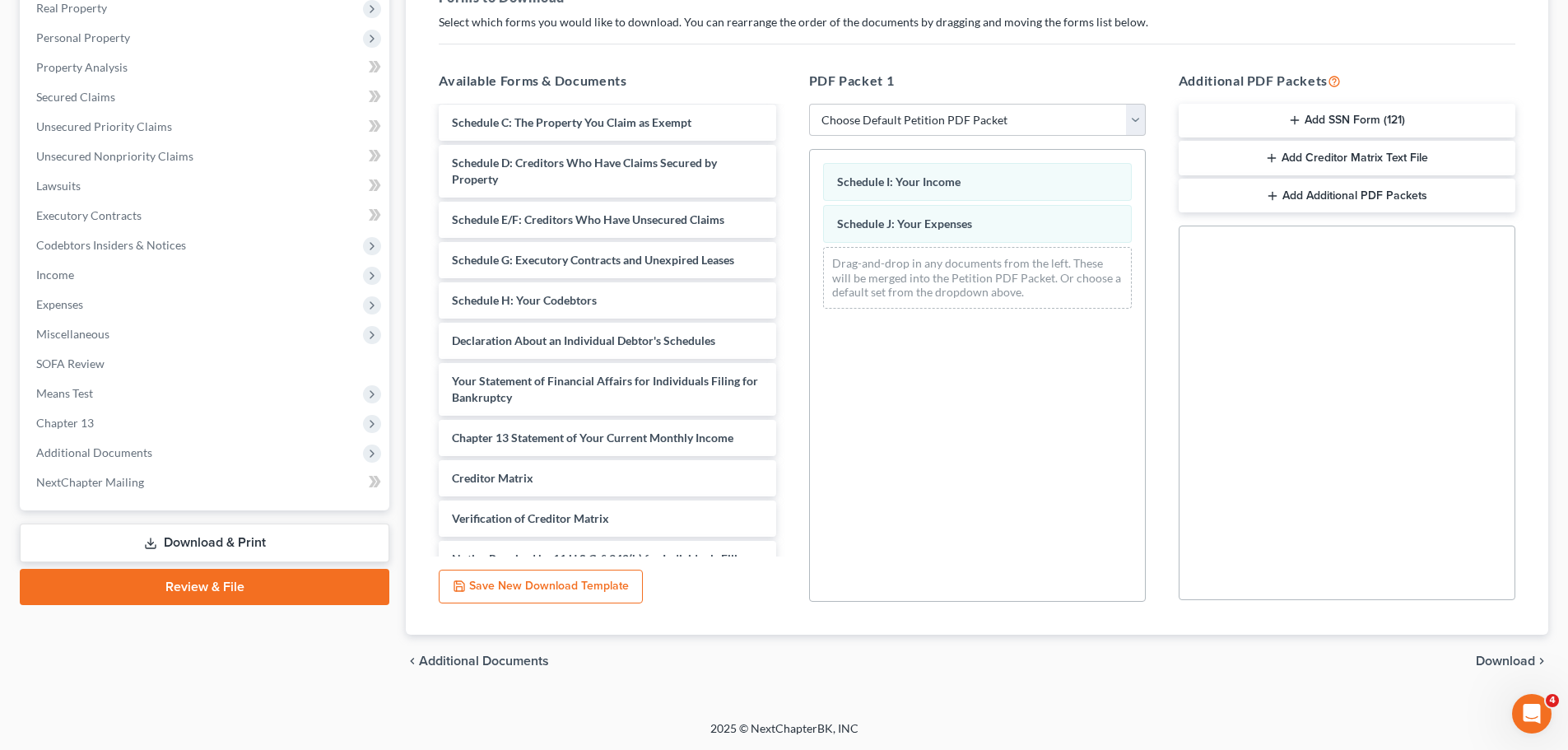
click at [1512, 661] on span "Download" at bounding box center [1506, 661] width 59 height 13
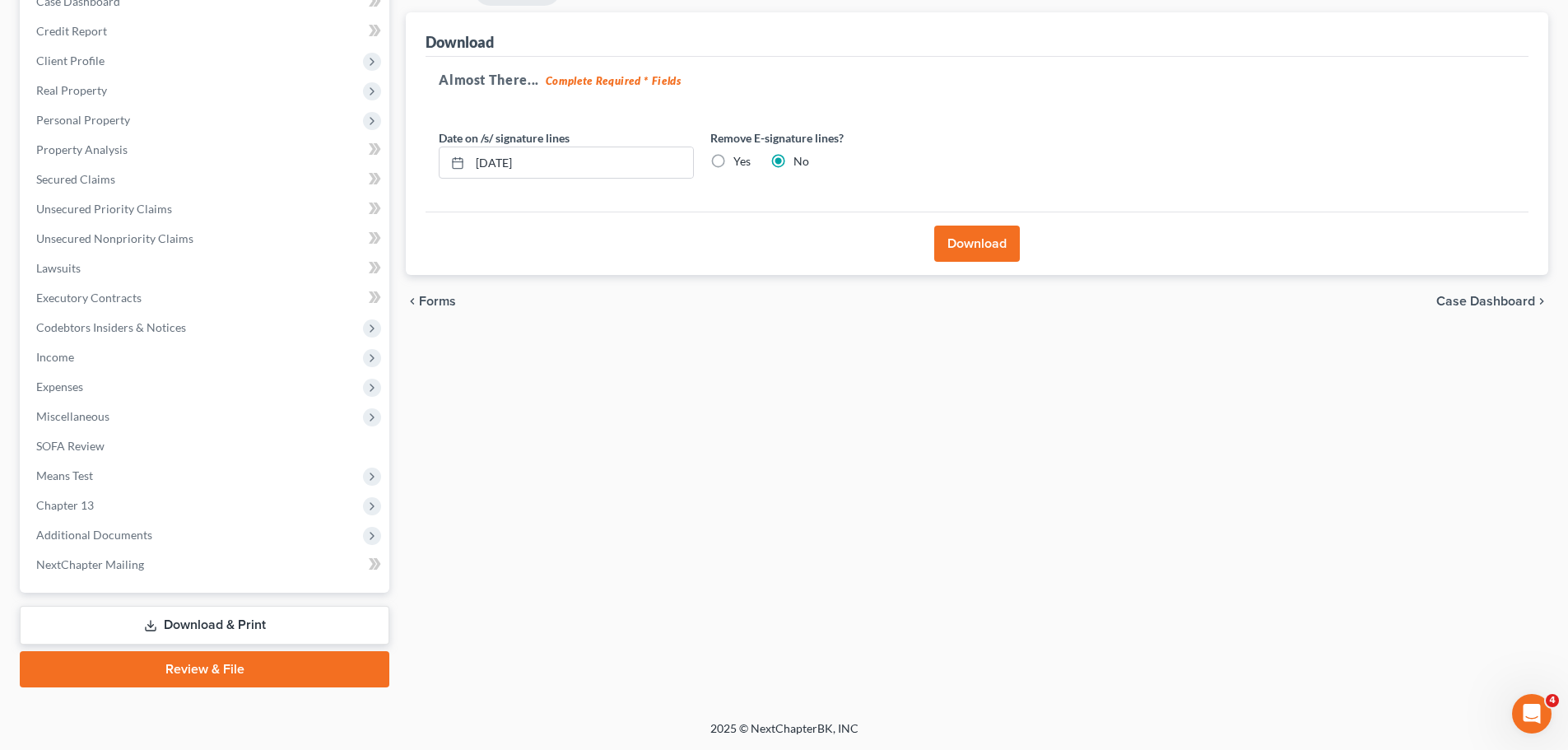
click at [734, 166] on label "Yes" at bounding box center [742, 161] width 17 height 16
click at [740, 164] on input "Yes" at bounding box center [745, 159] width 11 height 11
radio input "true"
radio input "false"
drag, startPoint x: 595, startPoint y: 156, endPoint x: 421, endPoint y: 162, distance: 174.1
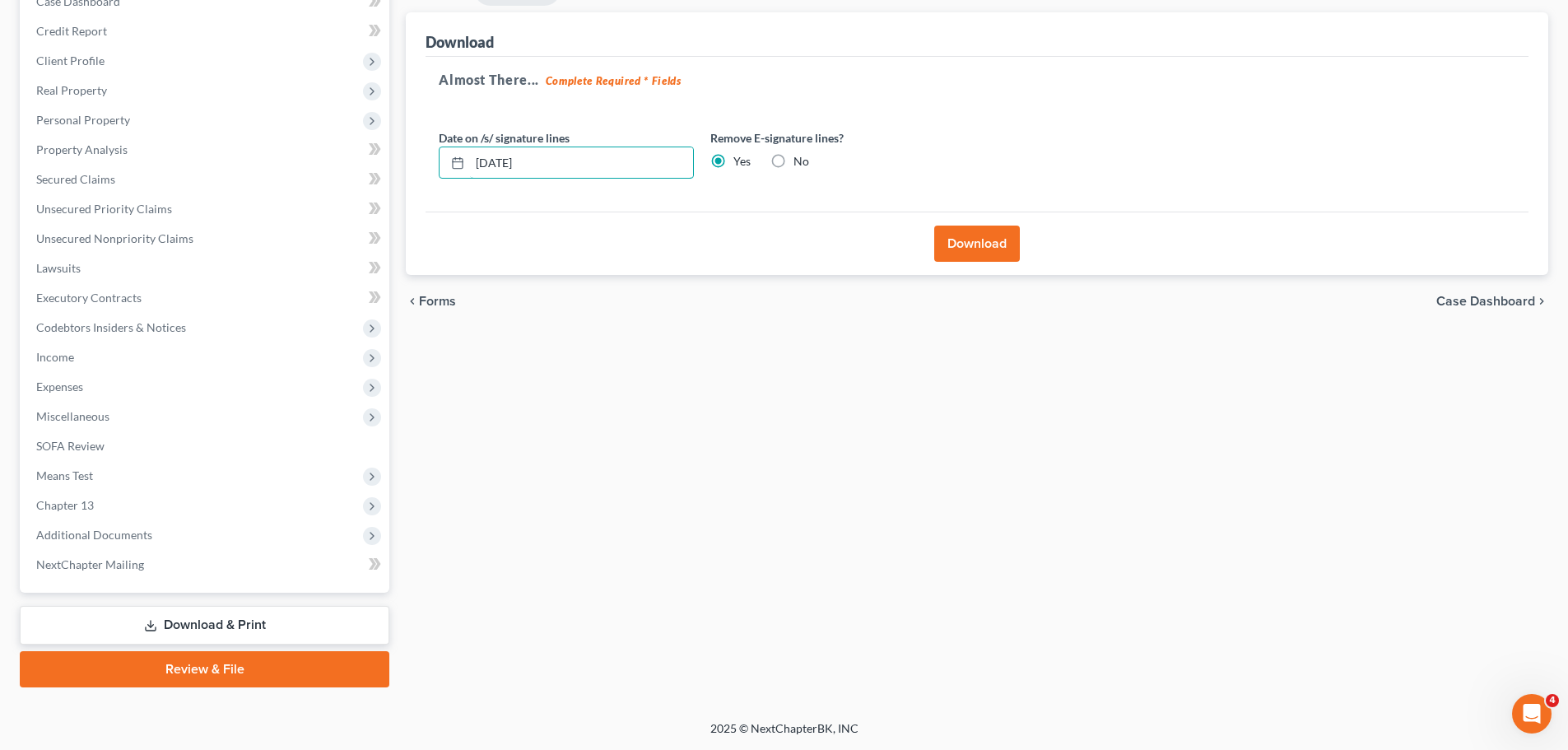
click at [421, 162] on div "Download Almost There... Complete Required * Fields Date on /s/ signature lines…" at bounding box center [977, 144] width 1143 height 263
click at [997, 240] on button "Download" at bounding box center [977, 243] width 86 height 37
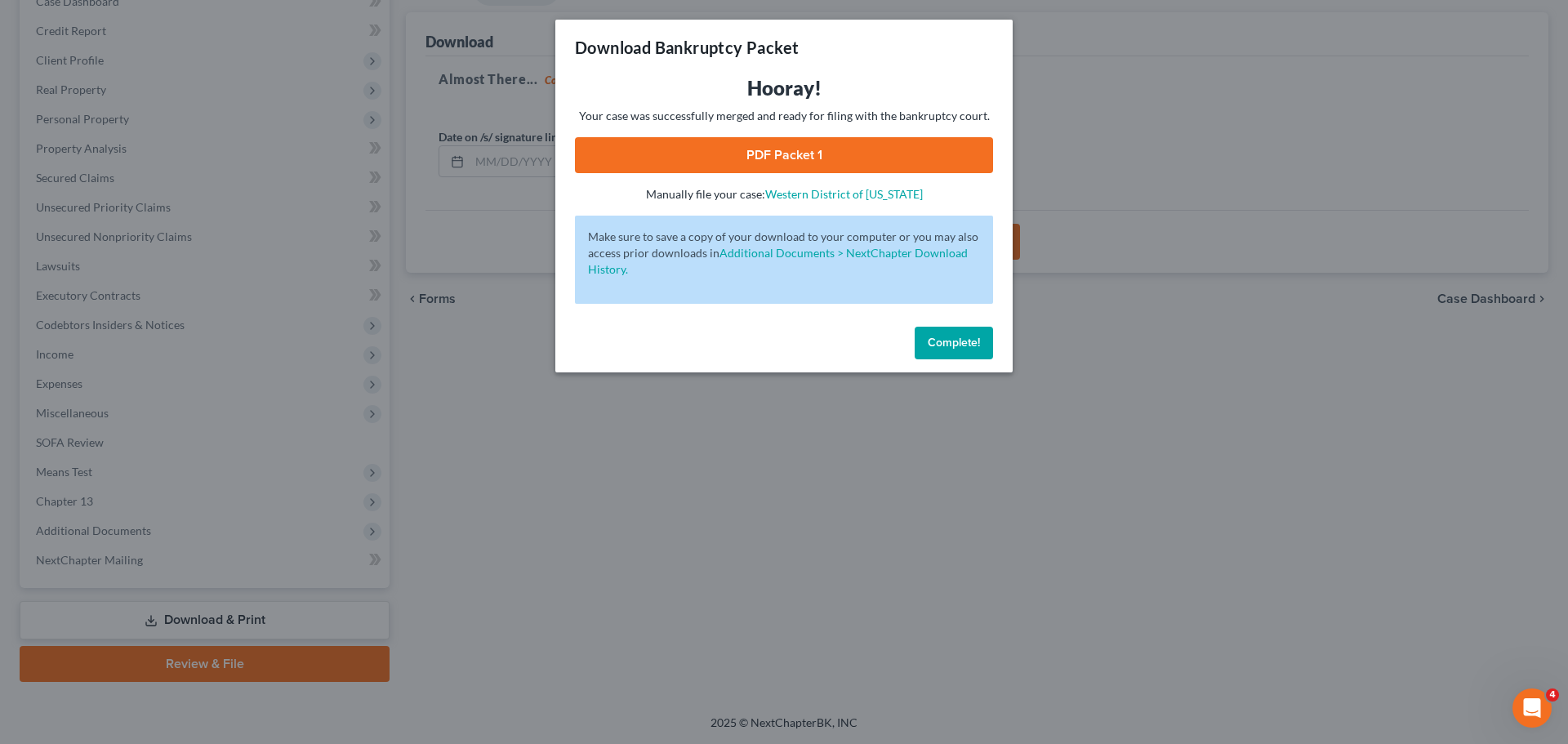
click at [793, 146] on link "PDF Packet 1" at bounding box center [784, 155] width 418 height 36
click at [960, 344] on span "Complete!" at bounding box center [953, 342] width 52 height 14
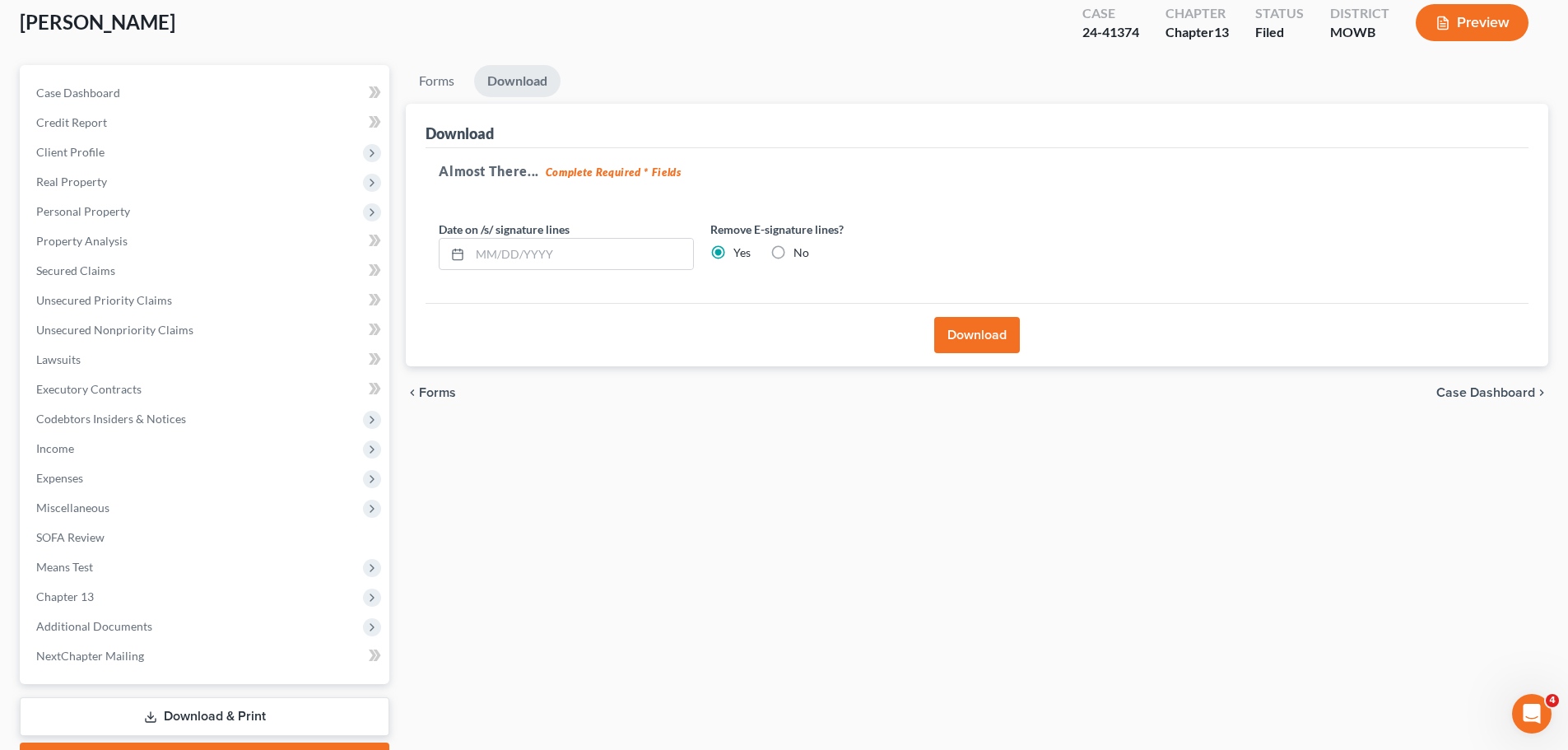
scroll to position [0, 0]
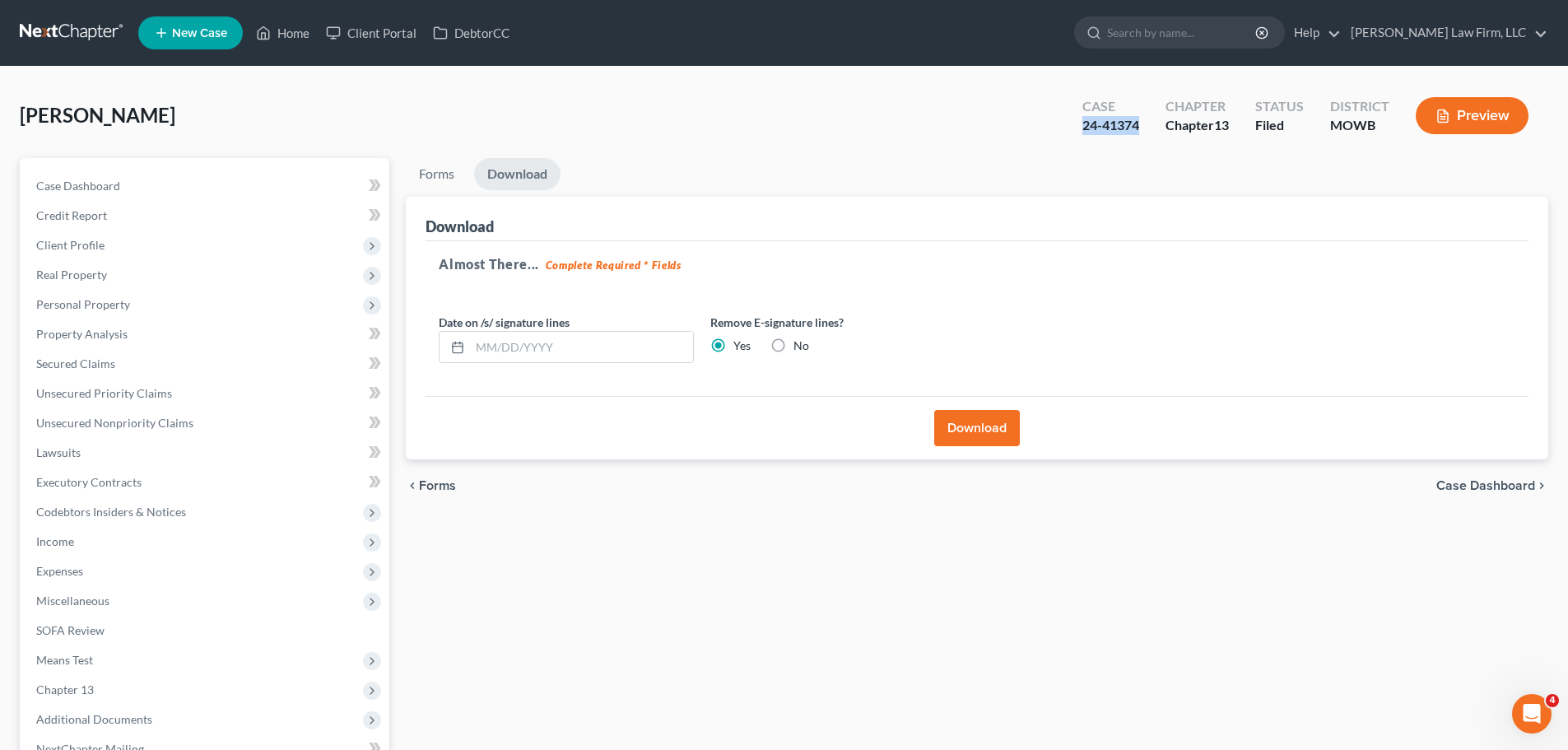
drag, startPoint x: 1075, startPoint y: 133, endPoint x: 1141, endPoint y: 129, distance: 66.1
click at [1141, 129] on div "Case 24-41374" at bounding box center [1110, 117] width 83 height 48
copy div "24-41374"
click at [81, 169] on div "Case Dashboard Payments Invoices Payments Payments Credit Report Client Profile…" at bounding box center [204, 467] width 370 height 619
click at [93, 180] on span "Case Dashboard" at bounding box center [78, 185] width 84 height 14
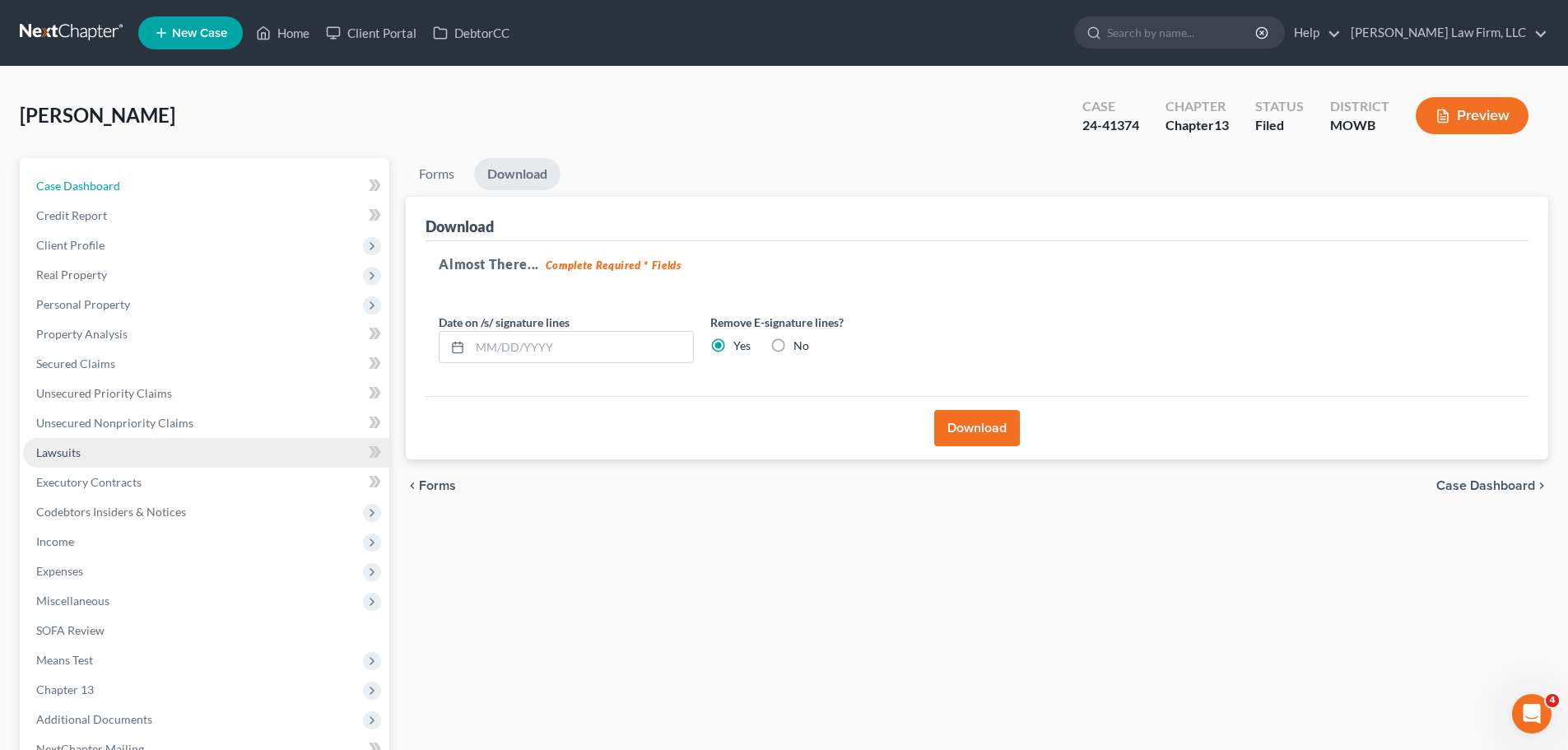
select select "6"
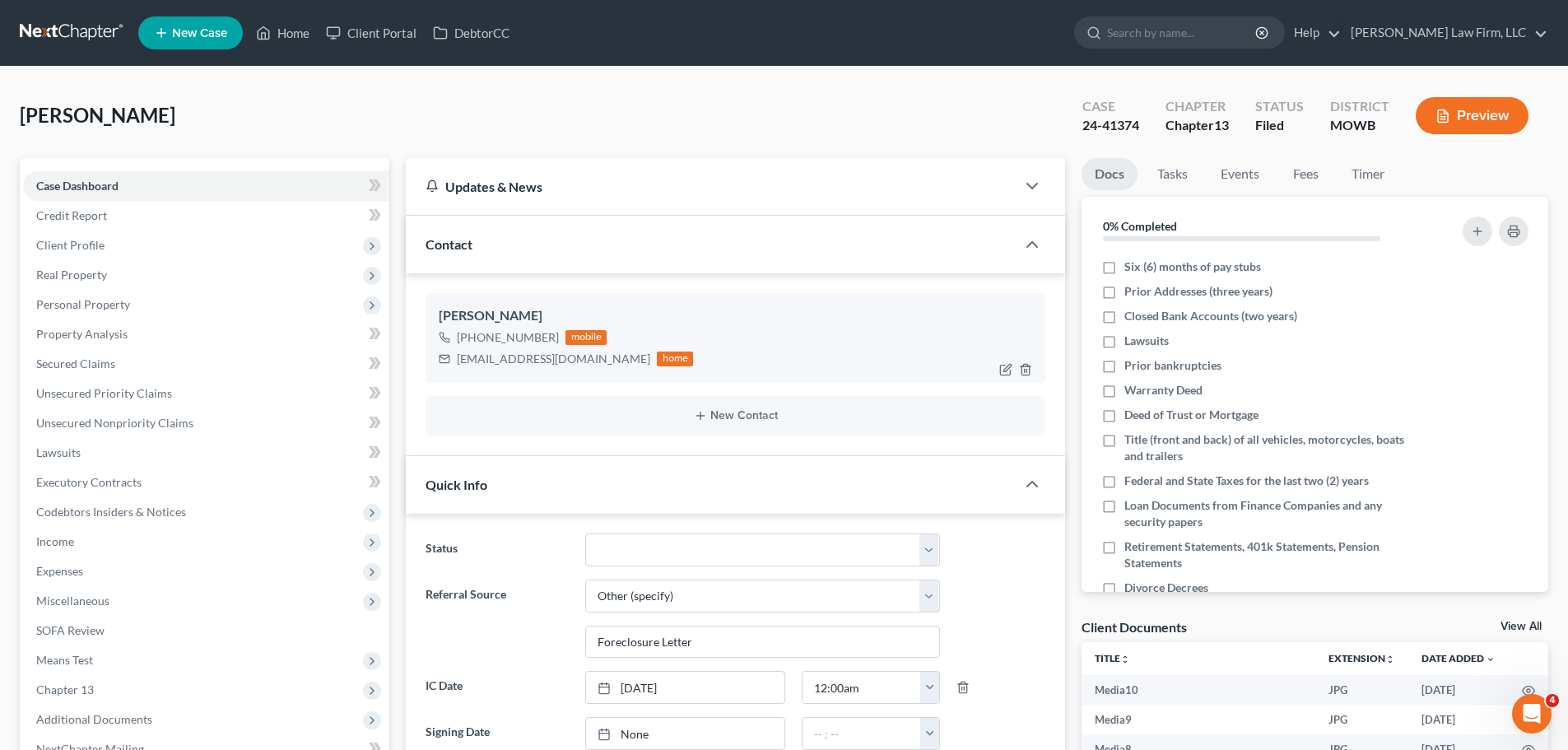
scroll to position [16400, 0]
drag, startPoint x: 575, startPoint y: 367, endPoint x: 456, endPoint y: 367, distance: 119.0
click at [456, 367] on div "[EMAIL_ADDRESS][DOMAIN_NAME] home" at bounding box center [565, 359] width 254 height 21
copy div "[EMAIL_ADDRESS][DOMAIN_NAME]"
click at [296, 44] on link "Home" at bounding box center [283, 32] width 70 height 29
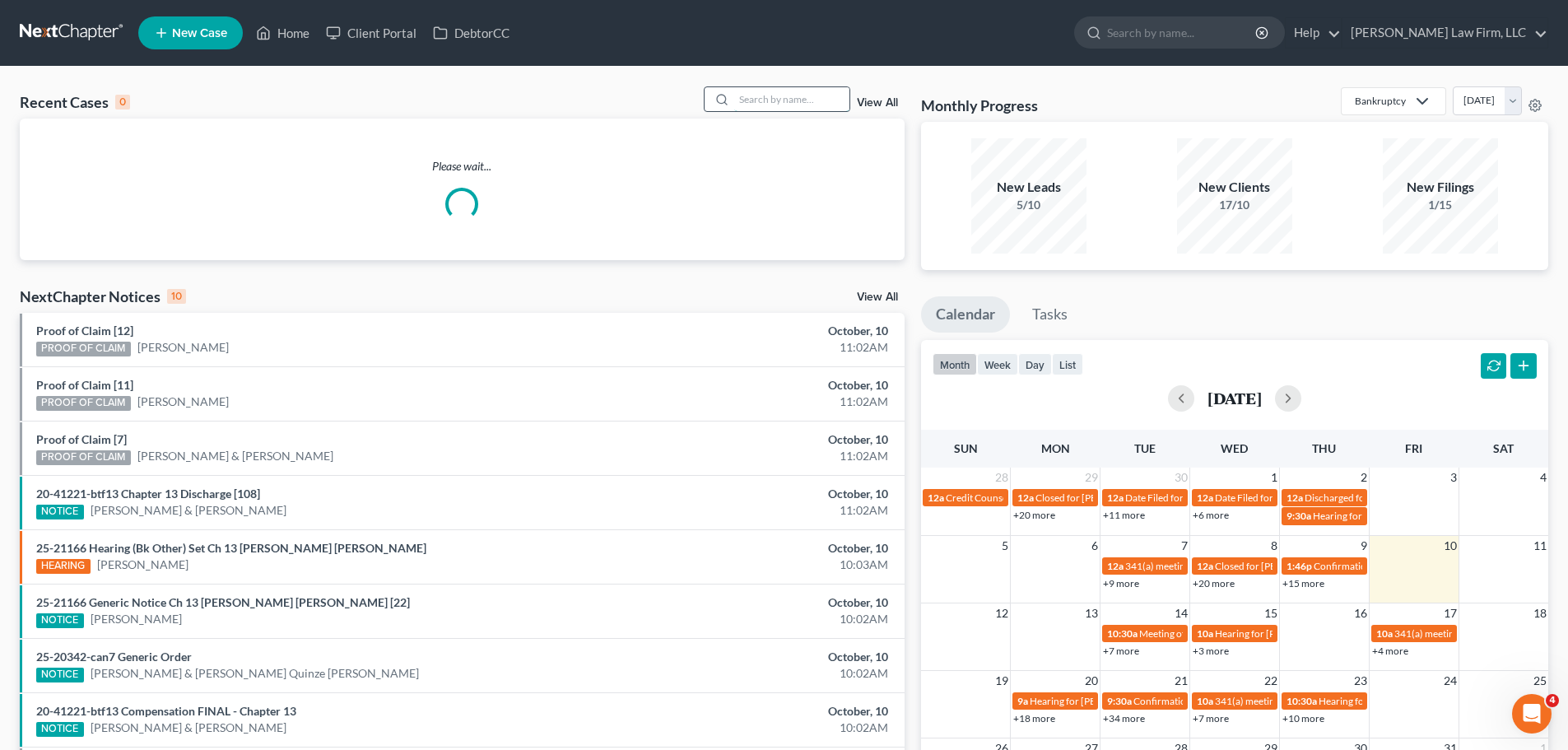
click at [811, 96] on input "search" at bounding box center [792, 99] width 115 height 24
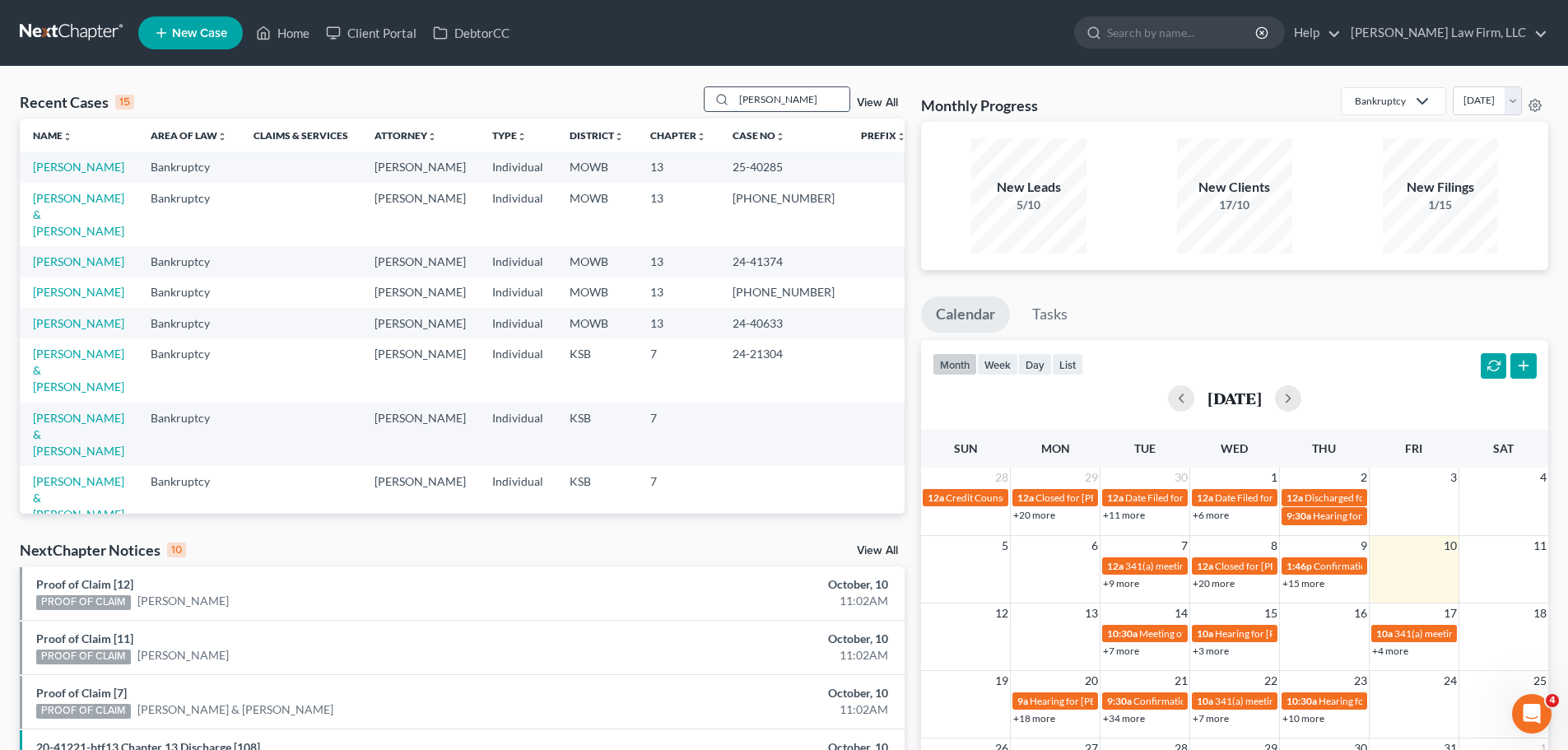
type input "[PERSON_NAME]"
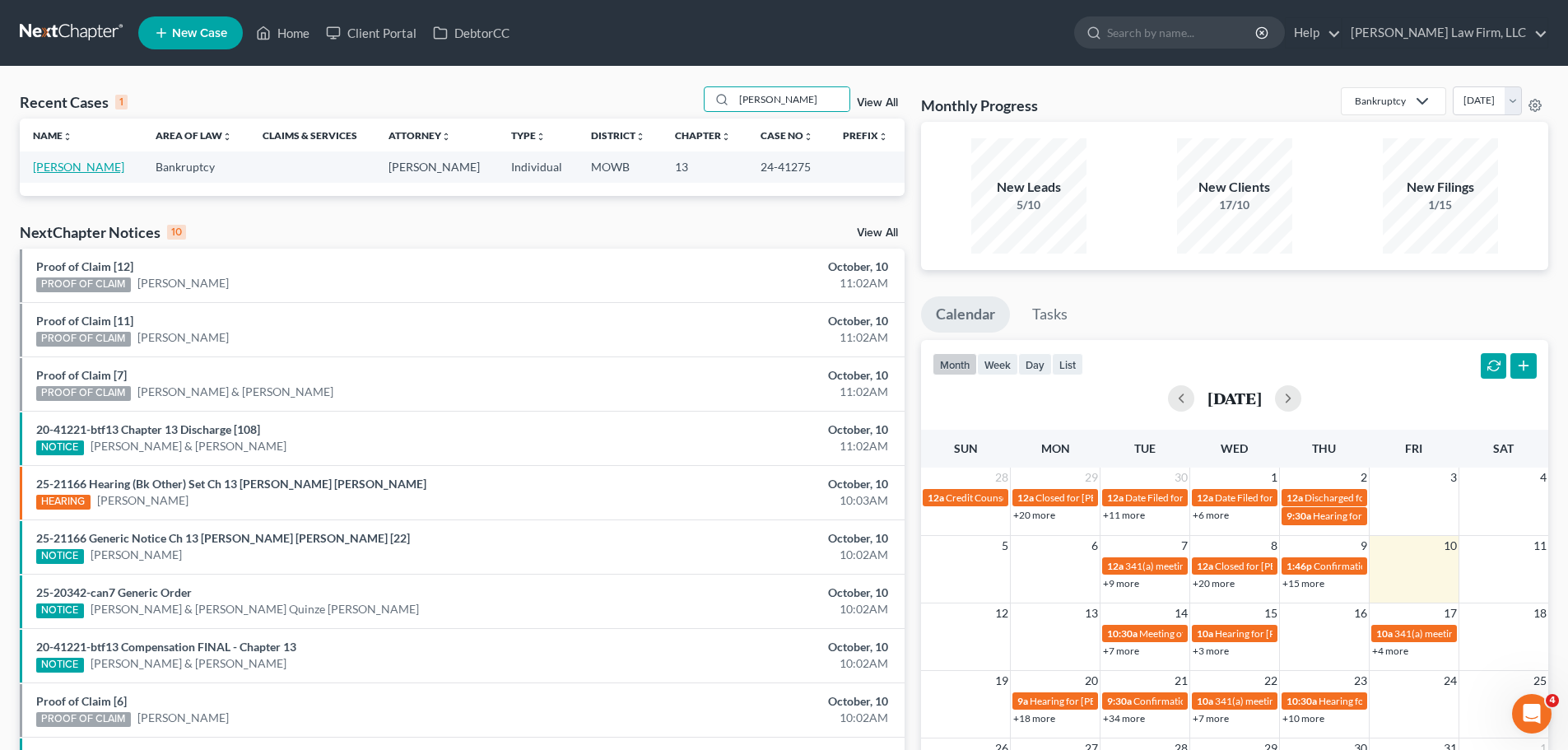
click at [70, 166] on link "[PERSON_NAME]" at bounding box center [78, 167] width 91 height 14
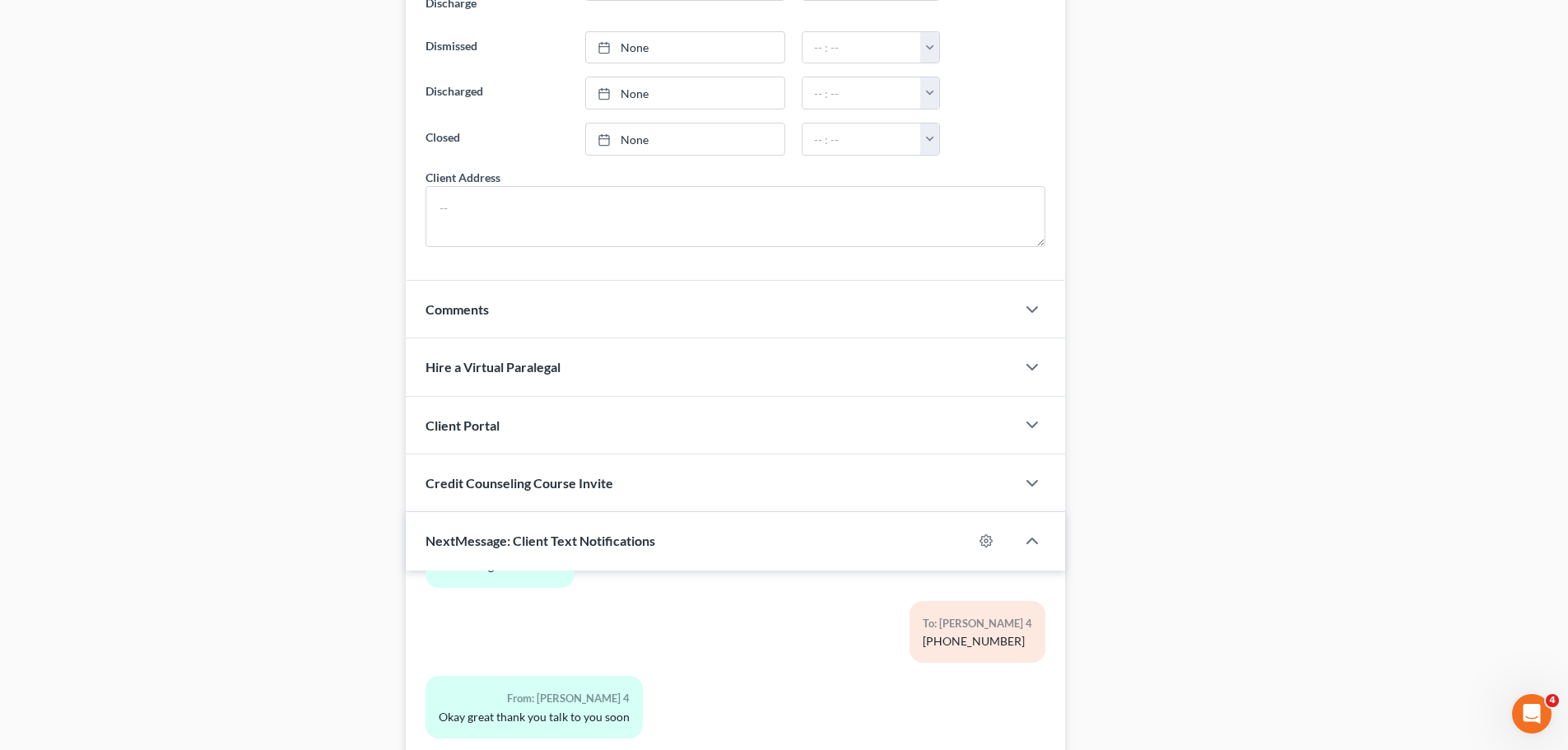
scroll to position [1628, 0]
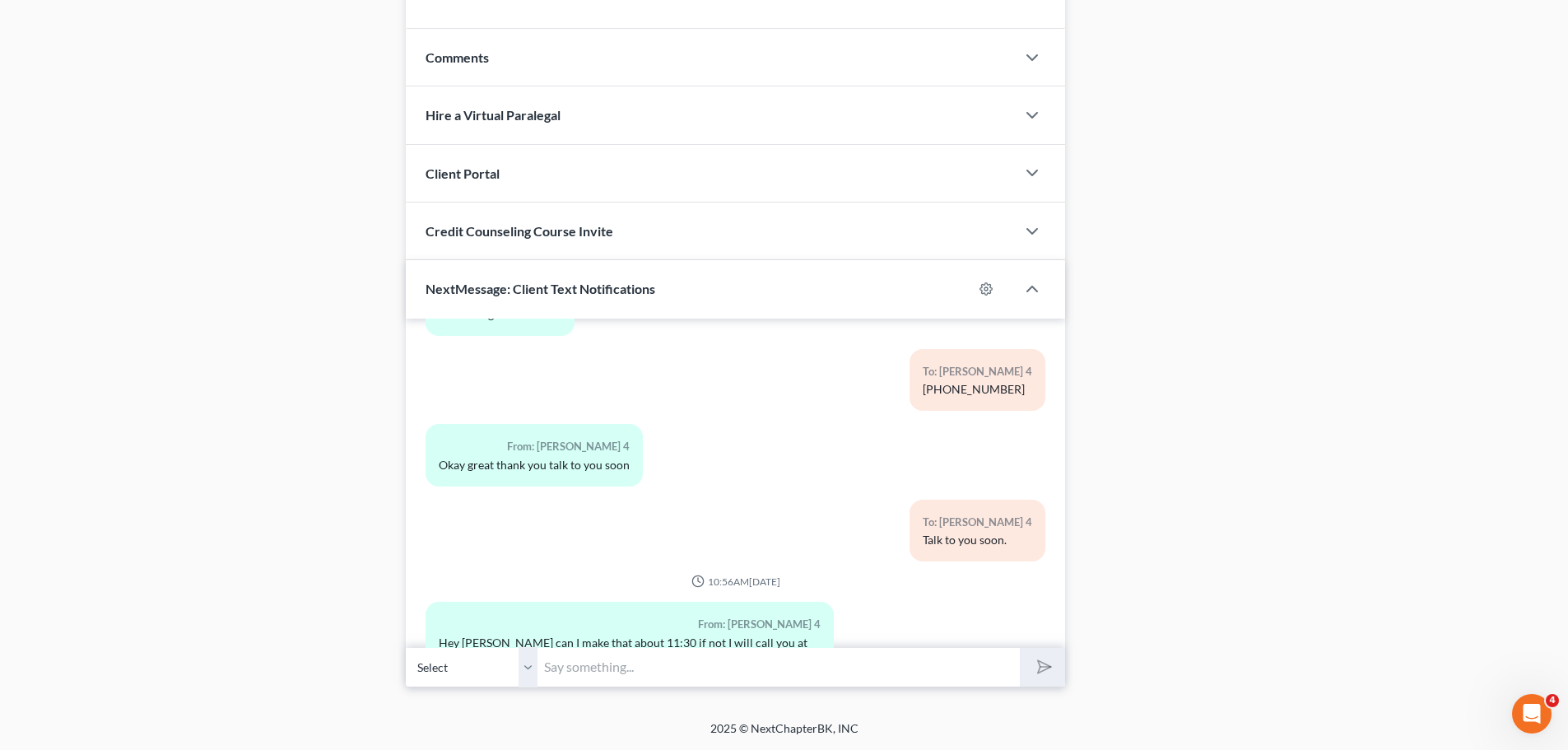
click at [585, 662] on input "text" at bounding box center [778, 667] width 482 height 40
type input "Sure thing, no problem."
click at [1020, 648] on button "submit" at bounding box center [1042, 667] width 45 height 38
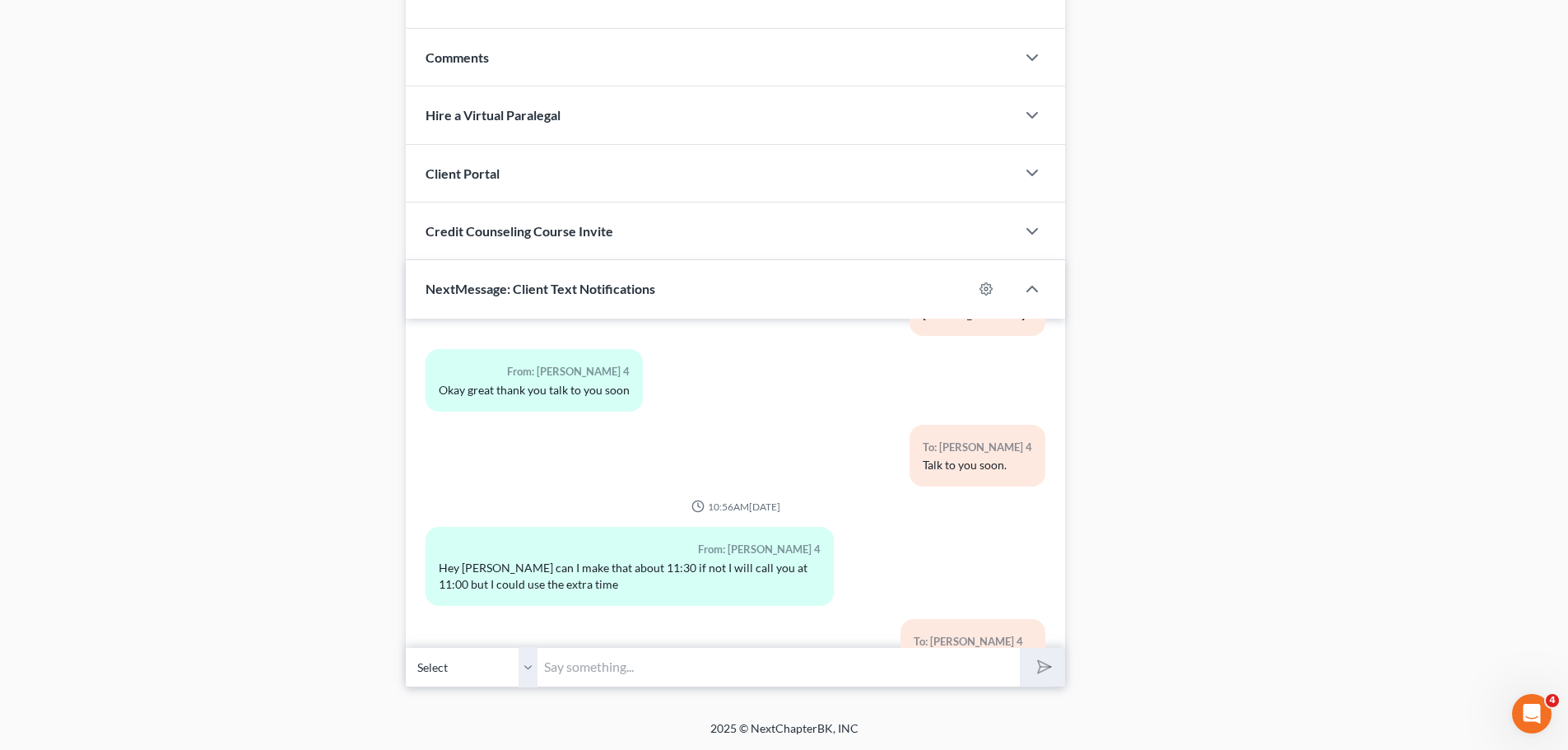
drag, startPoint x: 160, startPoint y: 188, endPoint x: 211, endPoint y: 79, distance: 120.3
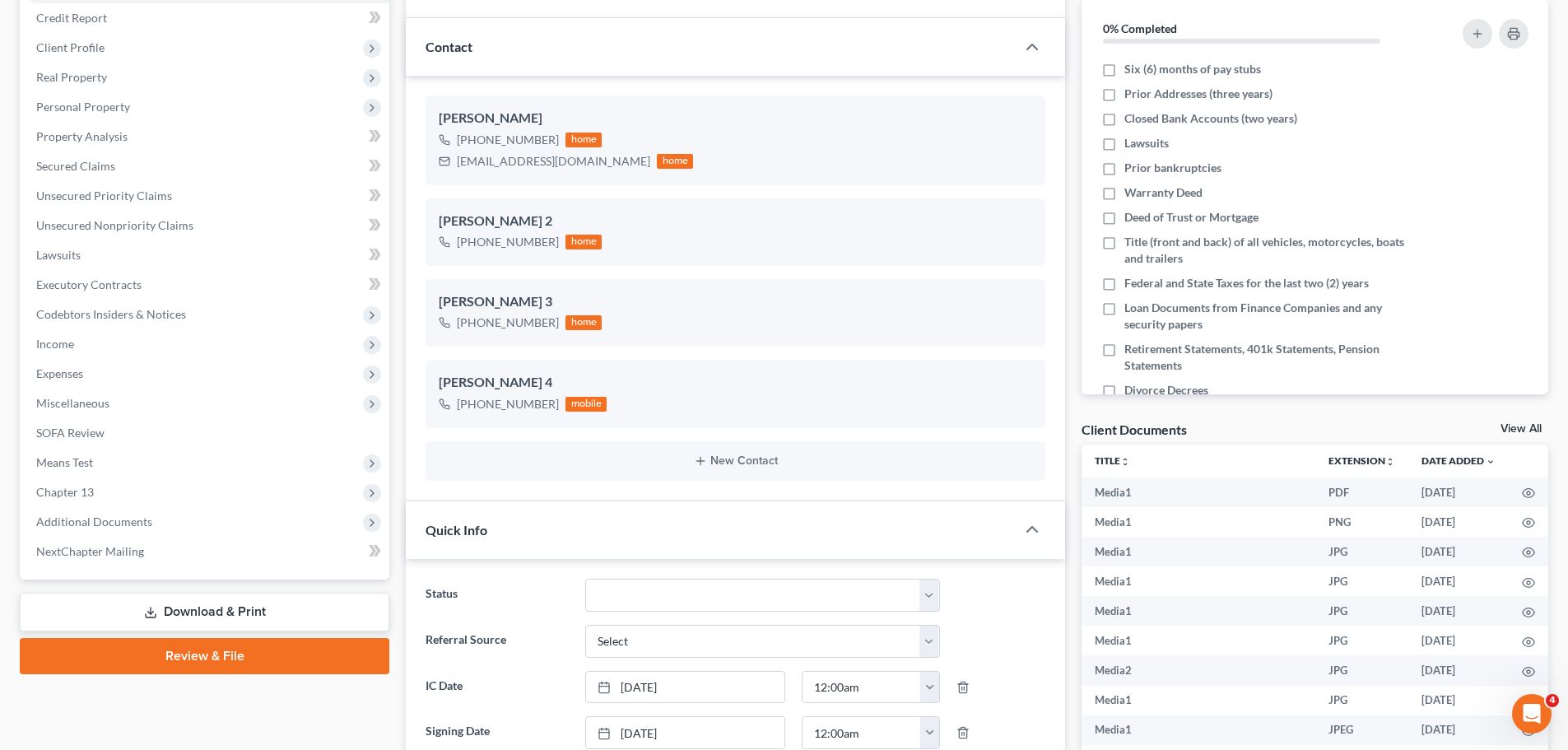
scroll to position [0, 0]
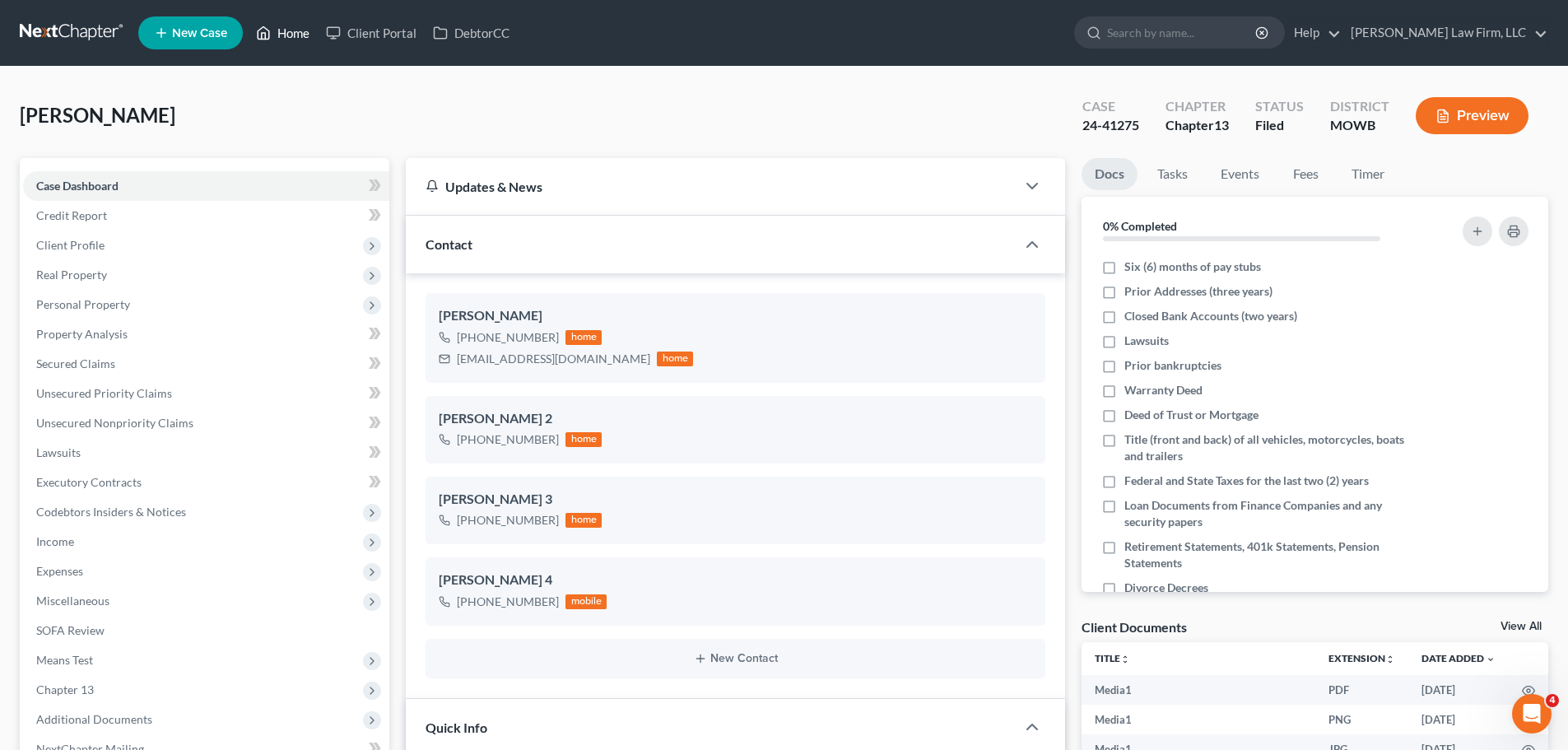
click at [313, 37] on link "Home" at bounding box center [283, 32] width 70 height 29
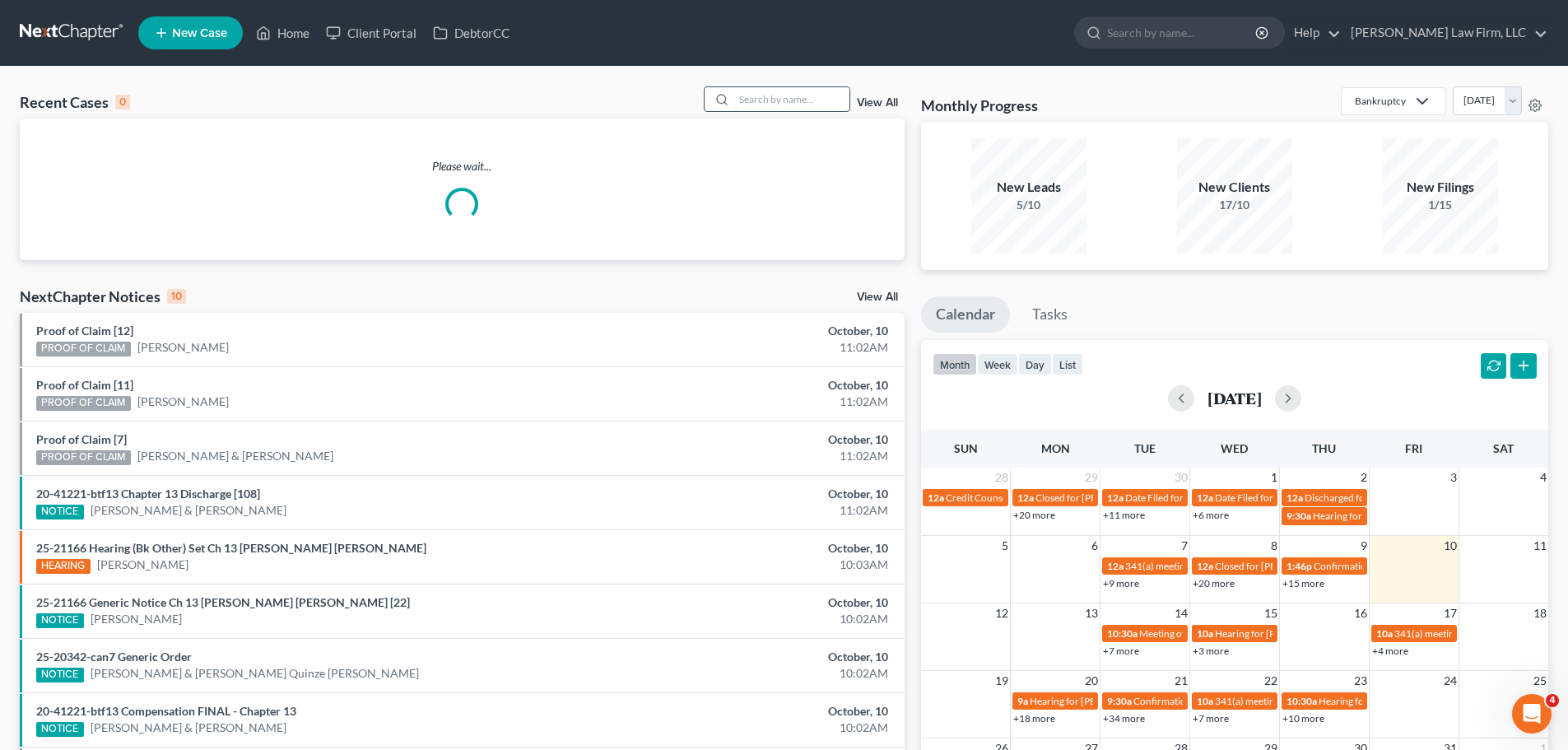
click at [810, 103] on input "search" at bounding box center [792, 99] width 115 height 24
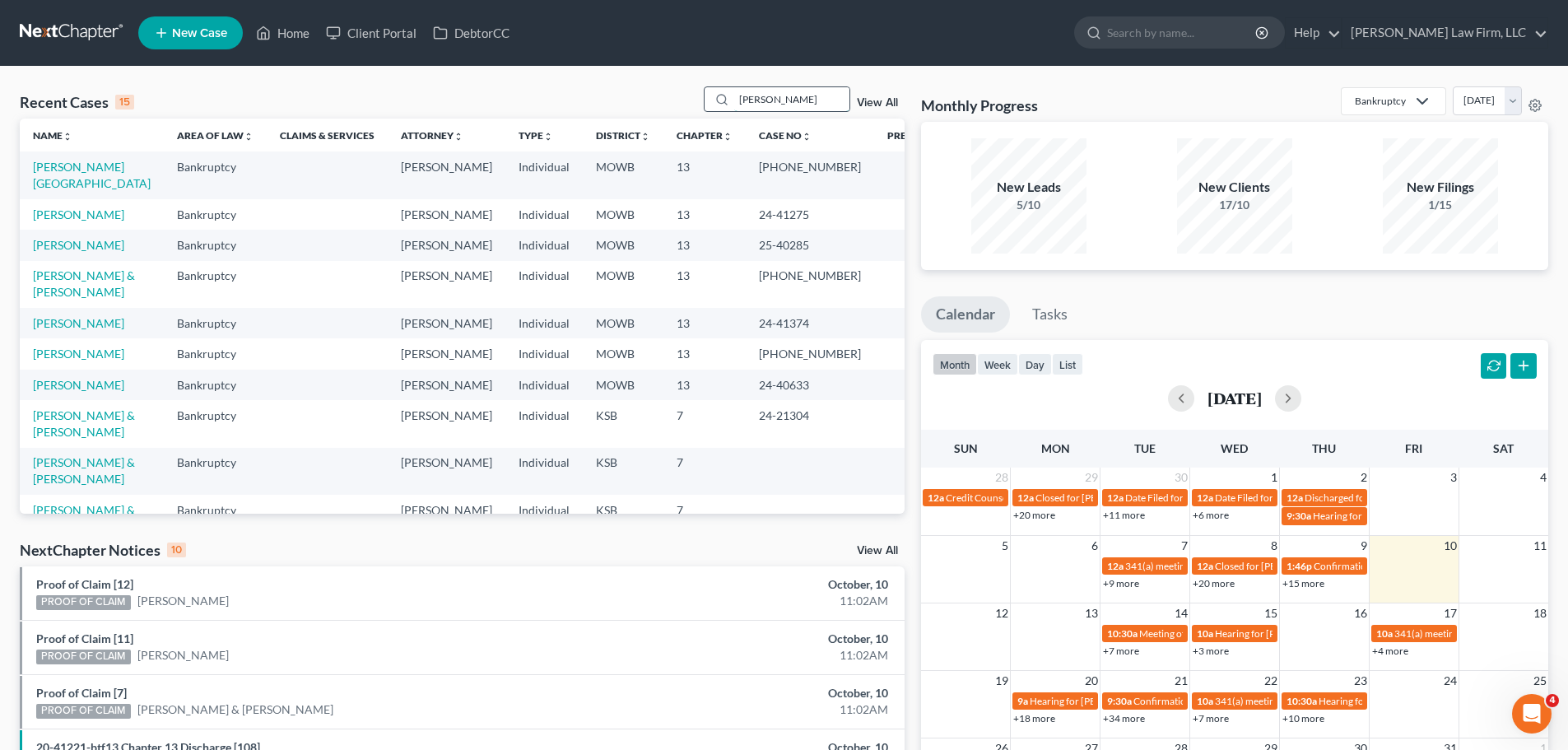
type input "[PERSON_NAME]"
